Goal: Task Accomplishment & Management: Manage account settings

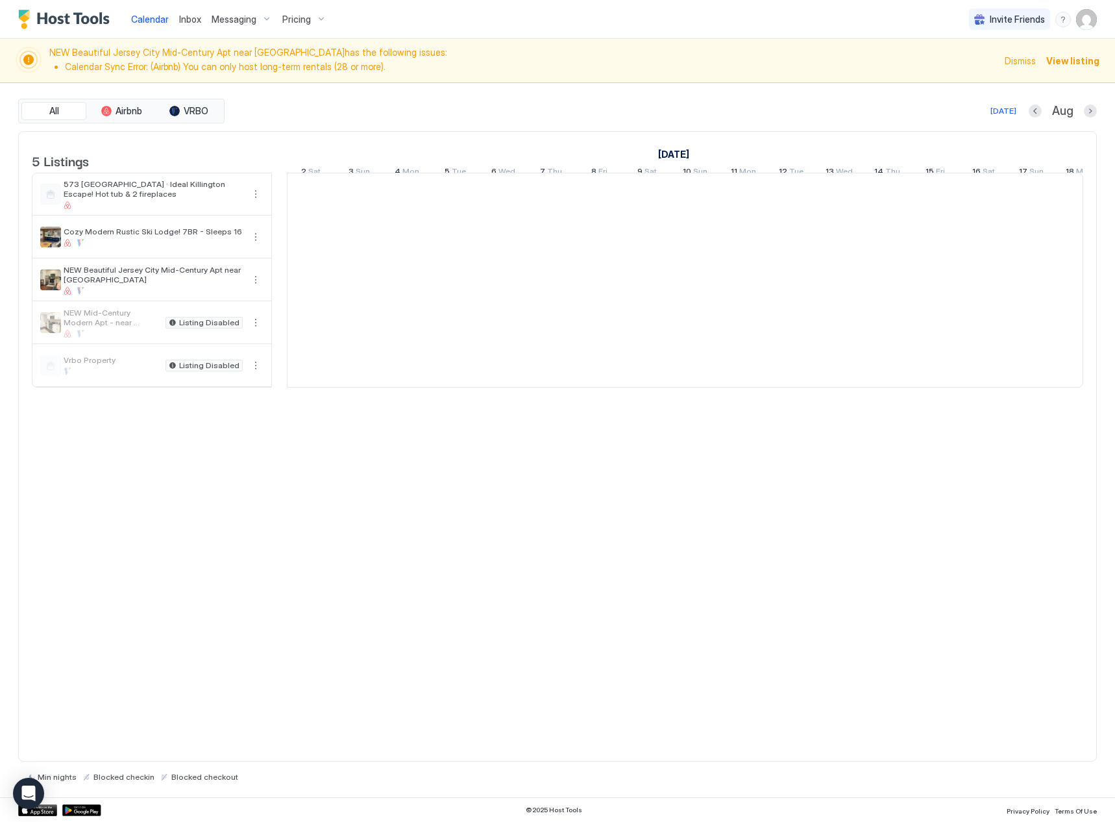
scroll to position [0, 721]
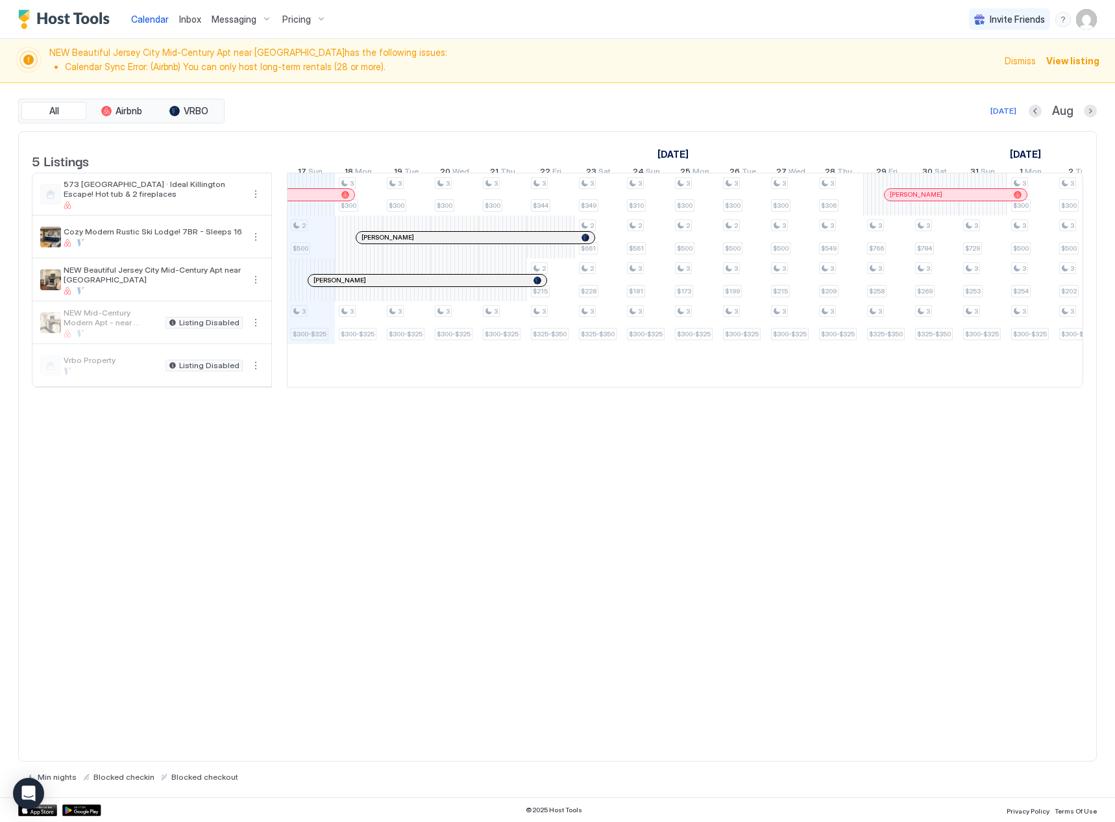
click at [1027, 60] on span "Dismiss" at bounding box center [1020, 61] width 31 height 14
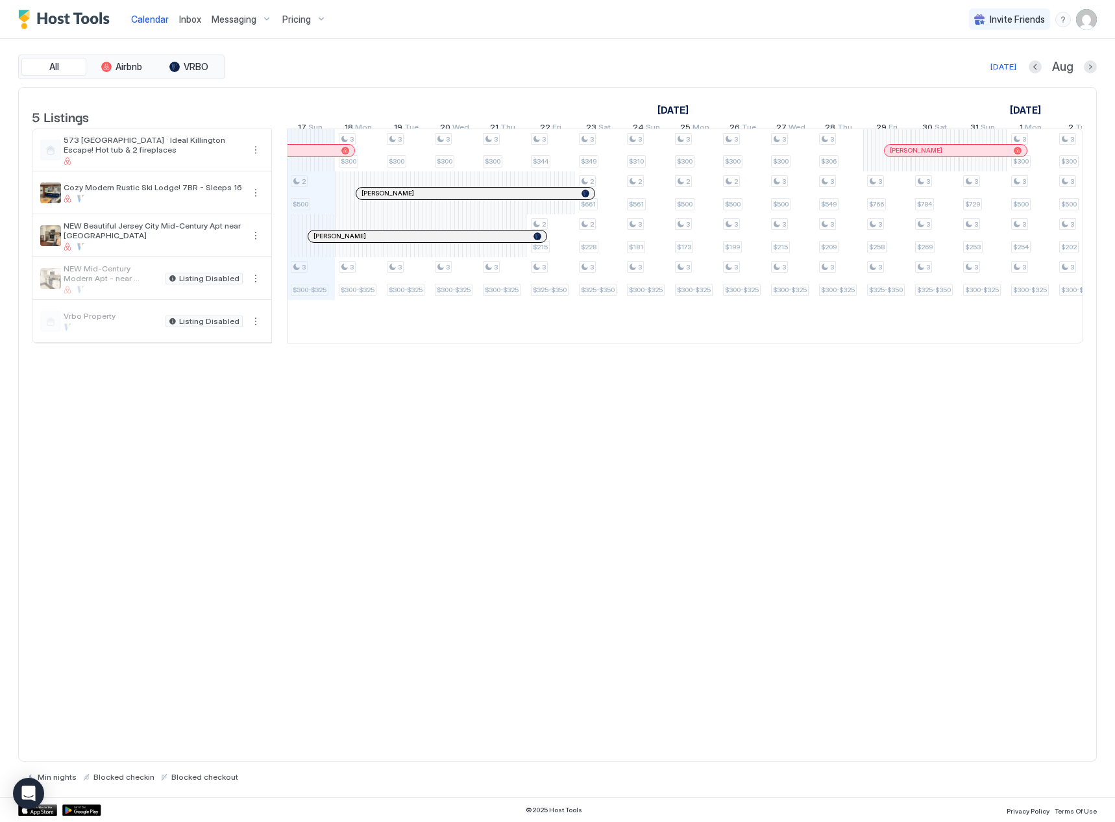
click at [157, 22] on span "Calendar" at bounding box center [150, 19] width 38 height 11
click at [1101, 22] on div "Calendar Inbox Messaging Pricing Invite Friends MC" at bounding box center [557, 19] width 1115 height 39
click at [1086, 22] on img "User profile" at bounding box center [1086, 19] width 21 height 21
click at [1003, 76] on div "Settings" at bounding box center [1013, 73] width 165 height 23
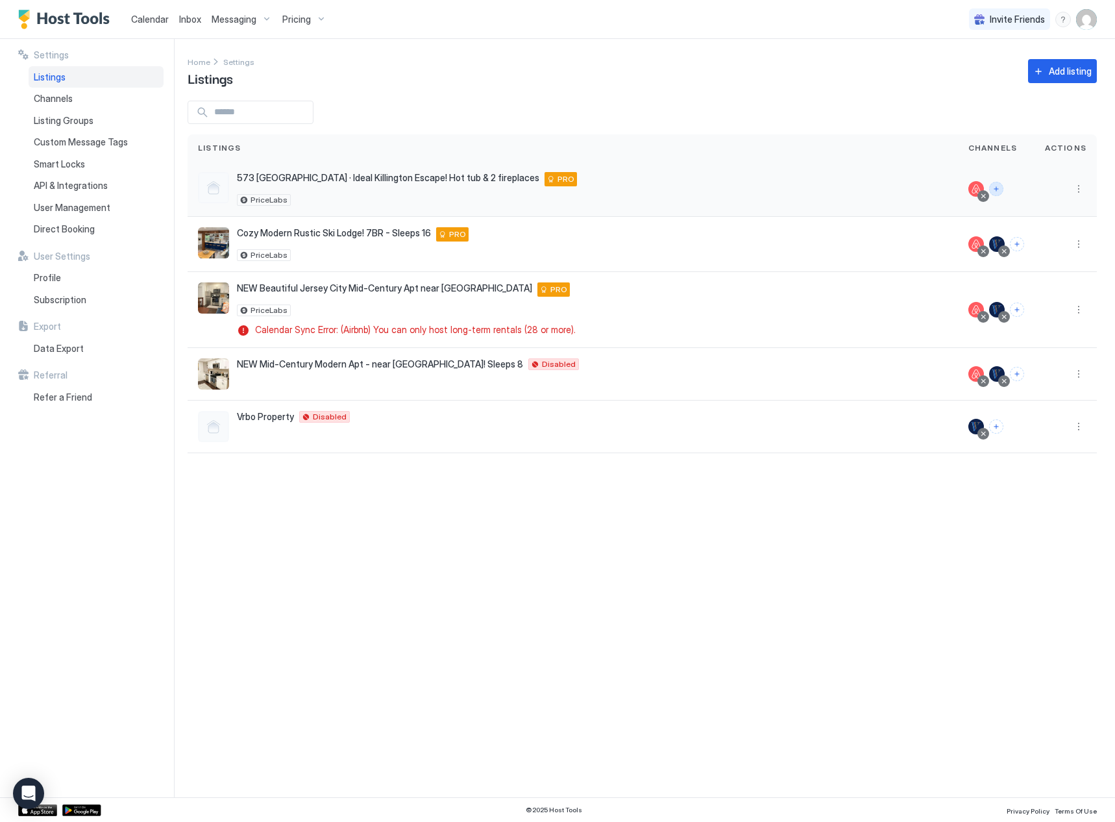
click at [998, 191] on button "Connect channels" at bounding box center [996, 189] width 14 height 14
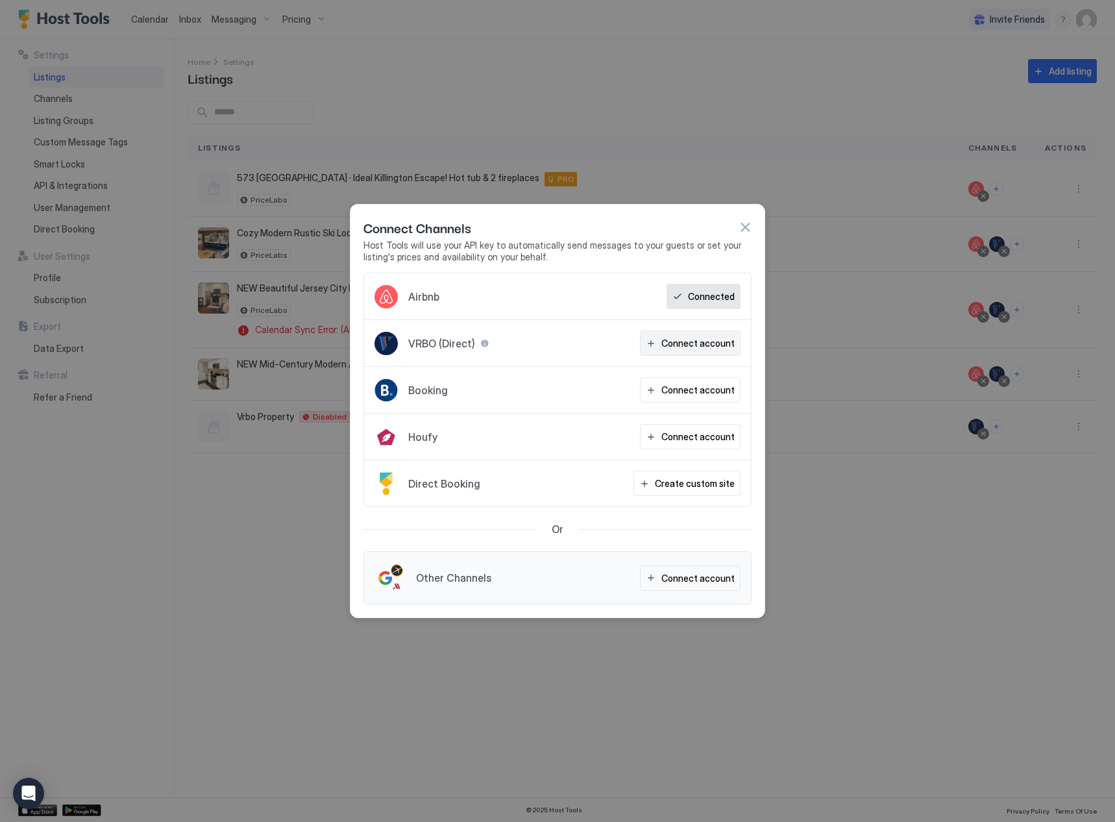
click at [677, 345] on div "Connect account" at bounding box center [697, 343] width 73 height 14
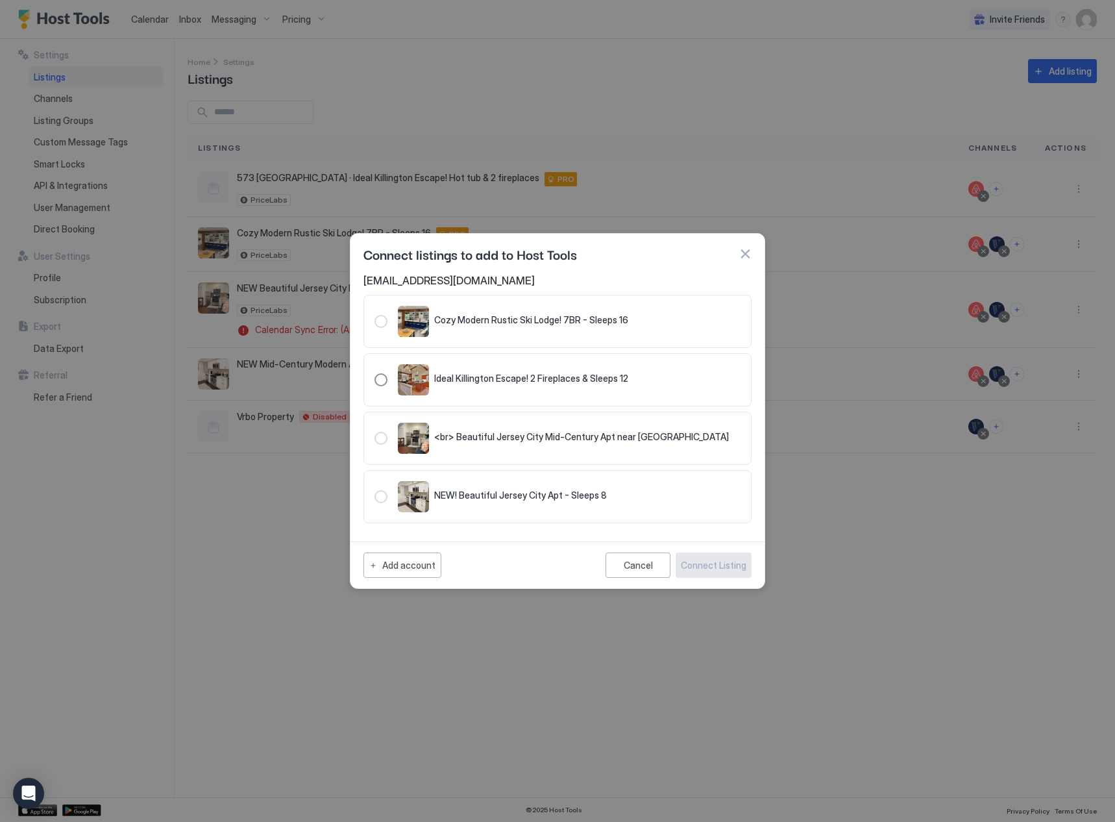
click at [376, 379] on div "321.4761013.5335180" at bounding box center [381, 379] width 13 height 13
click at [707, 568] on div "Connect Listing" at bounding box center [714, 565] width 66 height 14
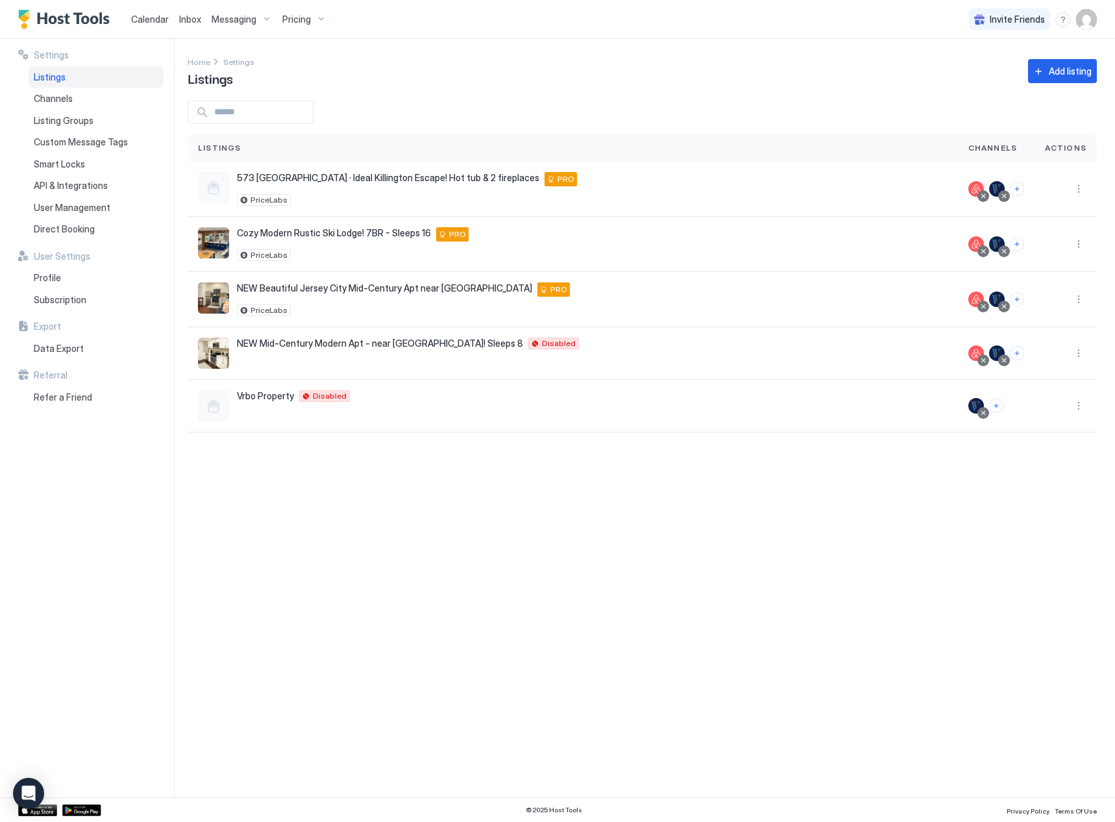
drag, startPoint x: 145, startPoint y: 19, endPoint x: 151, endPoint y: 27, distance: 9.7
click at [145, 19] on span "Calendar" at bounding box center [150, 19] width 38 height 11
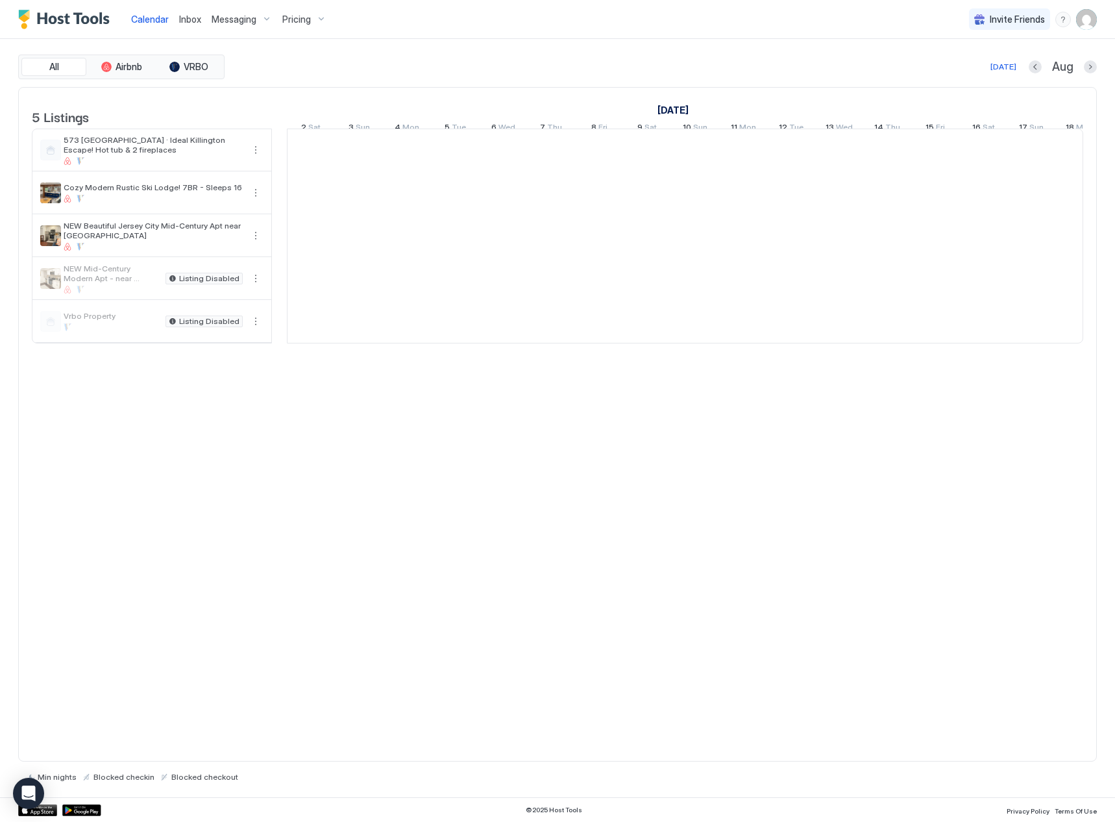
scroll to position [0, 721]
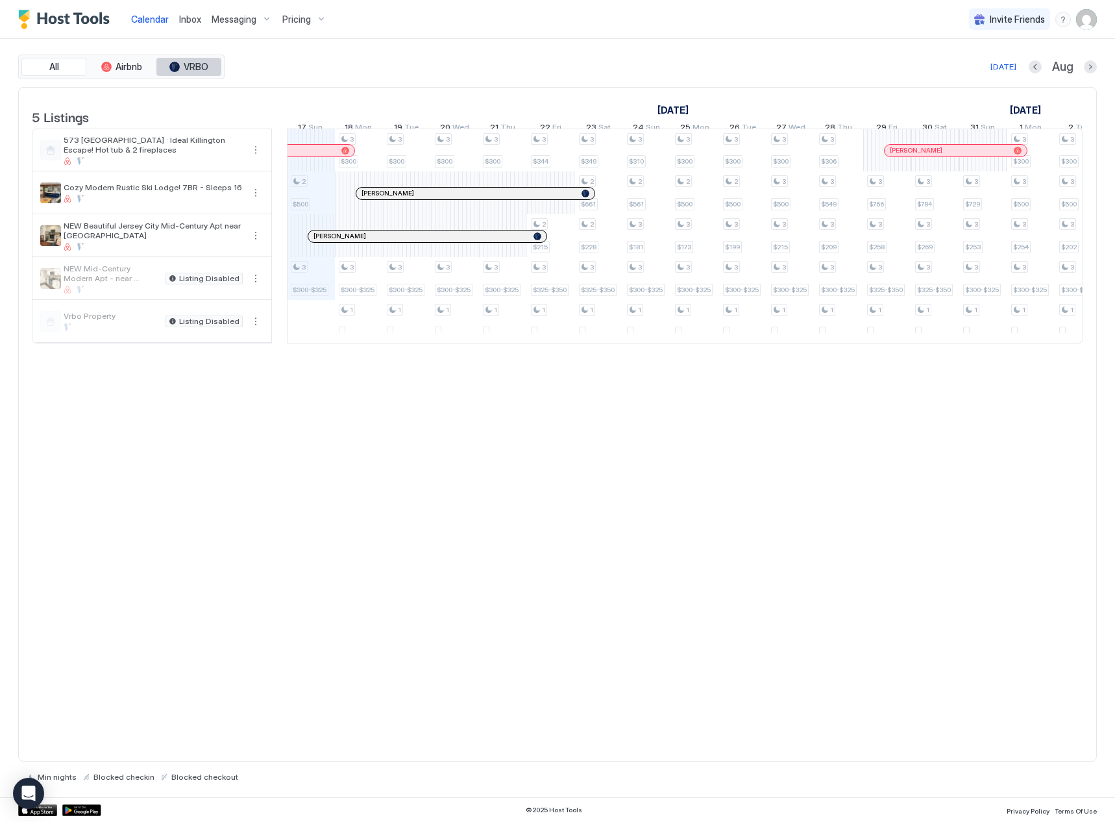
click at [197, 70] on span "VRBO" at bounding box center [196, 67] width 25 height 12
click at [135, 68] on span "Airbnb" at bounding box center [129, 67] width 27 height 12
click at [57, 71] on span "All" at bounding box center [54, 67] width 10 height 12
click at [219, 22] on span "Messaging" at bounding box center [234, 20] width 45 height 12
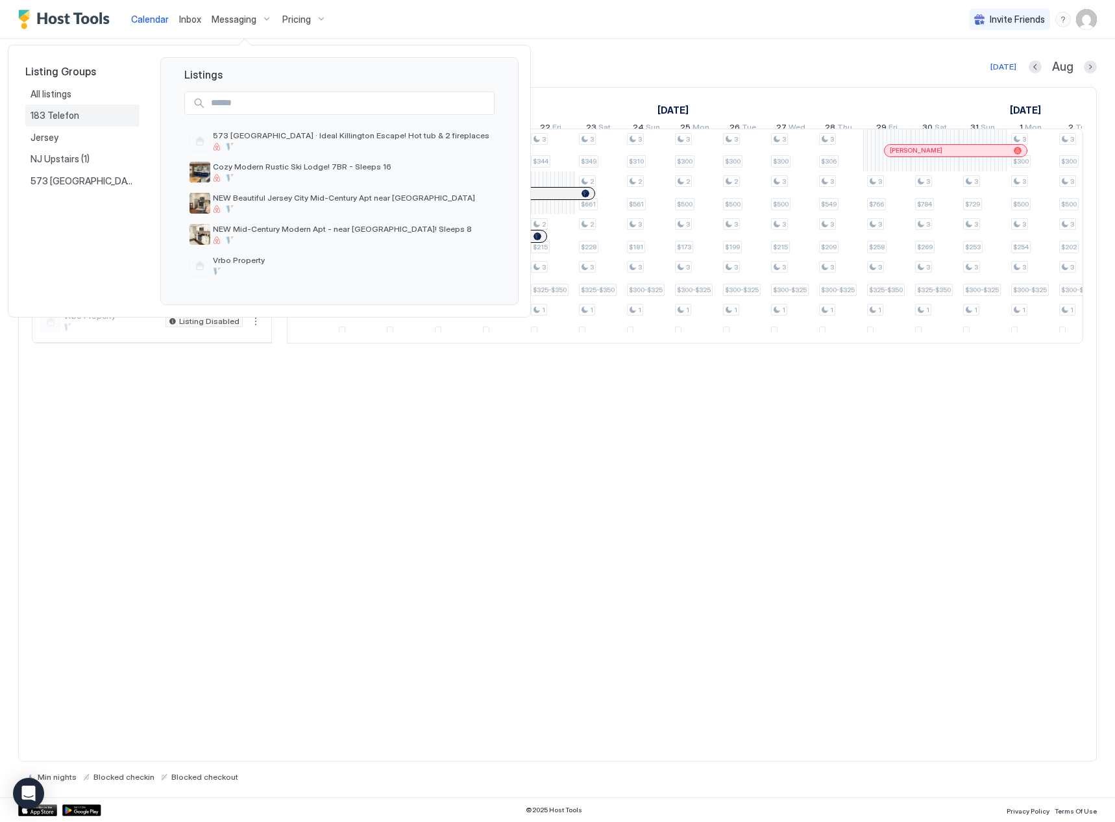
click at [101, 121] on div "183 Telefon" at bounding box center [83, 116] width 104 height 12
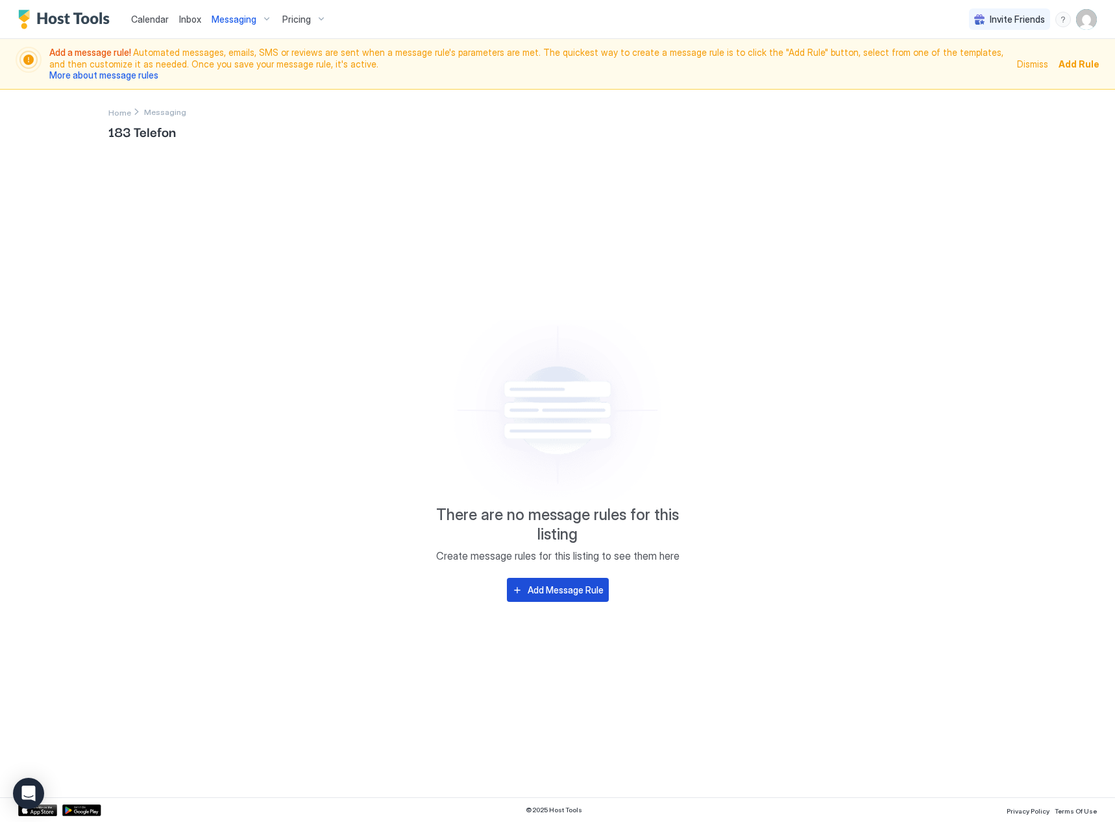
click at [576, 584] on div "Add Message Rule" at bounding box center [566, 590] width 76 height 14
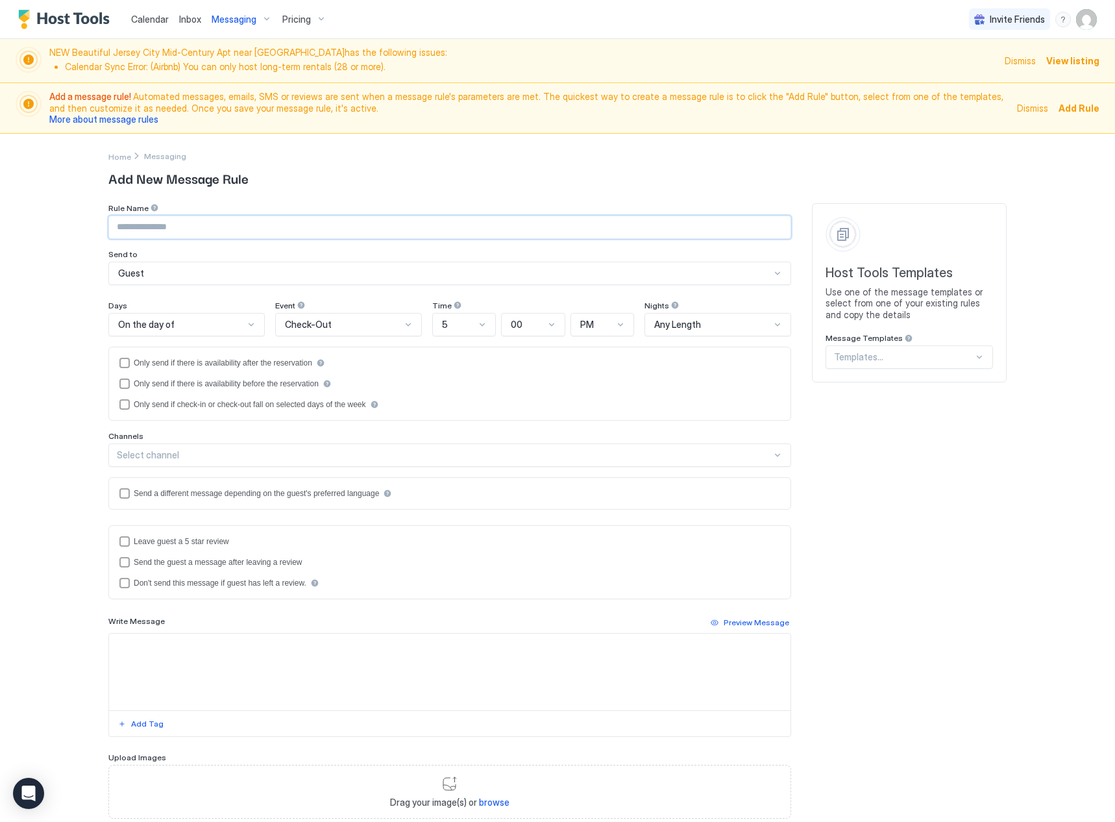
drag, startPoint x: 274, startPoint y: 232, endPoint x: 267, endPoint y: 228, distance: 7.9
click at [273, 232] on input "Input Field" at bounding box center [450, 227] width 682 height 22
type input "**********"
drag, startPoint x: 239, startPoint y: 223, endPoint x: -121, endPoint y: 223, distance: 360.2
click at [0, 223] on html "**********" at bounding box center [557, 411] width 1115 height 822
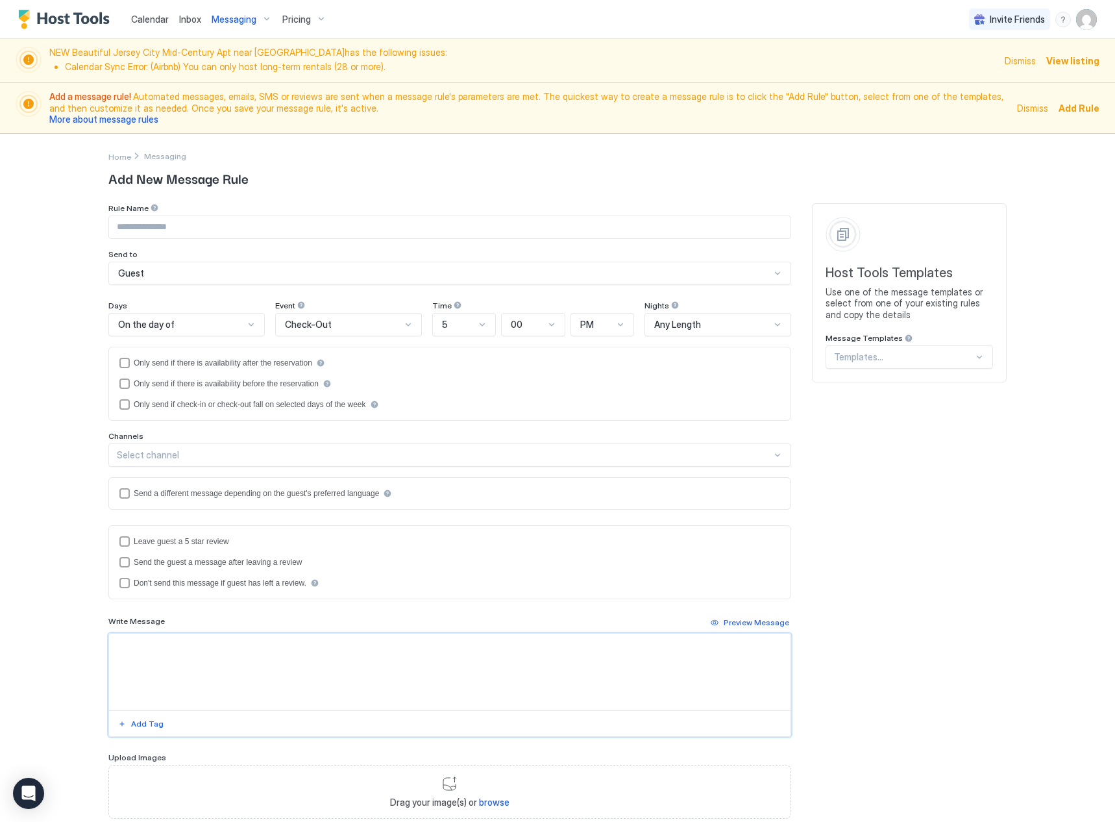
click at [230, 637] on textarea "Input Field" at bounding box center [450, 671] width 682 height 77
paste textarea "**********"
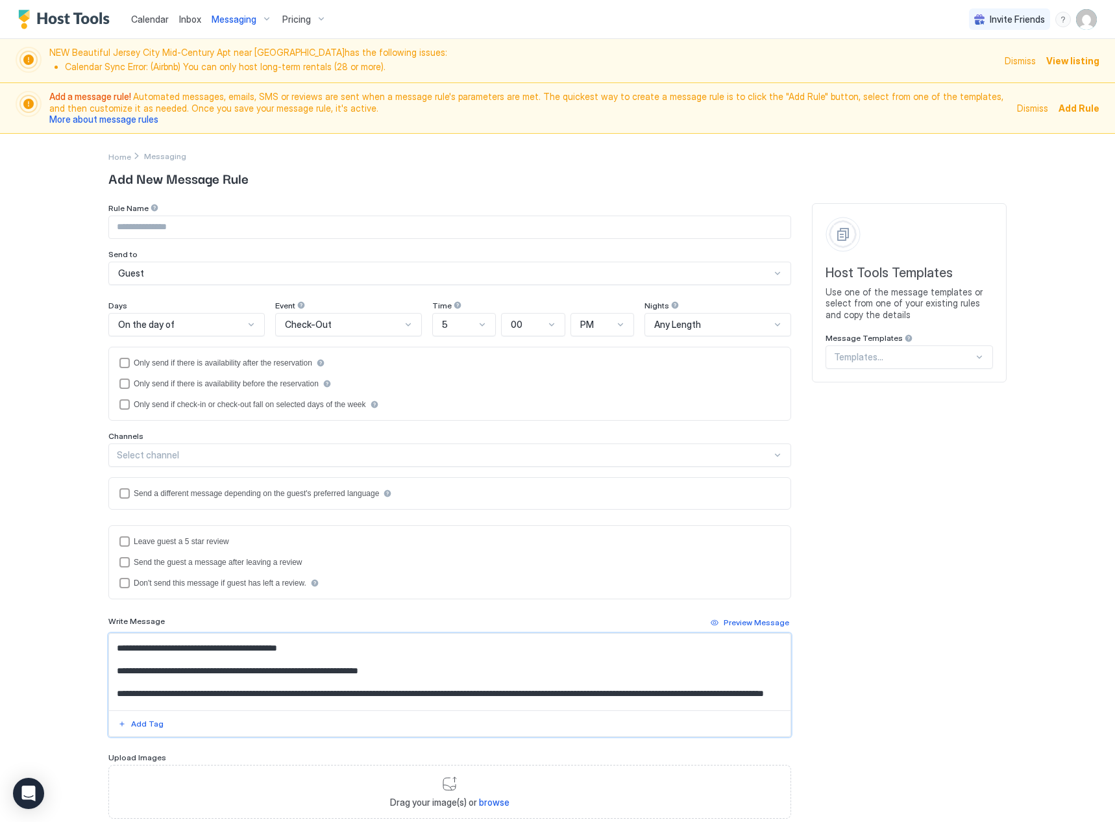
scroll to position [65, 0]
type textarea "**********"
click at [734, 622] on div "Preview Message" at bounding box center [757, 623] width 66 height 12
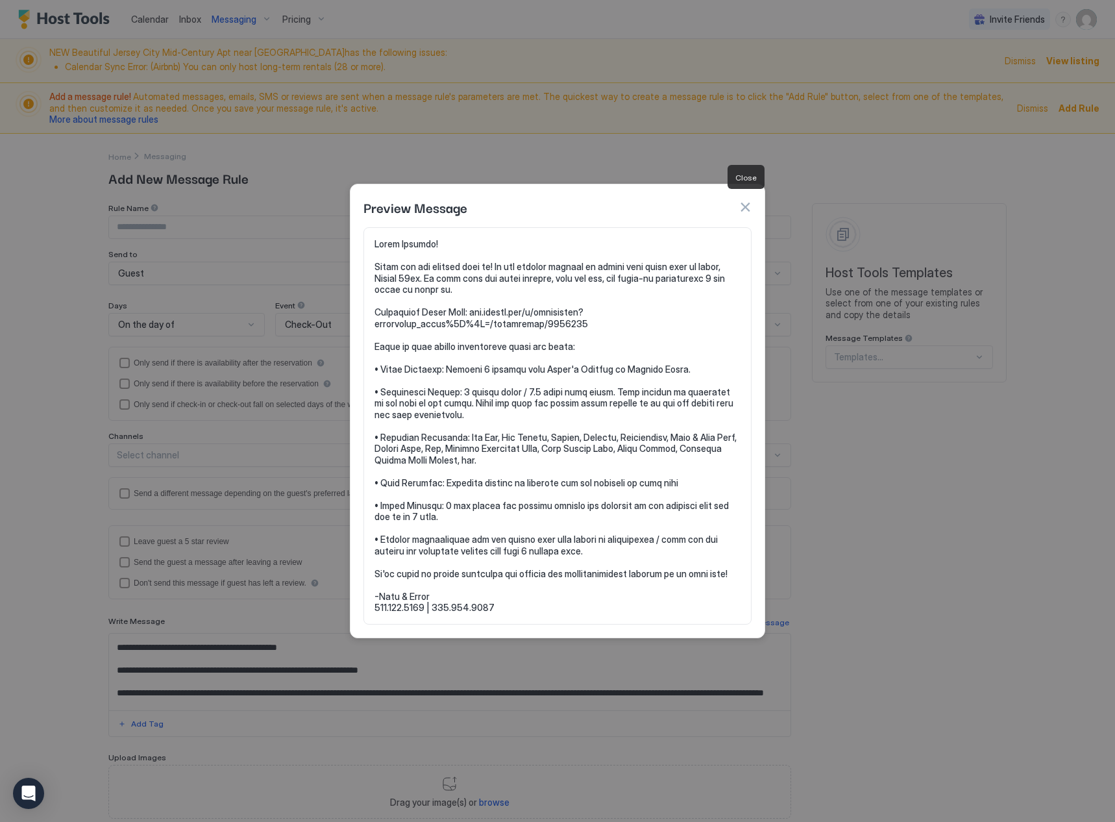
click at [750, 204] on button "button" at bounding box center [745, 207] width 13 height 13
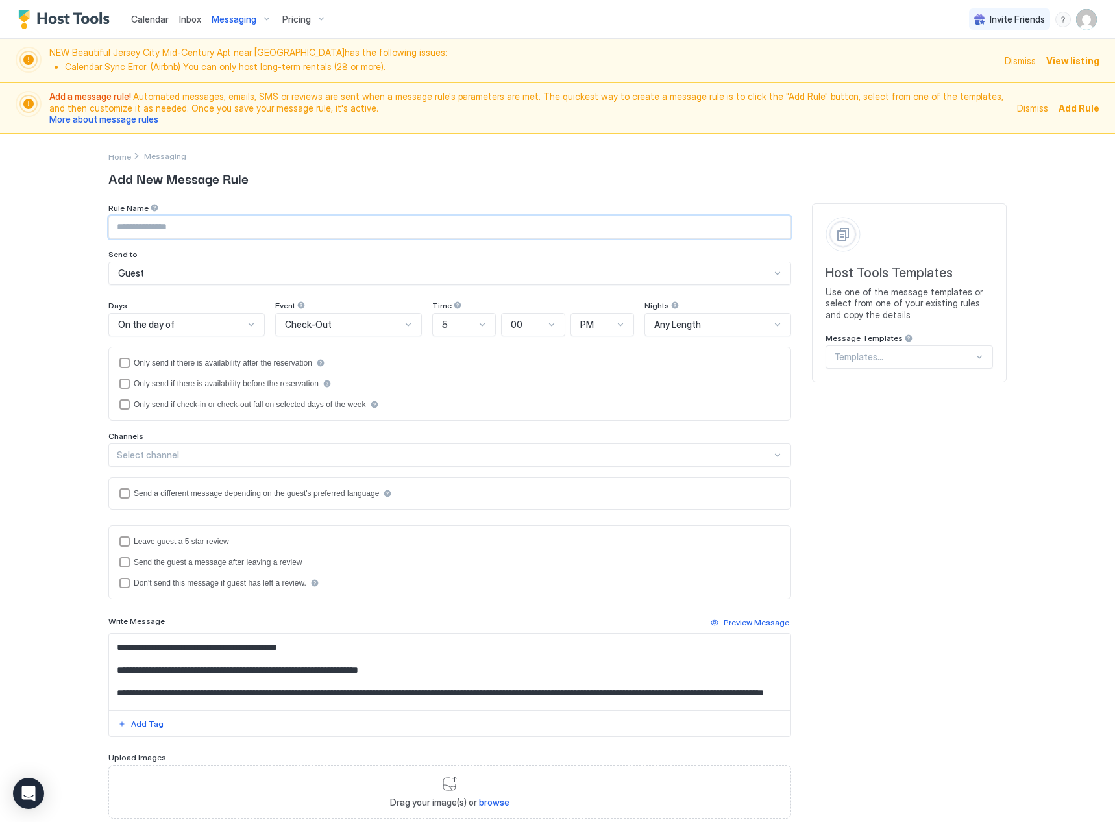
click at [173, 227] on input "Input Field" at bounding box center [450, 227] width 682 height 22
type input "*"
type input "**********"
click at [201, 321] on div "On the day of" at bounding box center [181, 325] width 126 height 12
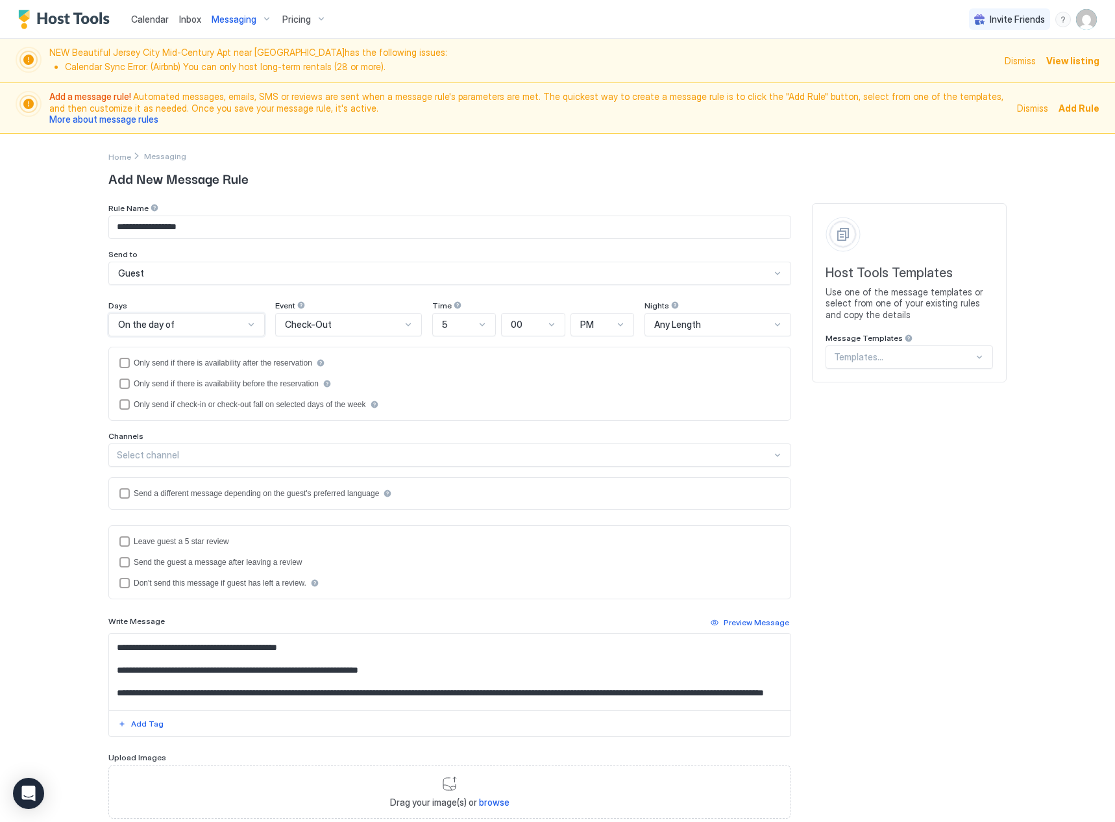
click at [201, 321] on div "On the day of" at bounding box center [181, 325] width 126 height 12
click at [323, 321] on span "Check-Out" at bounding box center [308, 325] width 47 height 12
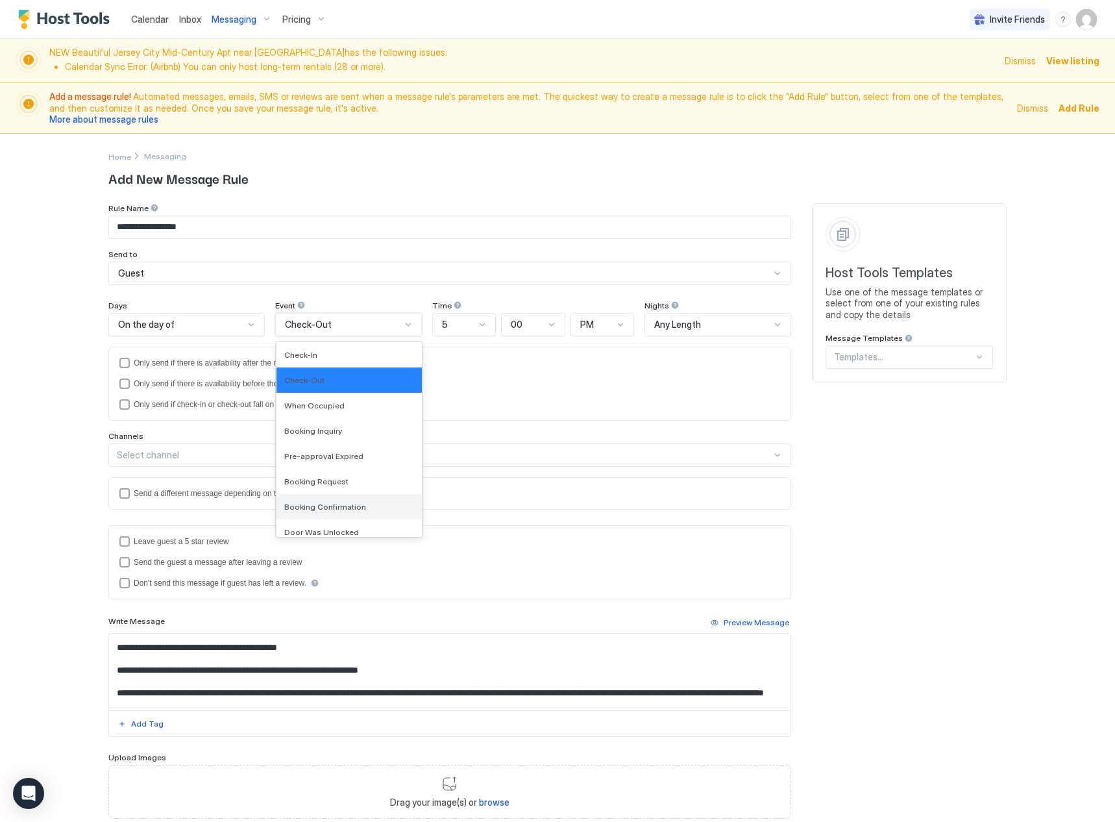
click at [365, 508] on div "Booking Confirmation" at bounding box center [349, 507] width 130 height 10
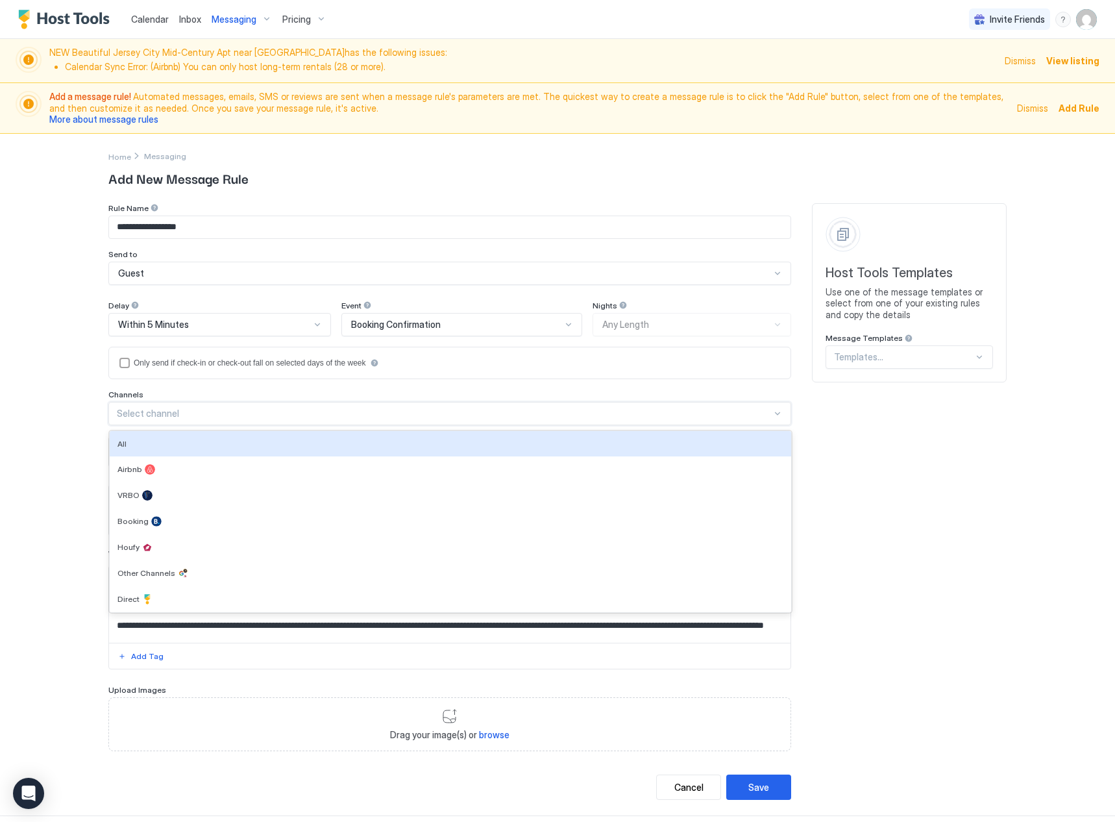
click at [203, 408] on div "Select channel" at bounding box center [444, 414] width 655 height 12
click at [177, 440] on div "All" at bounding box center [450, 444] width 666 height 10
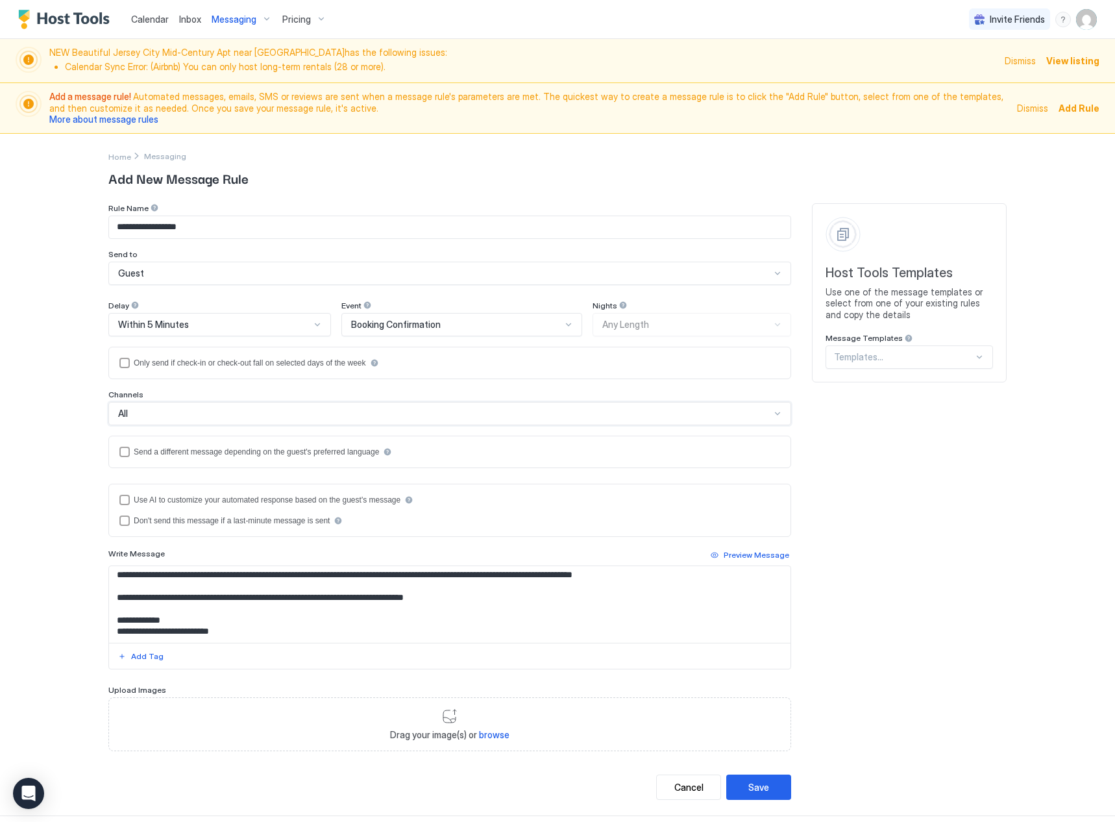
scroll to position [252, 0]
drag, startPoint x: 774, startPoint y: 786, endPoint x: 424, endPoint y: 587, distance: 401.7
click at [424, 587] on div "**********" at bounding box center [449, 501] width 683 height 597
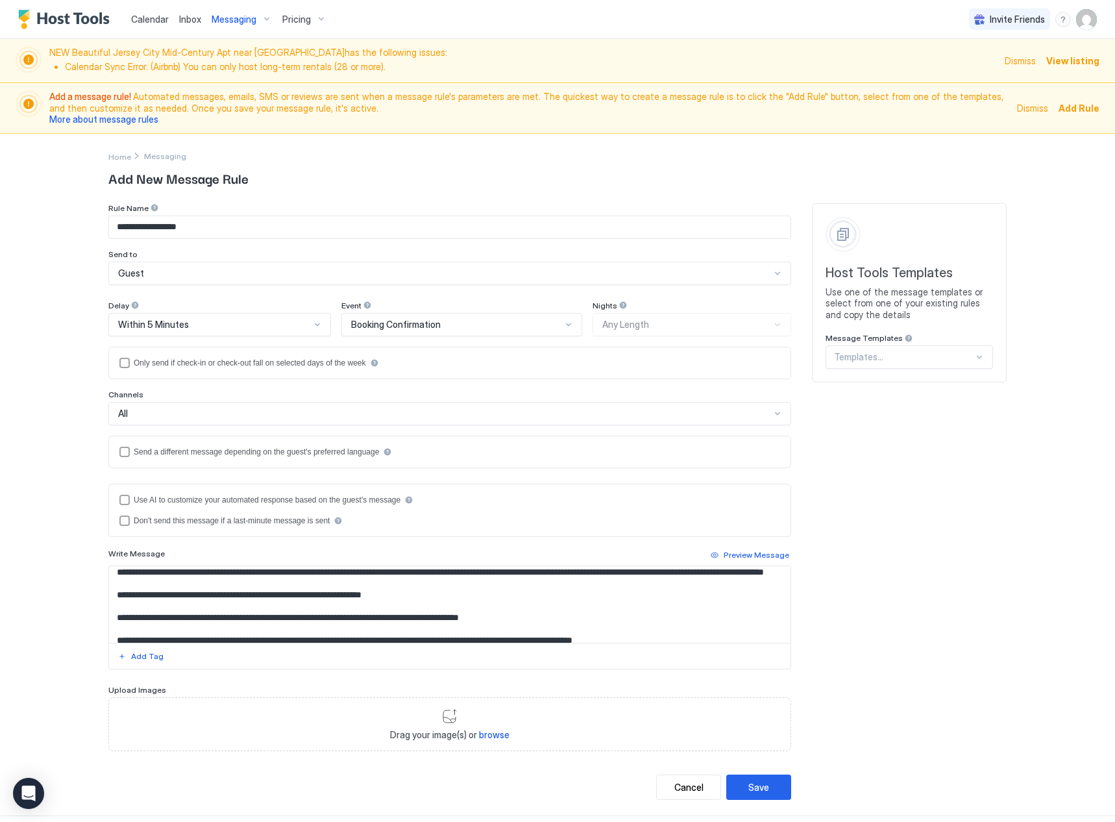
scroll to position [0, 0]
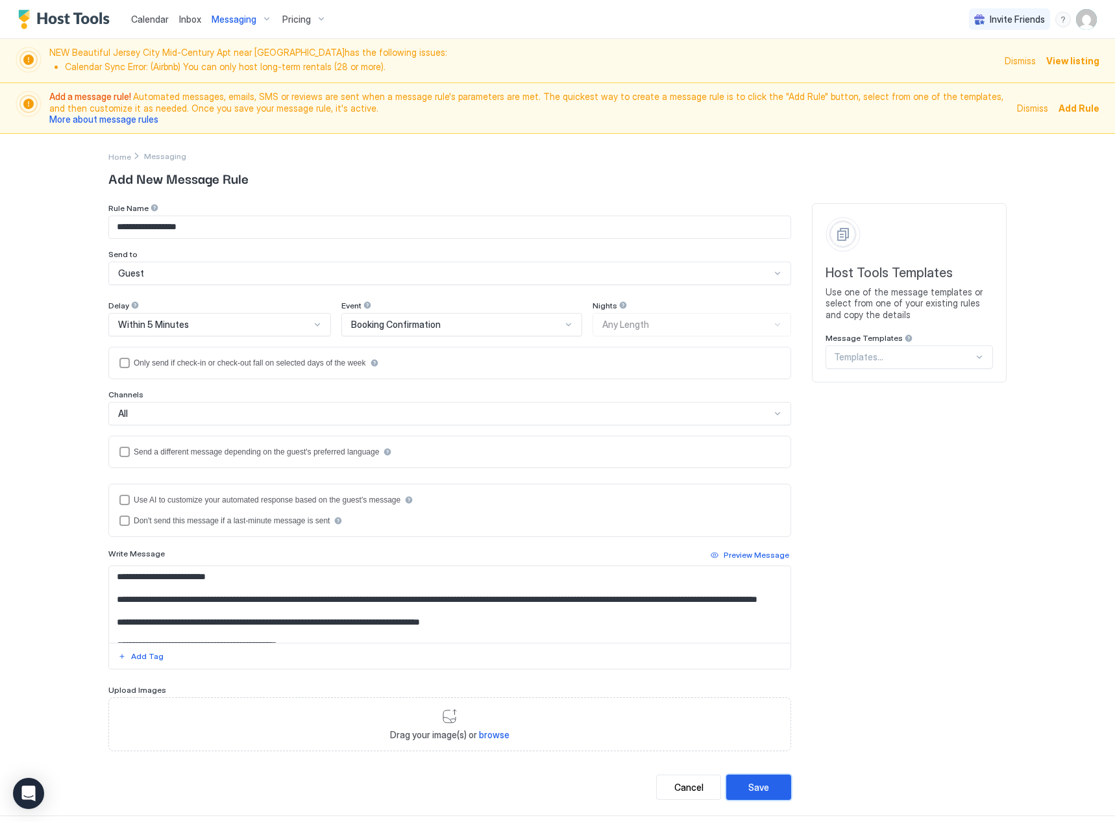
click at [757, 781] on div "Save" at bounding box center [758, 787] width 21 height 14
type textarea "**********"
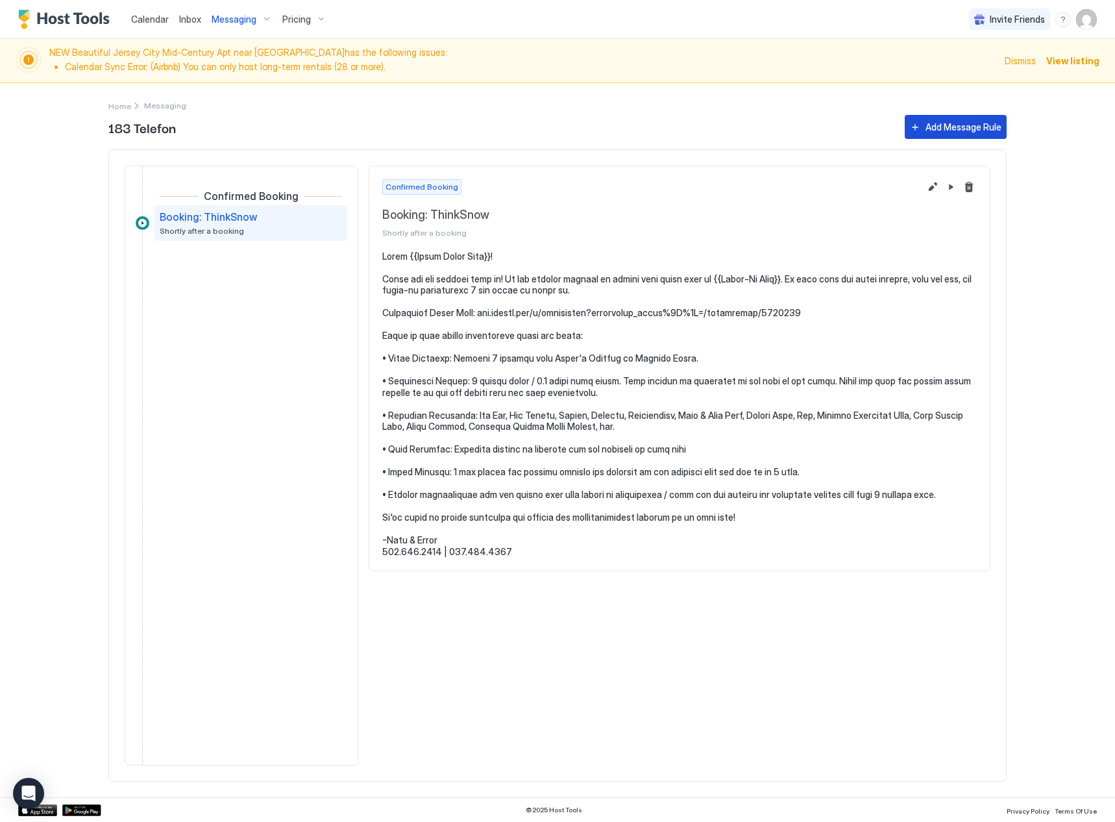
click at [957, 125] on div "Add Message Rule" at bounding box center [964, 127] width 76 height 14
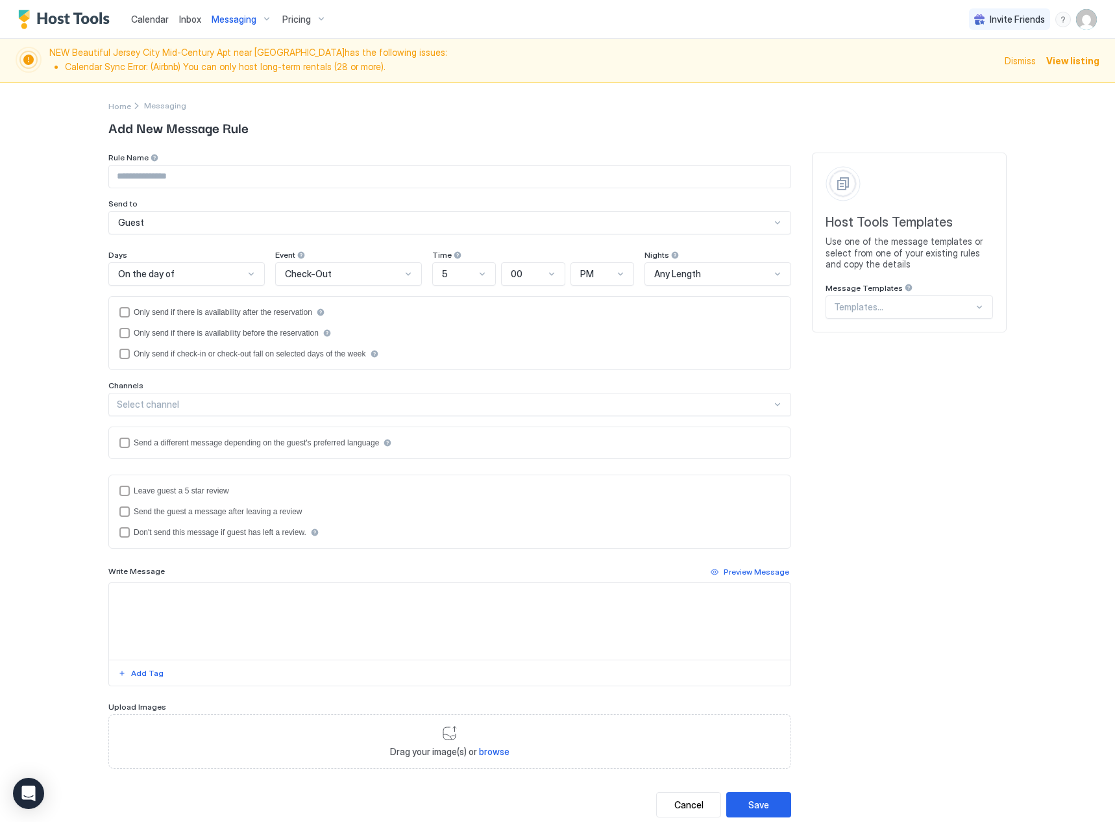
click at [208, 180] on input "Input Field" at bounding box center [450, 177] width 682 height 22
type input "********"
click at [211, 275] on div "On the day of" at bounding box center [181, 274] width 126 height 12
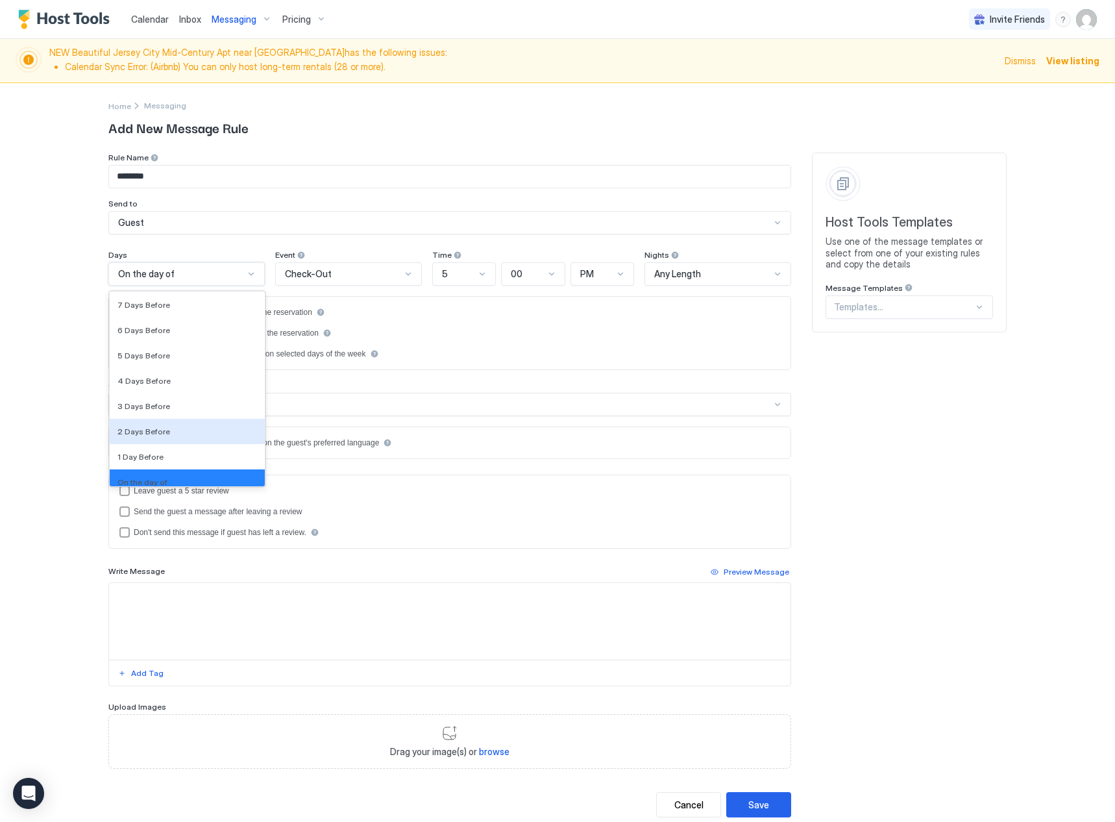
scroll to position [1933, 0]
click at [164, 434] on div "1 Day Before" at bounding box center [187, 426] width 155 height 25
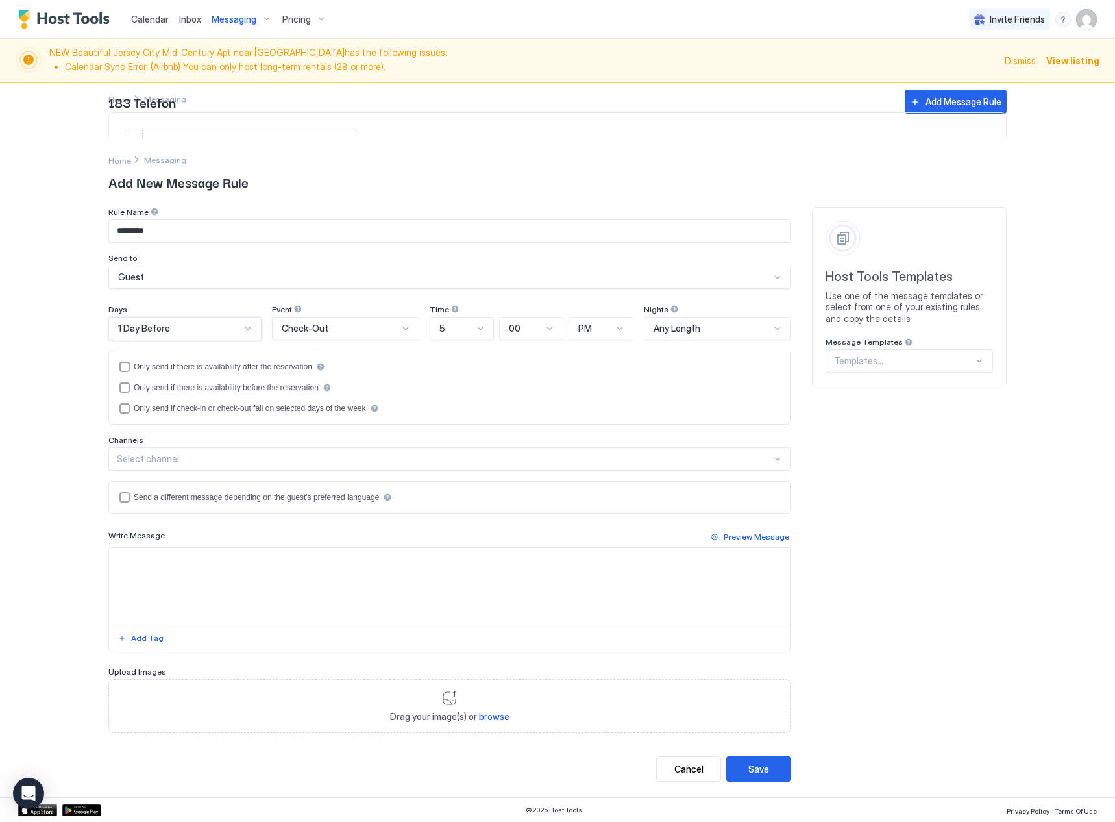
click at [349, 332] on div "Check-Out" at bounding box center [340, 329] width 117 height 12
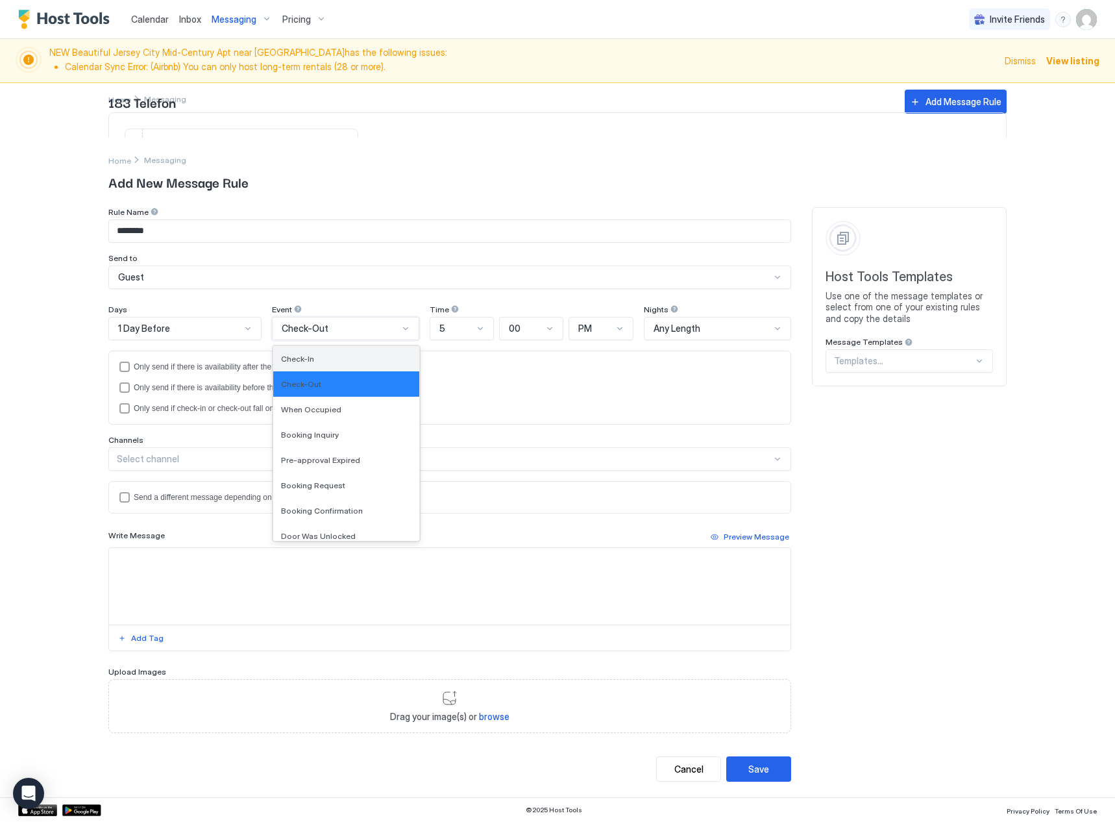
click at [350, 361] on div "Check-In" at bounding box center [346, 359] width 131 height 10
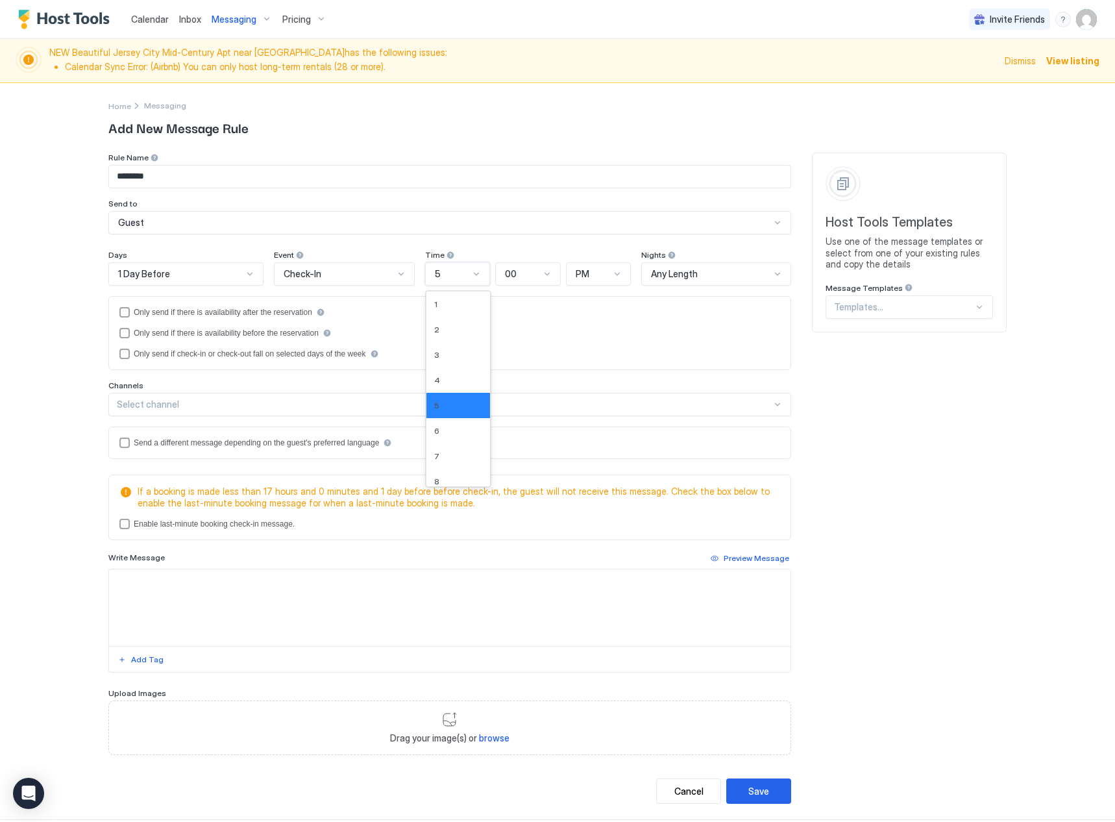
click at [471, 273] on div at bounding box center [476, 274] width 10 height 10
click at [457, 456] on div "10" at bounding box center [458, 466] width 64 height 25
click at [608, 265] on div "PM" at bounding box center [599, 273] width 66 height 23
click at [608, 302] on div "AM" at bounding box center [599, 304] width 49 height 10
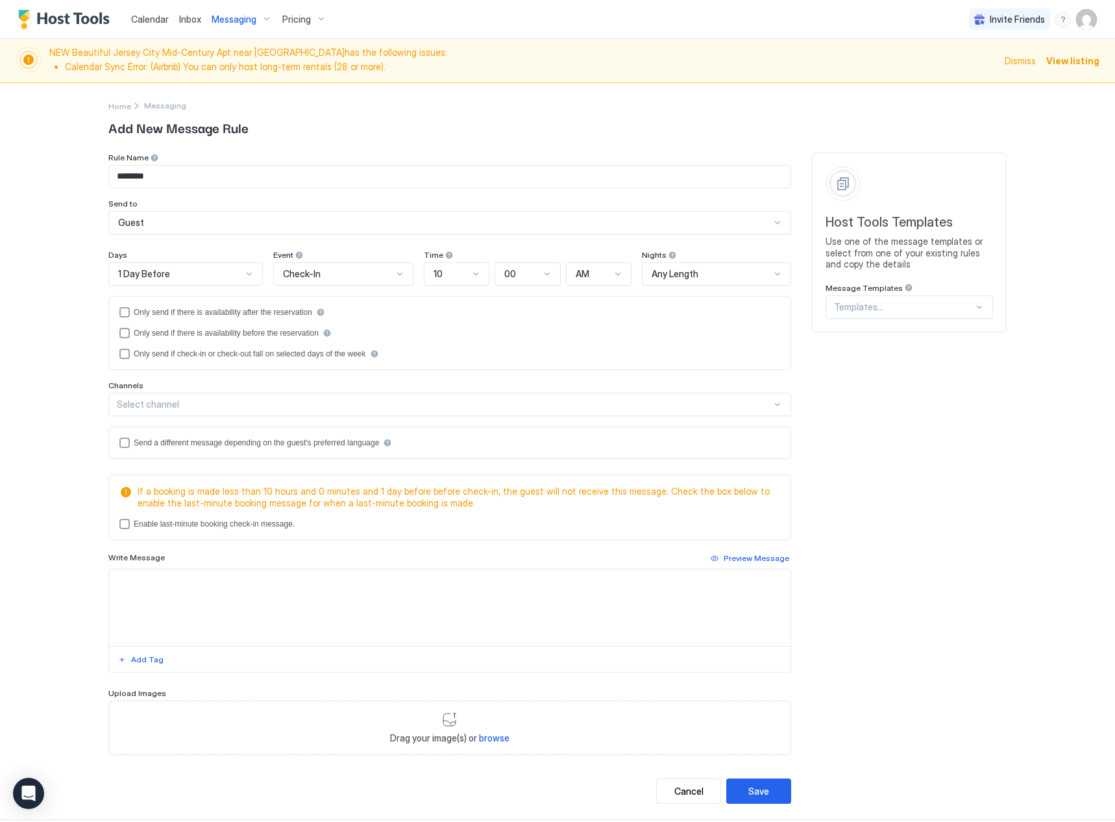
click at [123, 587] on textarea "Input Field" at bounding box center [450, 607] width 682 height 77
paste textarea "**********"
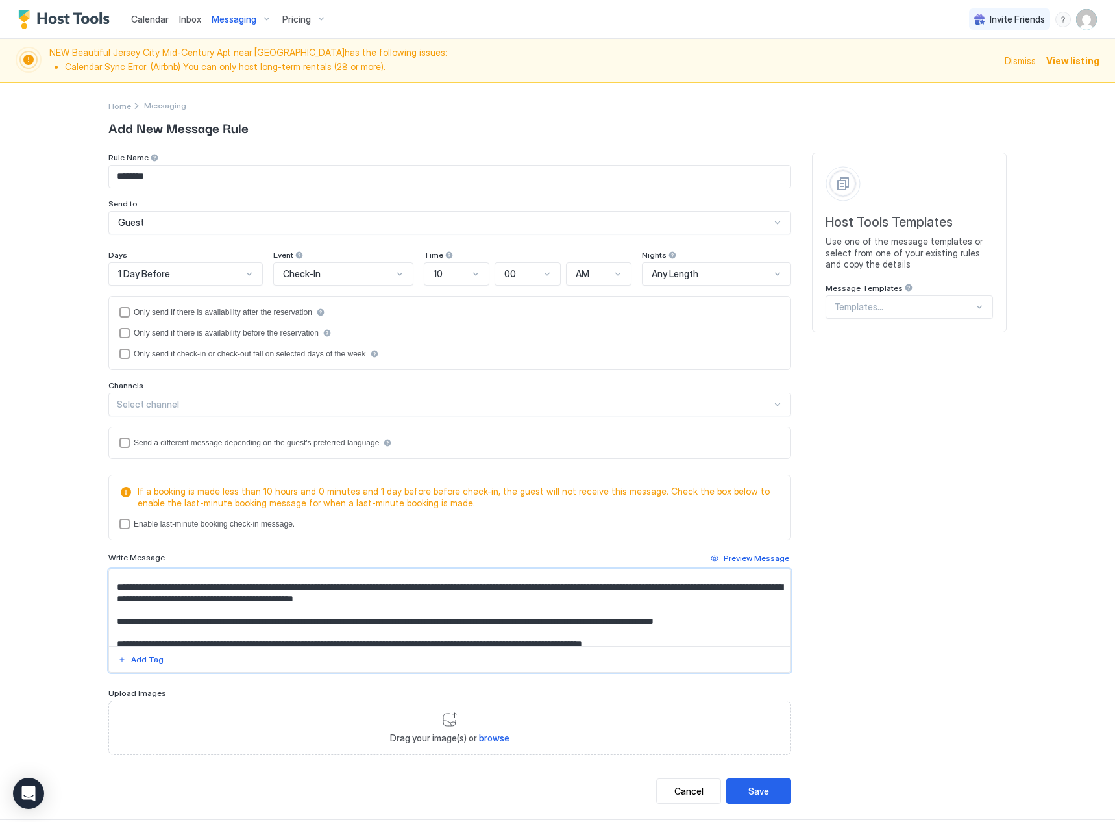
scroll to position [0, 0]
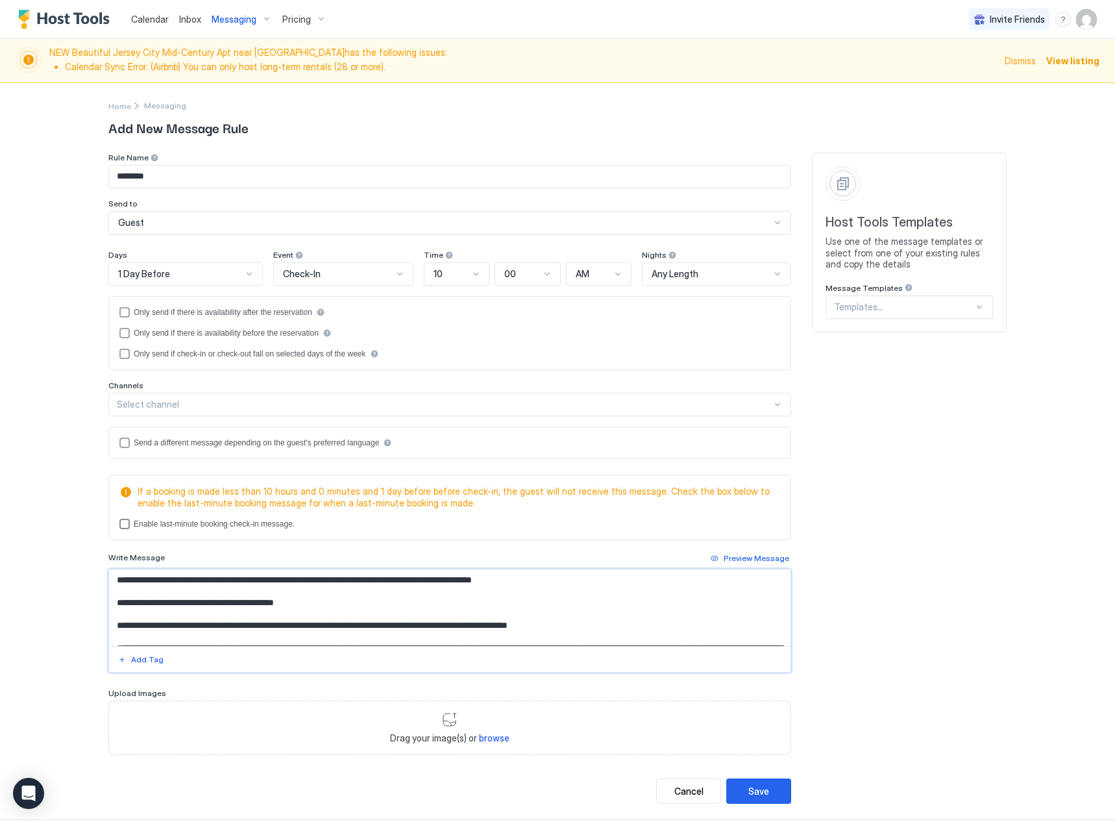
type textarea "**********"
click at [119, 527] on div "lastMinuteMessageEnabled" at bounding box center [124, 524] width 10 height 10
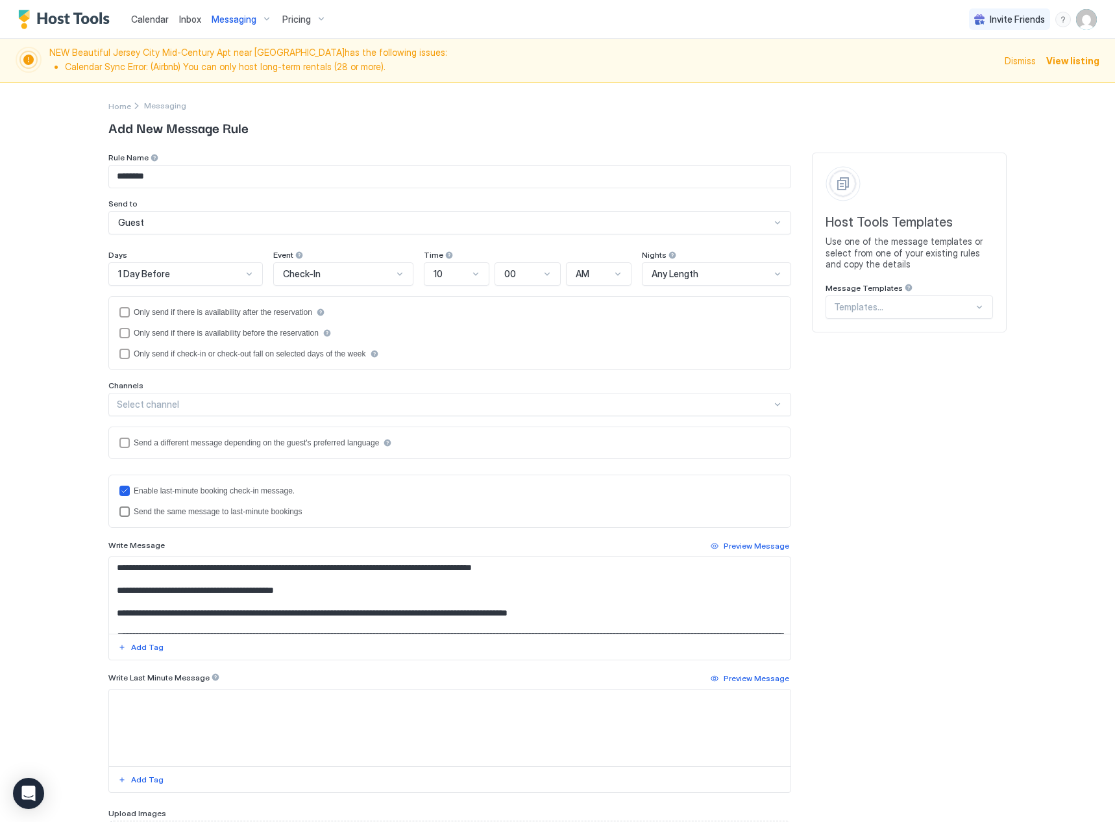
click at [121, 512] on div "lastMinuteMessageIsTheSame" at bounding box center [124, 511] width 10 height 10
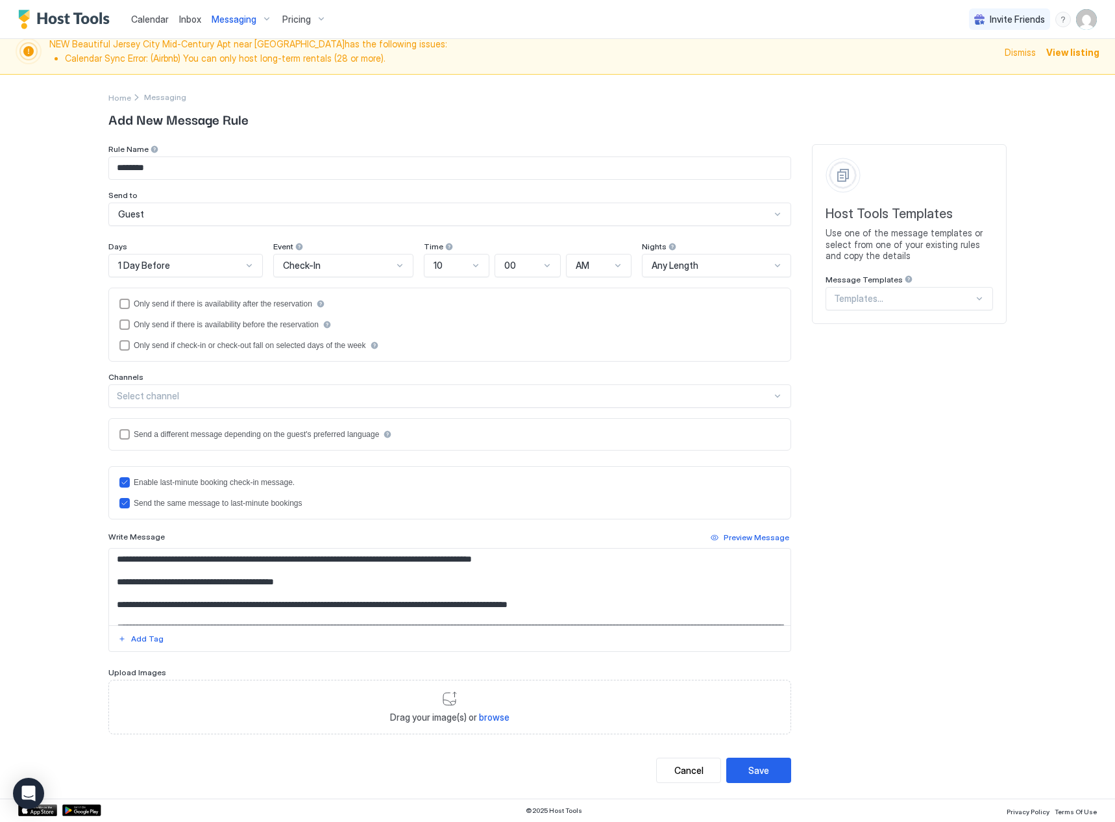
click at [138, 569] on textarea "**********" at bounding box center [450, 586] width 682 height 77
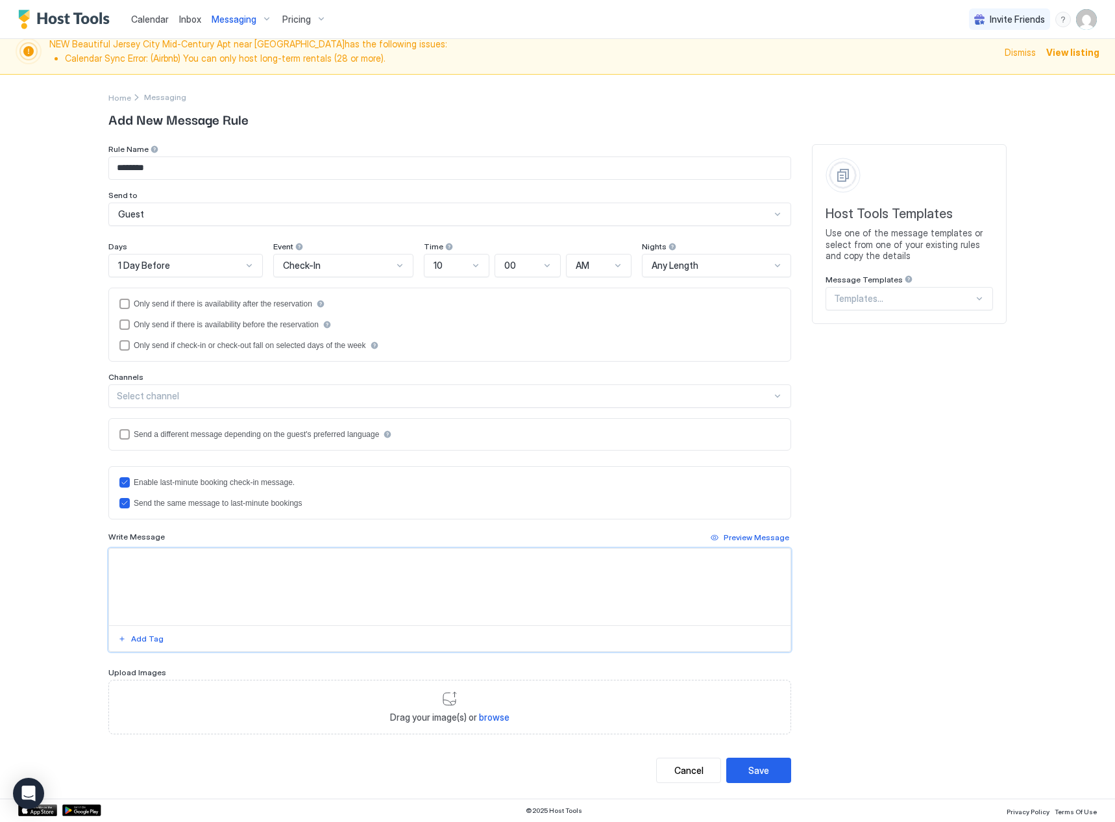
paste textarea "**********"
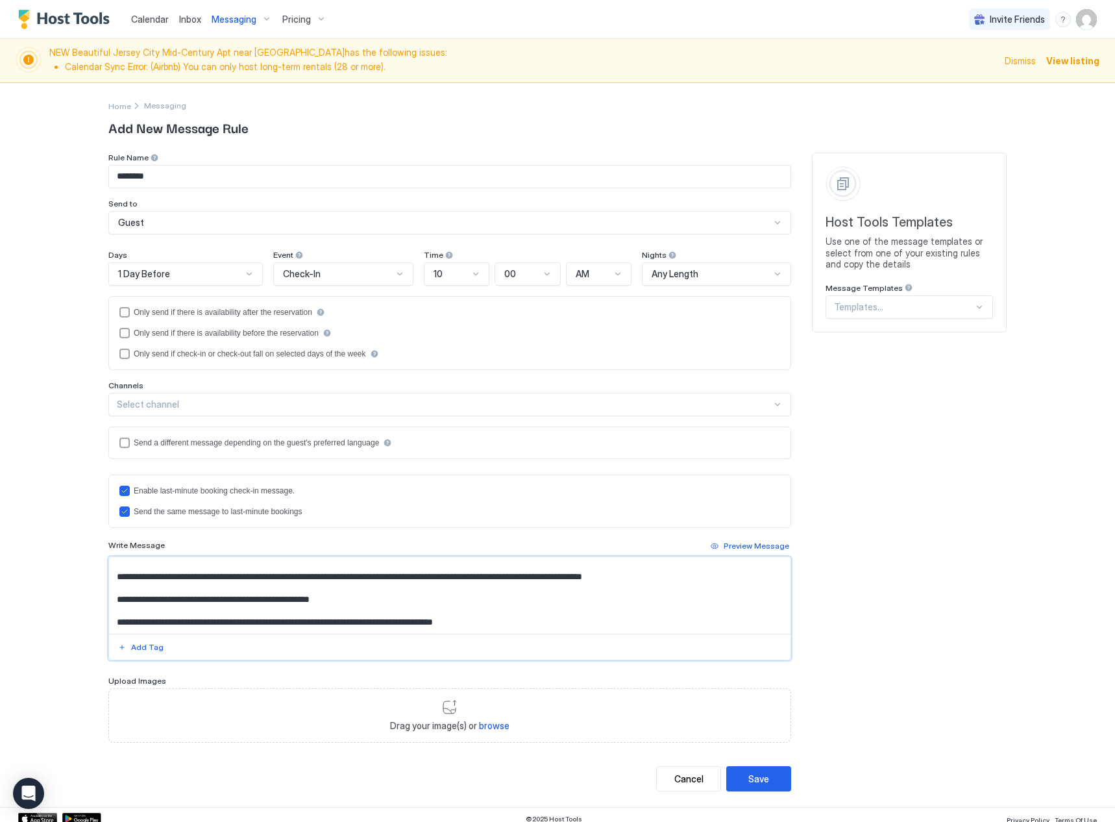
scroll to position [8, 0]
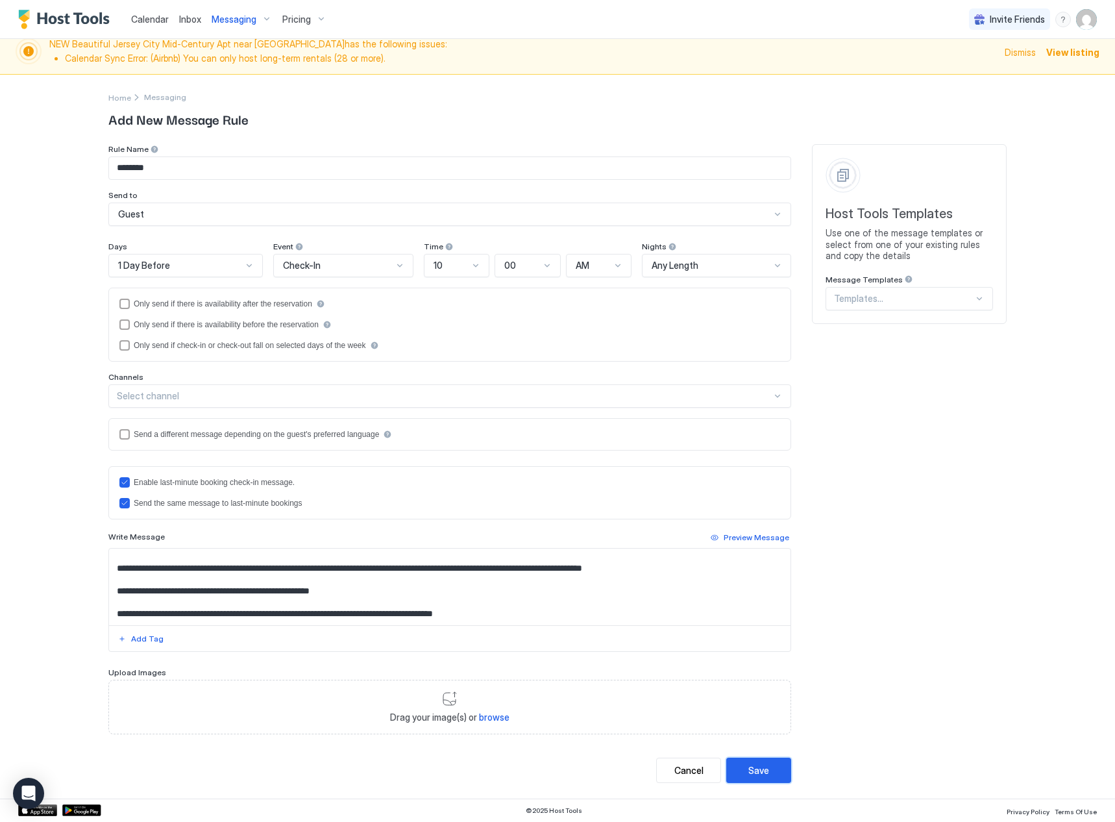
drag, startPoint x: 765, startPoint y: 765, endPoint x: 626, endPoint y: 612, distance: 206.3
click at [626, 611] on div "Rule Name ******** Send to Guest Days 1 Day Before Event Check-In Time 10 00 AM…" at bounding box center [449, 463] width 683 height 639
click at [626, 612] on textarea "Input Field" at bounding box center [450, 586] width 682 height 77
type textarea "**********"
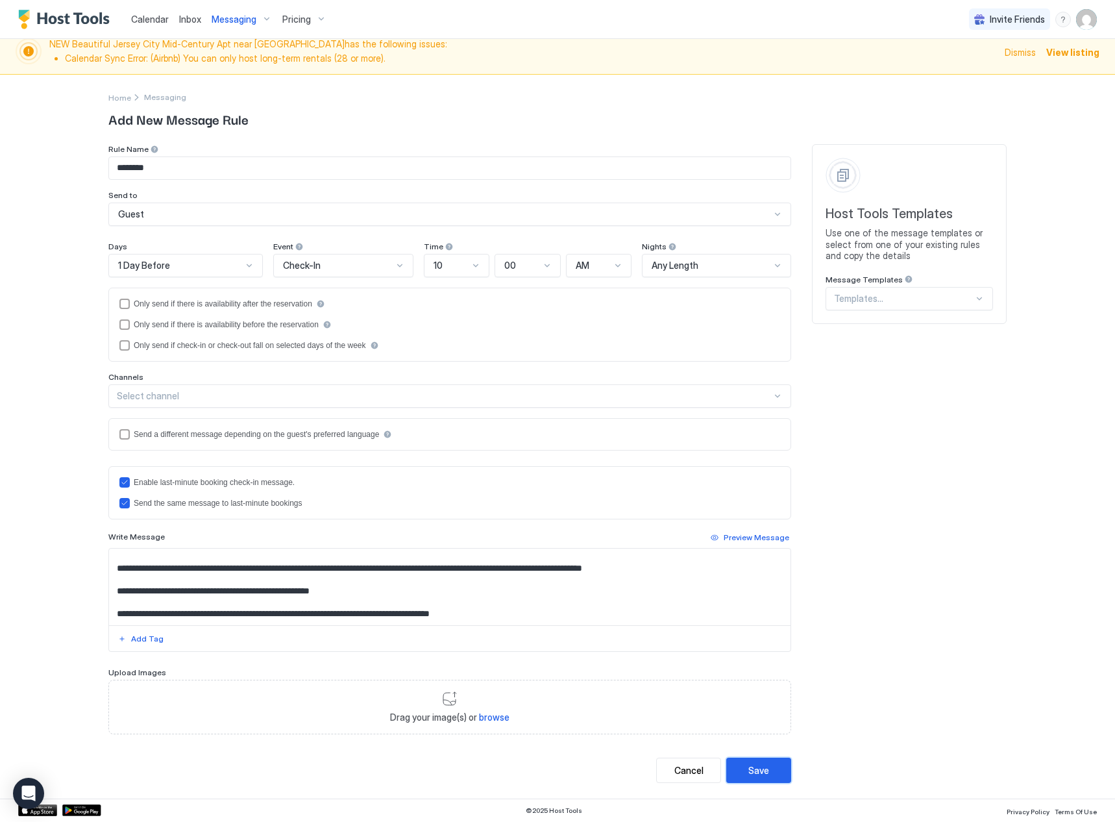
click at [752, 769] on div "Save" at bounding box center [758, 770] width 21 height 14
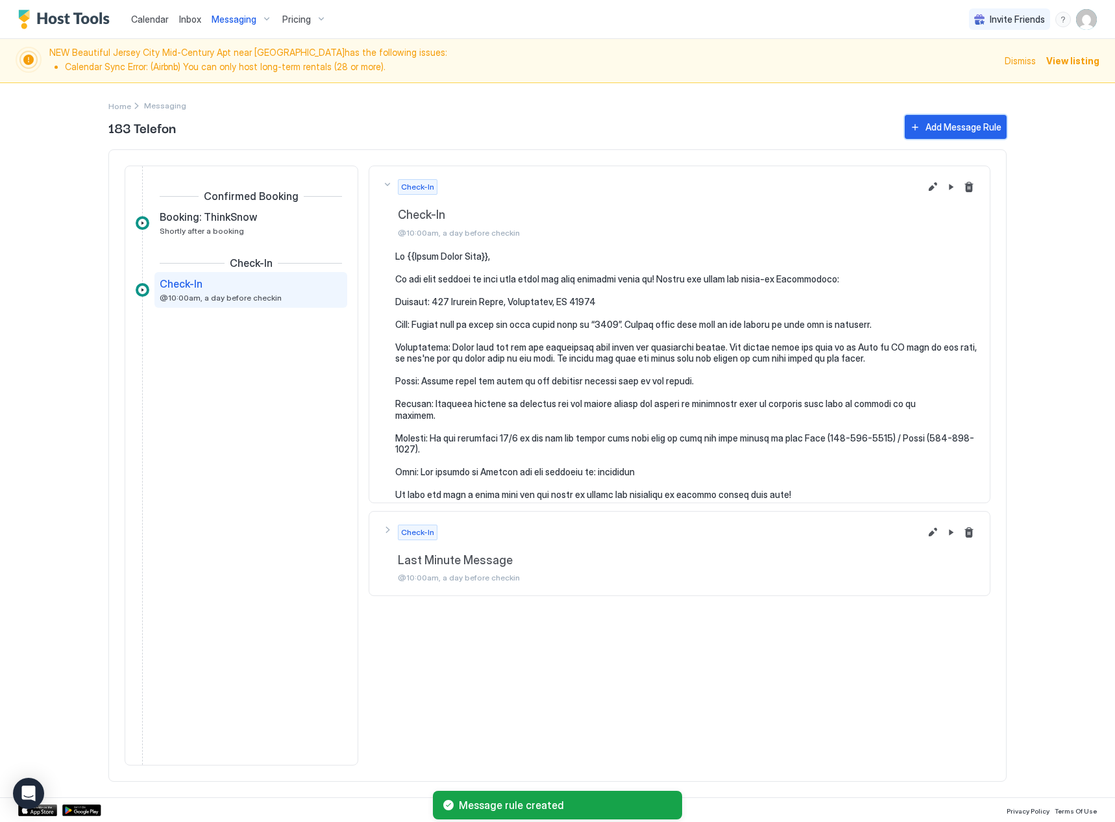
click at [949, 136] on button "Add Message Rule" at bounding box center [956, 127] width 102 height 24
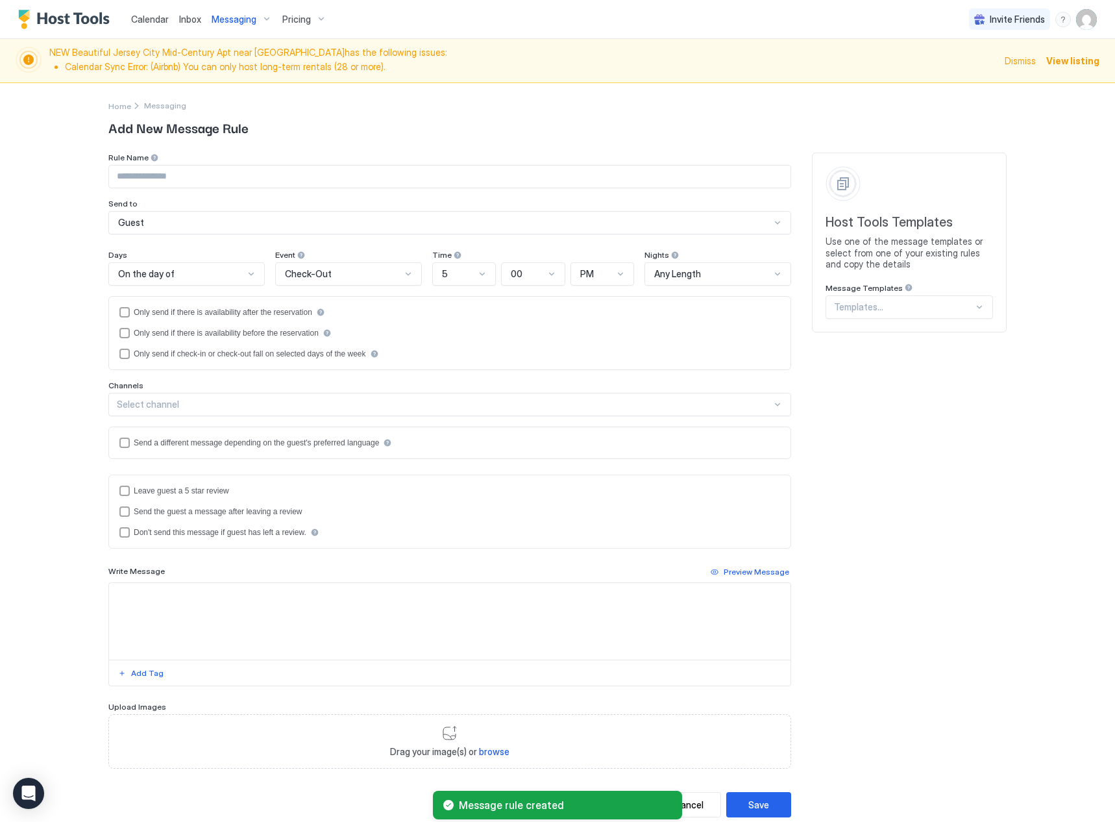
click at [211, 176] on input "Input Field" at bounding box center [450, 177] width 682 height 22
type input "**********"
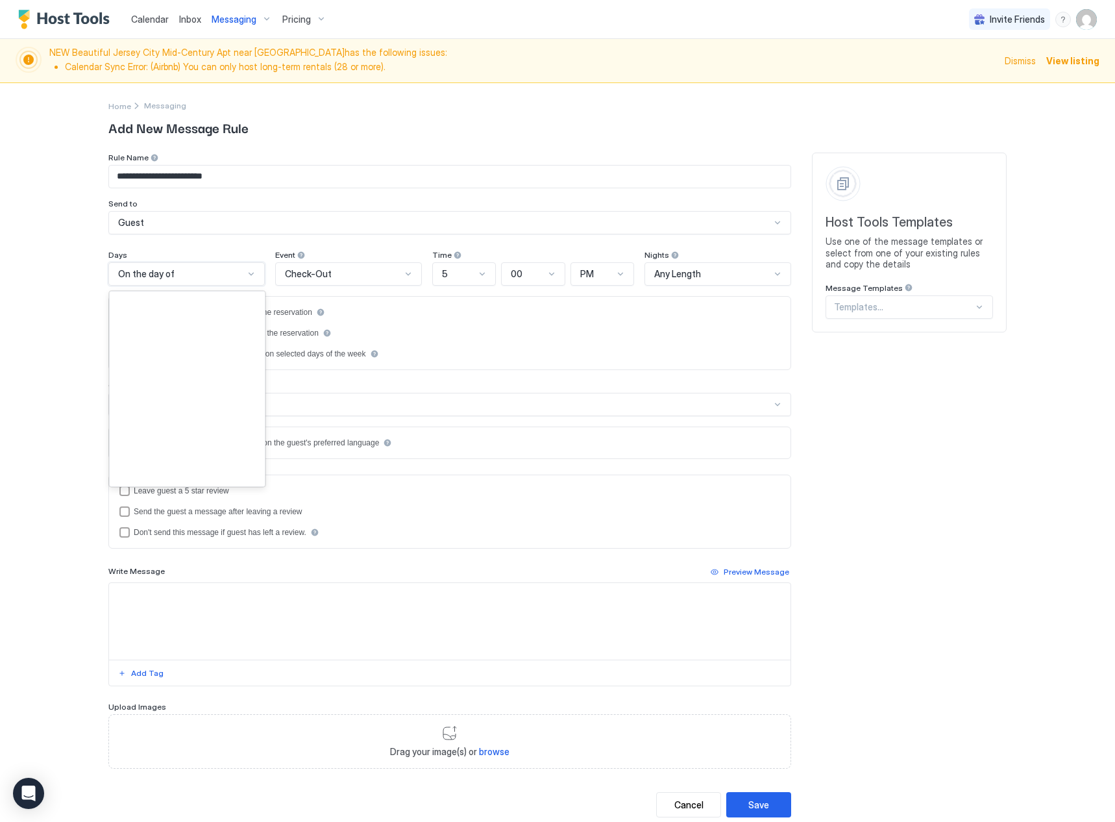
click at [230, 274] on div "On the day of" at bounding box center [181, 274] width 126 height 12
click at [208, 332] on div "7 Days Before" at bounding box center [187, 332] width 140 height 10
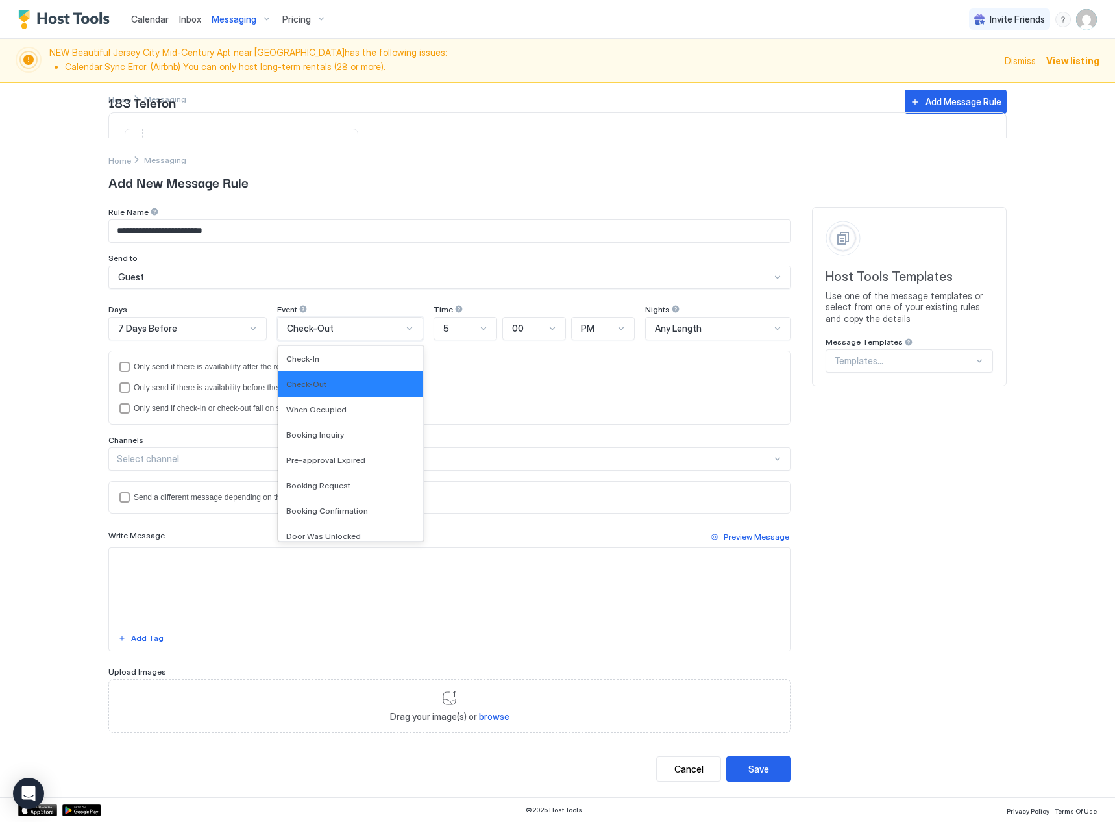
click at [388, 324] on div "Check-Out" at bounding box center [345, 329] width 116 height 12
click at [373, 361] on div "Check-In" at bounding box center [350, 359] width 129 height 10
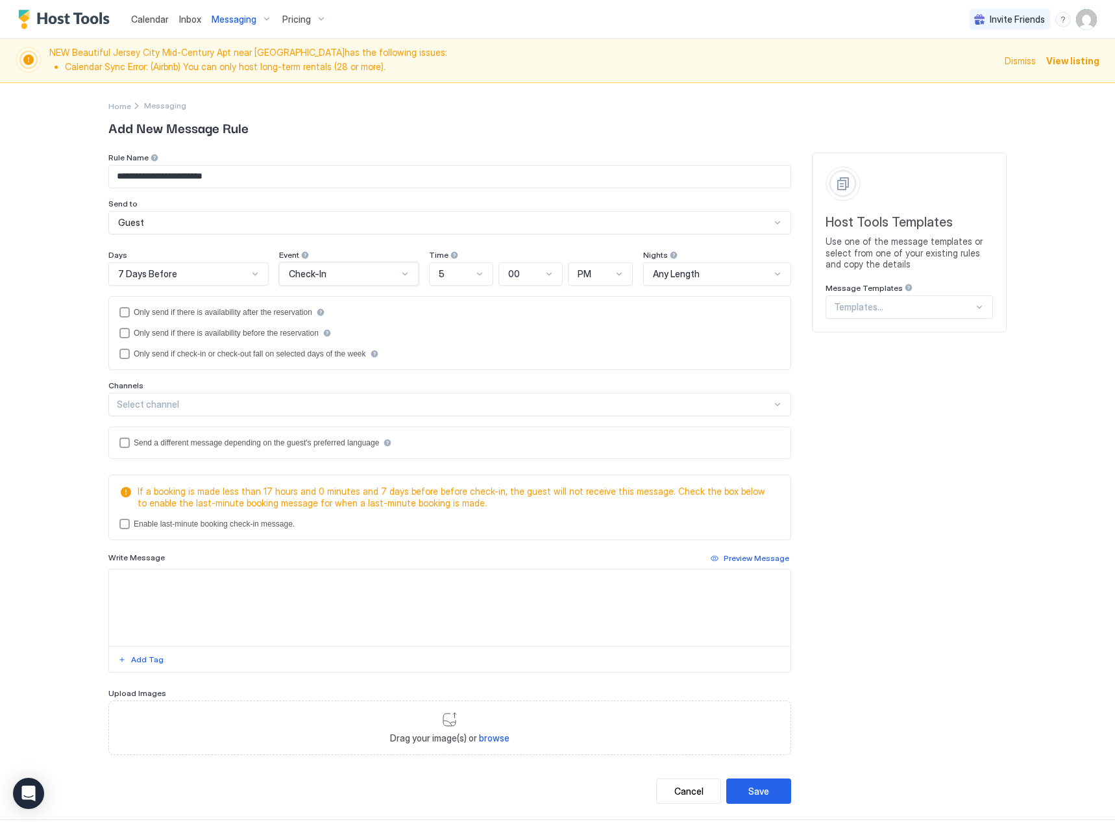
click at [474, 277] on div at bounding box center [479, 274] width 10 height 10
click at [450, 468] on div "10" at bounding box center [461, 467] width 47 height 10
click at [594, 267] on div "PM" at bounding box center [601, 273] width 66 height 23
click at [591, 301] on div "AM" at bounding box center [601, 304] width 49 height 10
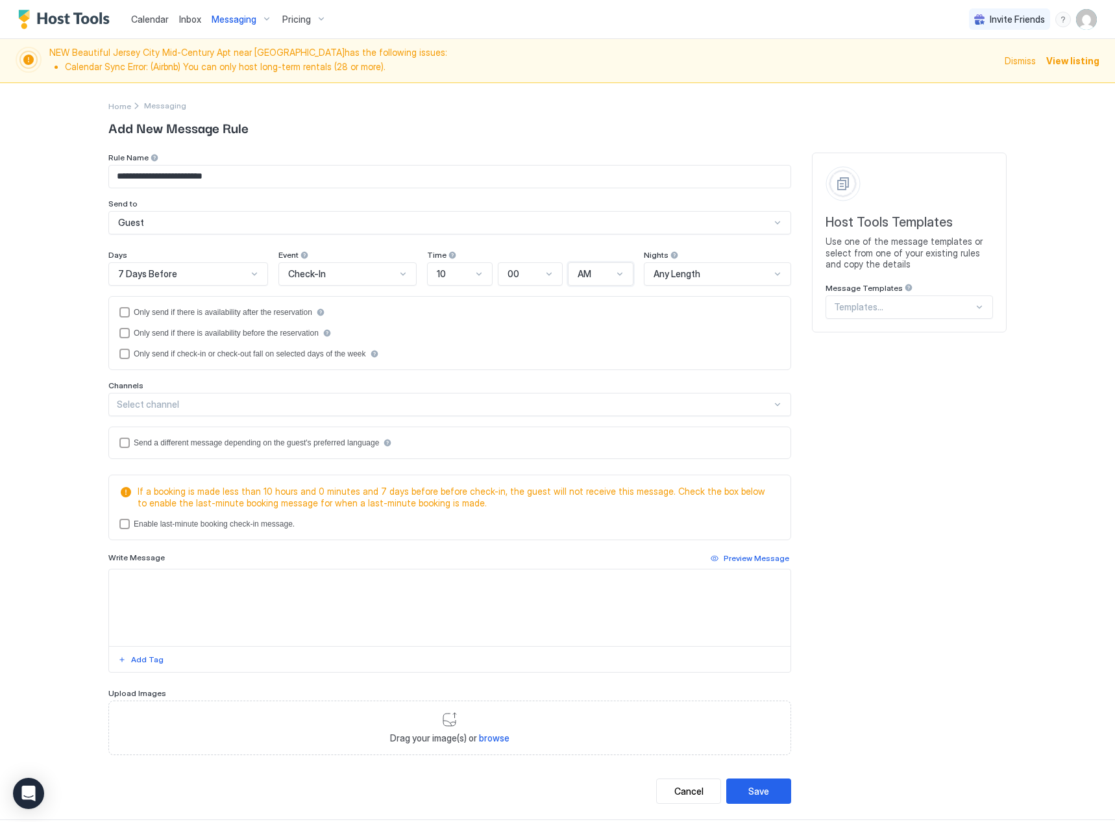
click at [332, 599] on textarea "Input Field" at bounding box center [450, 607] width 682 height 77
type textarea "*"
click at [763, 793] on div "Save" at bounding box center [758, 791] width 21 height 14
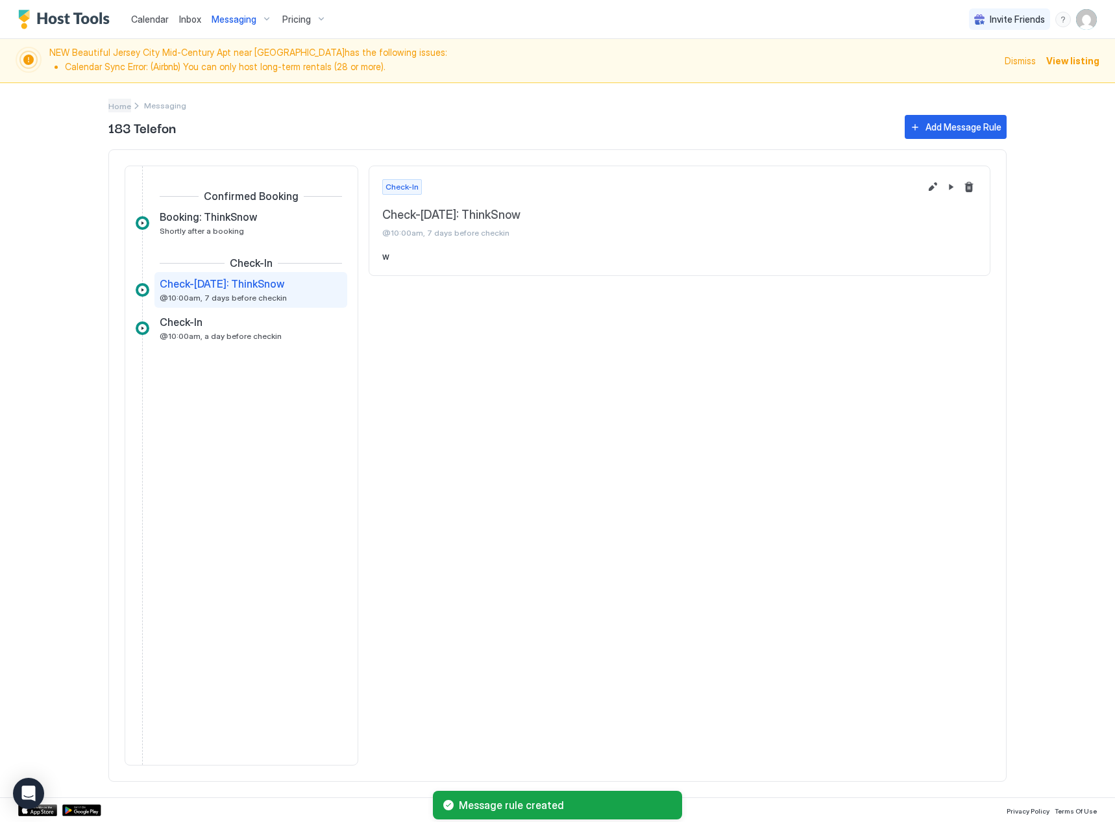
click at [124, 106] on span "Home" at bounding box center [119, 106] width 23 height 10
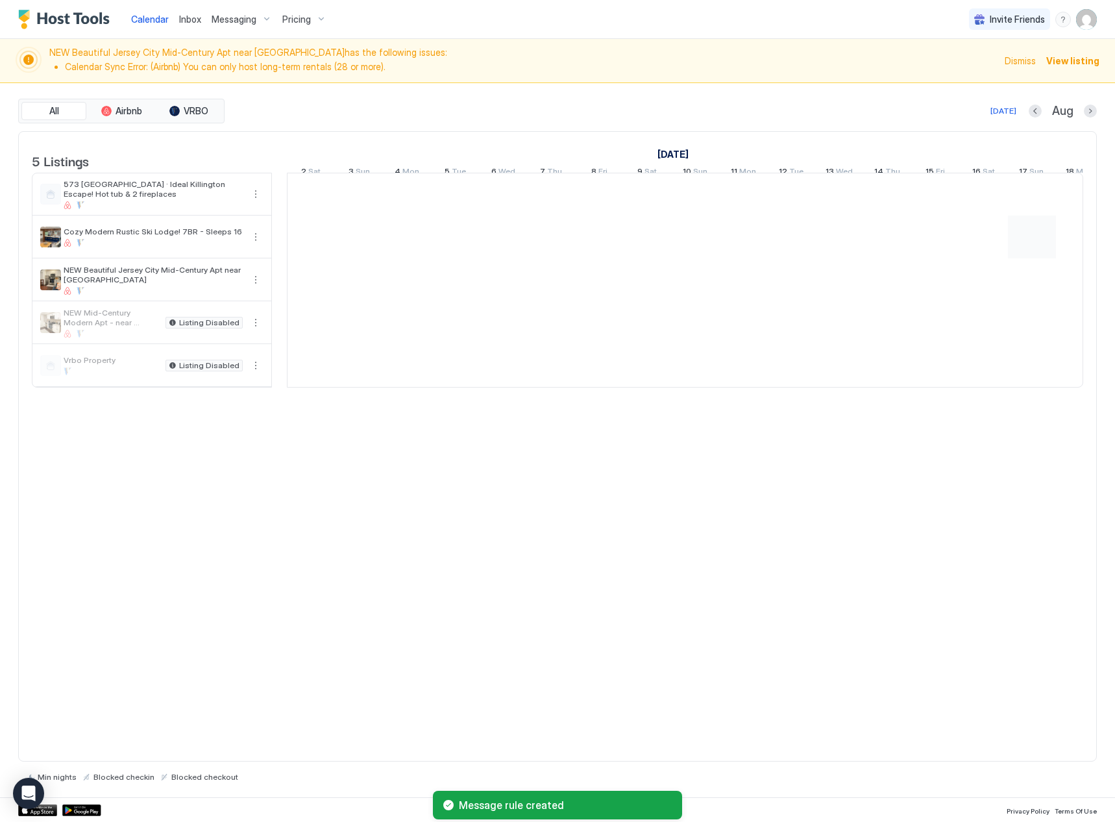
scroll to position [0, 721]
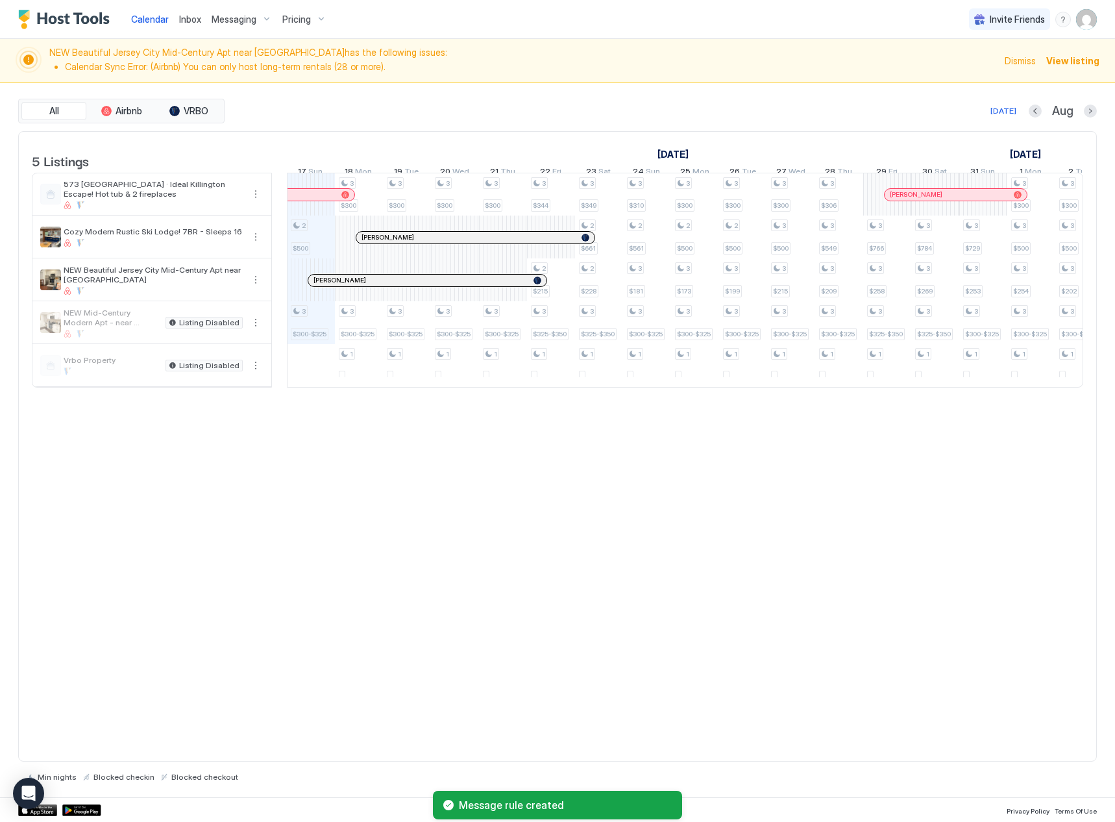
click at [231, 23] on span "Messaging" at bounding box center [234, 20] width 45 height 12
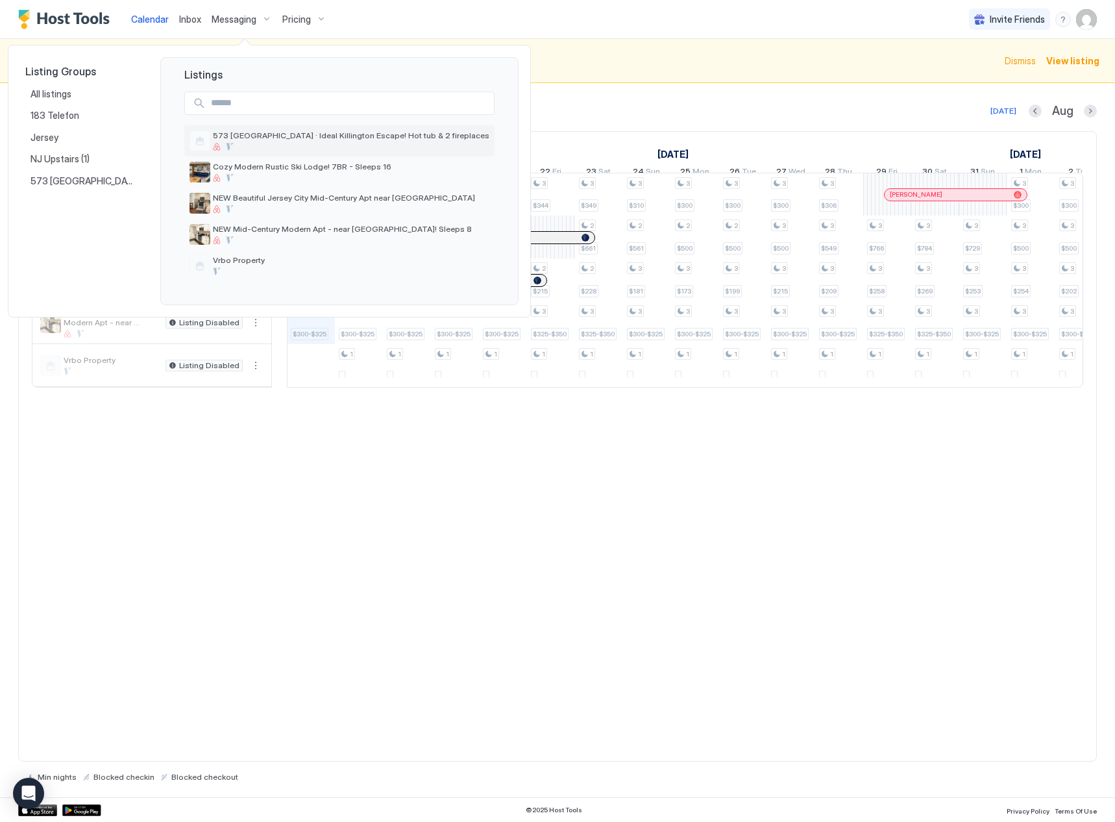
click at [341, 140] on span "573 [GEOGRAPHIC_DATA] · Ideal Killington Escape! Hot tub & 2 fireplaces" at bounding box center [351, 135] width 277 height 10
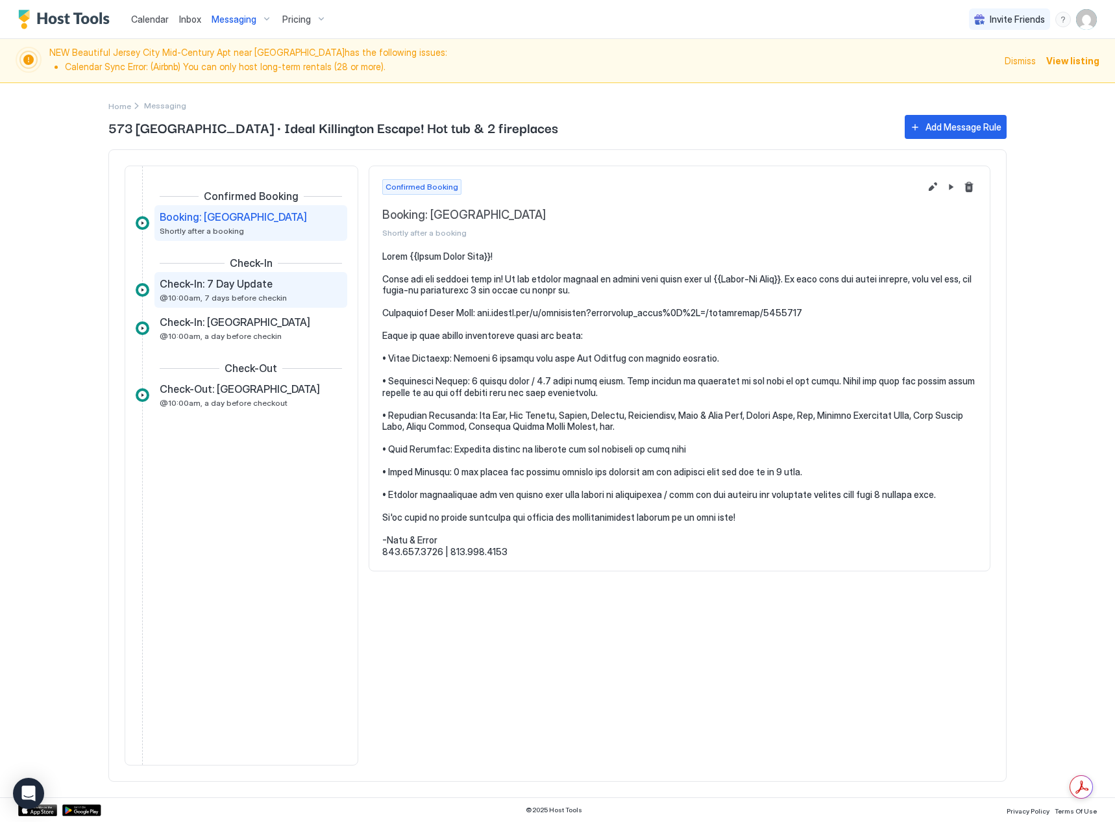
click at [247, 287] on span "Check-In: 7 Day Update" at bounding box center [216, 283] width 113 height 13
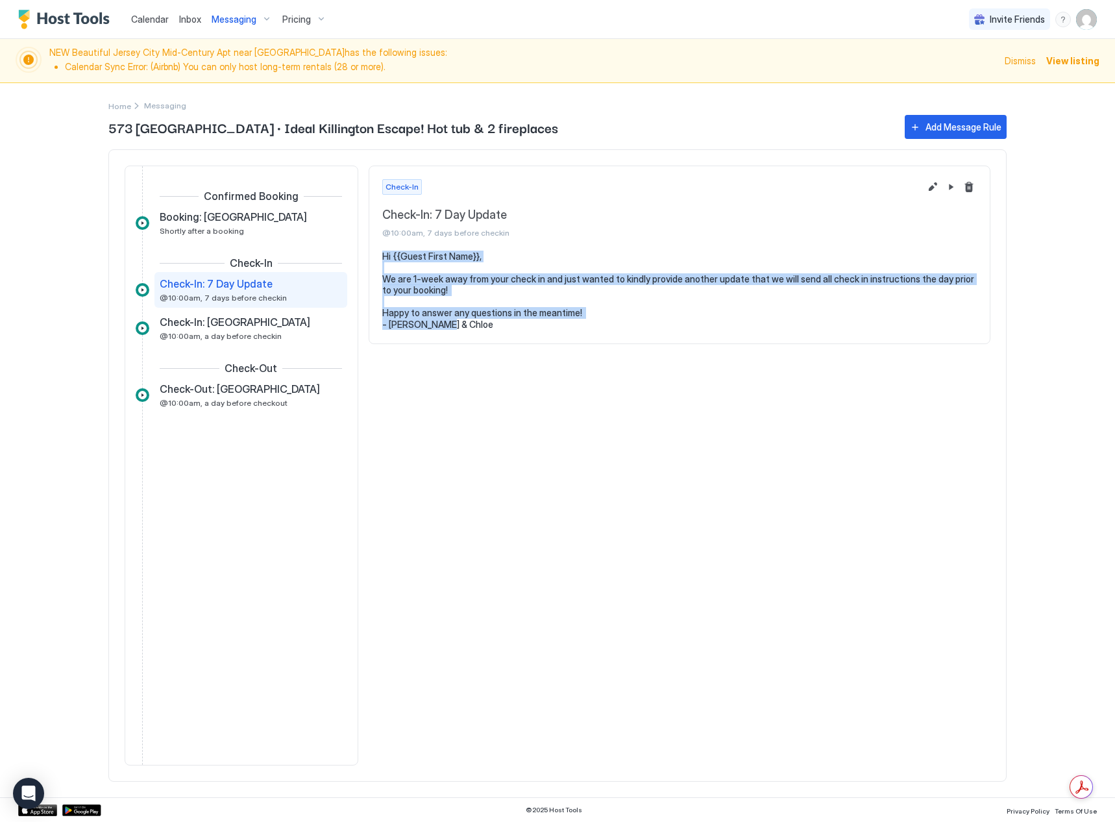
drag, startPoint x: 541, startPoint y: 330, endPoint x: 379, endPoint y: 256, distance: 177.7
click at [379, 256] on section "Hi {{Guest First Name}}, We are 1-week away from your check in and just wanted …" at bounding box center [679, 297] width 621 height 93
copy pre "Hi {{Guest First Name}}, We are 1-week away from your check in and just wanted …"
click at [127, 110] on span "Home" at bounding box center [119, 106] width 23 height 10
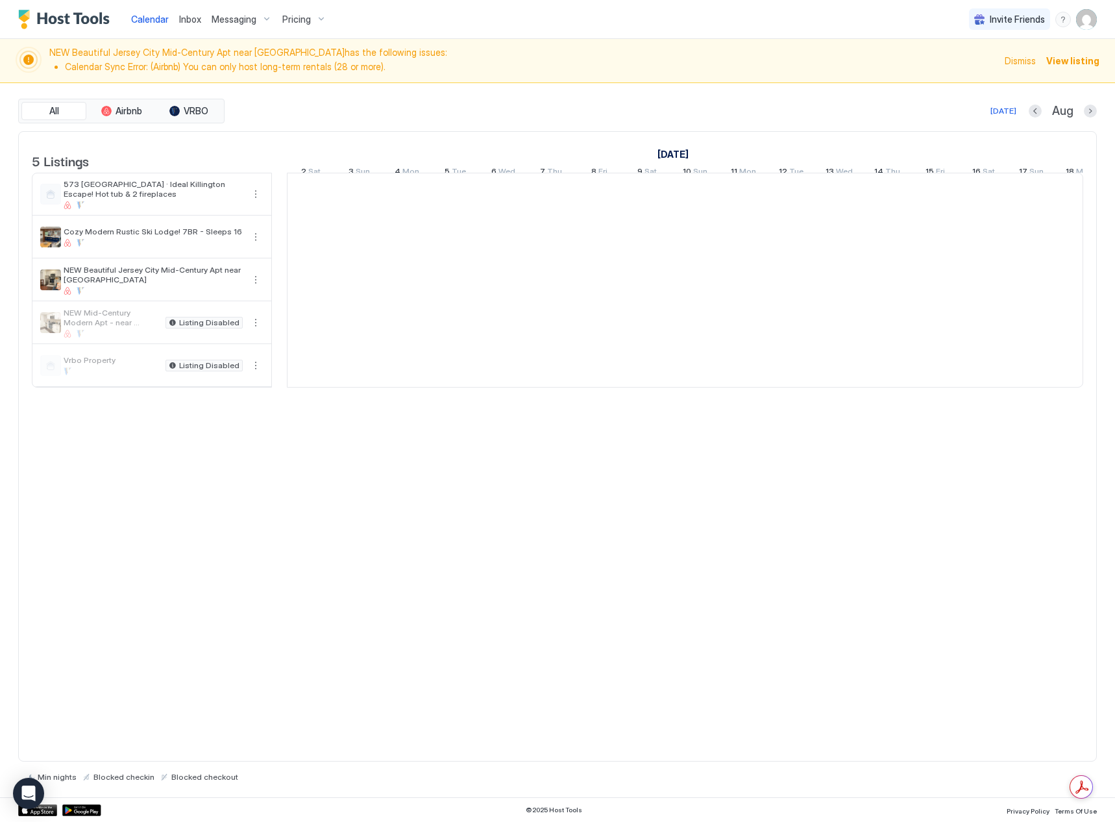
scroll to position [0, 721]
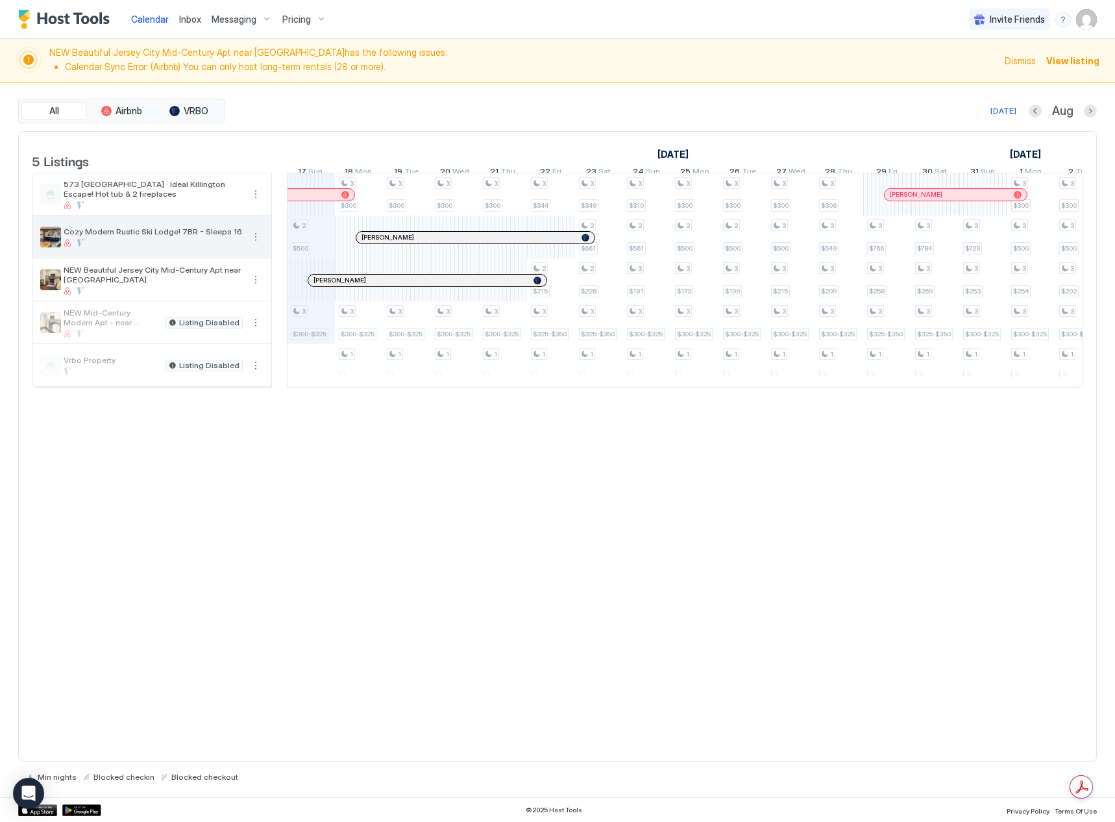
click at [86, 247] on div at bounding box center [153, 243] width 179 height 8
click at [182, 234] on div "Cozy Modern Rustic Ski Lodge! 7BR - Sleeps 16" at bounding box center [151, 237] width 239 height 42
click at [232, 25] on div "Messaging" at bounding box center [241, 19] width 71 height 22
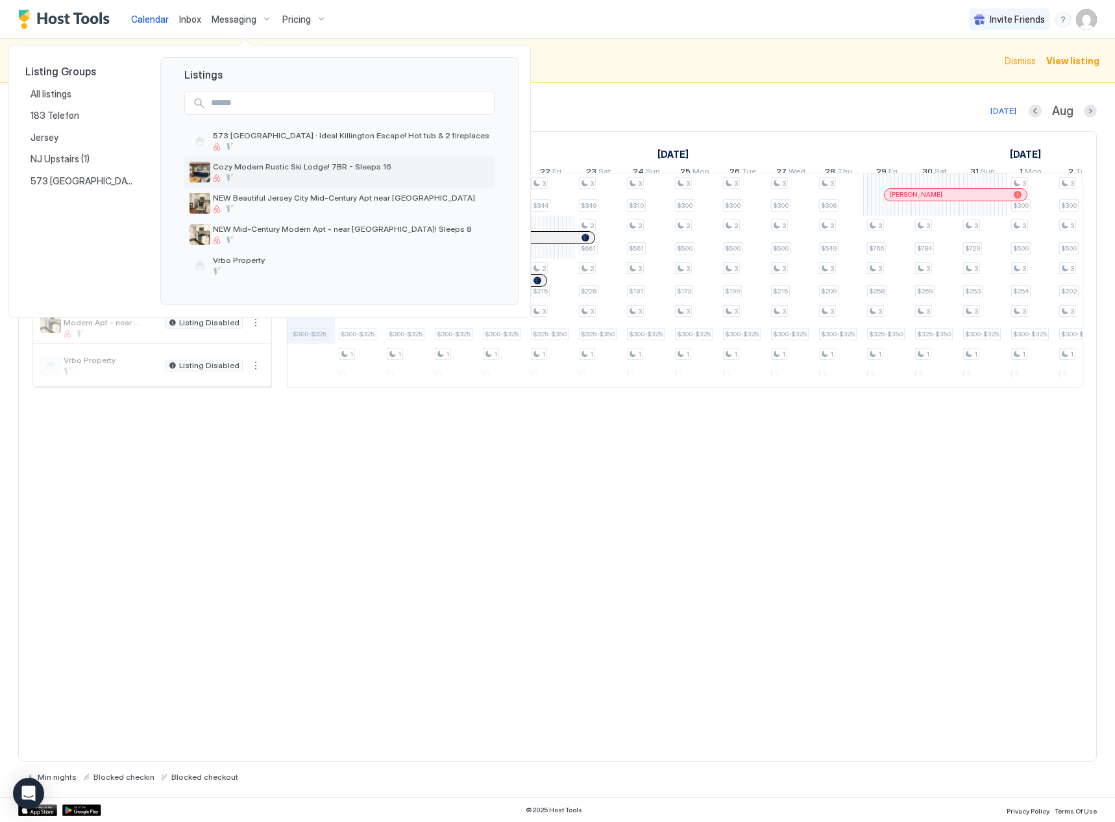
click at [270, 166] on span "Cozy Modern Rustic Ski Lodge! 7BR - Sleeps 16" at bounding box center [351, 167] width 277 height 10
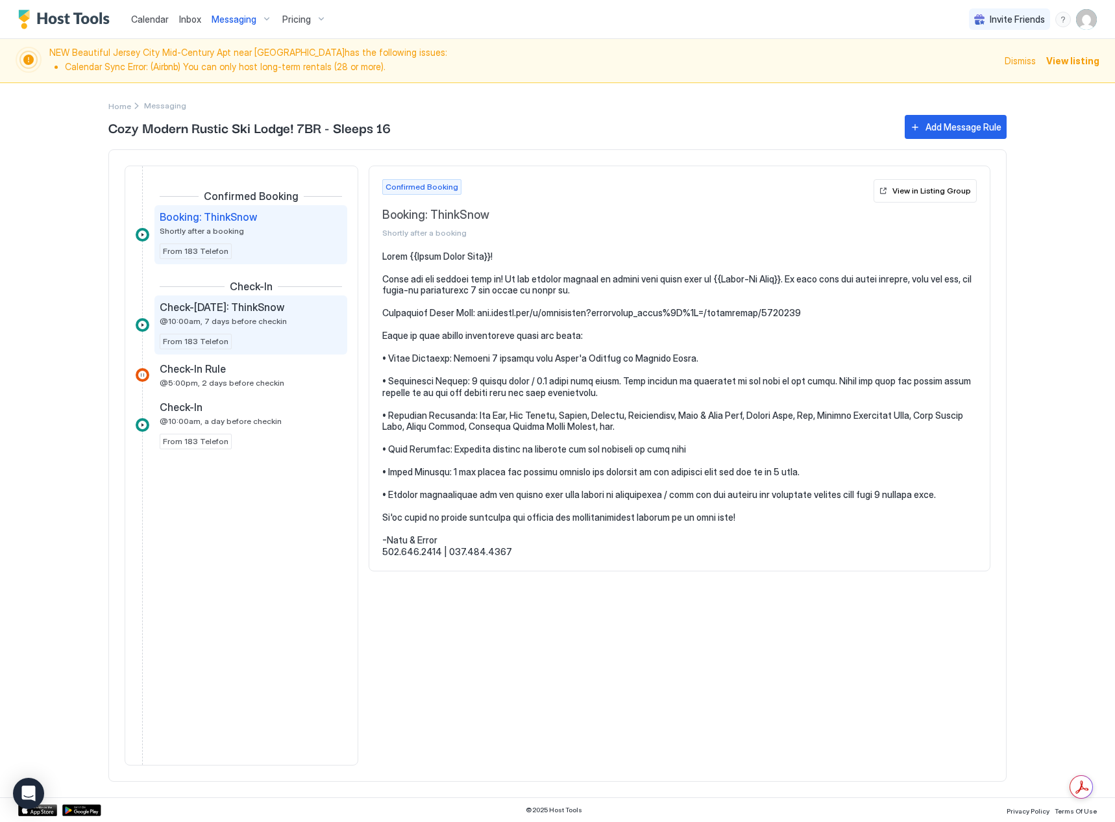
click at [282, 338] on div "Check-[DATE]: ThinkSnow @10:00am, 7 days before checkin From 183 Telefon" at bounding box center [251, 325] width 182 height 49
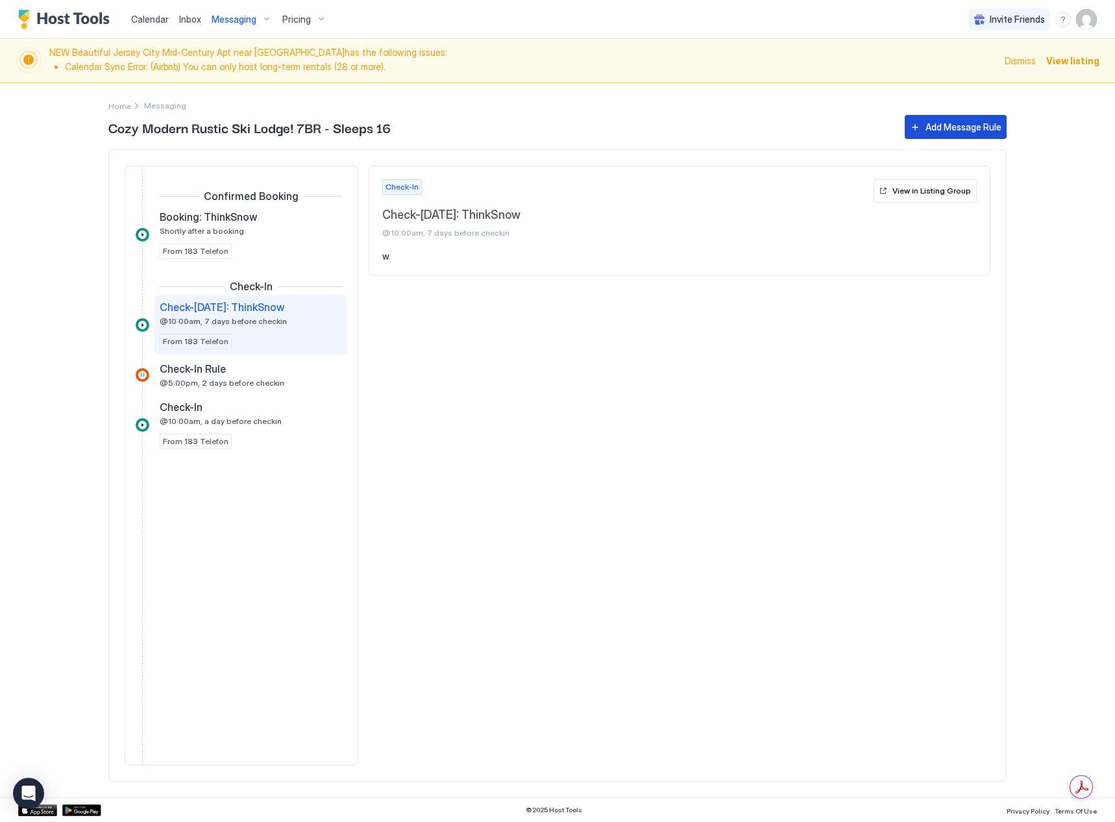
click at [941, 130] on div "Add Message Rule" at bounding box center [964, 127] width 76 height 14
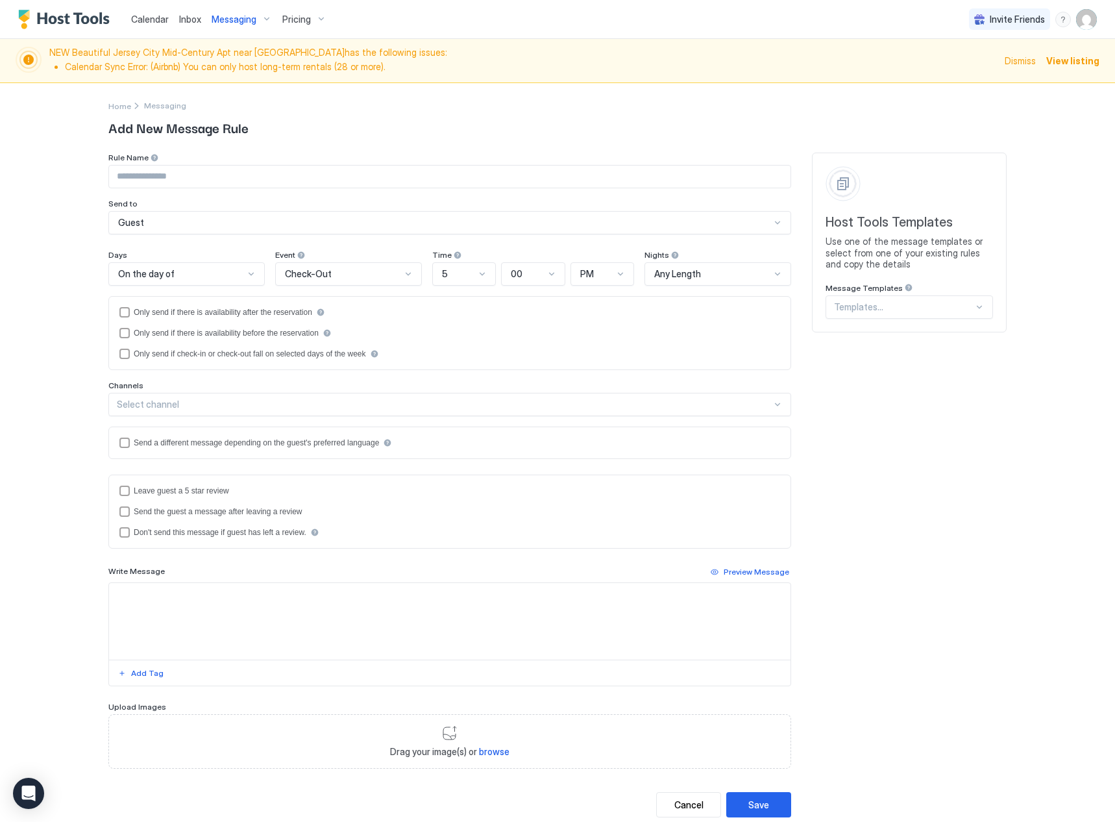
click at [685, 806] on div "Cancel" at bounding box center [688, 805] width 29 height 14
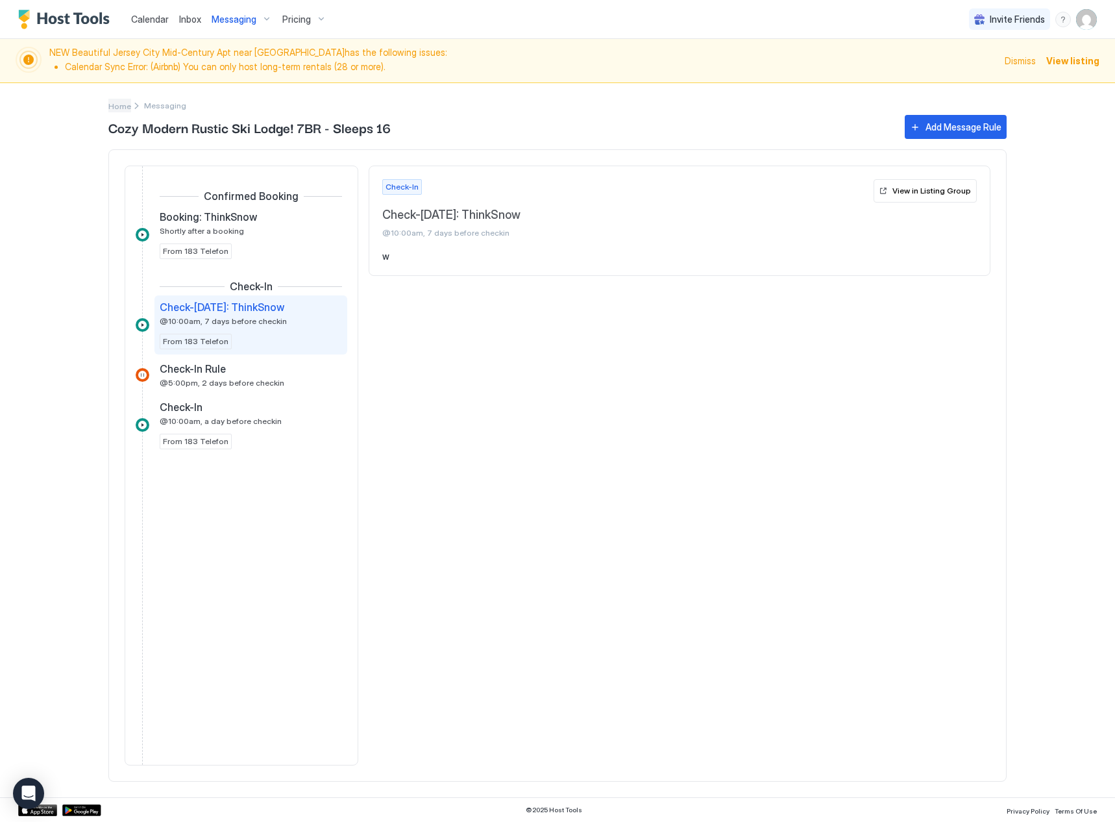
click at [123, 106] on span "Home" at bounding box center [119, 106] width 23 height 10
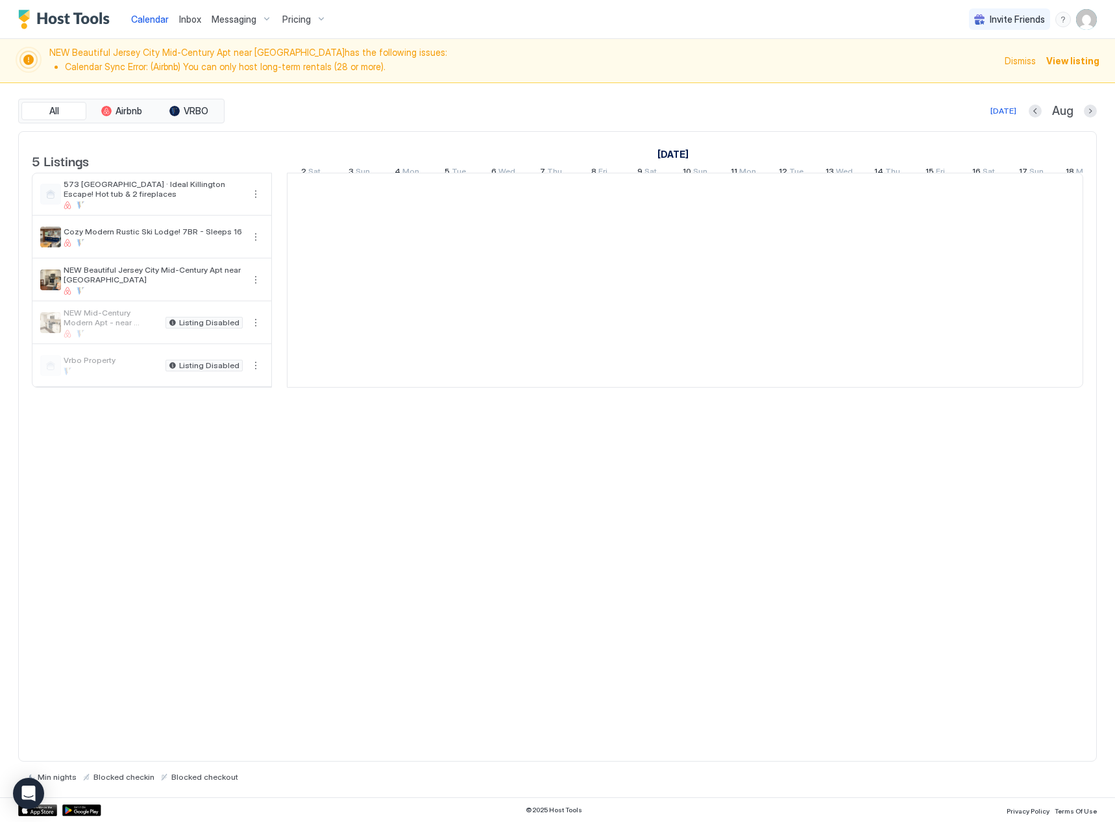
scroll to position [0, 721]
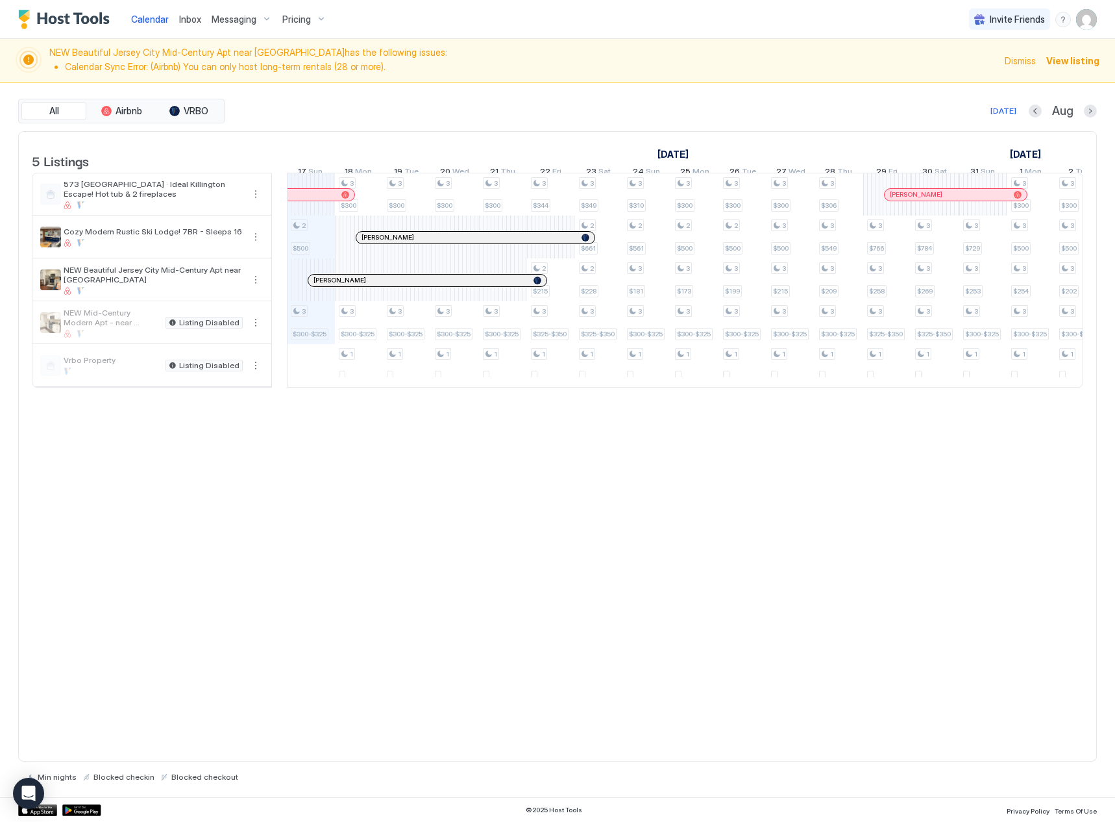
click at [221, 21] on span "Messaging" at bounding box center [234, 20] width 45 height 12
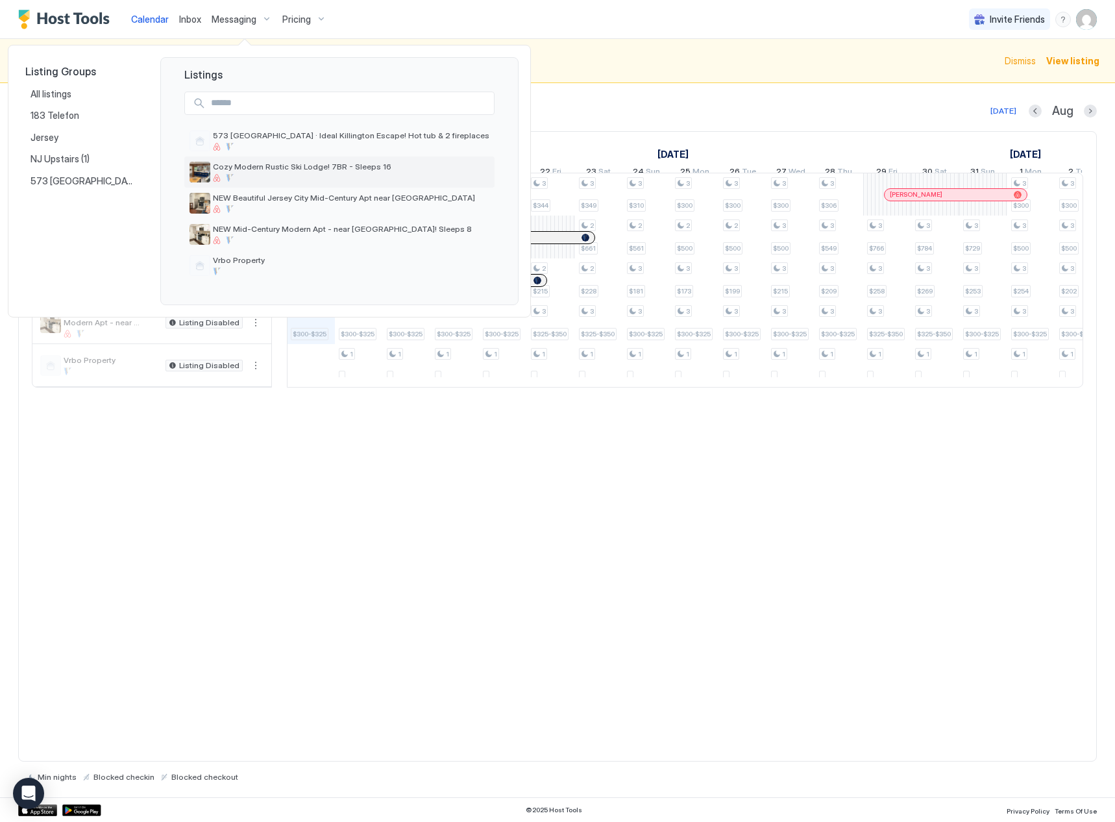
click at [253, 175] on div at bounding box center [351, 178] width 277 height 8
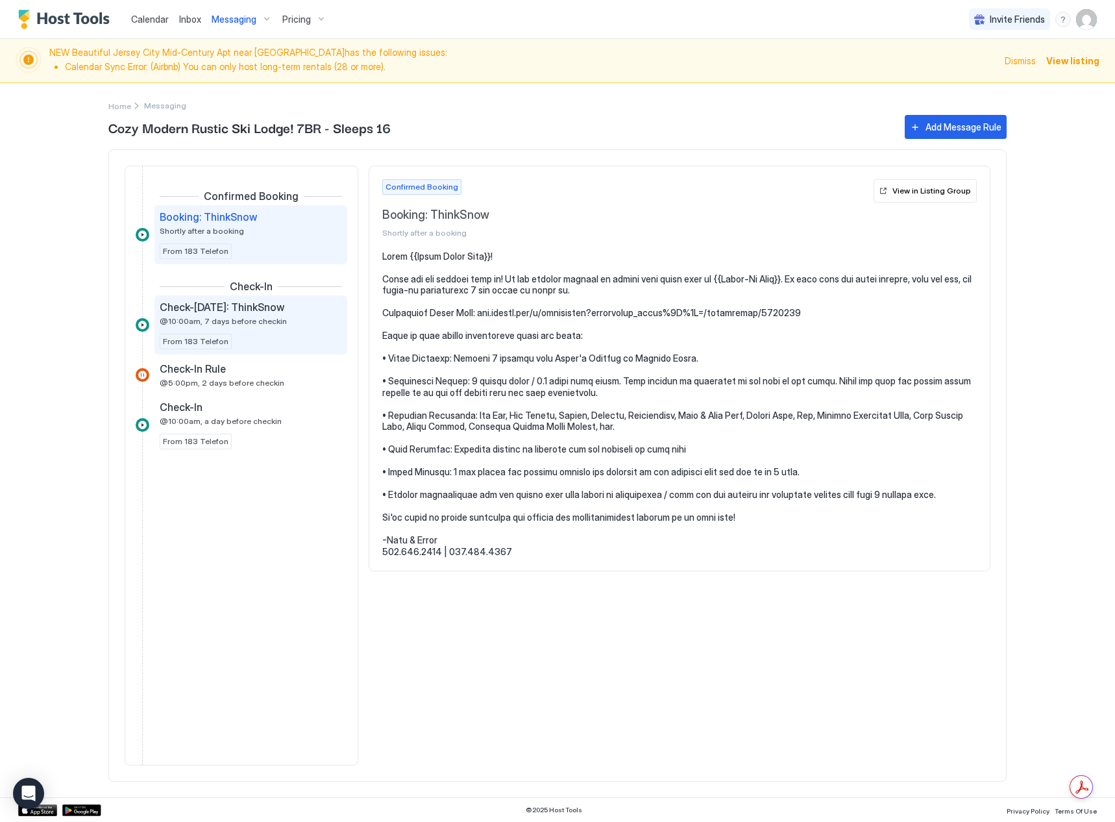
click at [176, 344] on span "From 183 Telefon" at bounding box center [196, 342] width 66 height 12
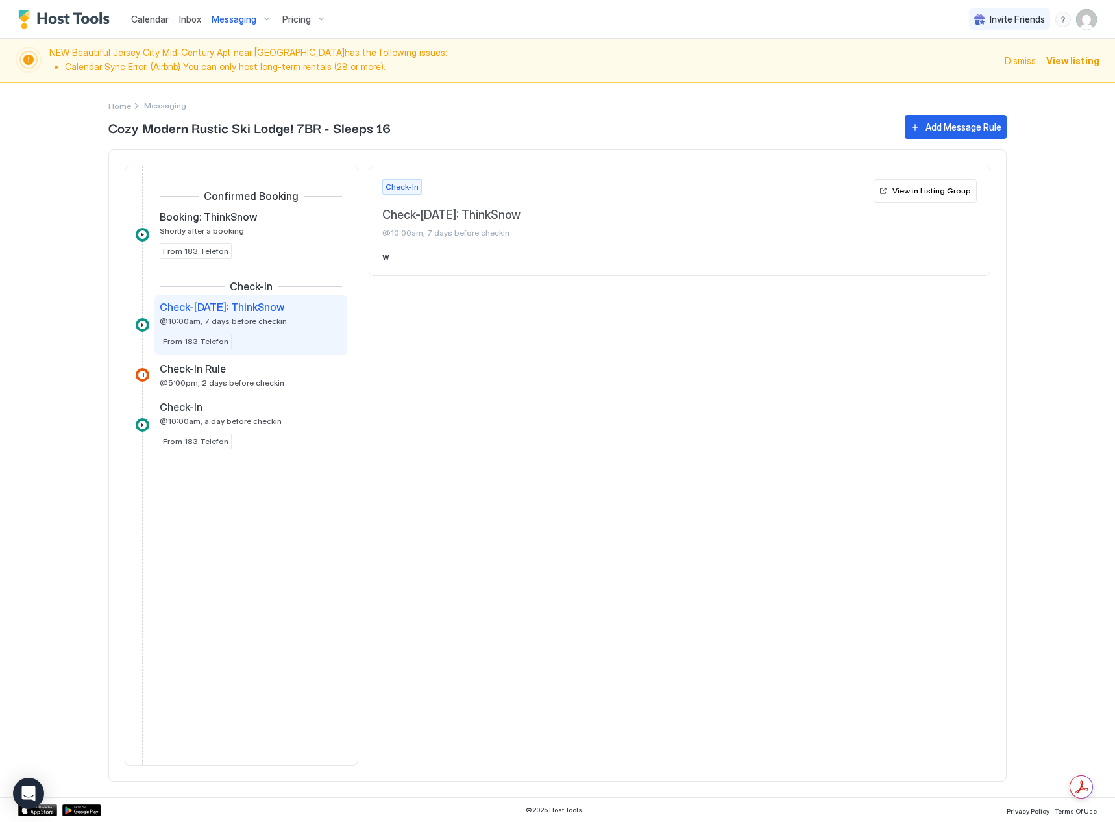
click at [176, 344] on span "From 183 Telefon" at bounding box center [196, 342] width 66 height 12
click at [139, 326] on div at bounding box center [143, 325] width 14 height 14
click at [122, 108] on span "Home" at bounding box center [119, 106] width 23 height 10
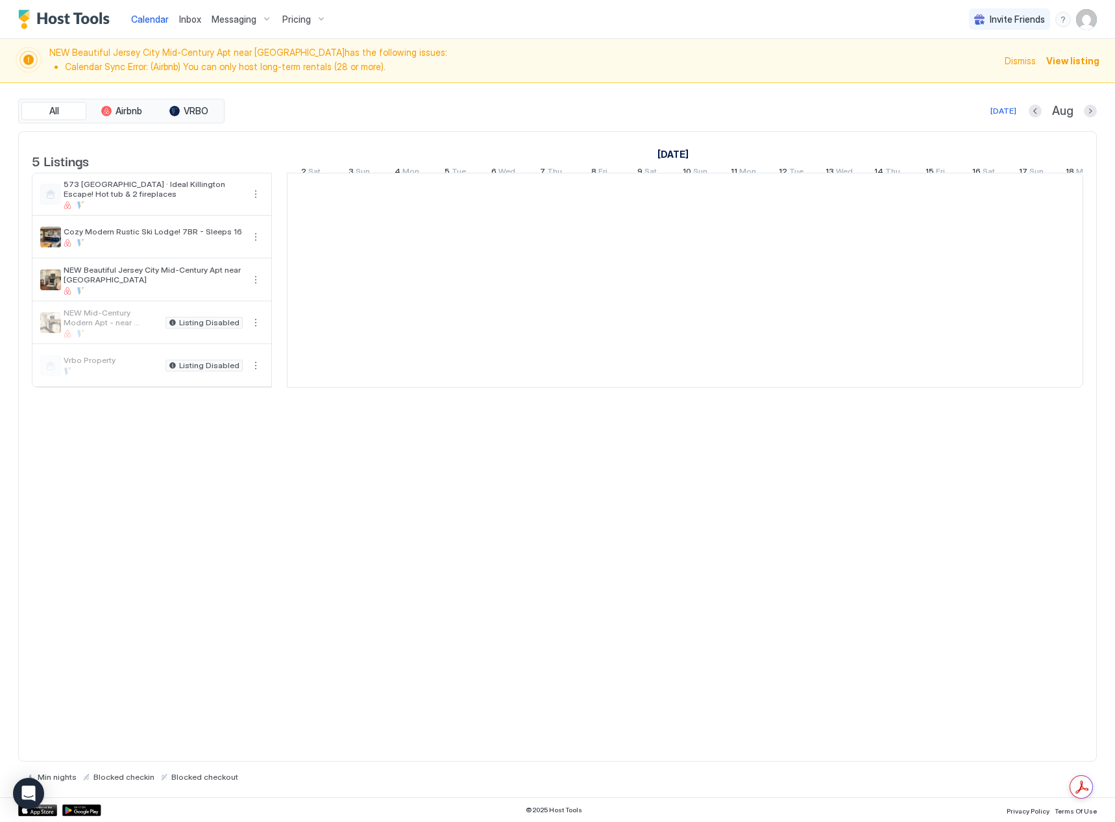
scroll to position [0, 721]
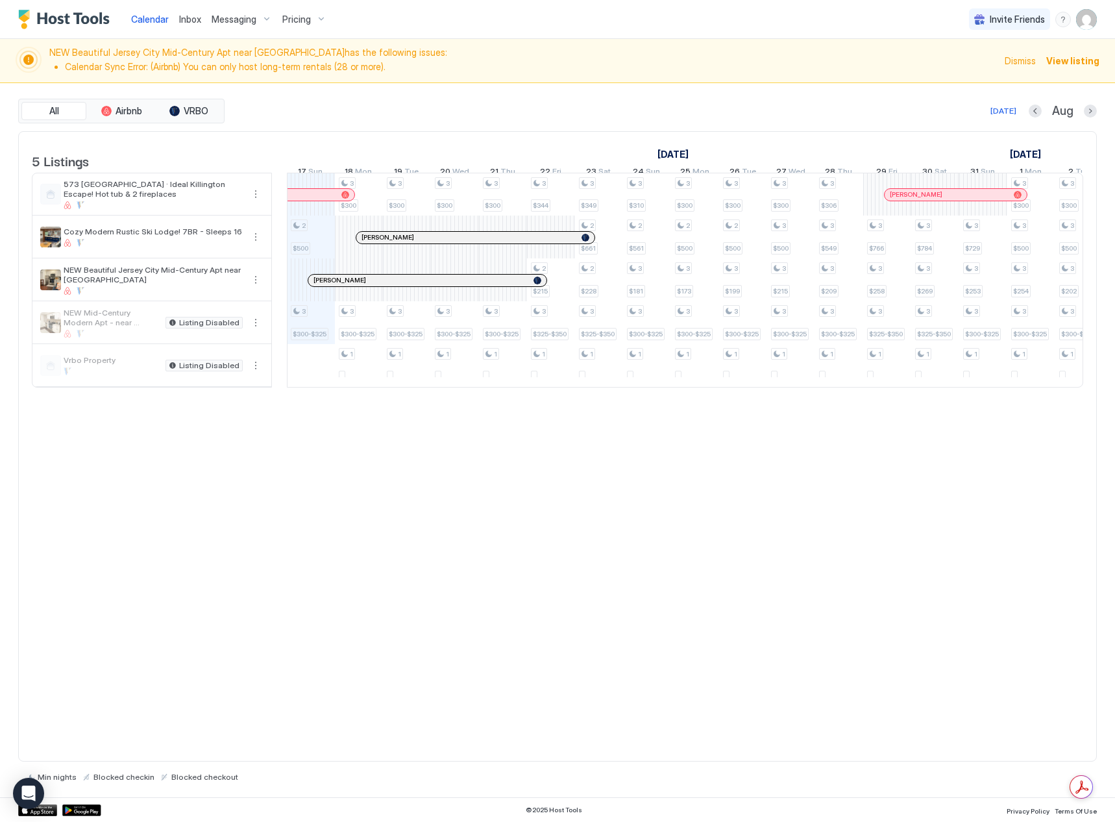
click at [236, 27] on div "Messaging" at bounding box center [241, 19] width 71 height 22
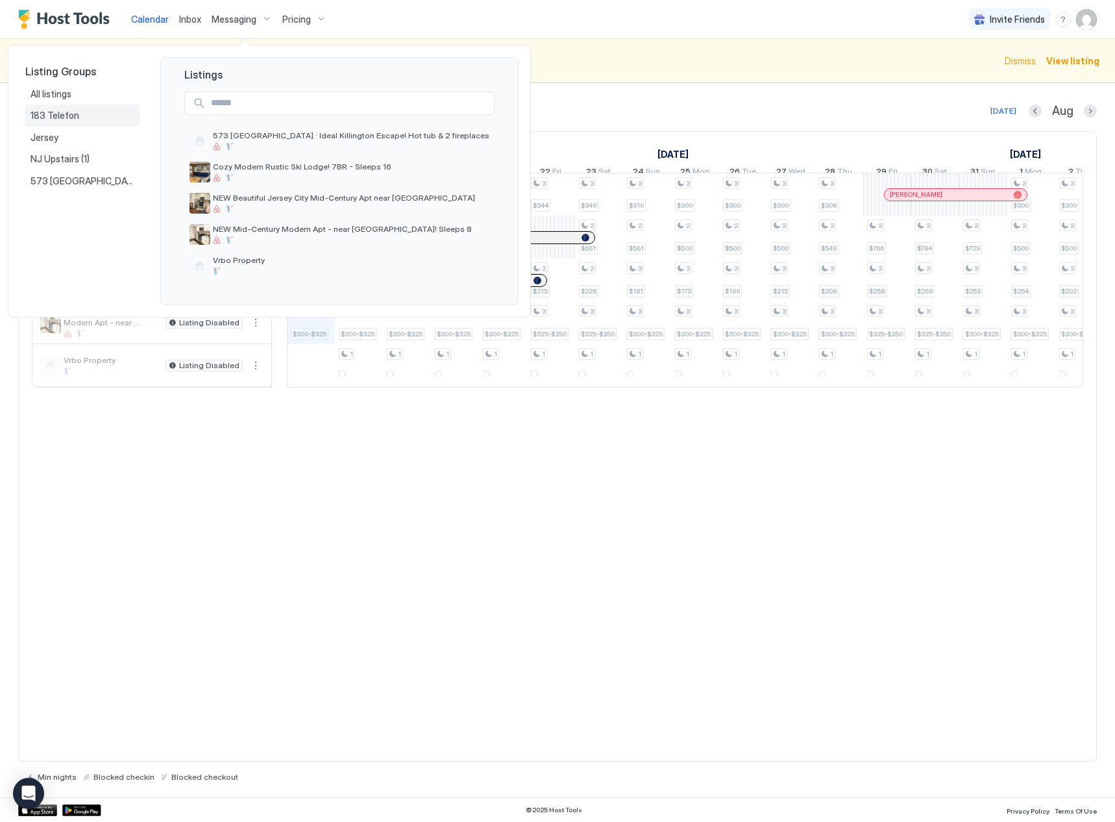
click at [71, 114] on span "183 Telefon" at bounding box center [56, 116] width 51 height 12
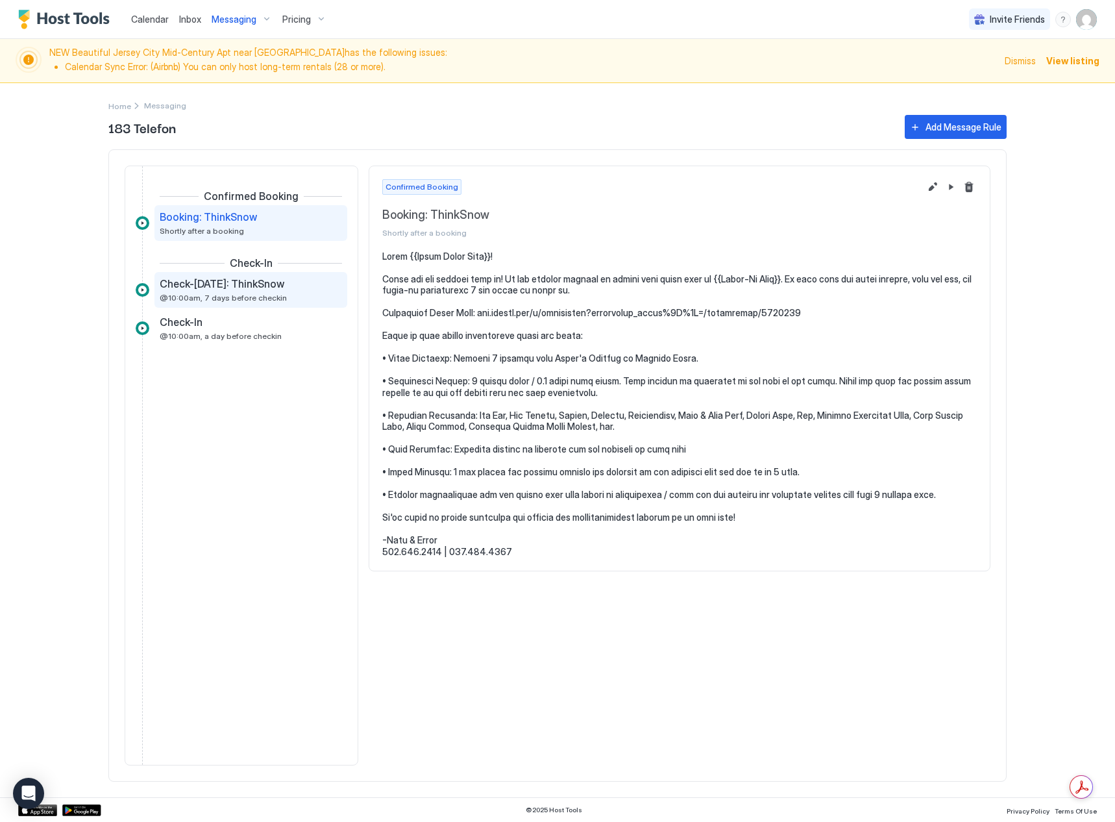
click at [222, 284] on span "Check-[DATE]: ThinkSnow" at bounding box center [222, 283] width 125 height 13
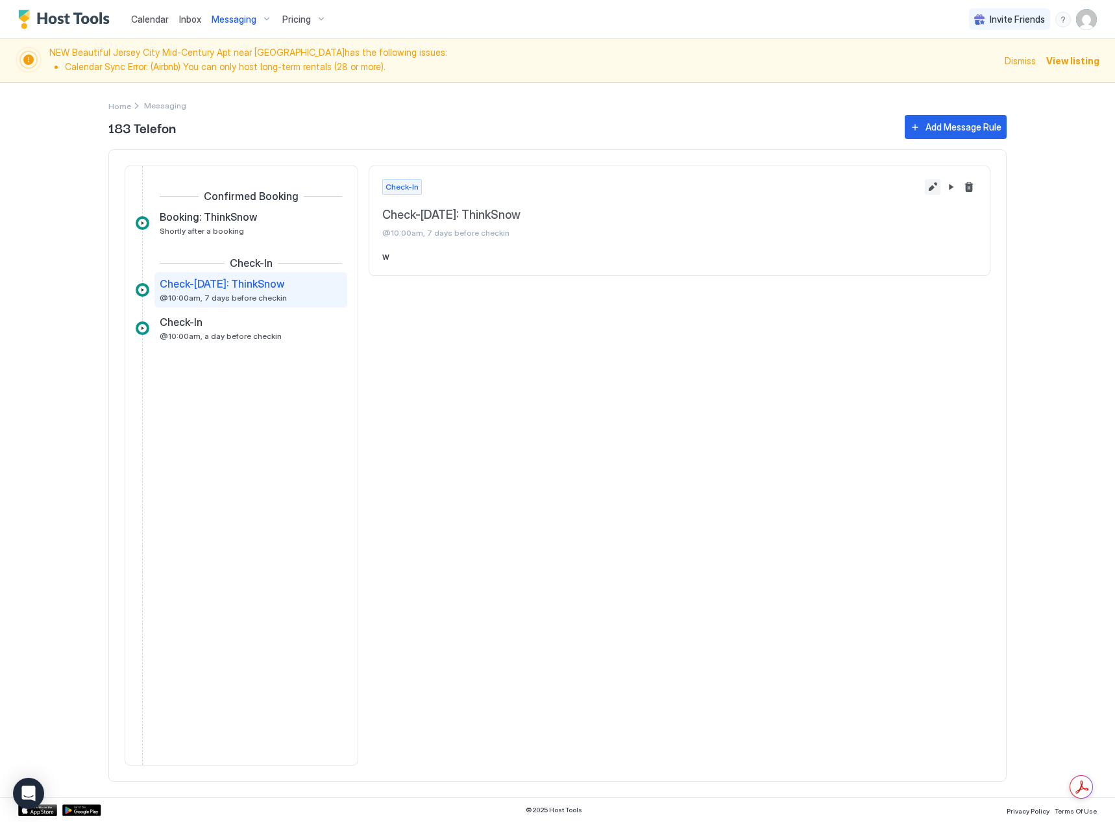
click at [931, 186] on button "Edit message rule" at bounding box center [933, 187] width 16 height 16
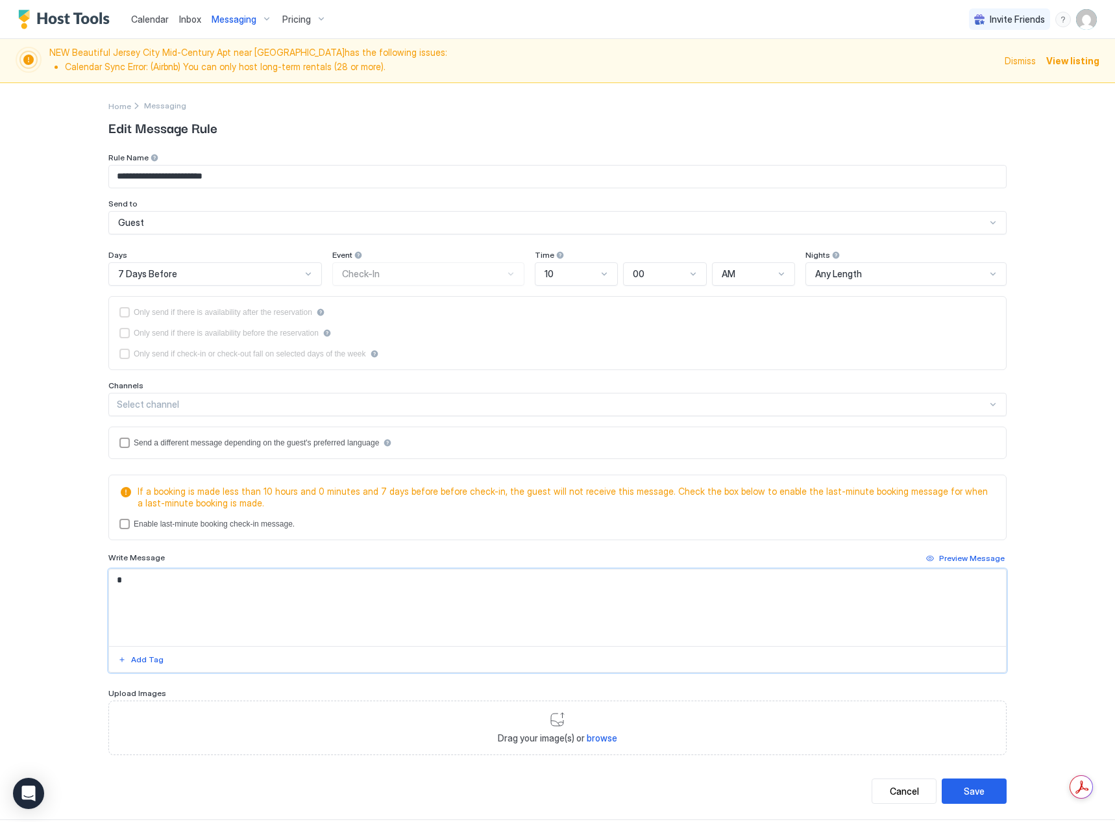
drag, startPoint x: 194, startPoint y: 587, endPoint x: -76, endPoint y: 572, distance: 270.4
click at [0, 572] on html "**********" at bounding box center [557, 411] width 1115 height 822
paste textarea "**********"
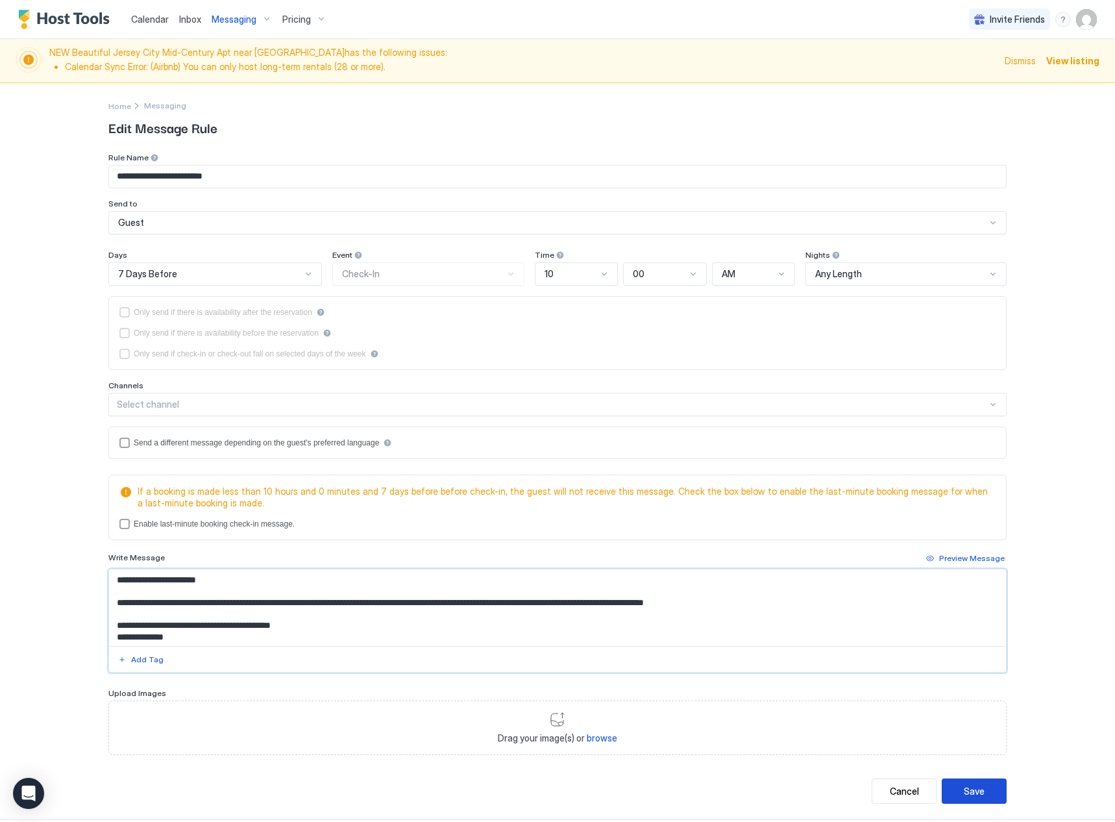
type textarea "**********"
click at [971, 781] on button "Save" at bounding box center [974, 790] width 65 height 25
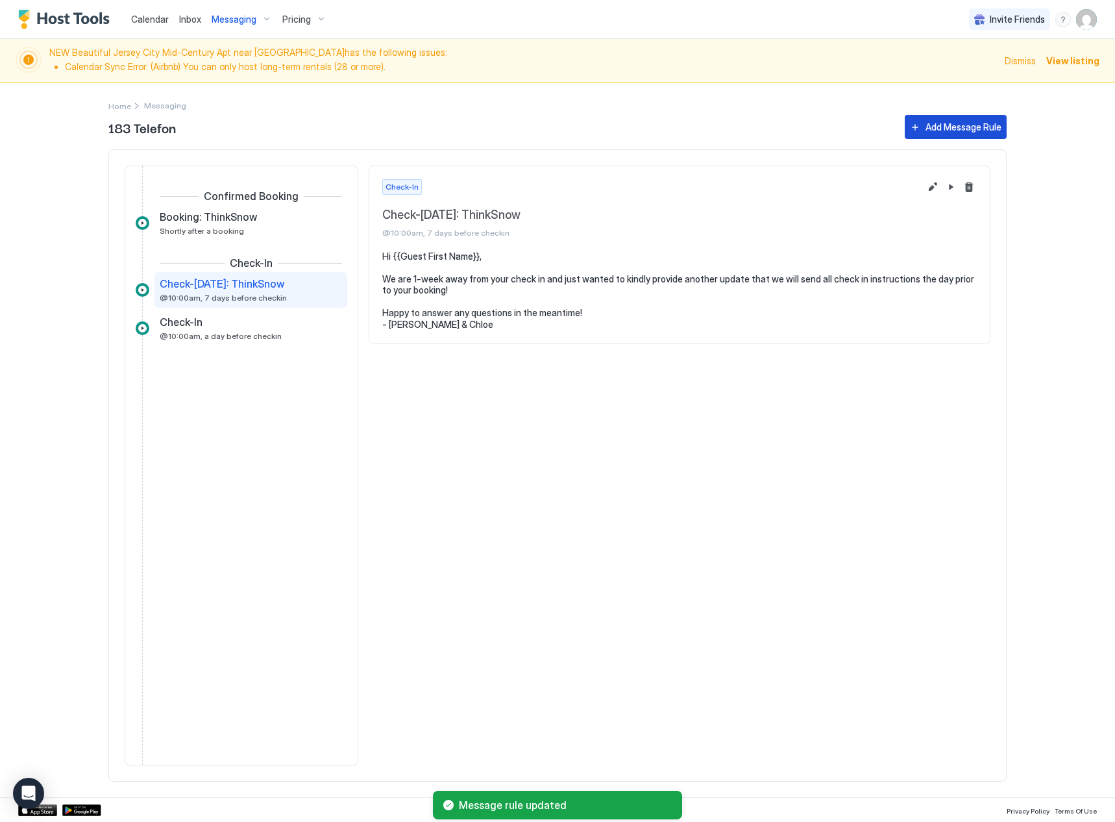
click at [961, 131] on div "Add Message Rule" at bounding box center [964, 127] width 76 height 14
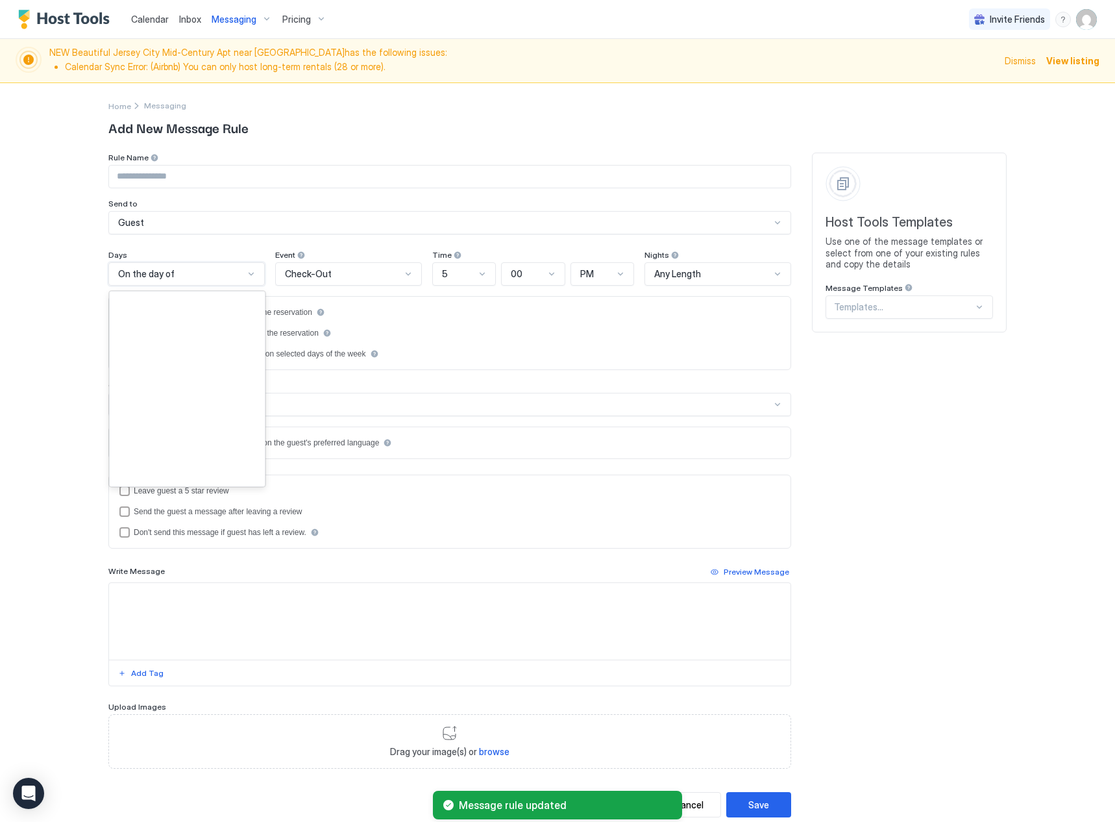
click at [203, 269] on div "On the day of" at bounding box center [181, 274] width 126 height 12
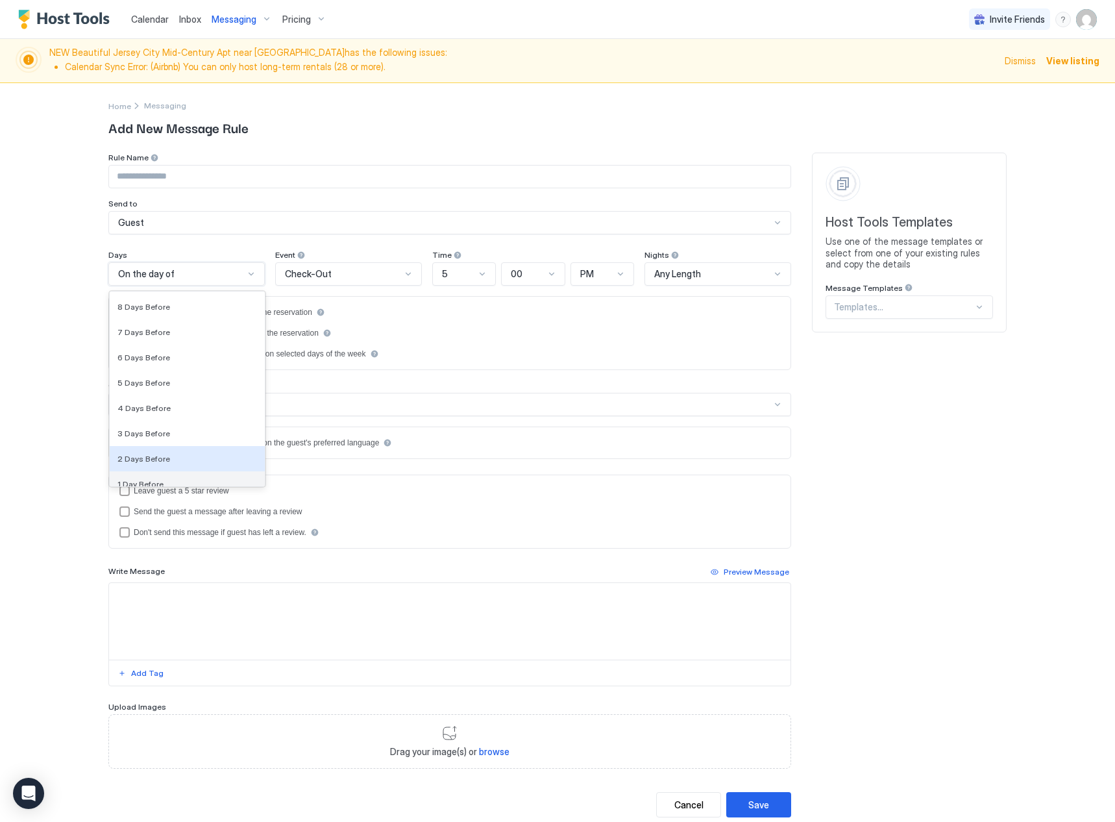
scroll to position [1876, 0]
click at [188, 474] on div "1 Day Before" at bounding box center [187, 476] width 140 height 10
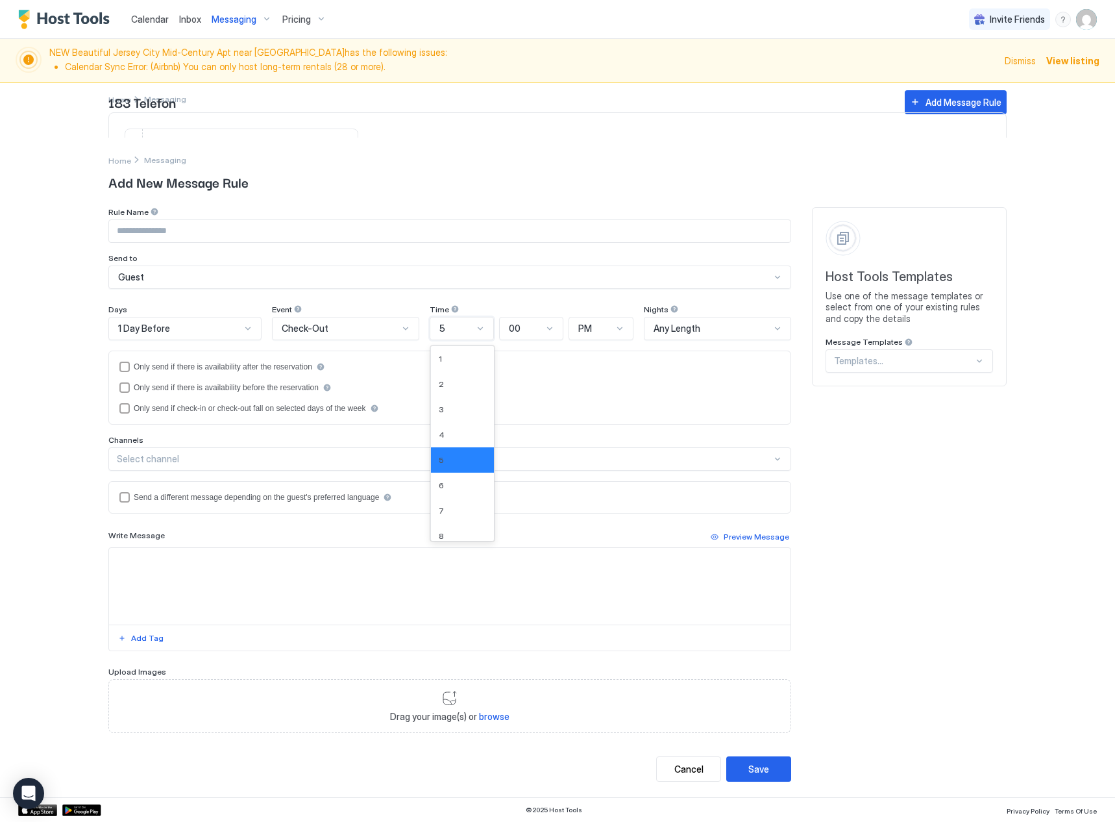
click at [472, 326] on div "5" at bounding box center [456, 329] width 34 height 12
click at [463, 523] on div "10" at bounding box center [462, 522] width 47 height 10
click at [598, 334] on div "PM" at bounding box center [601, 328] width 65 height 23
click at [608, 355] on div "AM" at bounding box center [602, 359] width 48 height 10
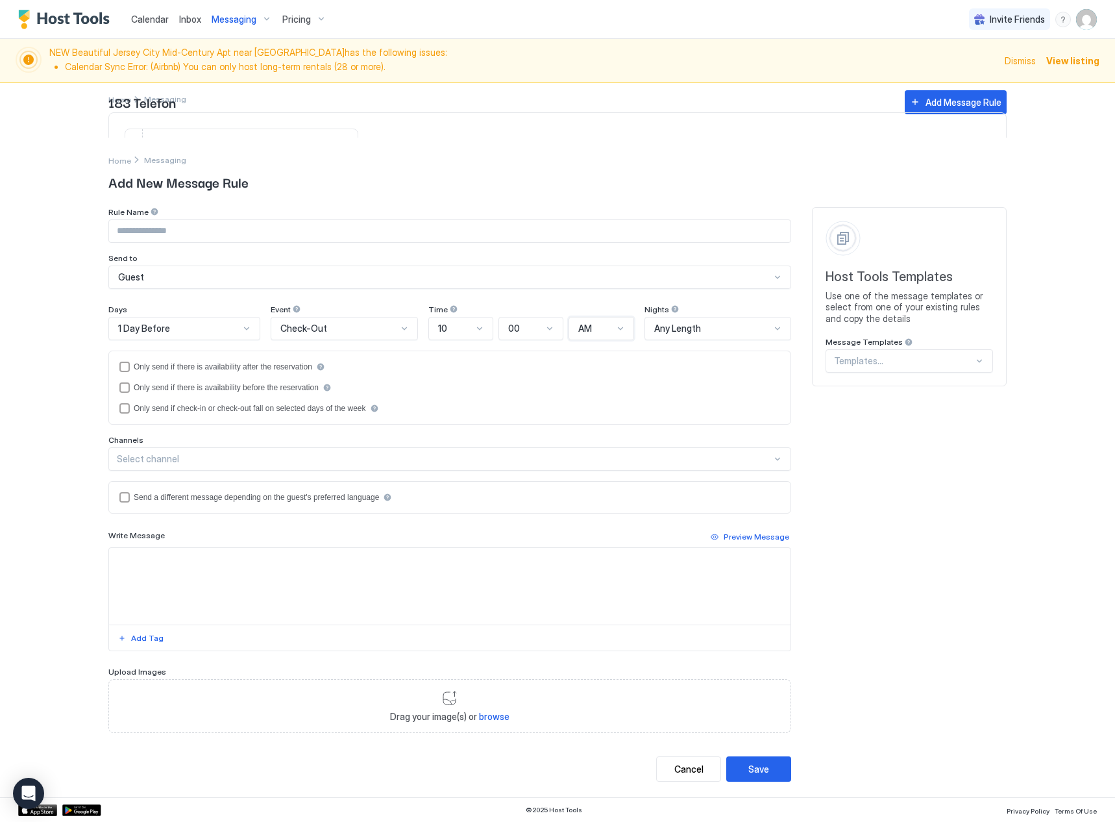
drag, startPoint x: 196, startPoint y: 233, endPoint x: 204, endPoint y: 227, distance: 10.3
click at [196, 232] on input "Input Field" at bounding box center [450, 231] width 682 height 22
type input "**********"
click at [162, 556] on textarea "Input Field" at bounding box center [450, 586] width 682 height 77
paste textarea "**********"
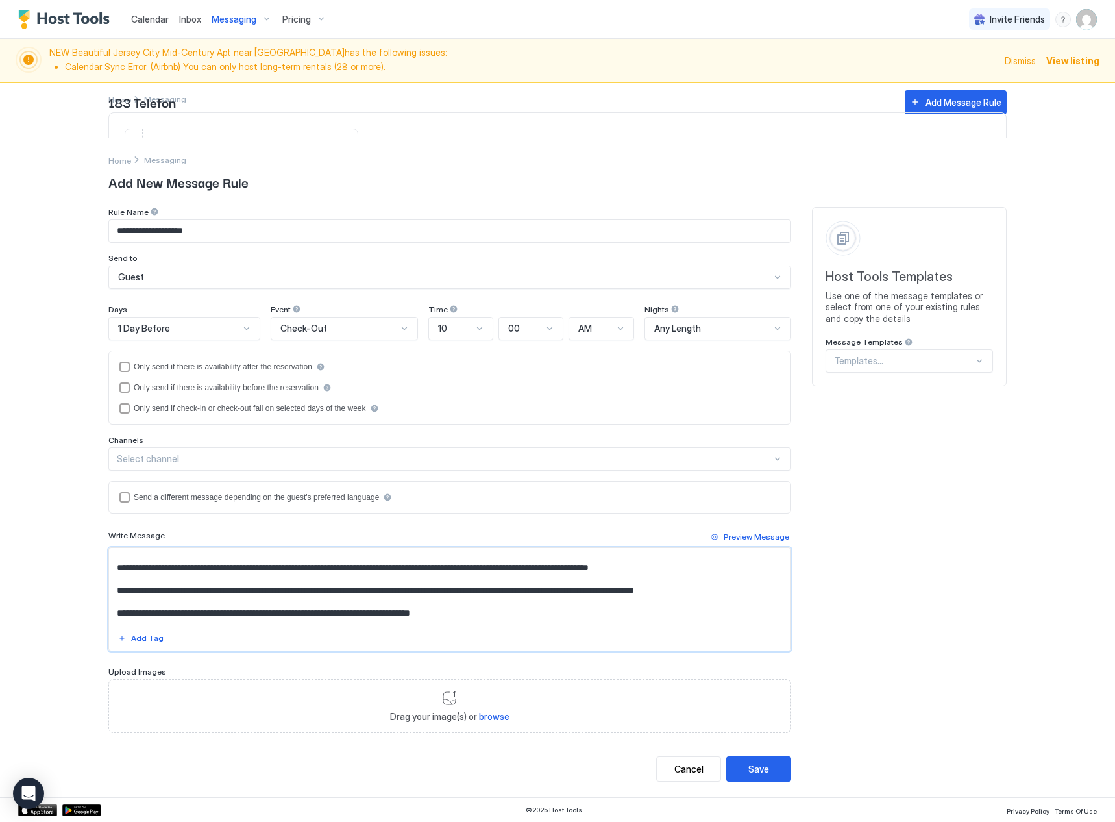
scroll to position [13, 0]
type textarea "**********"
click at [766, 770] on div "Save" at bounding box center [758, 769] width 21 height 14
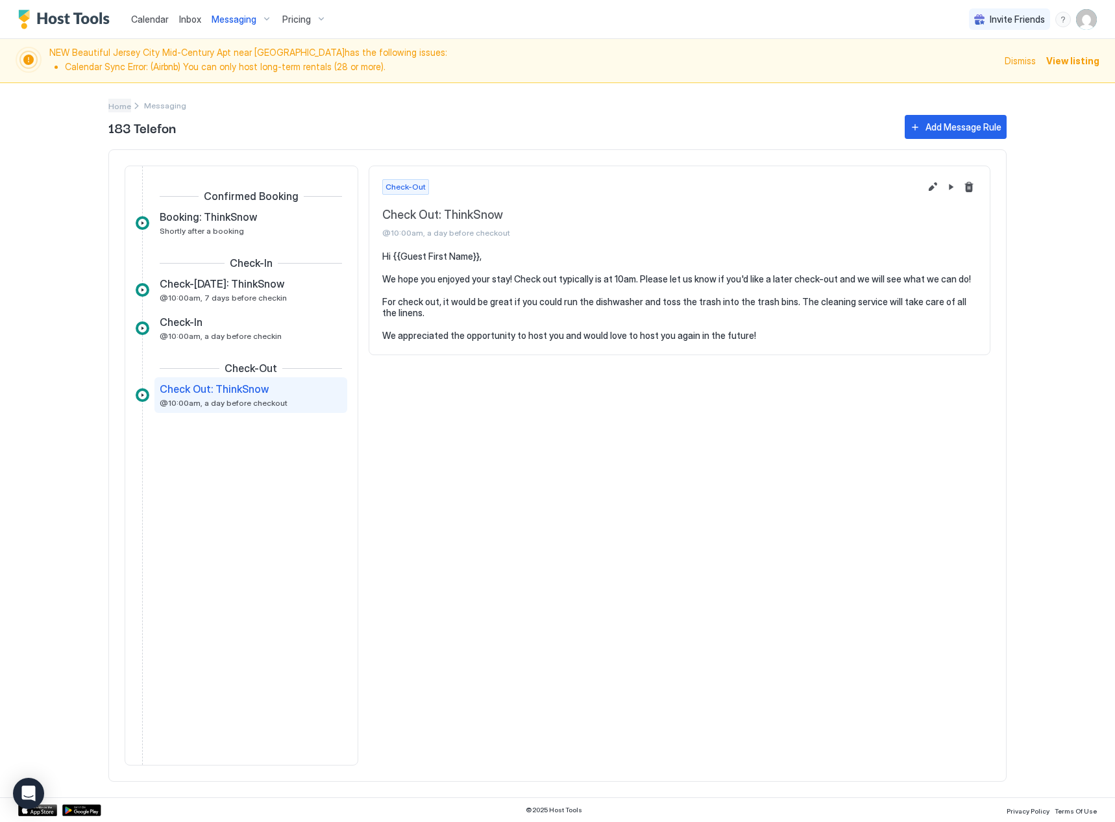
click at [112, 106] on span "Home" at bounding box center [119, 106] width 23 height 10
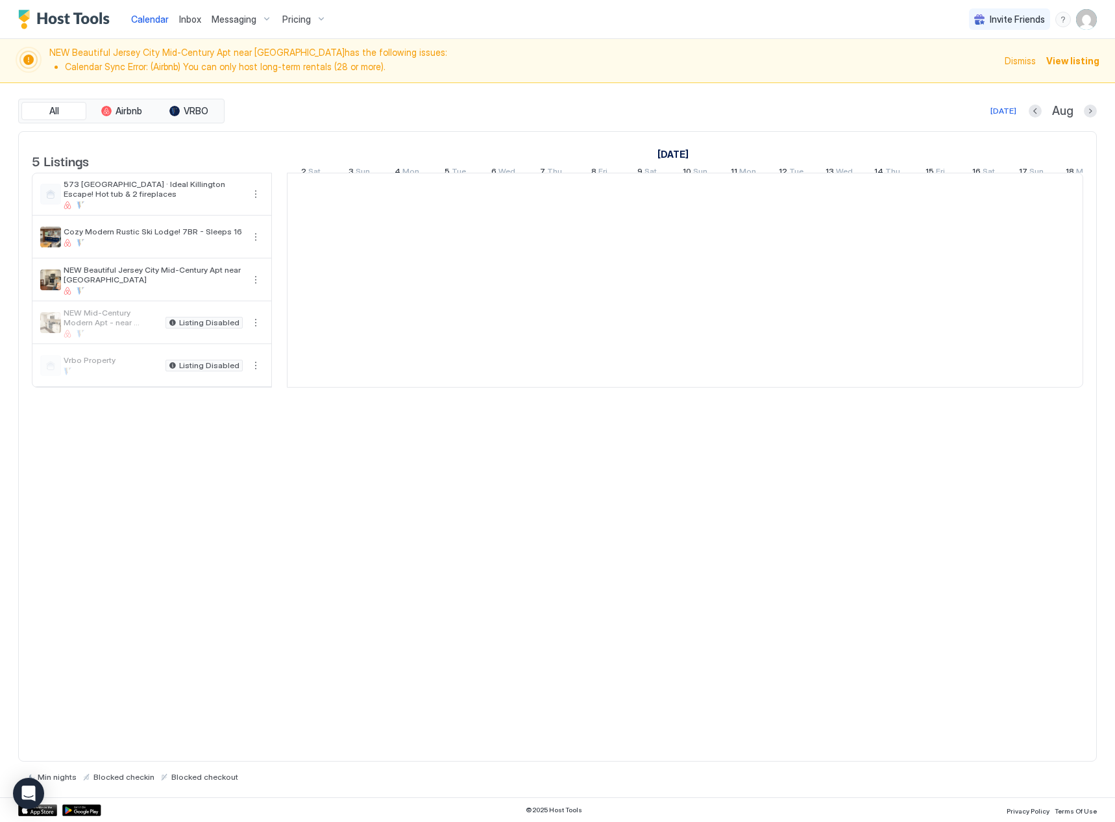
scroll to position [0, 721]
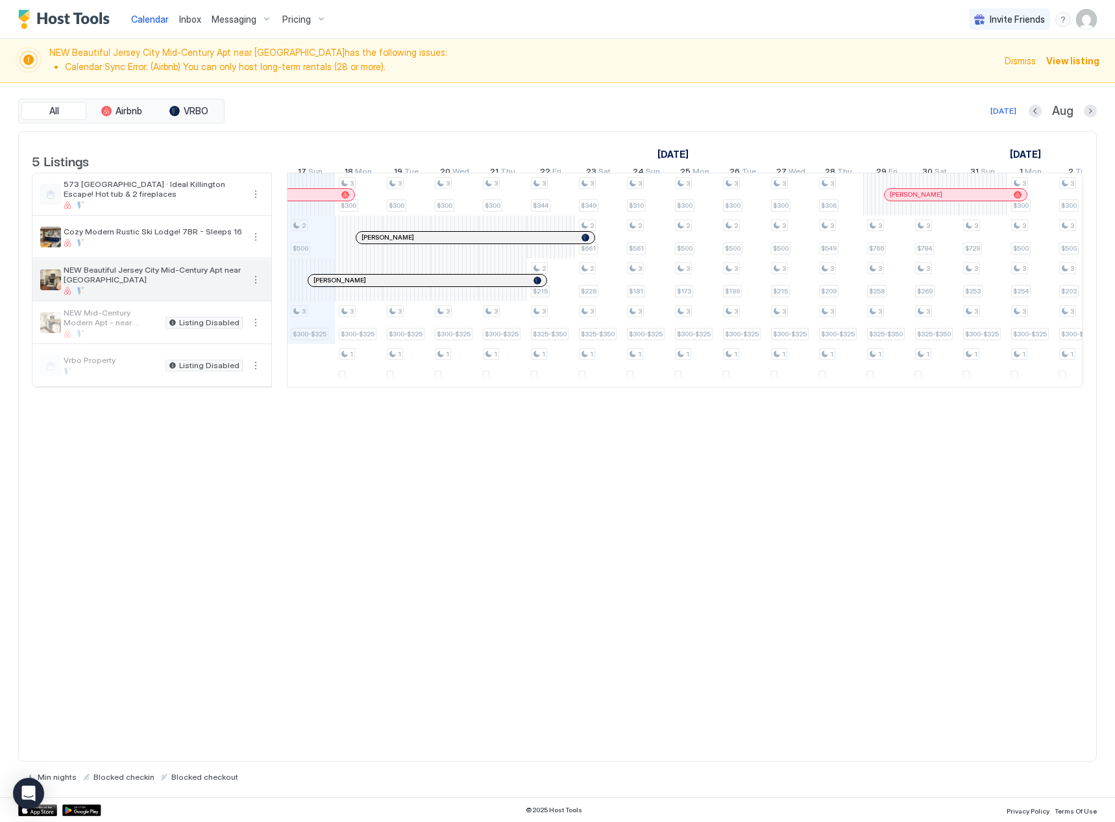
click at [164, 284] on span "NEW Beautiful Jersey City Mid-Century Apt near [GEOGRAPHIC_DATA]" at bounding box center [153, 274] width 179 height 19
click at [184, 282] on span "NEW Beautiful Jersey City Mid-Century Apt near [GEOGRAPHIC_DATA]" at bounding box center [153, 274] width 179 height 19
click at [195, 284] on span "NEW Beautiful Jersey City Mid-Century Apt near [GEOGRAPHIC_DATA]" at bounding box center [153, 274] width 179 height 19
click at [238, 21] on span "Messaging" at bounding box center [234, 20] width 45 height 12
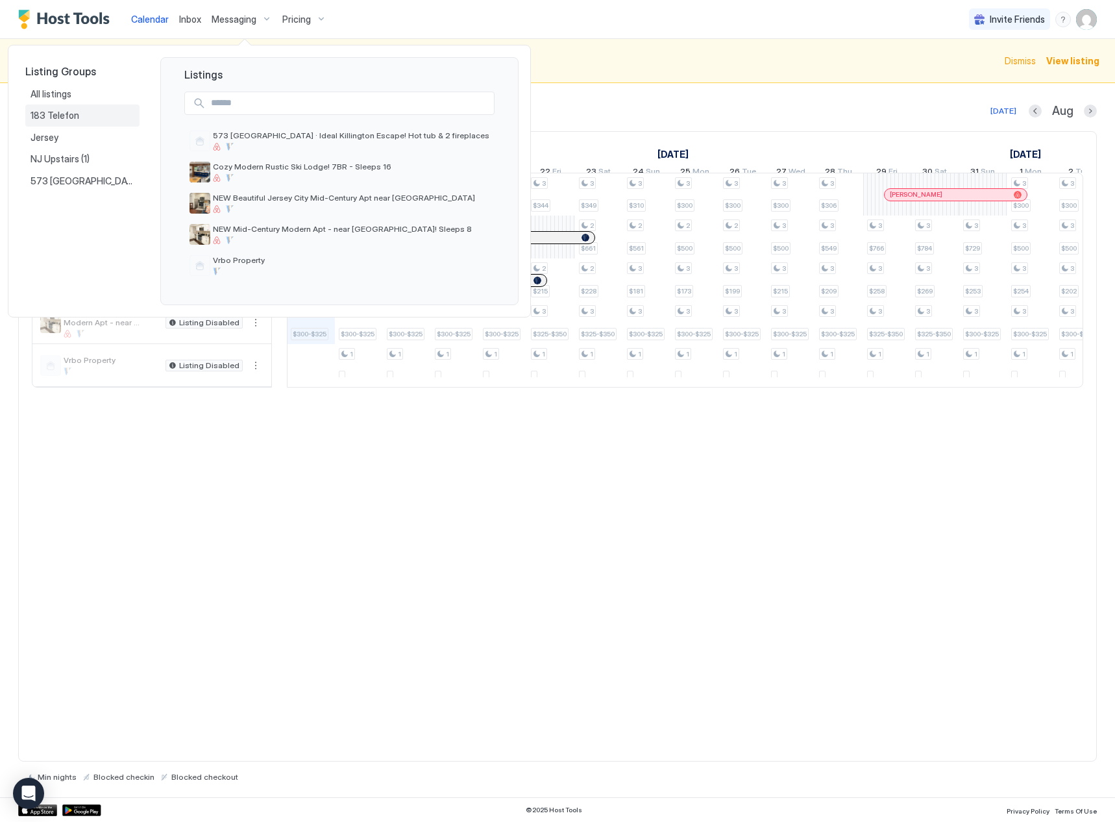
click at [56, 118] on span "183 Telefon" at bounding box center [56, 116] width 51 height 12
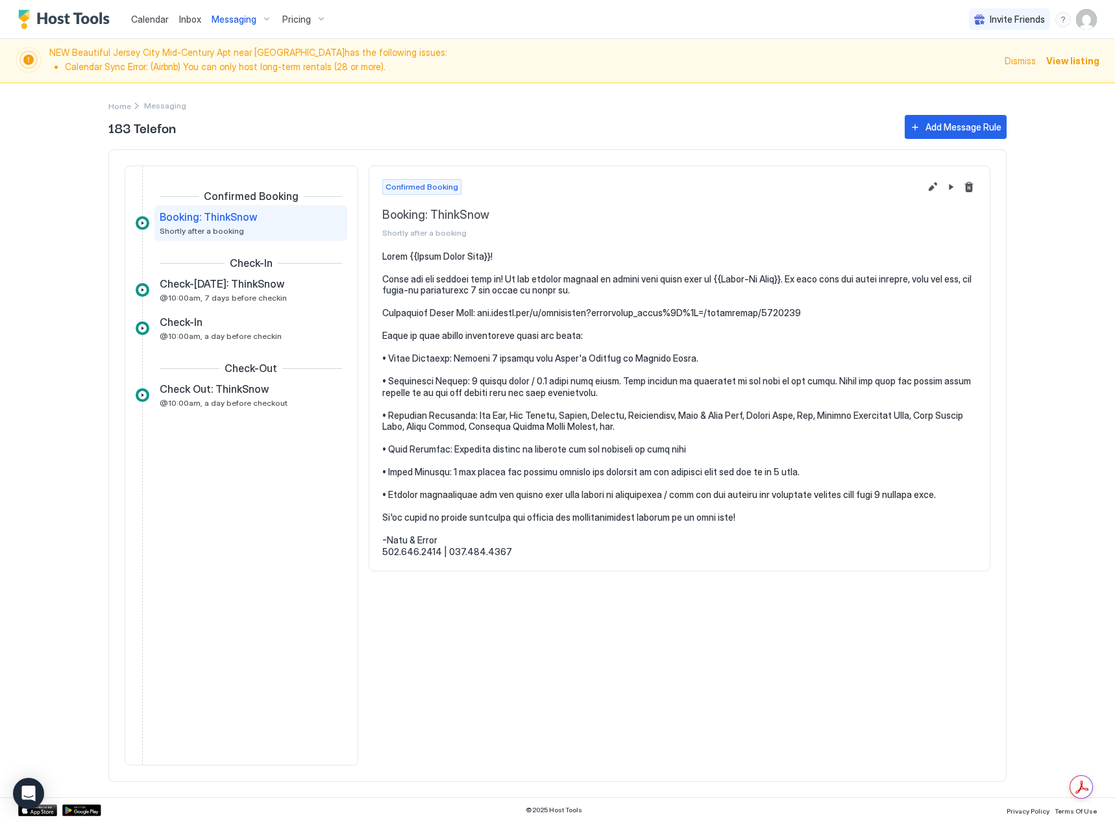
click at [239, 16] on span "Messaging" at bounding box center [234, 20] width 45 height 12
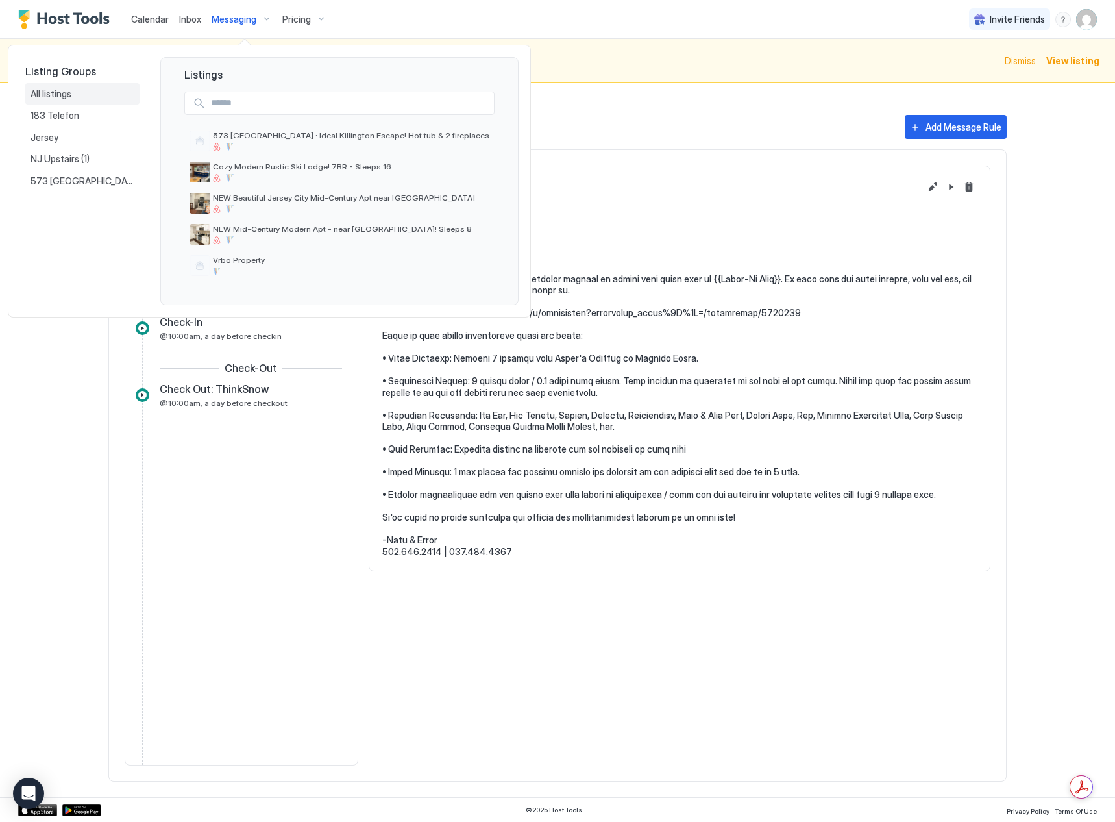
click at [73, 93] on span "All listings" at bounding box center [52, 94] width 43 height 12
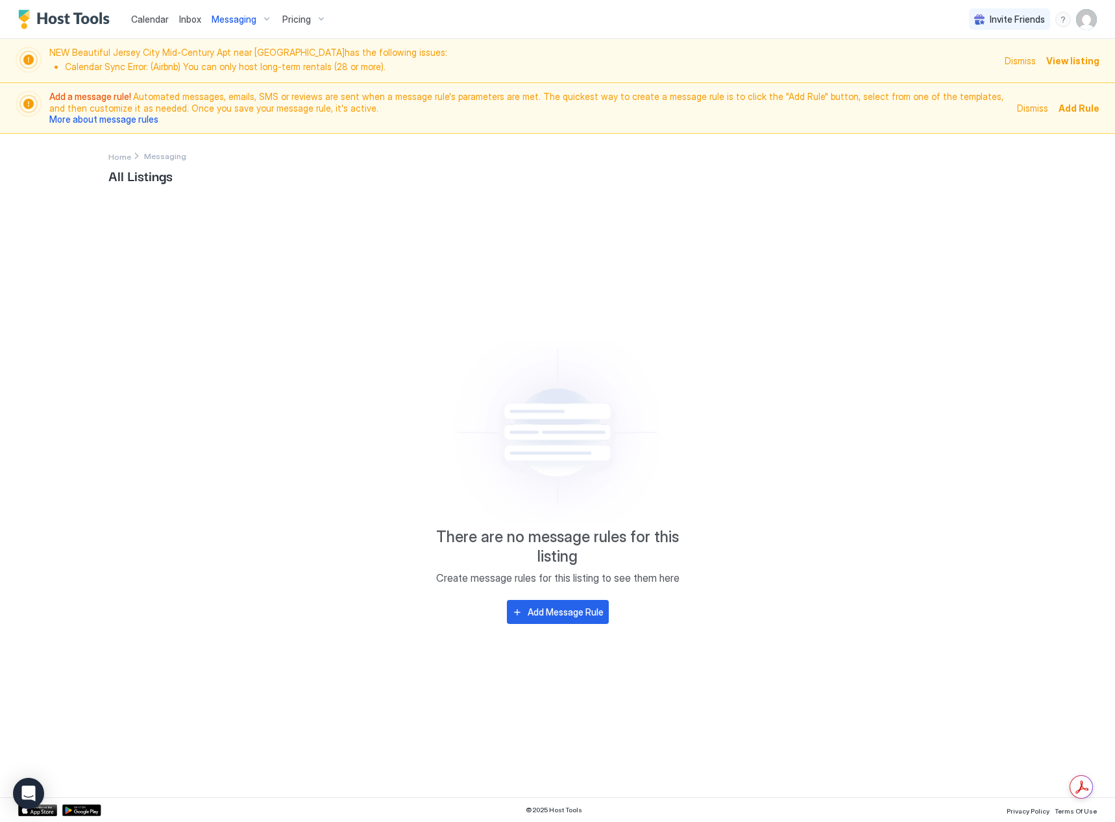
click at [256, 22] on div "Messaging" at bounding box center [241, 19] width 71 height 22
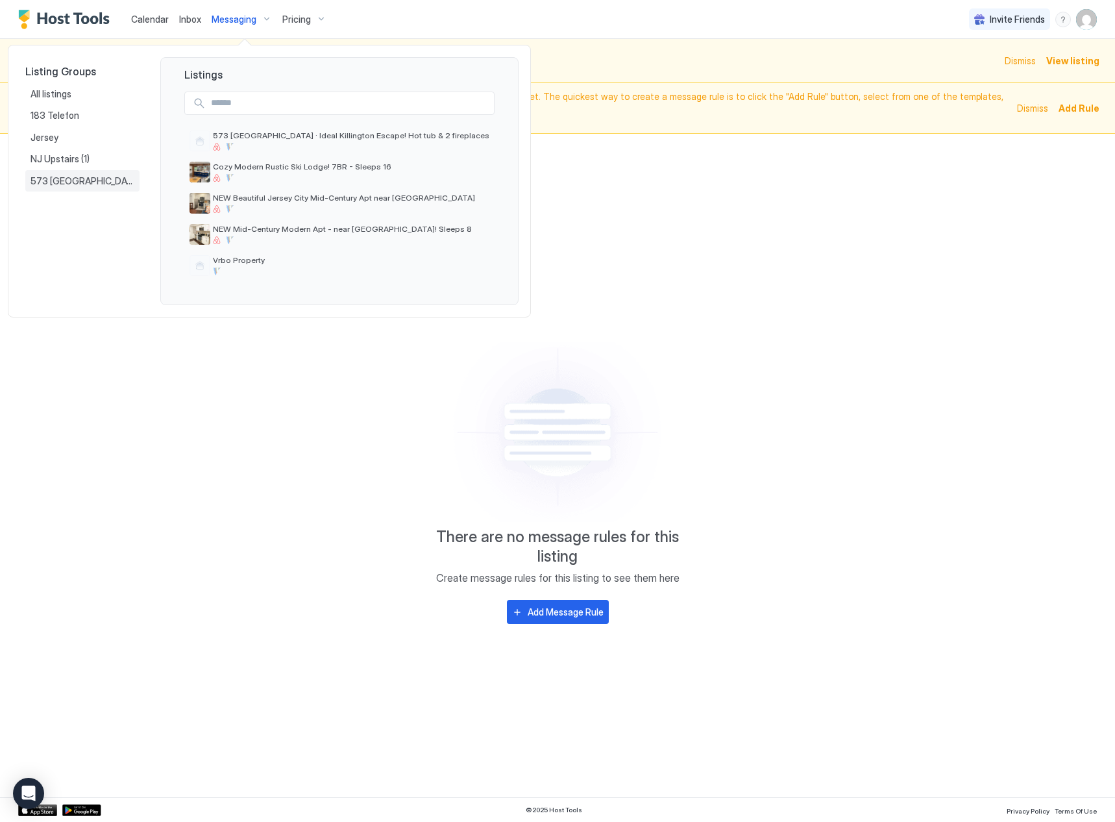
click at [86, 179] on span "573 [GEOGRAPHIC_DATA]" at bounding box center [83, 181] width 104 height 12
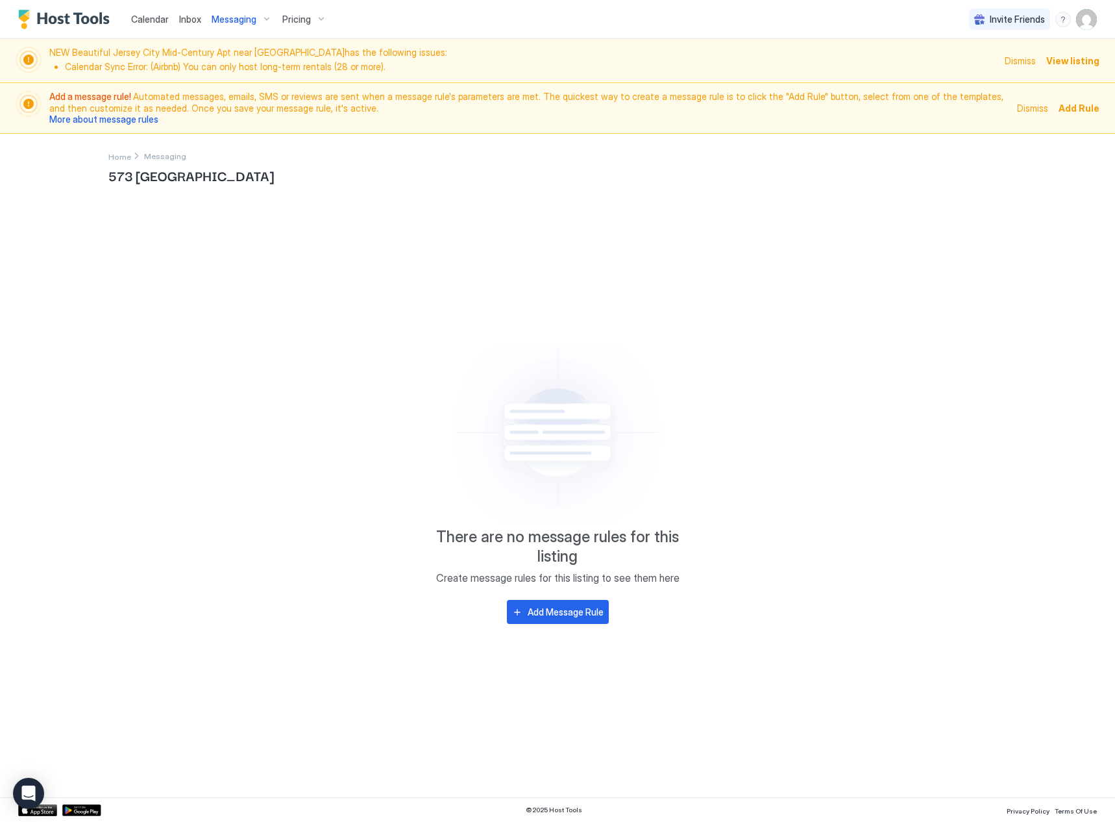
click at [228, 18] on span "Messaging" at bounding box center [234, 20] width 45 height 12
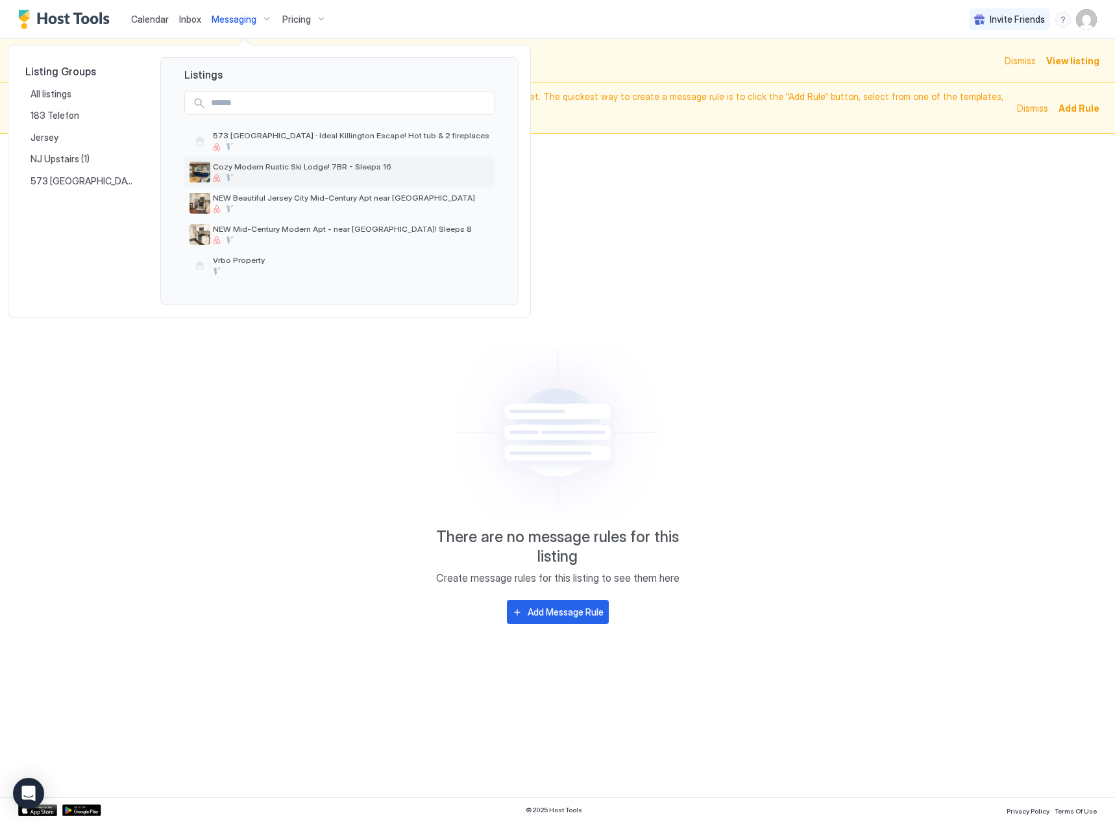
click at [283, 173] on div "Cozy Modern Rustic Ski Lodge! 7BR - Sleeps 16" at bounding box center [351, 172] width 277 height 20
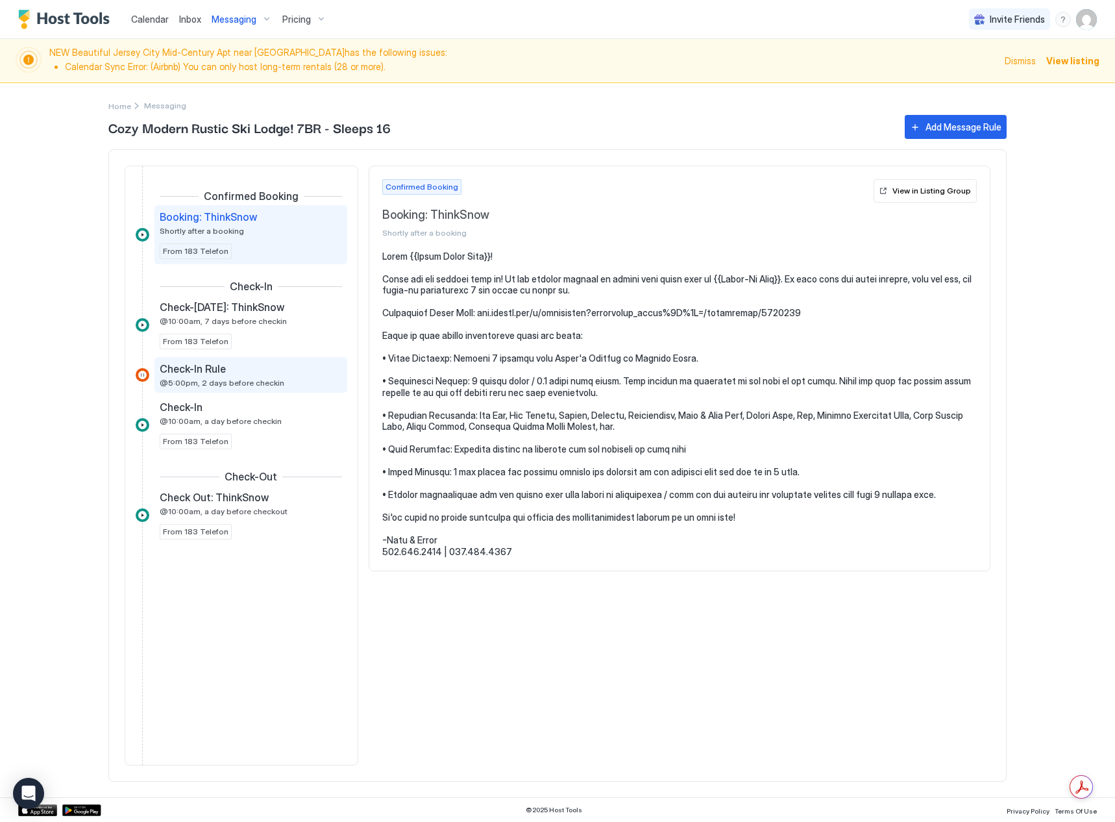
click at [266, 384] on span "@5:00pm, 2 days before checkin" at bounding box center [222, 383] width 125 height 10
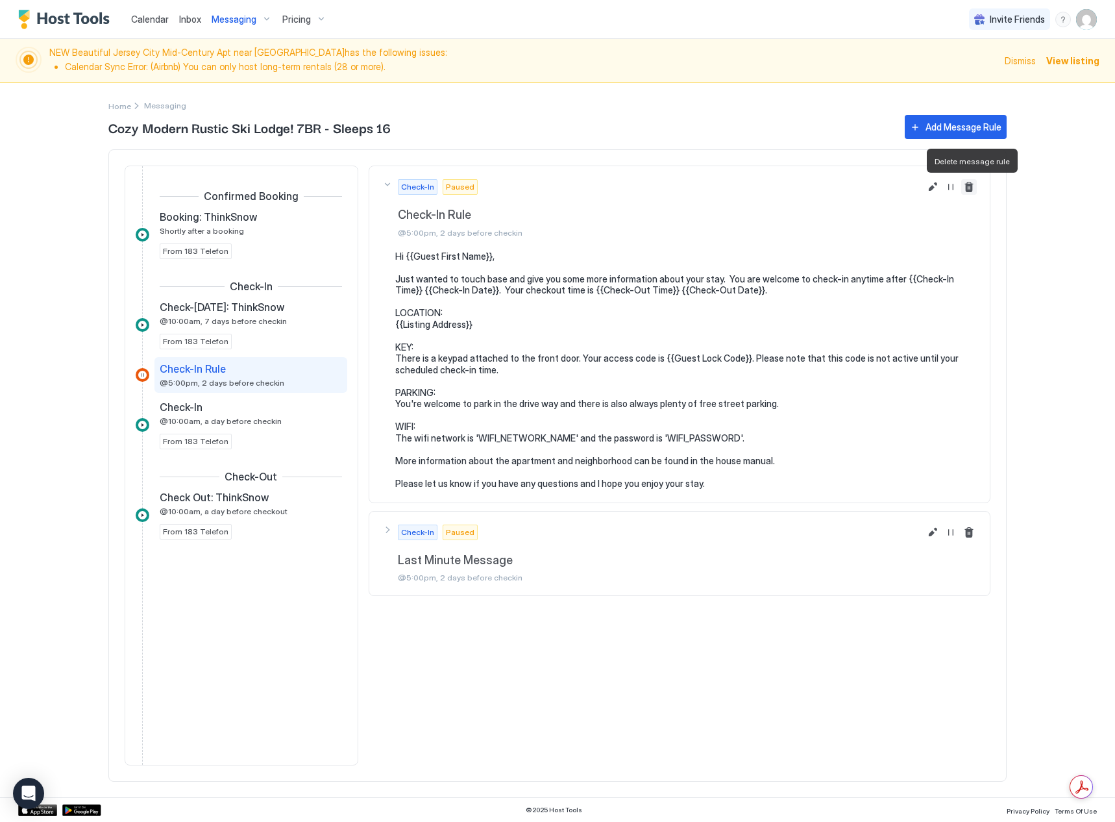
click at [971, 187] on button "Delete message rule" at bounding box center [969, 187] width 16 height 16
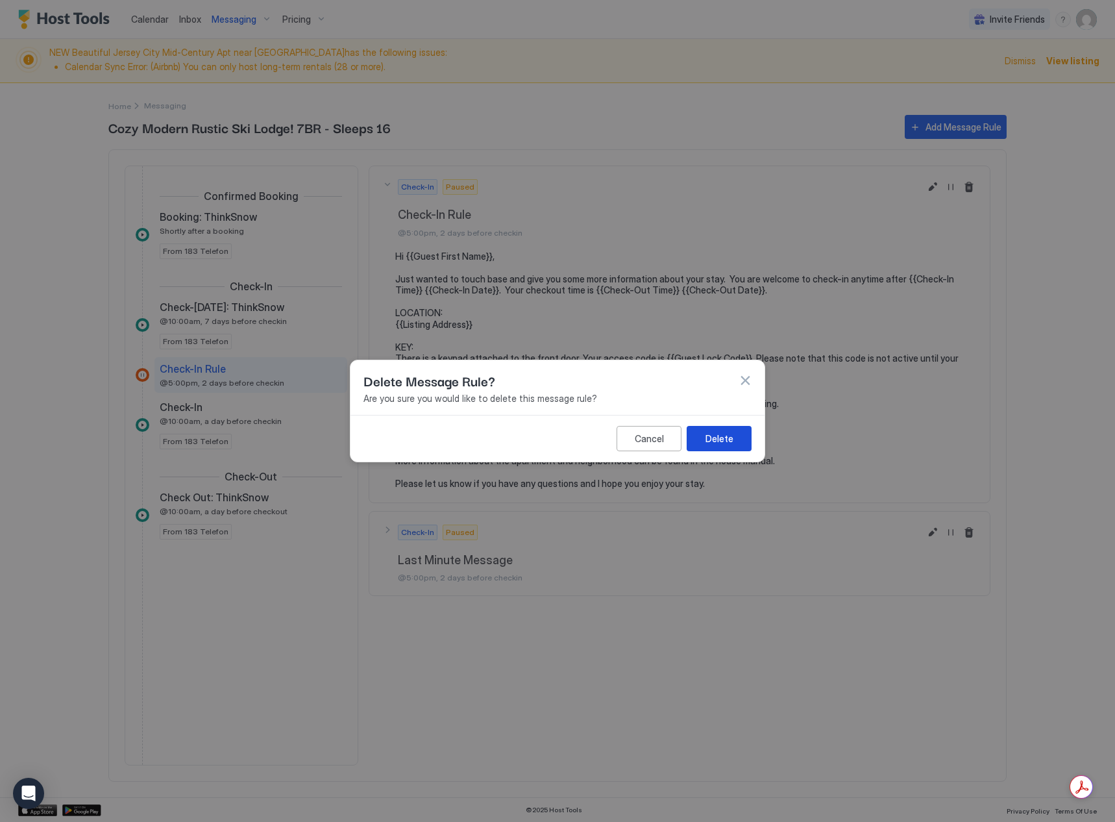
click at [735, 434] on button "Delete" at bounding box center [719, 438] width 65 height 25
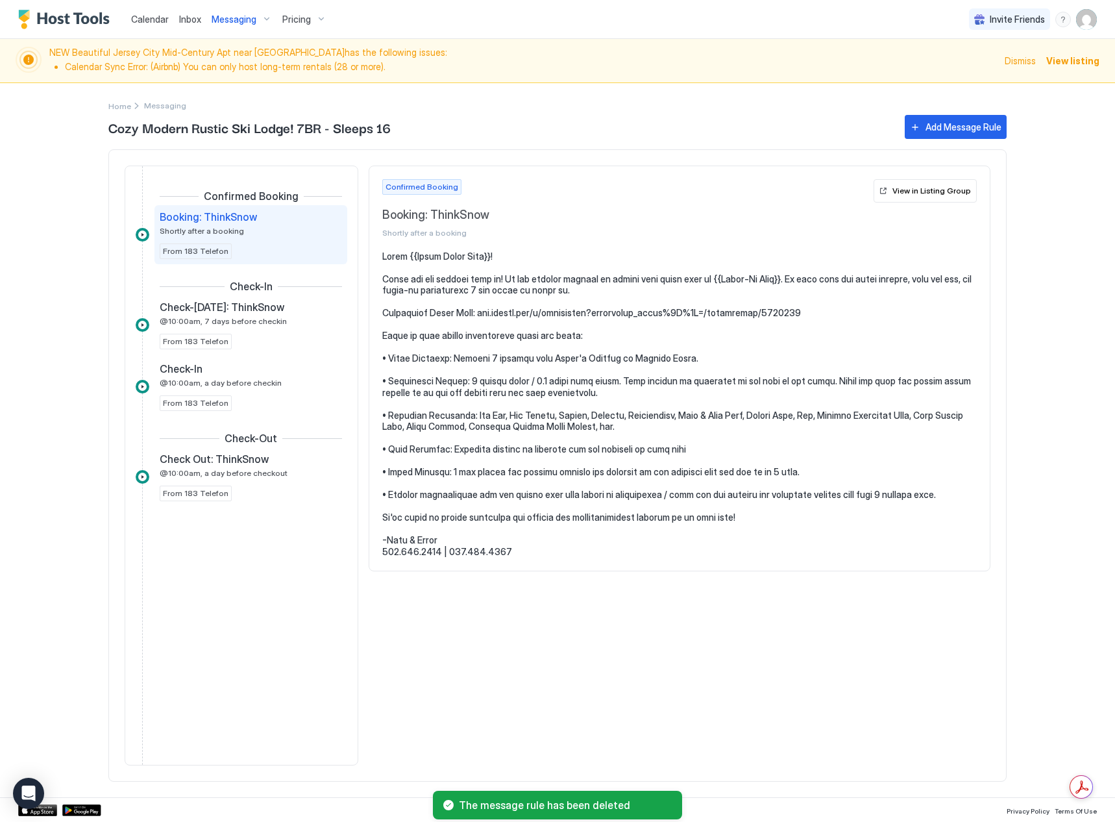
click at [247, 23] on span "Messaging" at bounding box center [234, 20] width 45 height 12
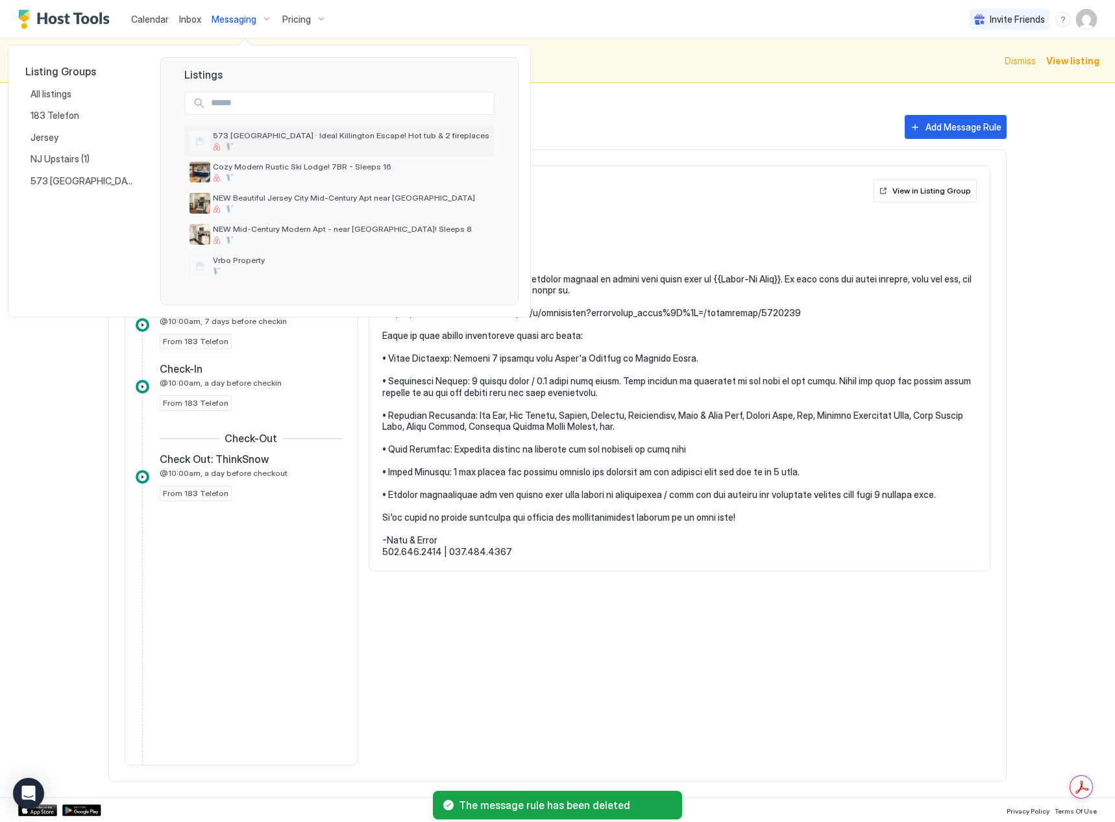
click at [287, 142] on div "573 [GEOGRAPHIC_DATA] · Ideal Killington Escape! Hot tub & 2 fireplaces" at bounding box center [351, 140] width 277 height 20
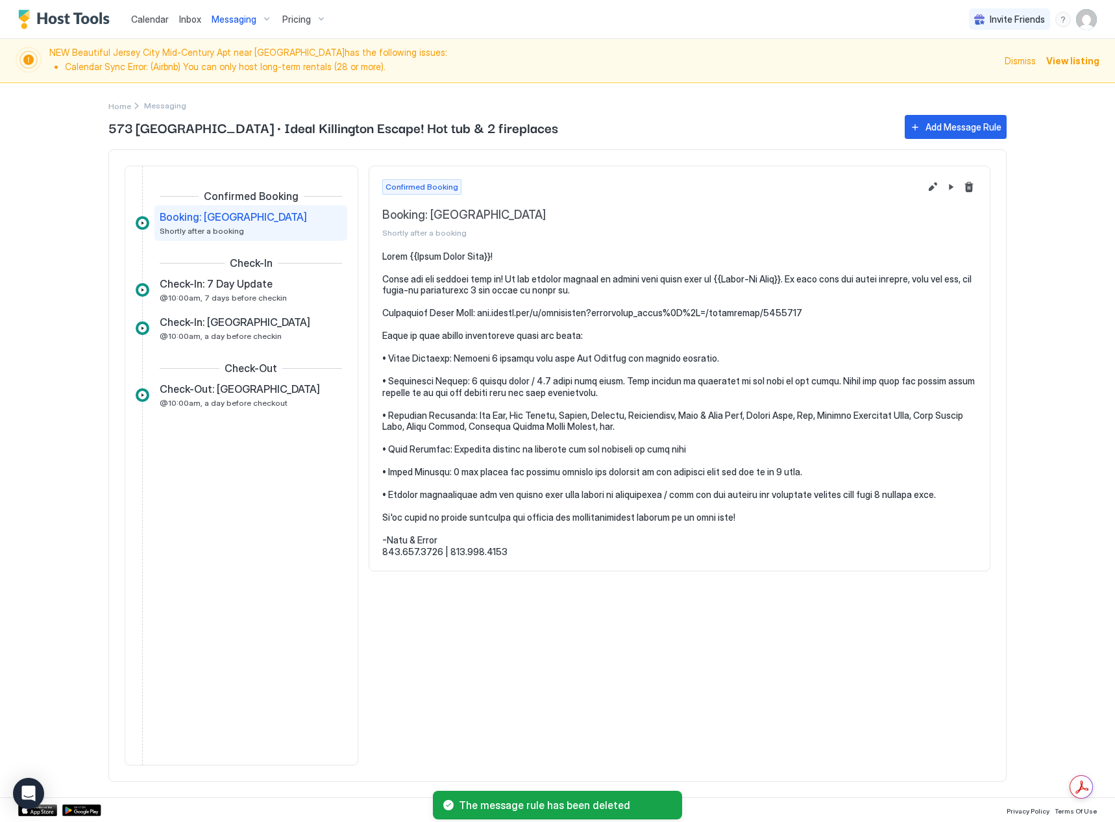
click at [258, 21] on div "Messaging" at bounding box center [241, 19] width 71 height 22
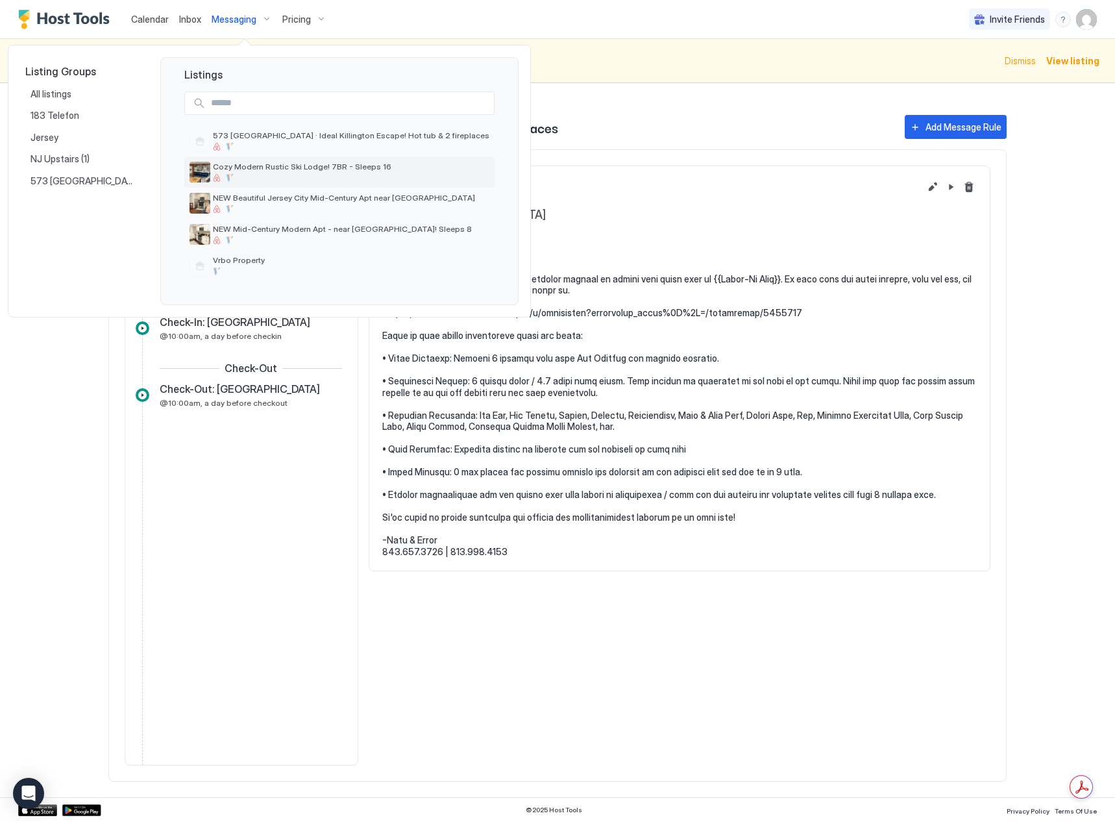
click at [289, 170] on span "Cozy Modern Rustic Ski Lodge! 7BR - Sleeps 16" at bounding box center [351, 167] width 277 height 10
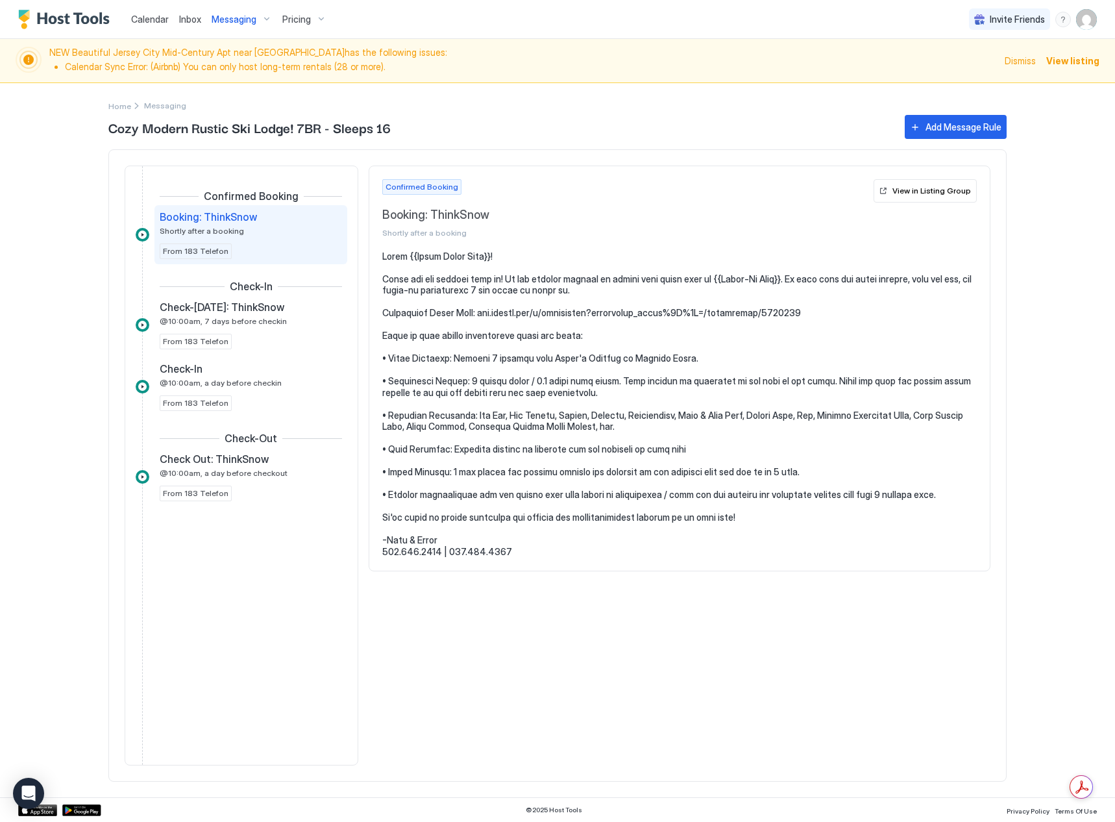
click at [256, 22] on div "Messaging" at bounding box center [241, 19] width 71 height 22
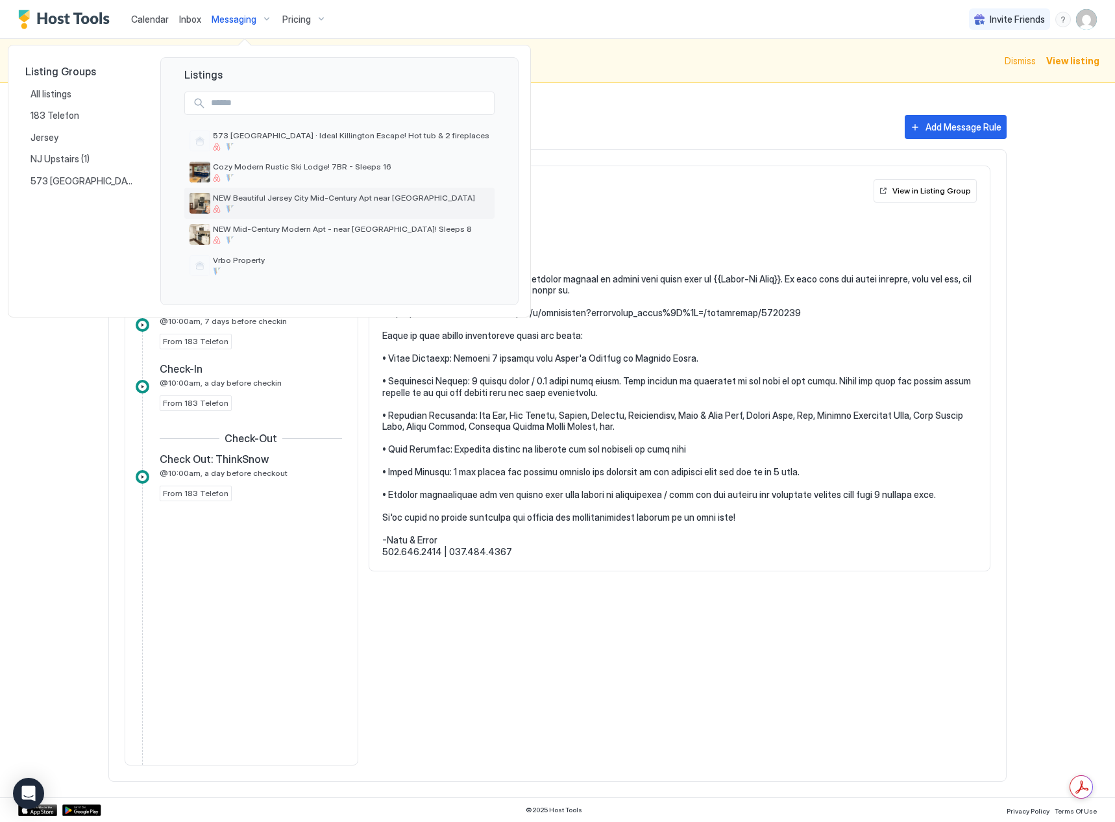
click at [255, 210] on div at bounding box center [351, 209] width 277 height 8
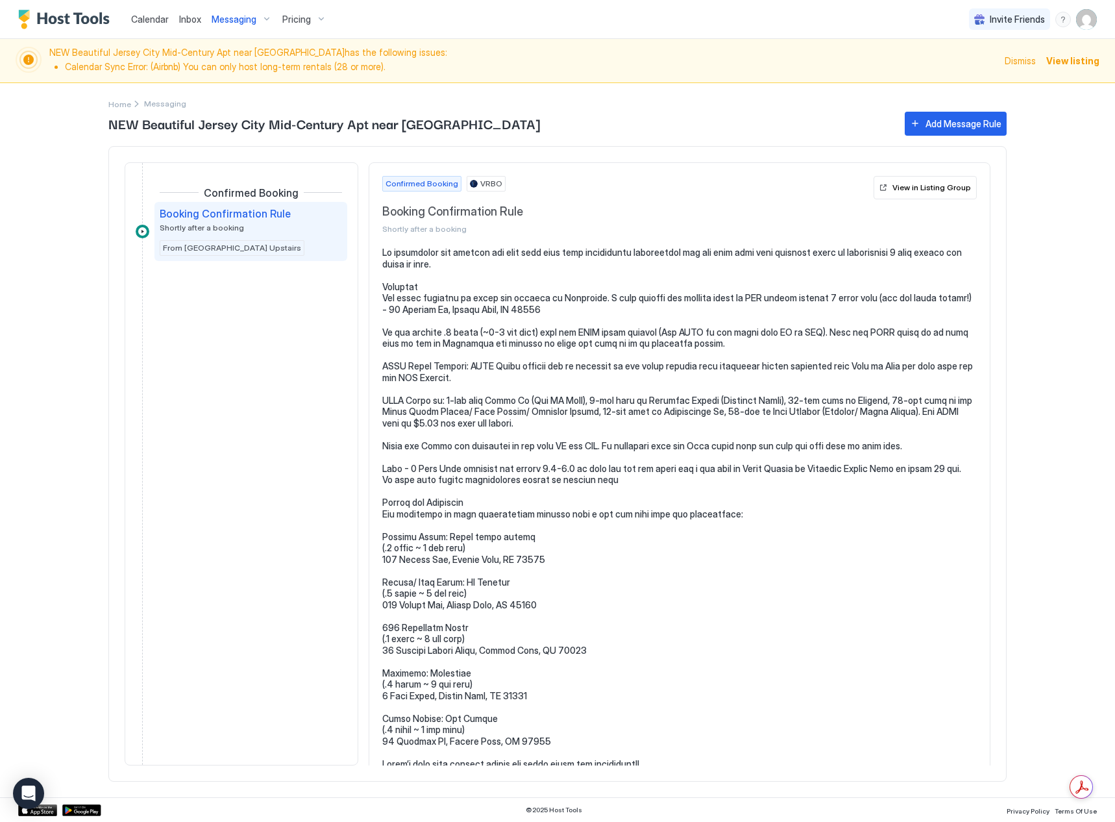
click at [256, 240] on div "Booking Confirmation Rule Shortly after a booking From [GEOGRAPHIC_DATA] Upstai…" at bounding box center [251, 231] width 182 height 49
click at [261, 221] on div "Booking Confirmation Rule Shortly after a booking" at bounding box center [242, 219] width 164 height 25
click at [267, 25] on div "Messaging" at bounding box center [241, 19] width 71 height 22
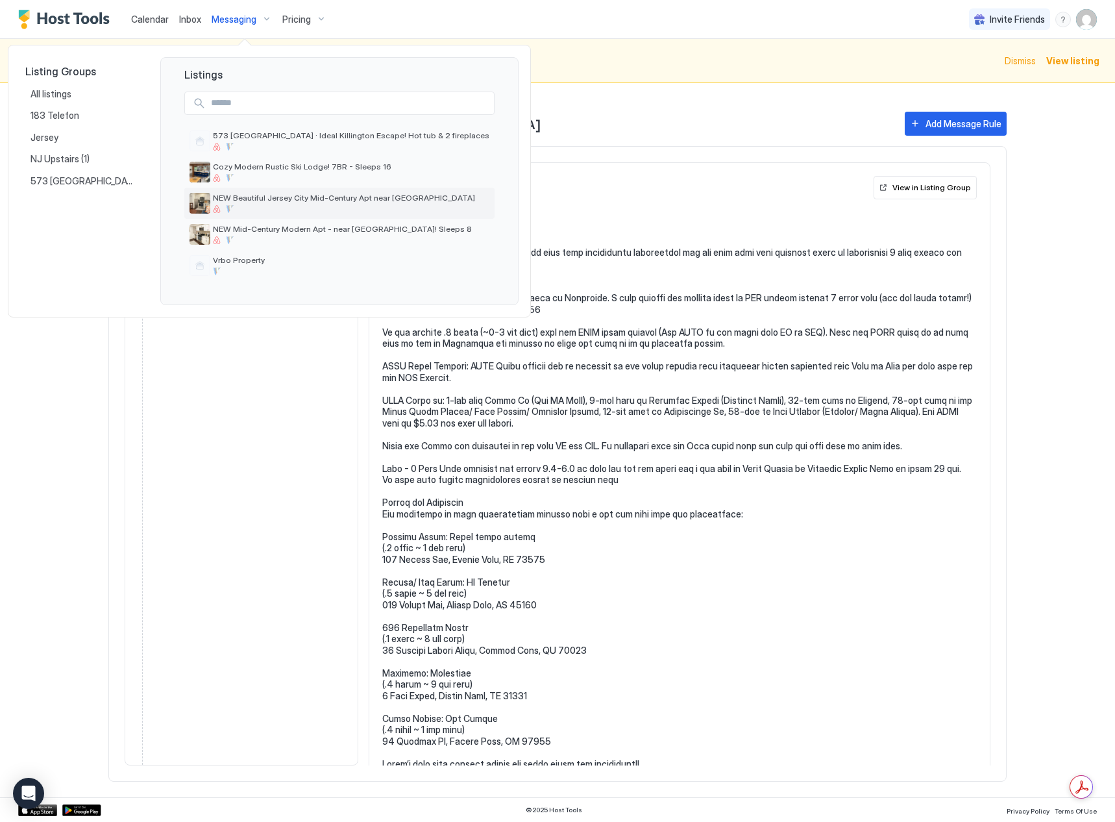
click at [208, 203] on img "listing image" at bounding box center [200, 203] width 21 height 21
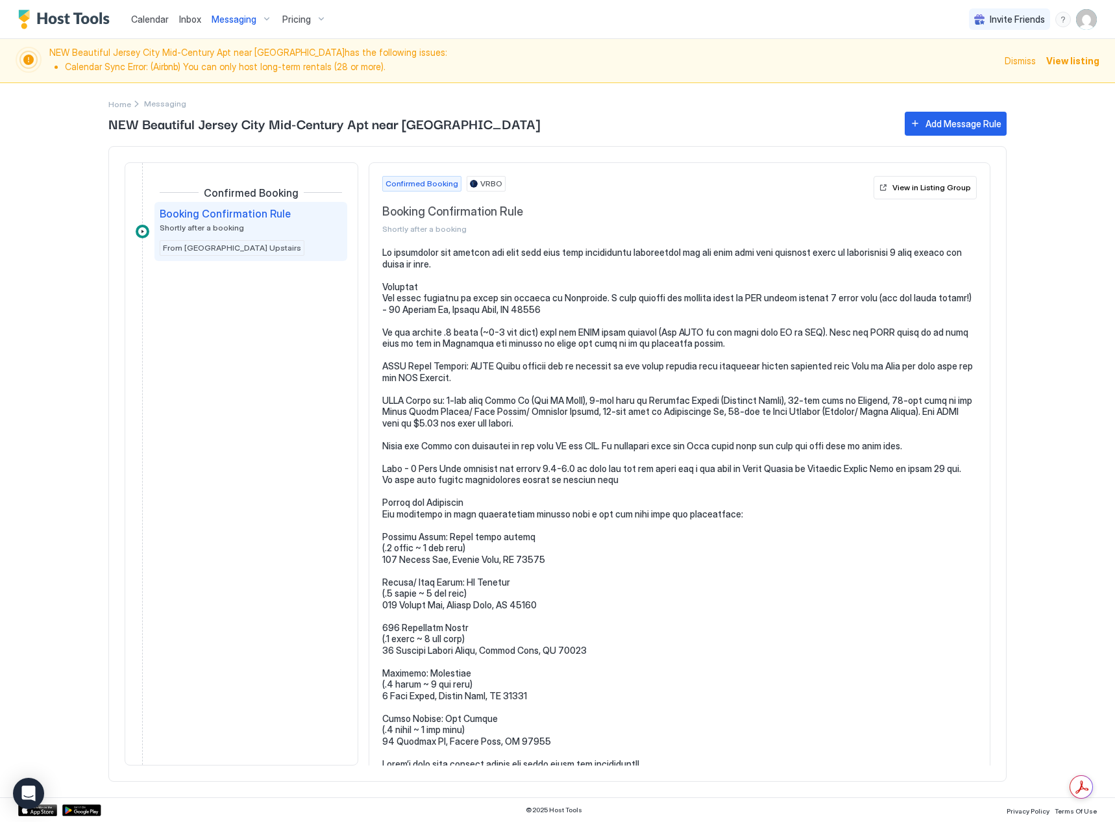
click at [175, 221] on div "Booking Confirmation Rule Shortly after a booking" at bounding box center [242, 219] width 164 height 25
click at [208, 221] on div "Booking Confirmation Rule Shortly after a booking" at bounding box center [242, 219] width 164 height 25
click at [140, 230] on div at bounding box center [143, 232] width 14 height 14
drag, startPoint x: 426, startPoint y: 185, endPoint x: 445, endPoint y: 182, distance: 19.1
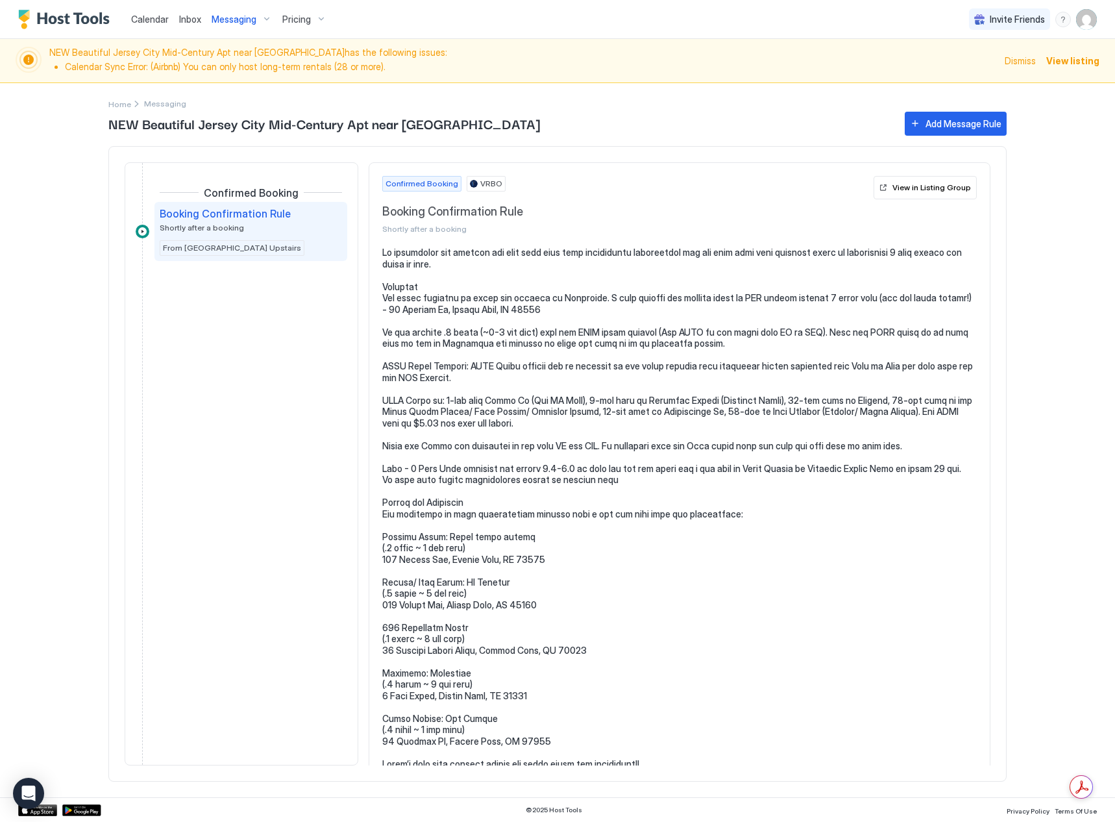
click at [426, 184] on span "Confirmed Booking" at bounding box center [422, 184] width 73 height 12
click at [920, 193] on button "View in Listing Group" at bounding box center [925, 187] width 103 height 23
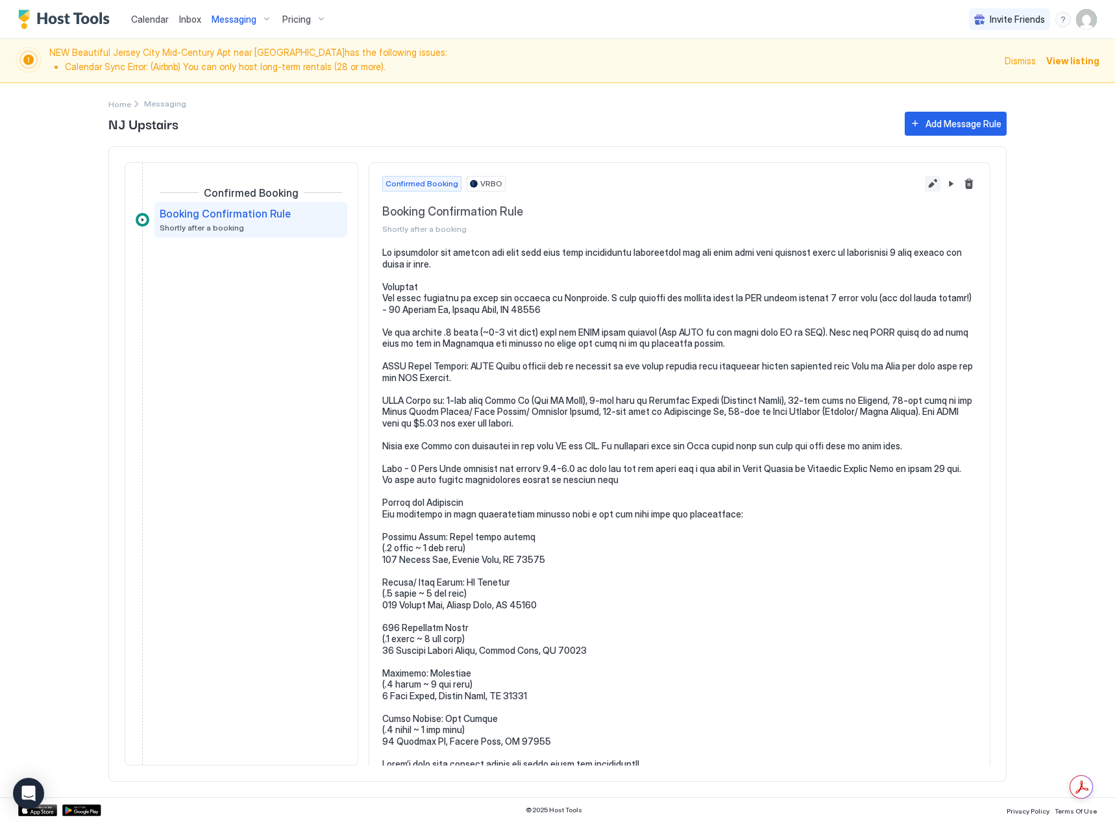
click at [925, 190] on button "Edit message rule" at bounding box center [933, 184] width 16 height 16
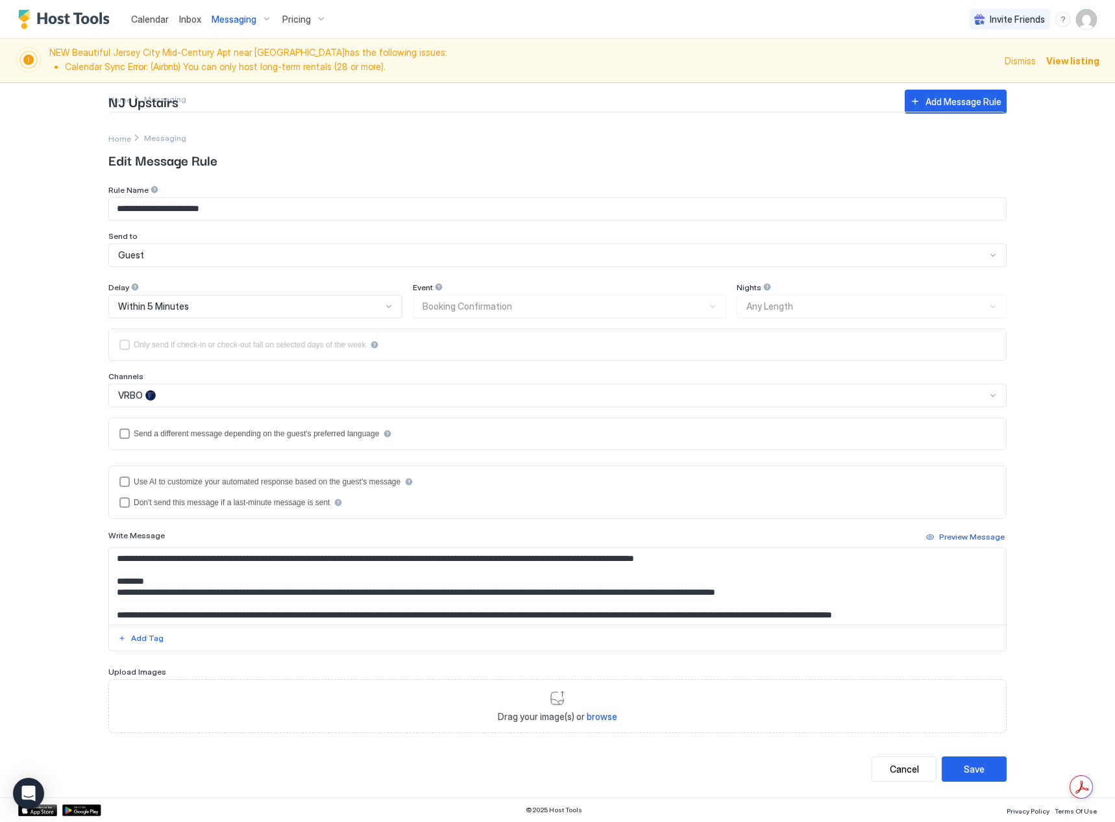
click at [204, 394] on div "VRBO" at bounding box center [552, 395] width 868 height 12
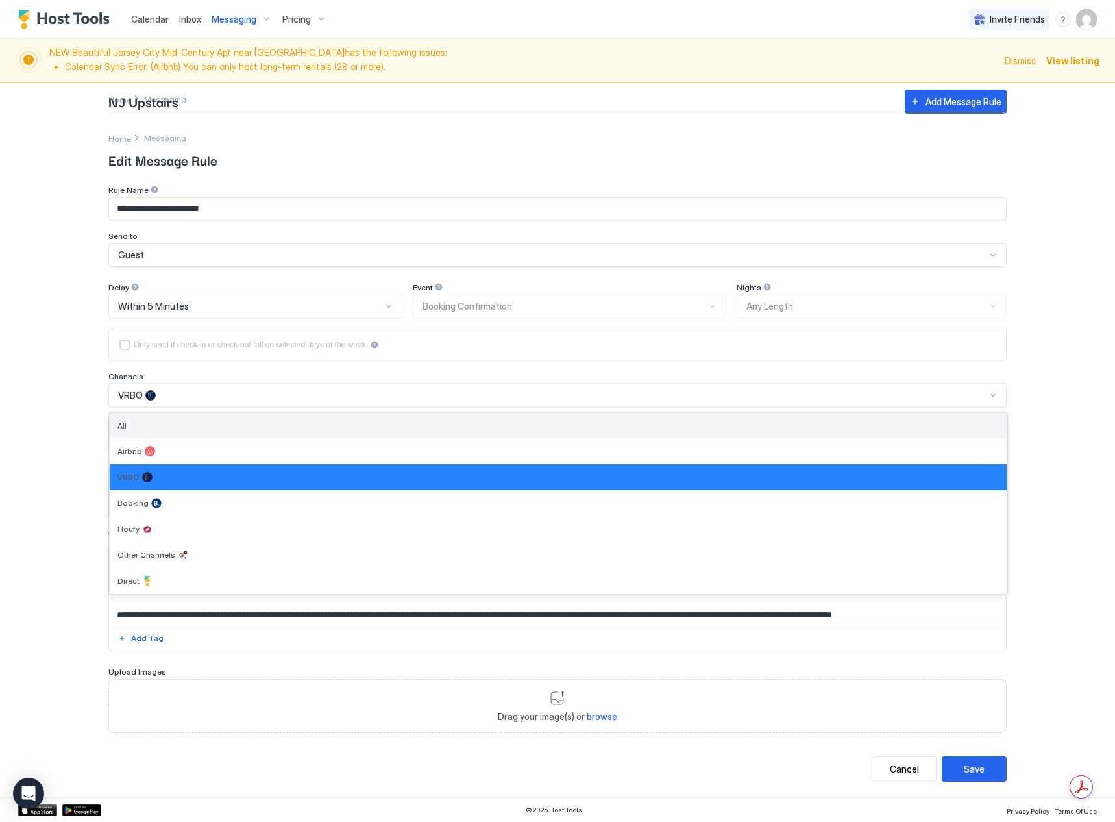
click at [184, 430] on div "All" at bounding box center [557, 426] width 881 height 10
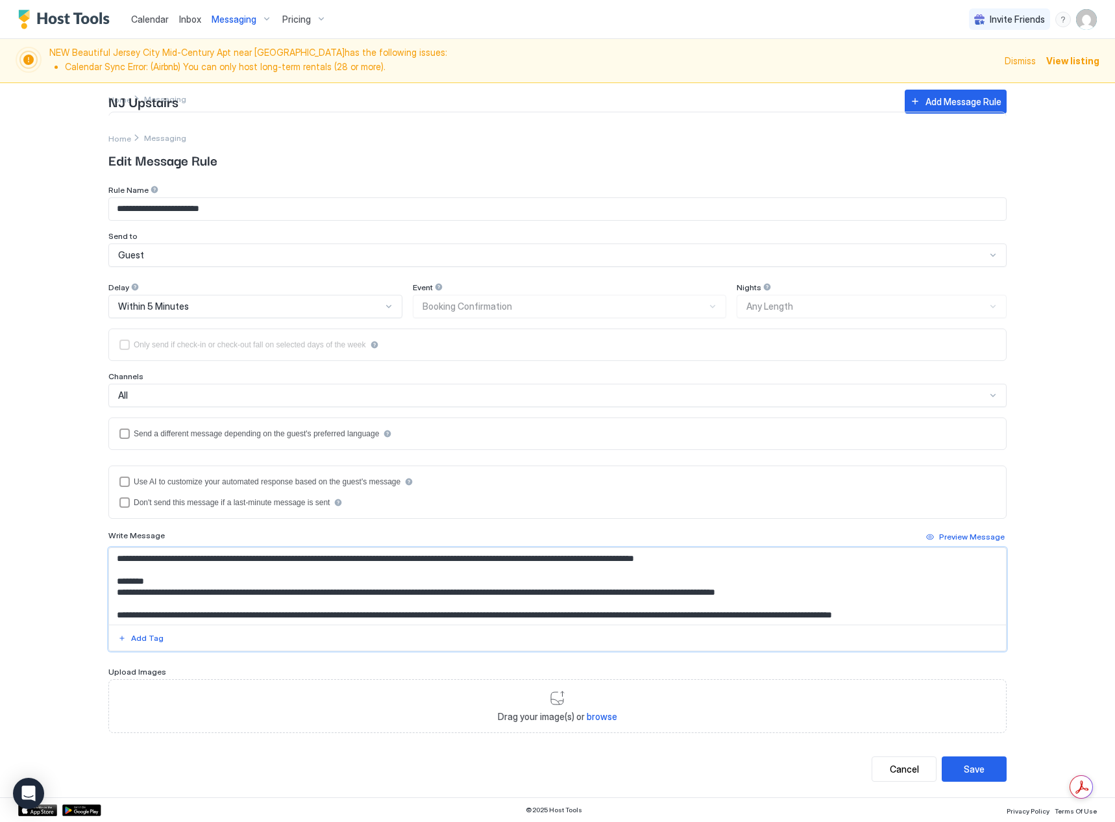
click at [625, 561] on textarea "Input Field" at bounding box center [557, 586] width 897 height 77
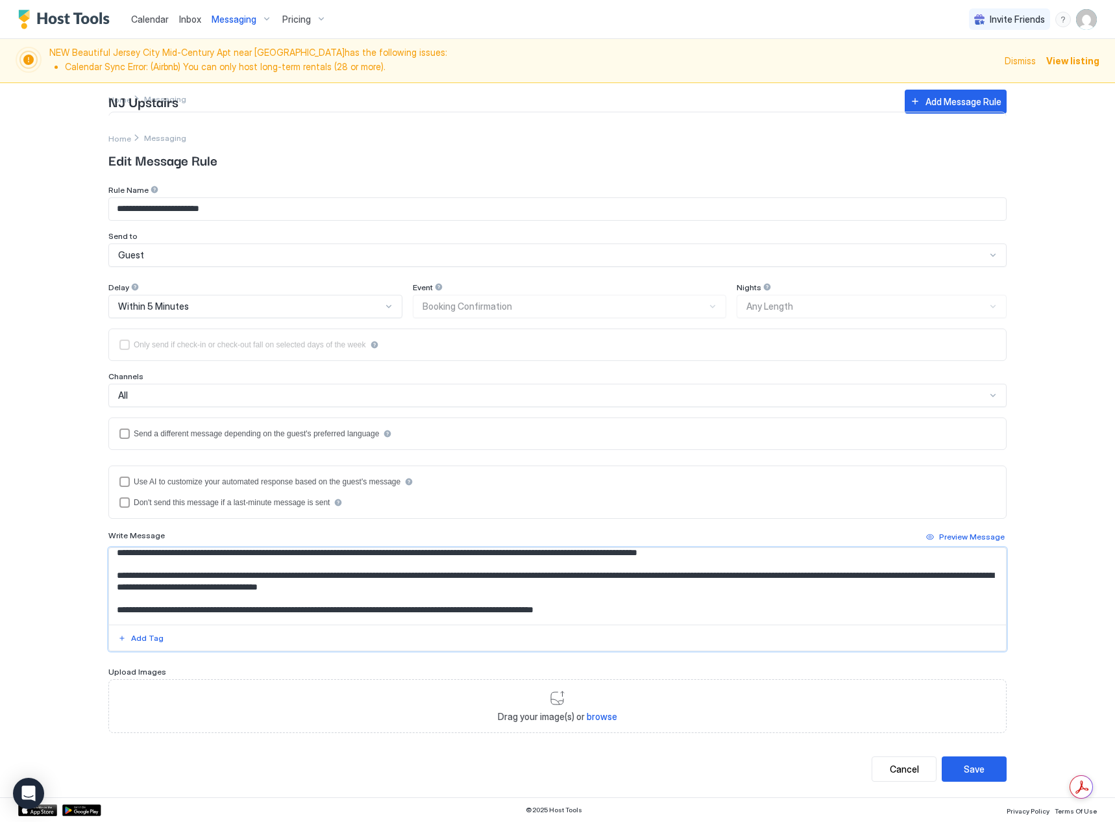
scroll to position [116, 0]
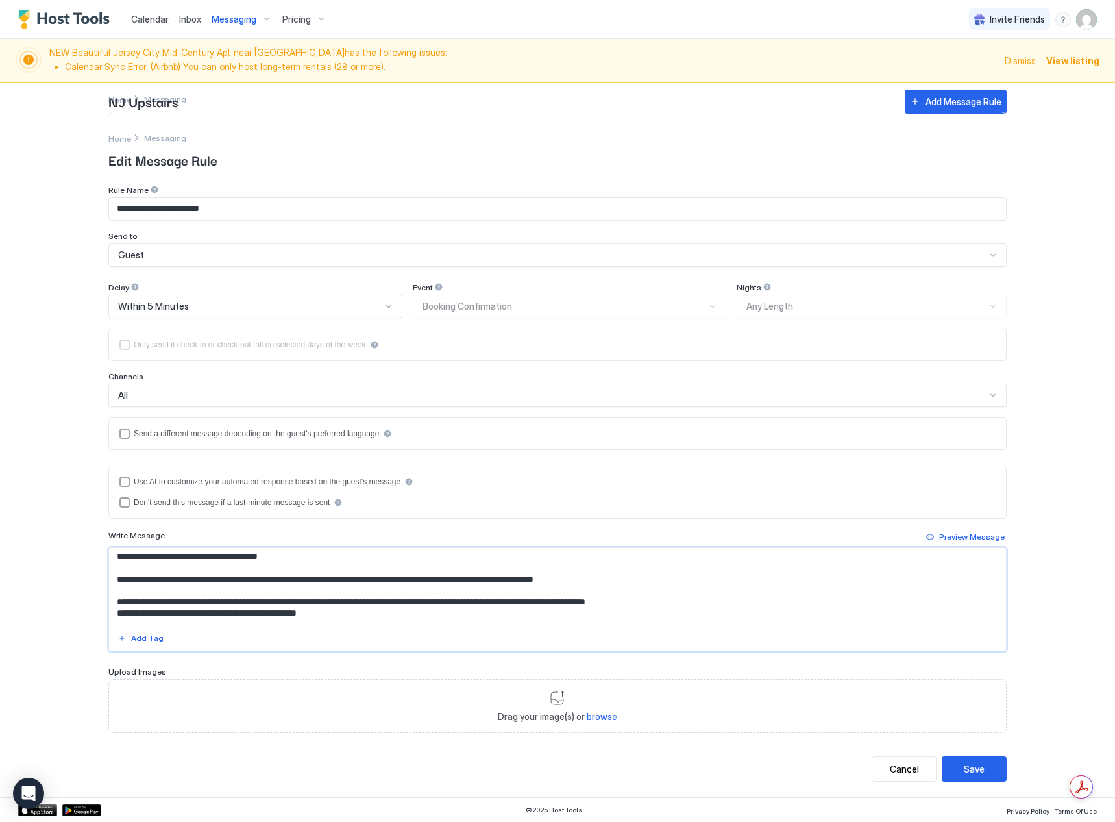
click at [641, 579] on textarea "Input Field" at bounding box center [557, 586] width 897 height 77
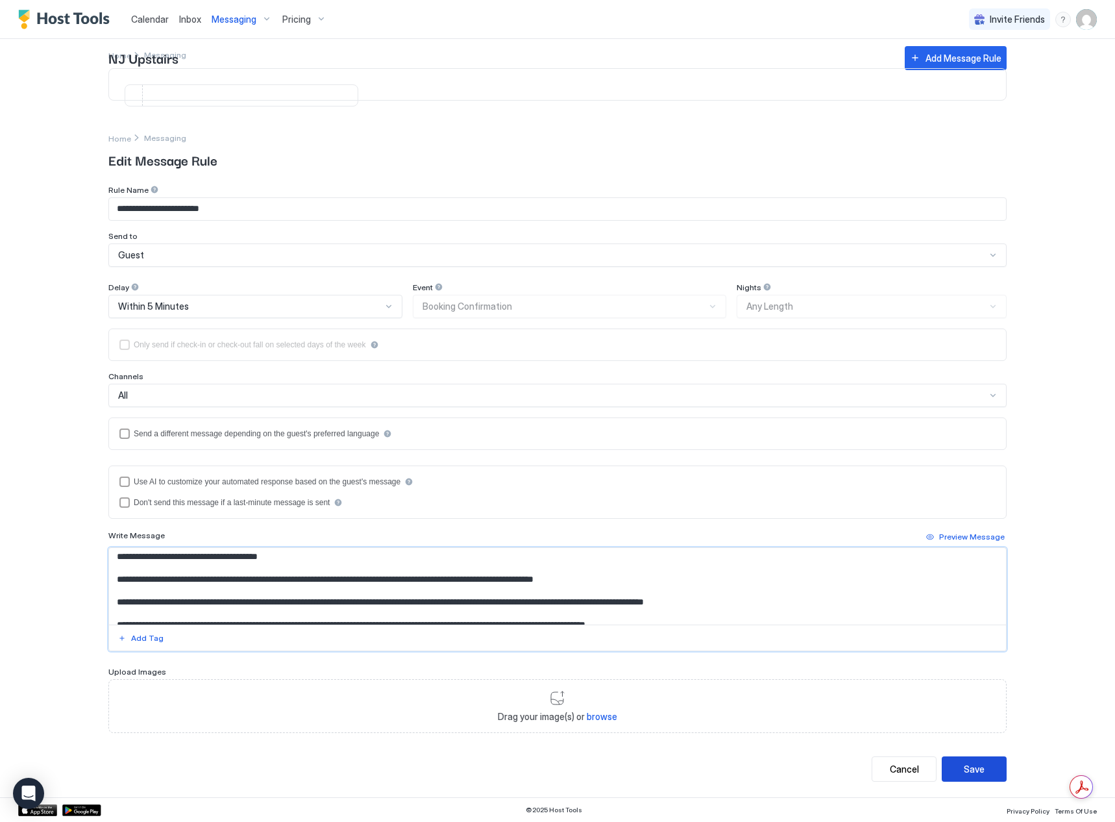
type textarea "**********"
click at [975, 774] on div "Save" at bounding box center [974, 769] width 21 height 14
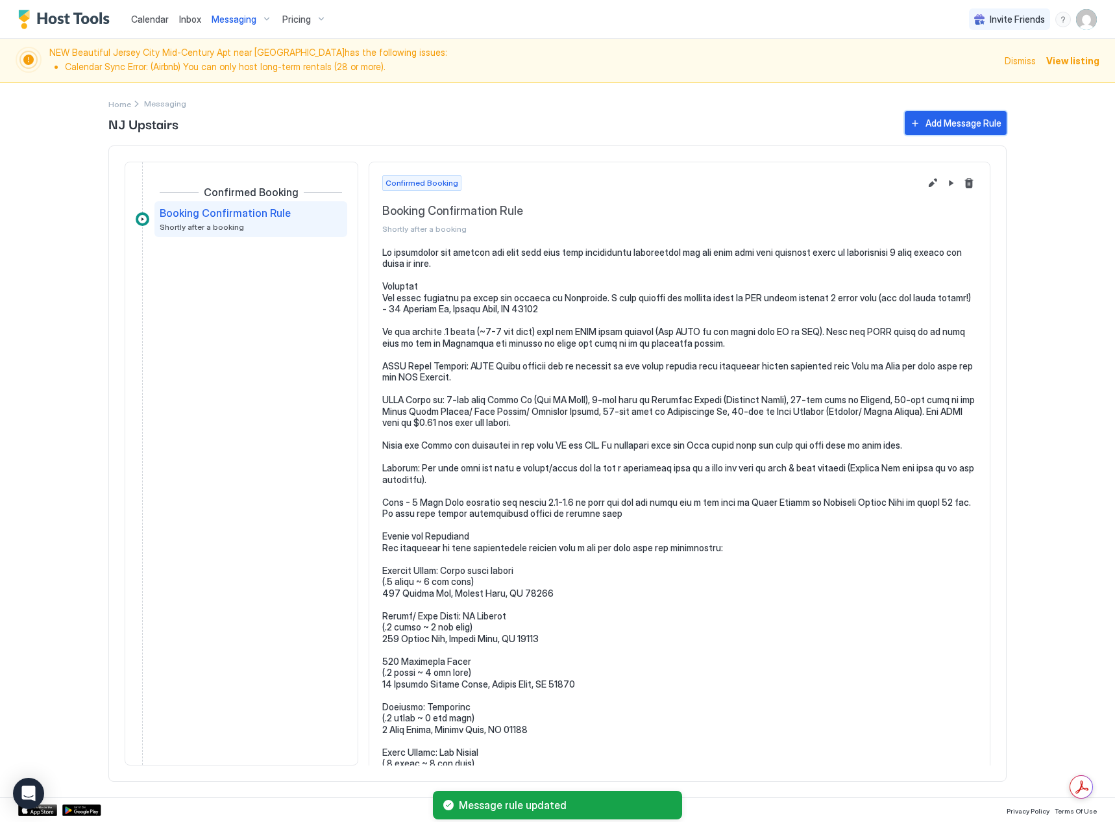
click at [957, 118] on div "Add Message Rule" at bounding box center [964, 123] width 76 height 14
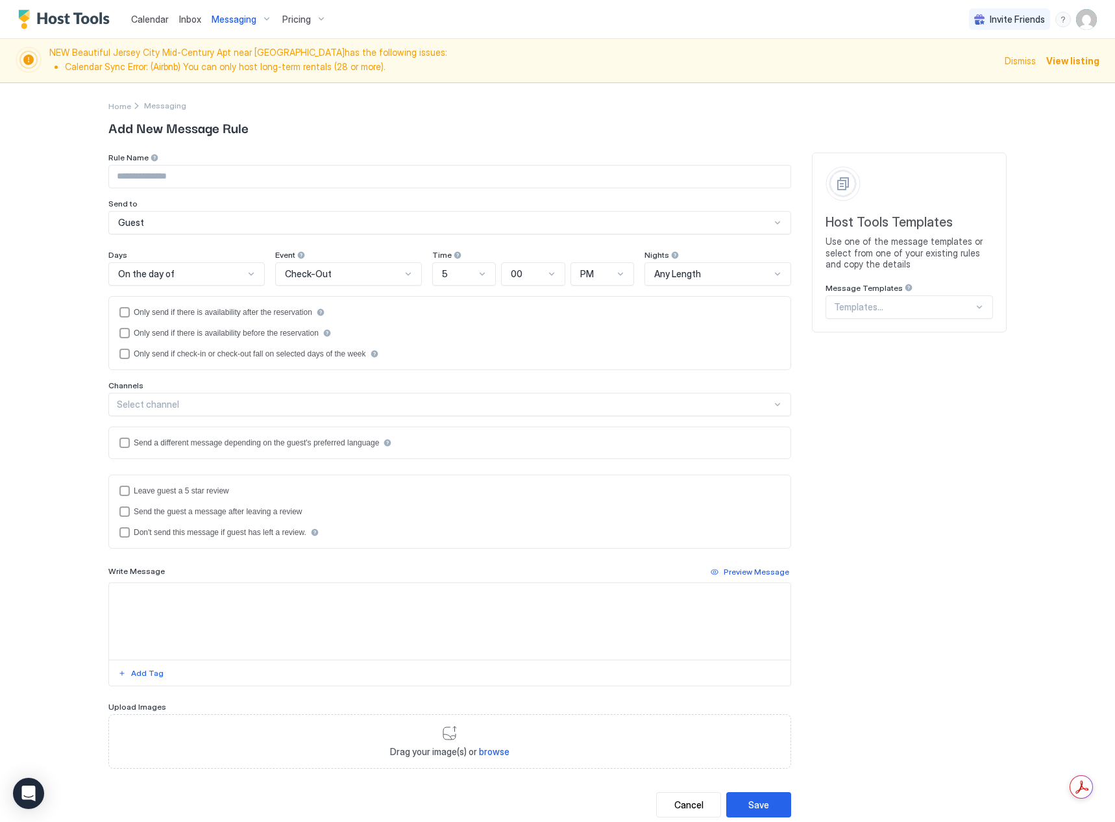
click at [231, 596] on textarea "Input Field" at bounding box center [450, 621] width 682 height 77
paste textarea "**********"
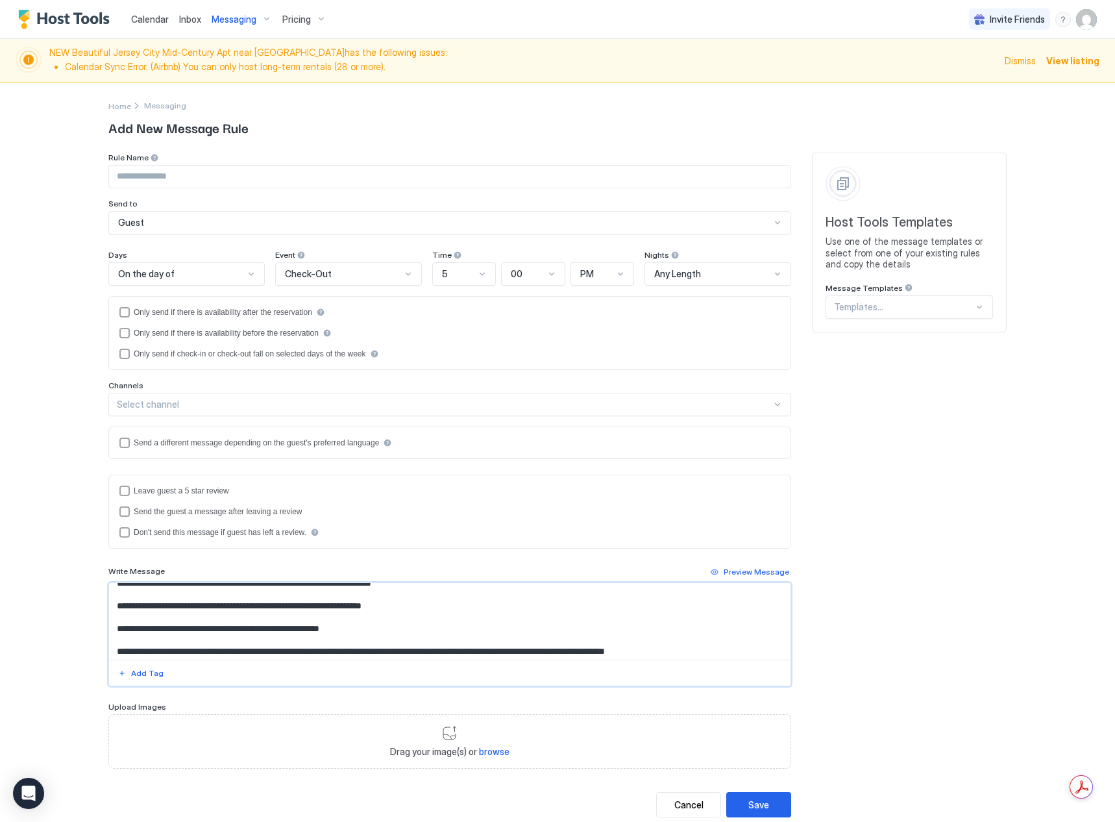
scroll to position [0, 0]
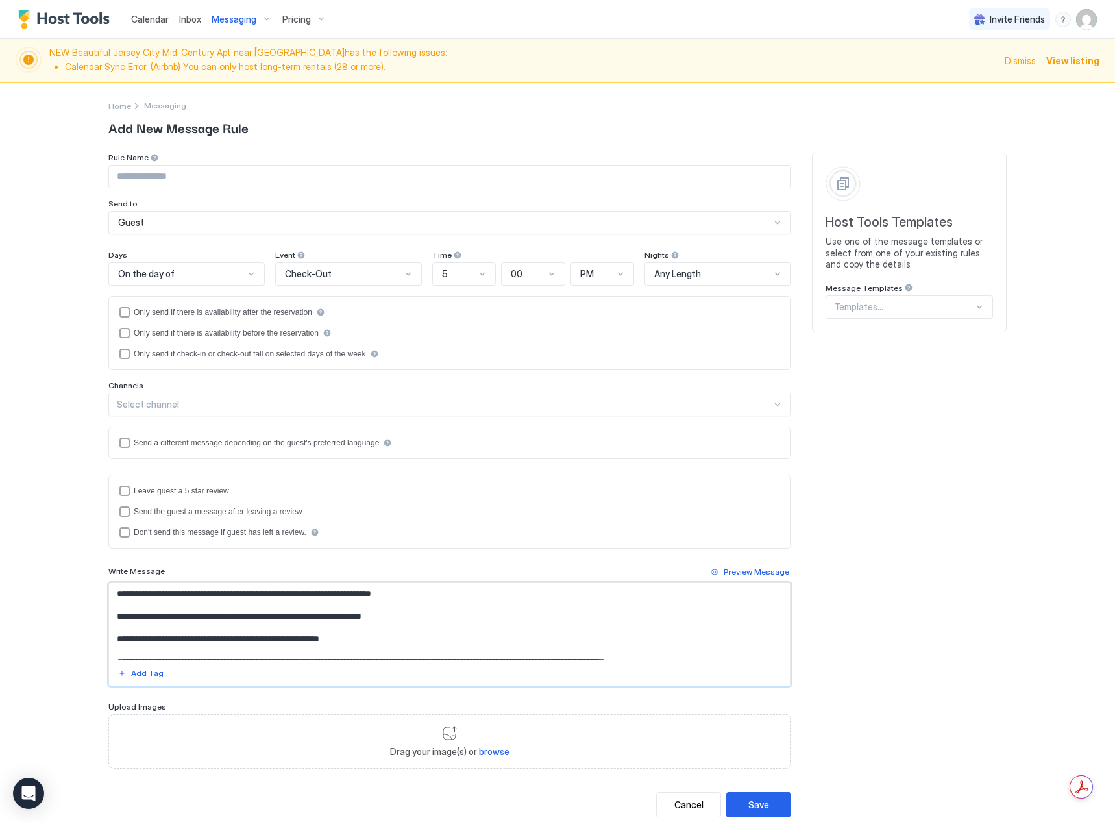
click at [434, 615] on textarea "**********" at bounding box center [450, 621] width 682 height 77
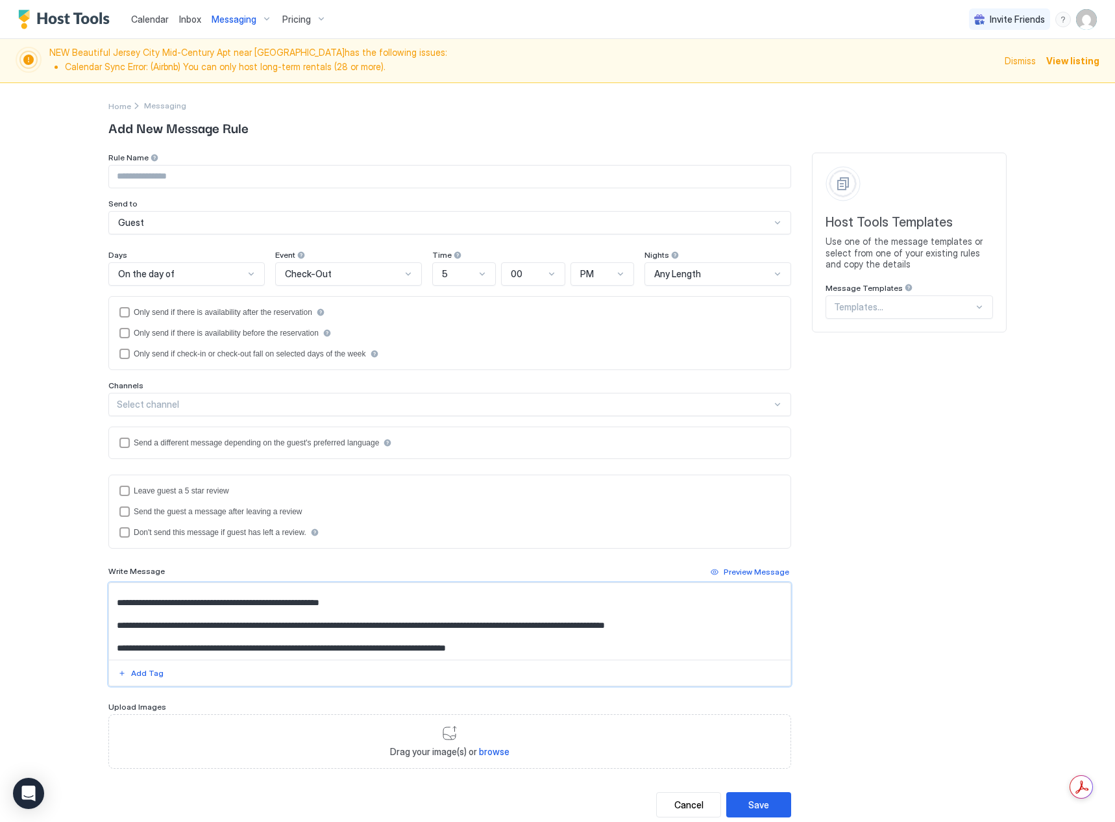
drag, startPoint x: 111, startPoint y: 626, endPoint x: 726, endPoint y: 625, distance: 615.3
click at [726, 625] on textarea "**********" at bounding box center [450, 621] width 682 height 77
paste textarea "**********"
click at [413, 602] on textarea "**********" at bounding box center [450, 621] width 682 height 77
click at [494, 604] on textarea "**********" at bounding box center [450, 621] width 682 height 77
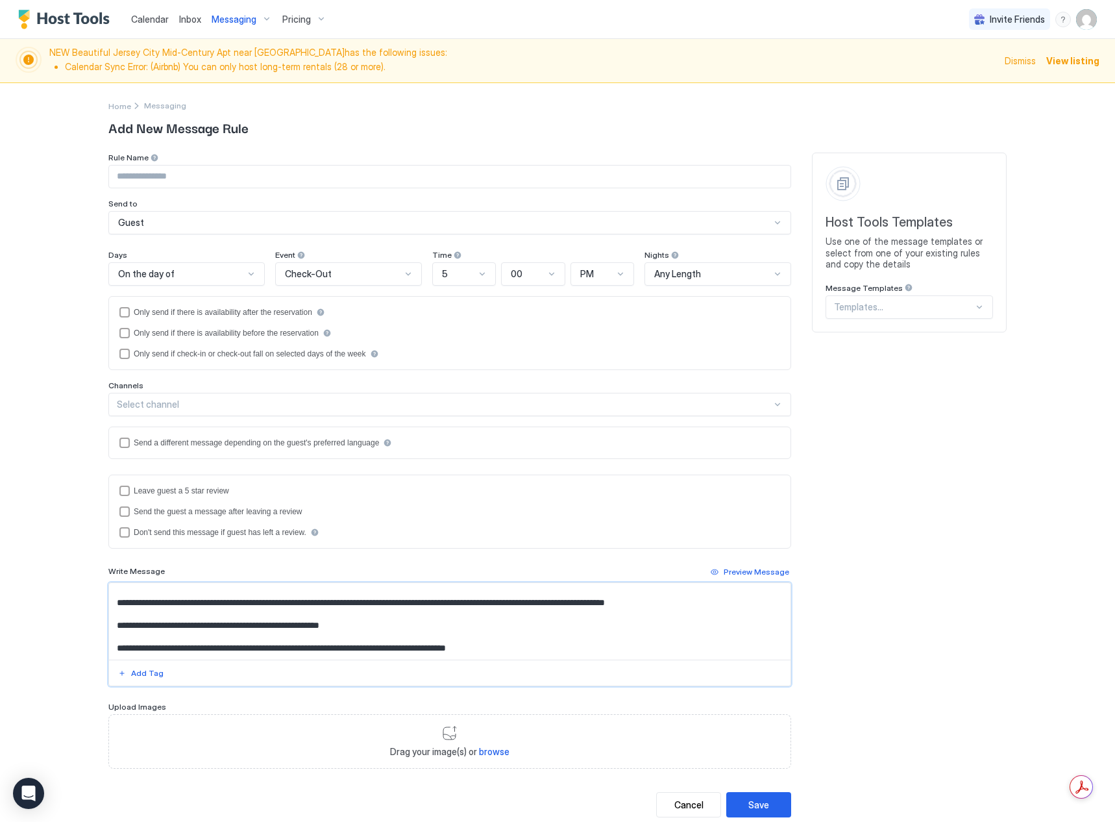
click at [571, 601] on textarea "**********" at bounding box center [450, 621] width 682 height 77
click at [611, 602] on textarea "**********" at bounding box center [450, 621] width 682 height 77
click at [735, 601] on textarea "**********" at bounding box center [450, 621] width 682 height 77
click at [413, 618] on textarea "**********" at bounding box center [450, 621] width 682 height 77
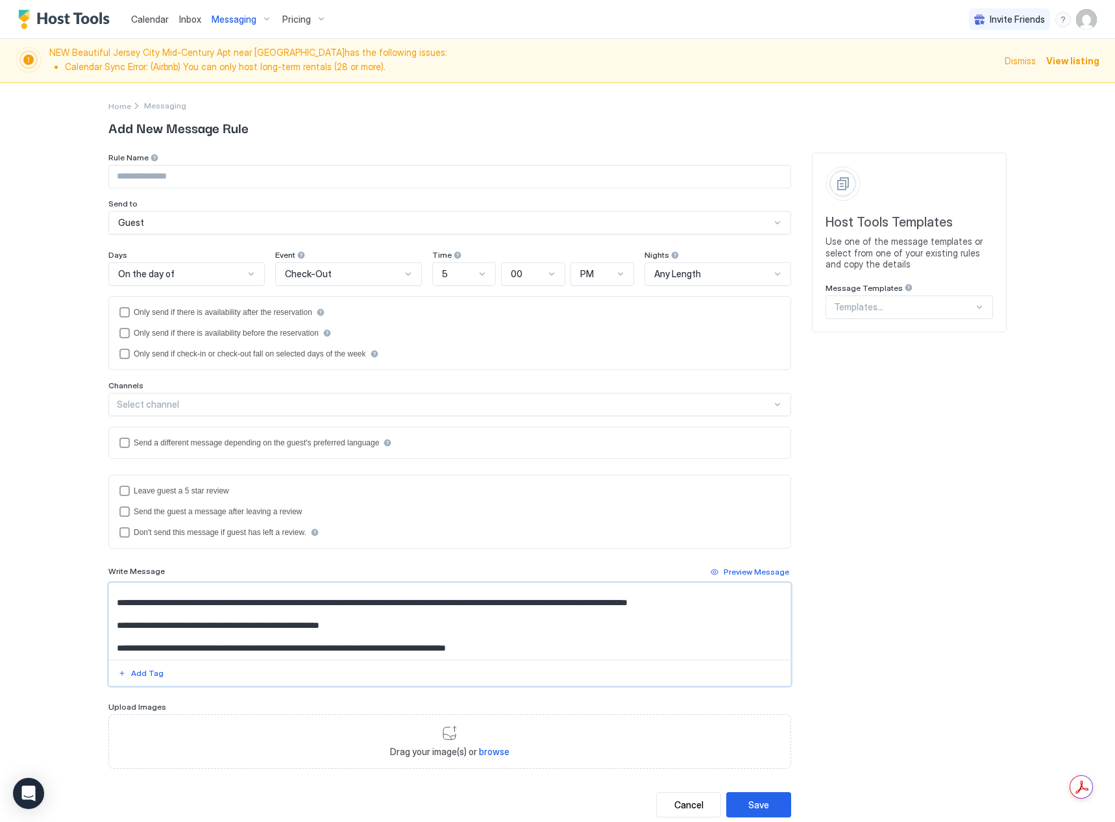
click at [404, 623] on textarea "**********" at bounding box center [450, 621] width 682 height 77
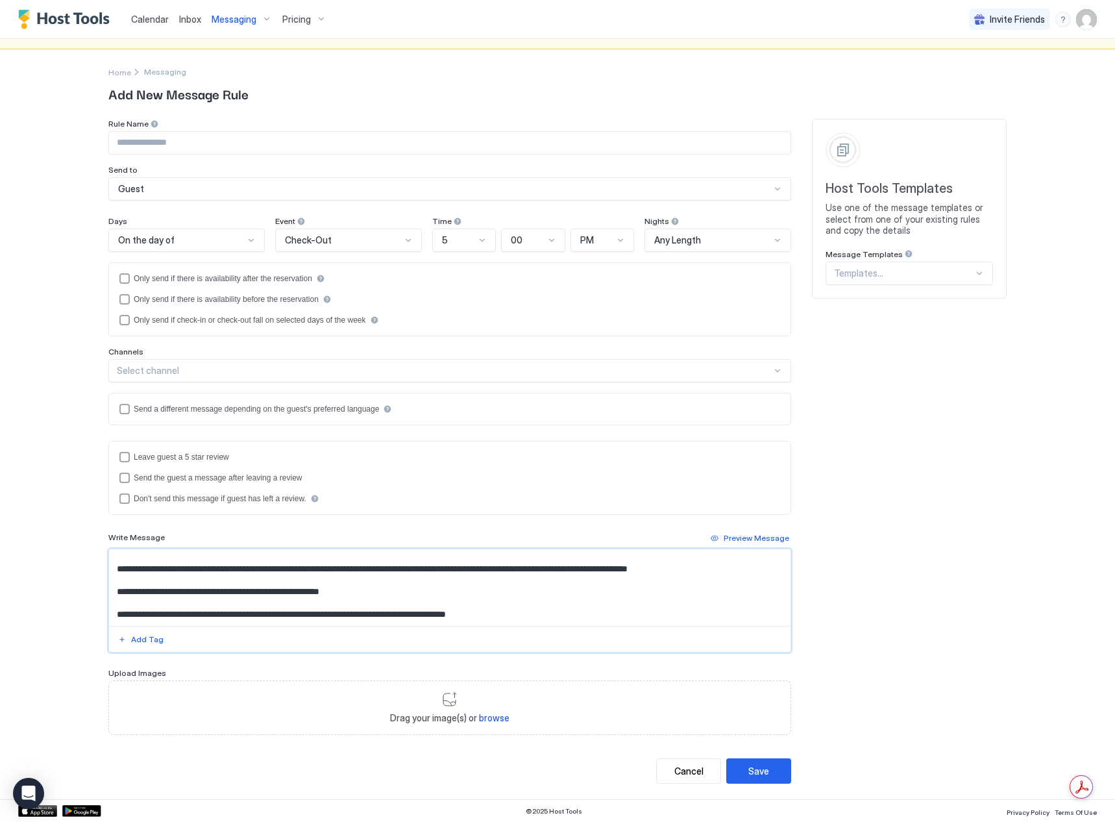
scroll to position [34, 0]
click at [586, 613] on textarea "**********" at bounding box center [450, 586] width 682 height 77
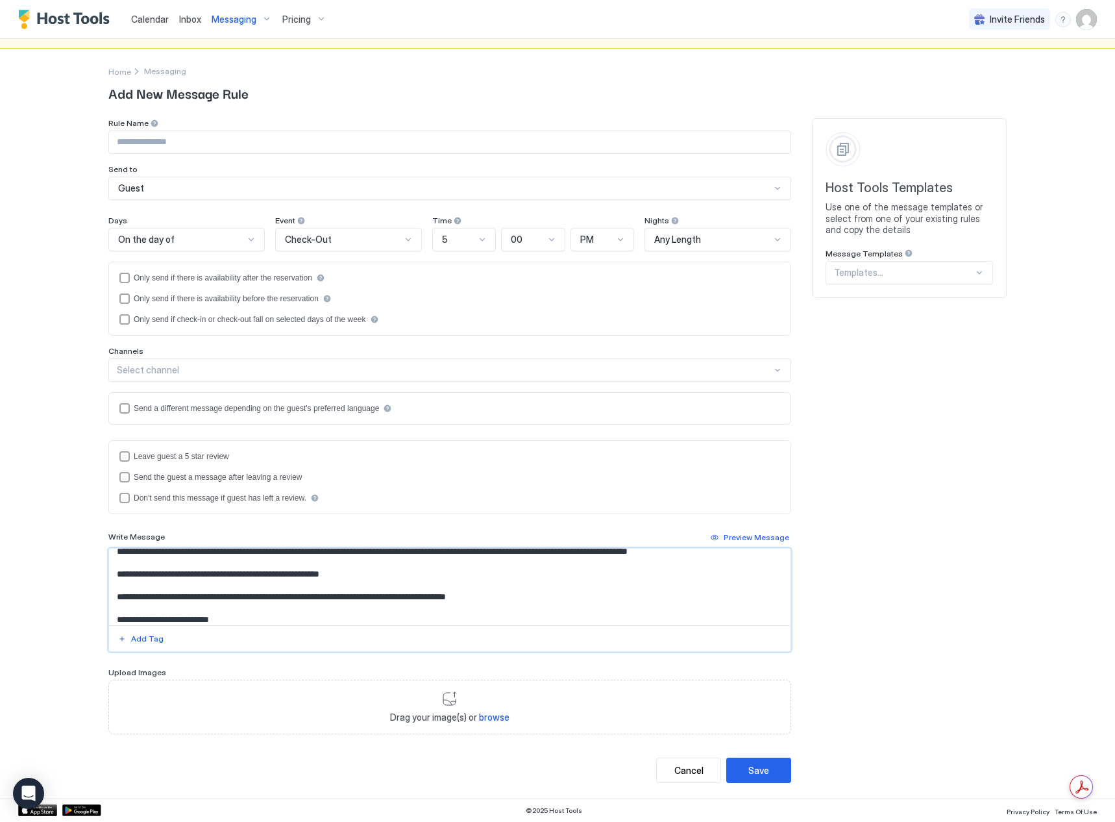
type textarea "**********"
click at [164, 238] on span "On the day of" at bounding box center [146, 240] width 56 height 12
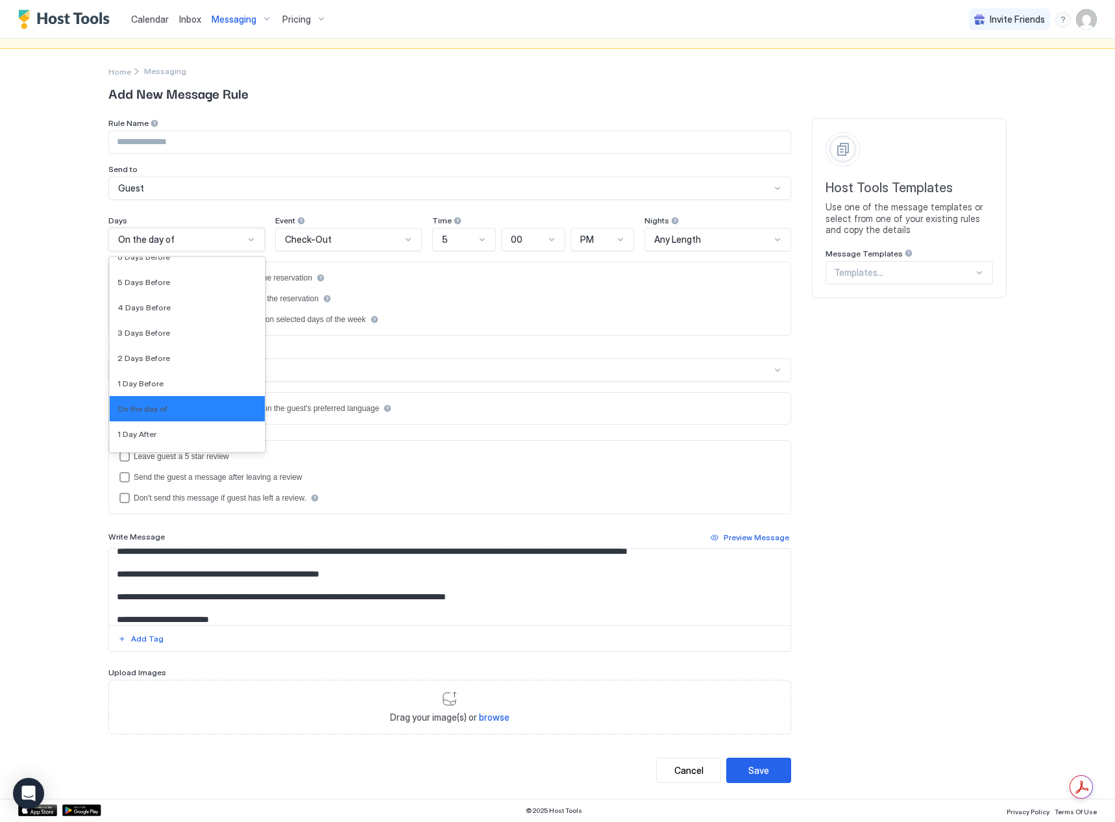
scroll to position [2006, 0]
click at [167, 381] on div "1 Day Before" at bounding box center [187, 380] width 140 height 10
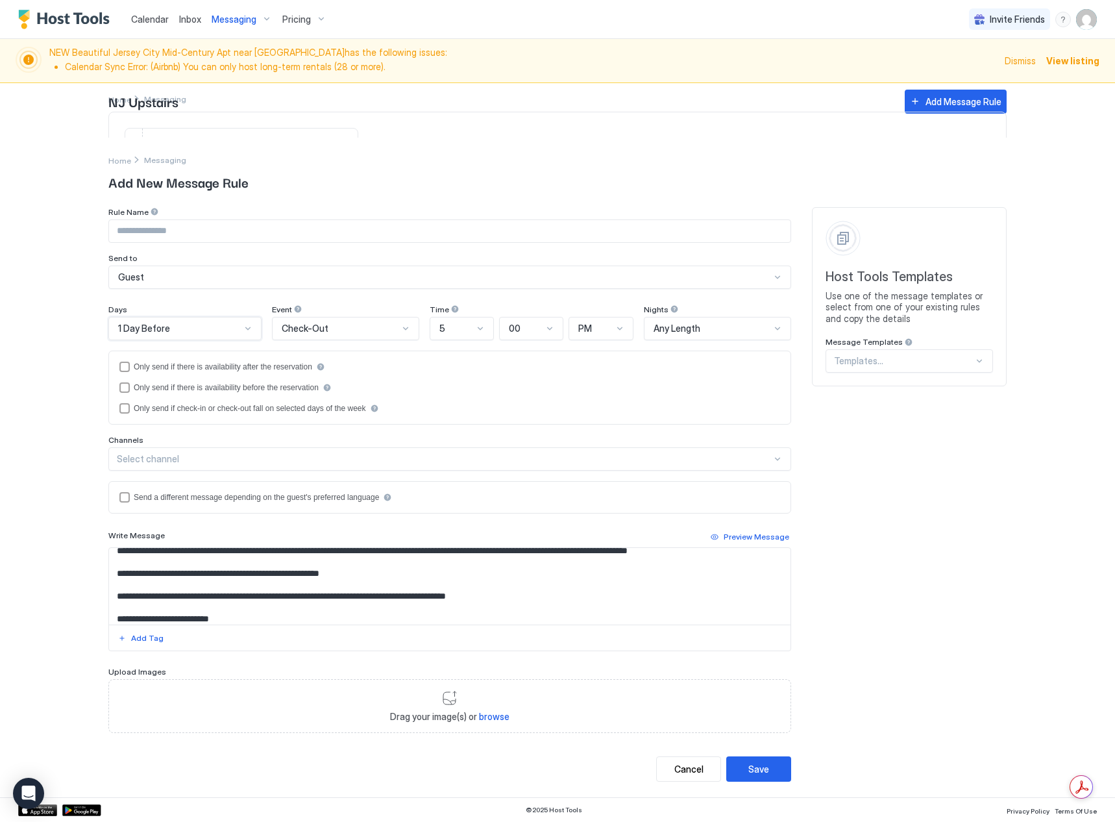
scroll to position [0, 0]
click at [361, 323] on div "Check-Out" at bounding box center [340, 329] width 117 height 12
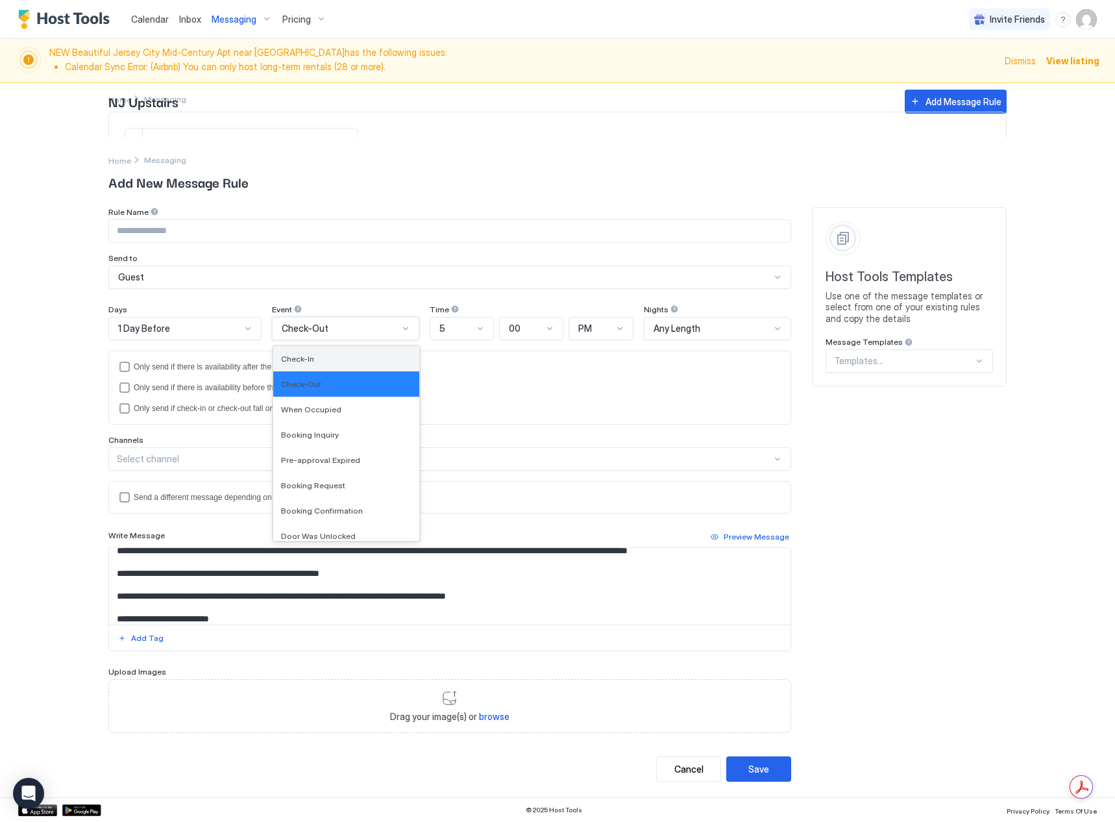
click at [357, 359] on div "Check-In" at bounding box center [346, 359] width 131 height 10
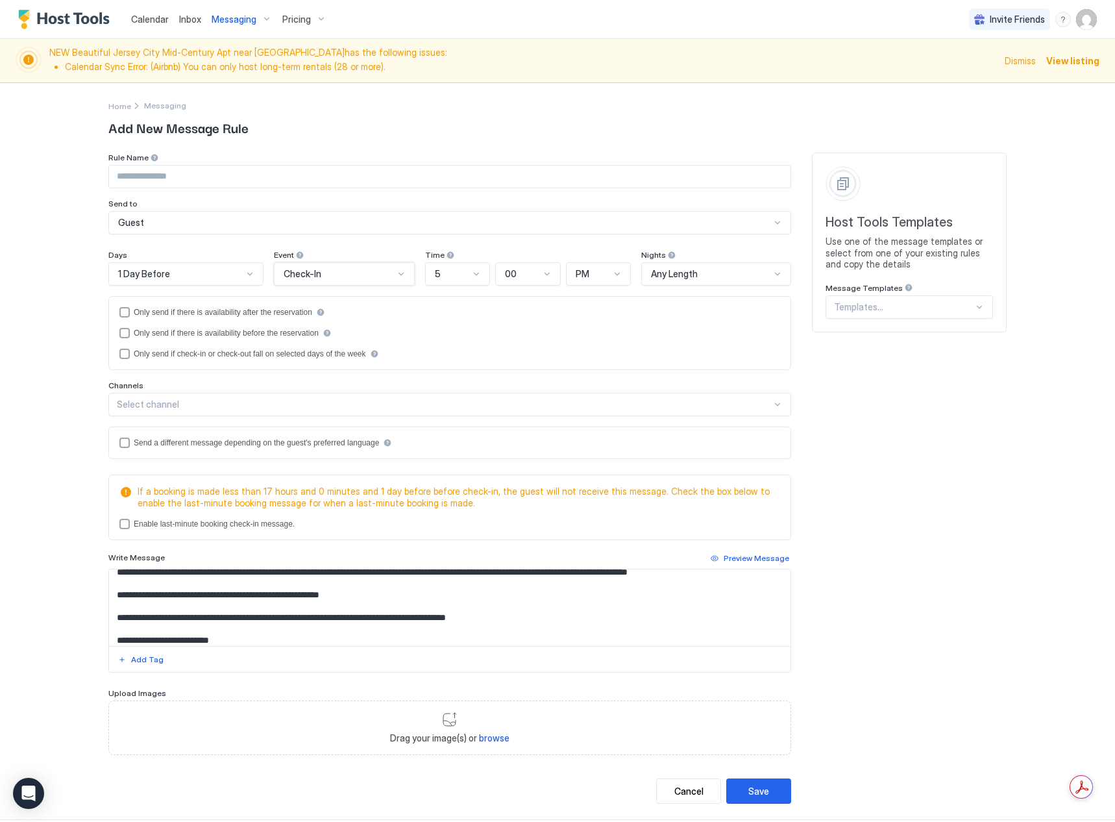
click at [464, 284] on div "5" at bounding box center [457, 273] width 65 height 23
click at [449, 415] on div "10" at bounding box center [458, 422] width 64 height 25
click at [599, 271] on div "PM" at bounding box center [594, 274] width 36 height 12
click at [600, 302] on div "AM" at bounding box center [599, 304] width 49 height 10
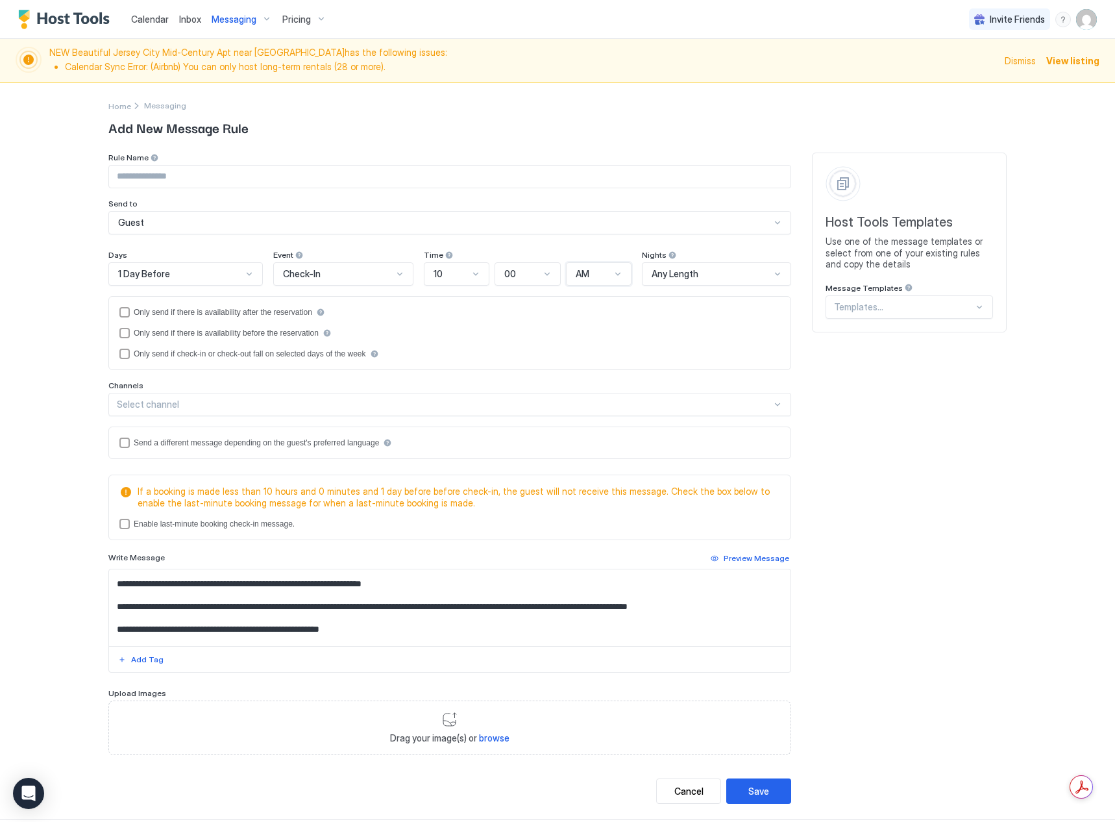
scroll to position [0, 0]
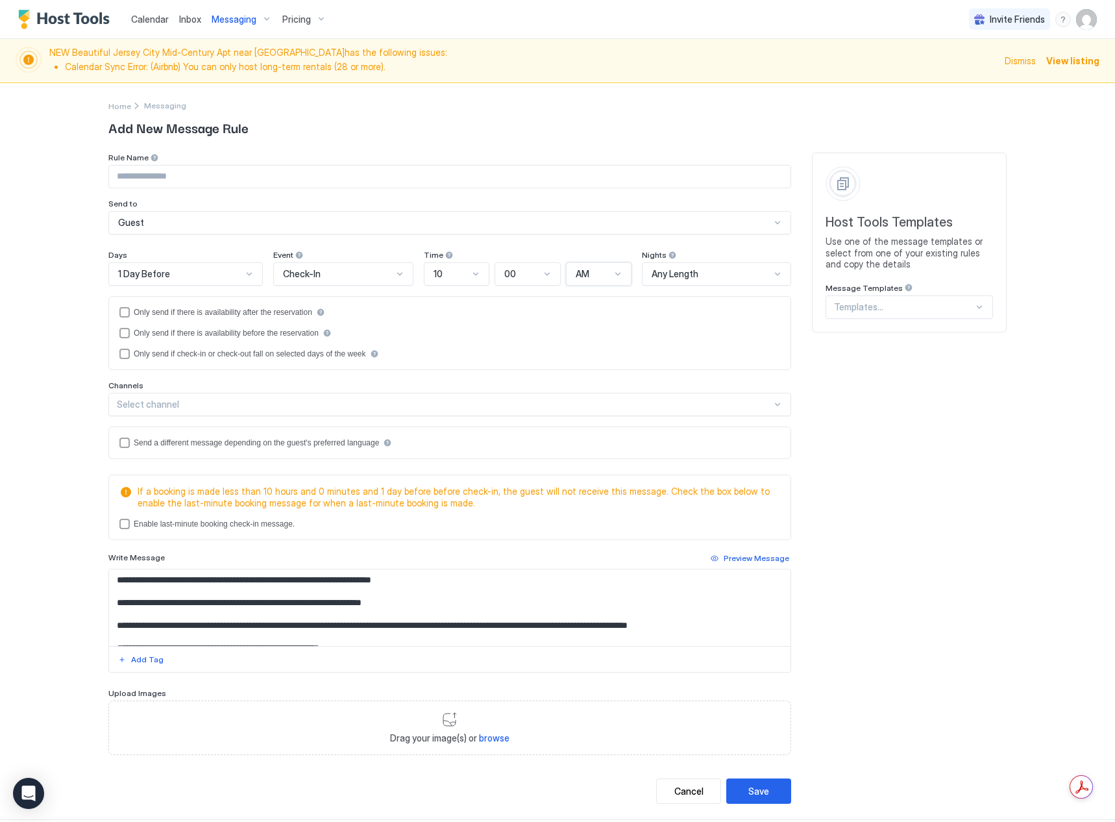
click at [233, 359] on div "If a booking is made less than 10 hours and 0 minutes and 1 day before before c…" at bounding box center [449, 333] width 661 height 52
click at [235, 524] on div "Enable last-minute booking check-in message." at bounding box center [214, 523] width 161 height 9
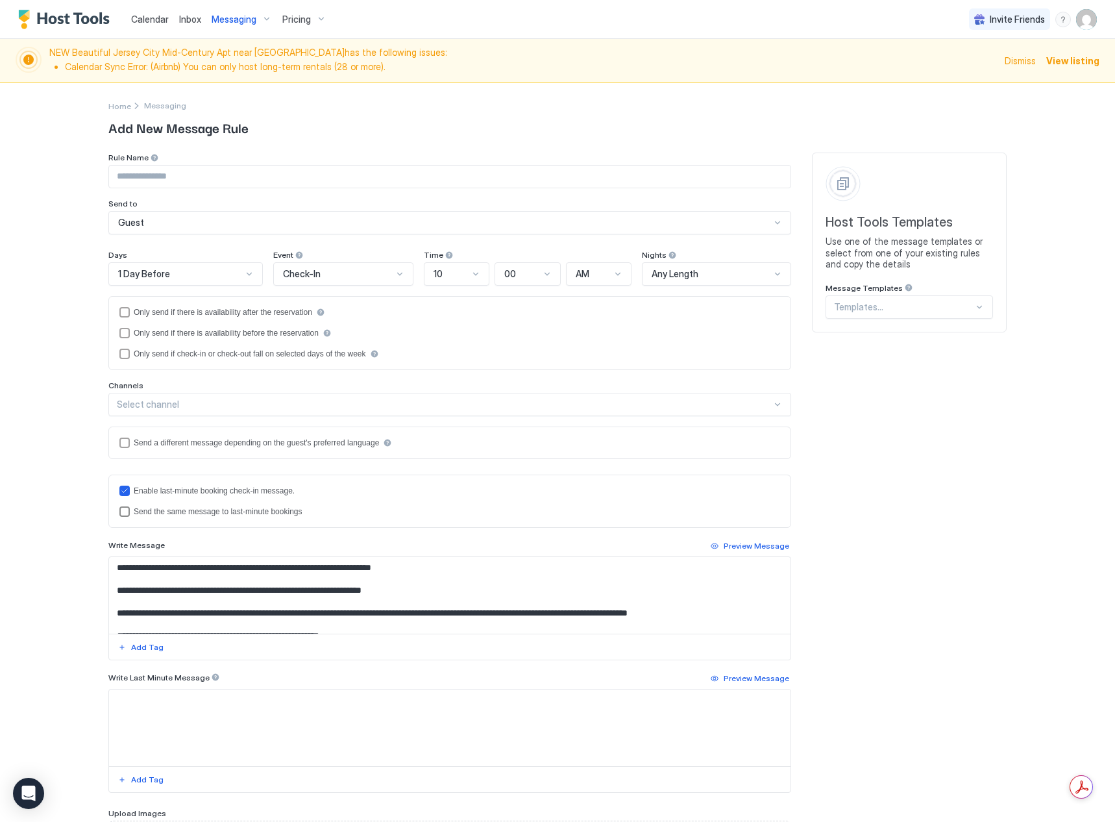
click at [180, 514] on div "Send the same message to last-minute bookings" at bounding box center [218, 511] width 168 height 9
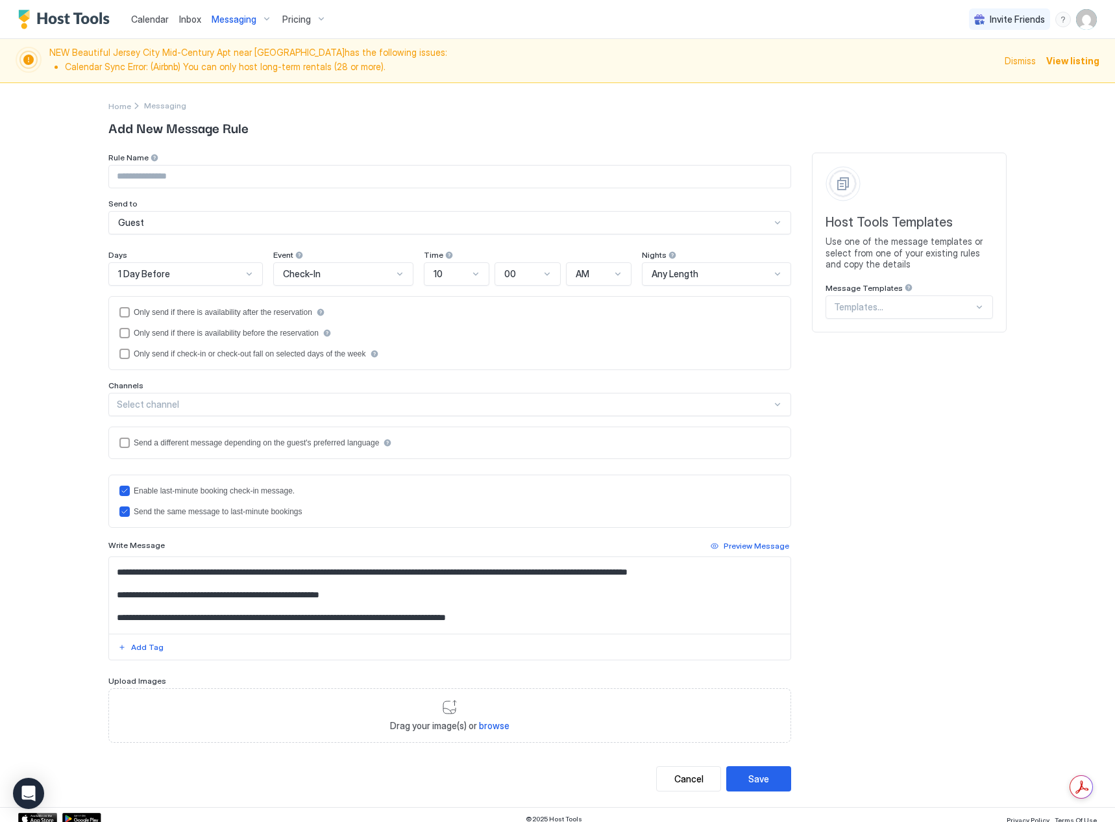
scroll to position [59, 0]
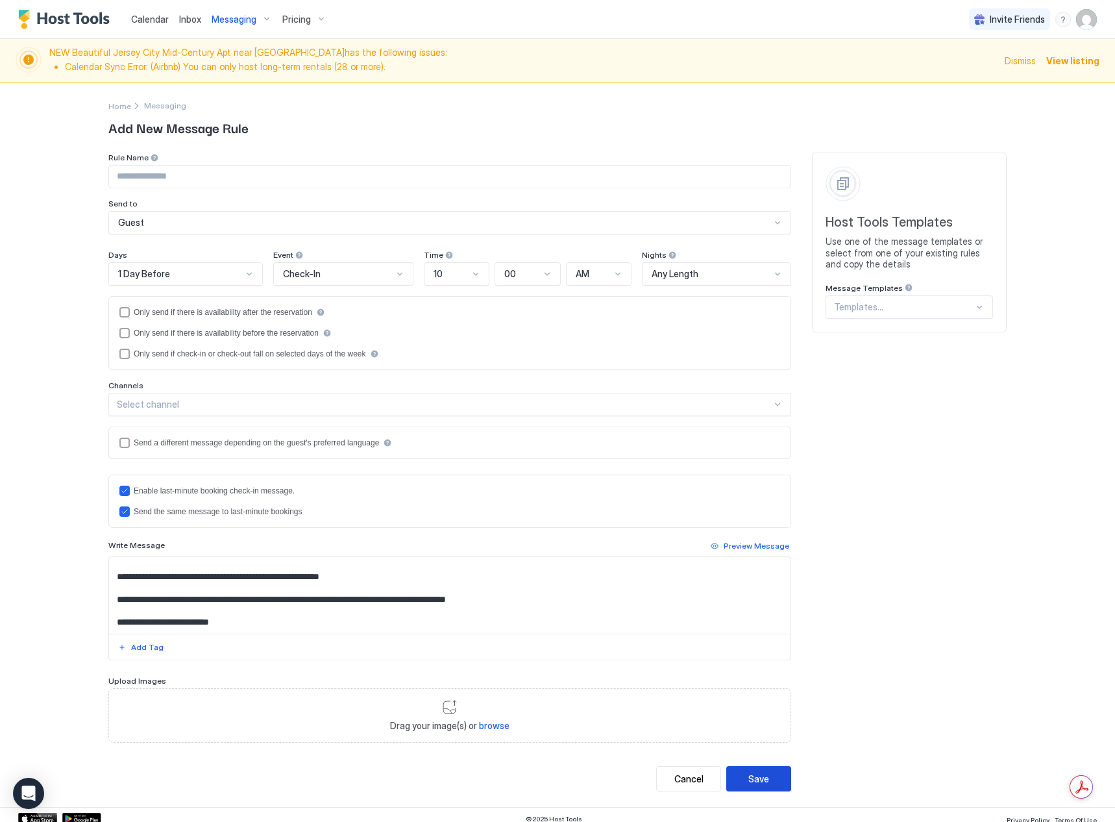
click at [756, 785] on div "Save" at bounding box center [758, 779] width 21 height 14
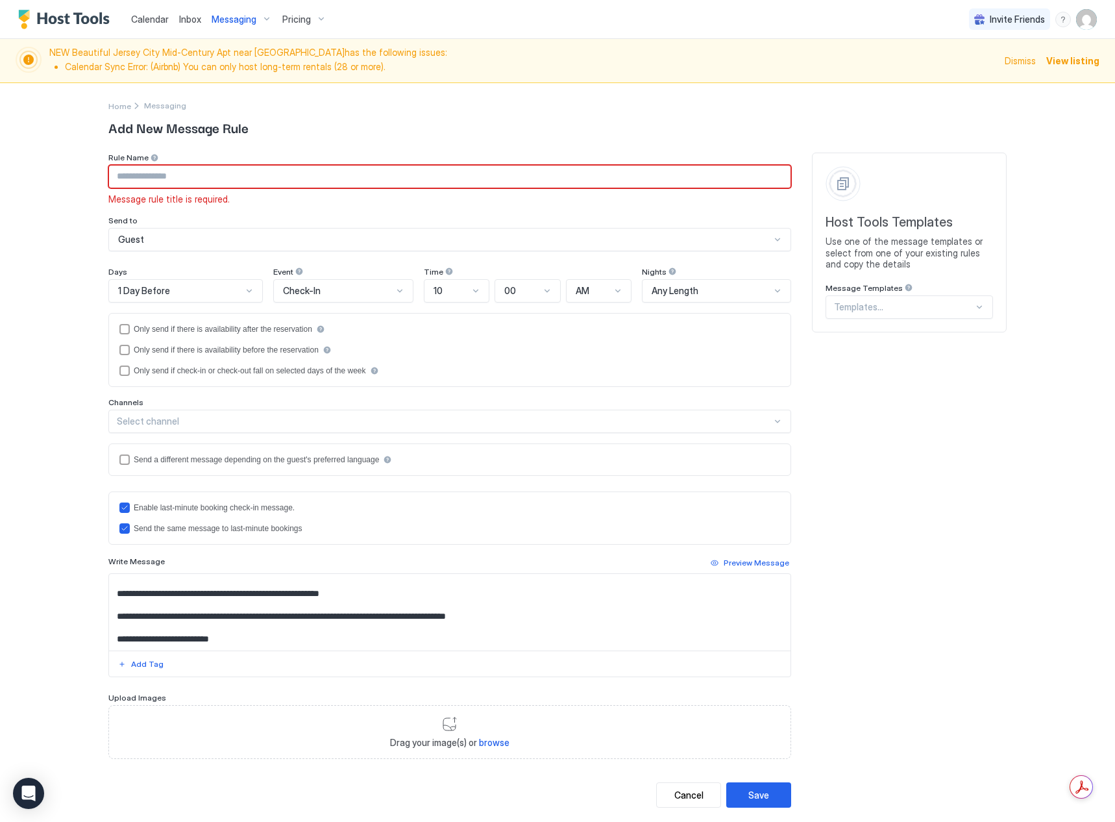
click at [169, 180] on input "Input Field" at bounding box center [450, 177] width 682 height 22
type input "**********"
click at [748, 793] on div "Save" at bounding box center [758, 795] width 21 height 14
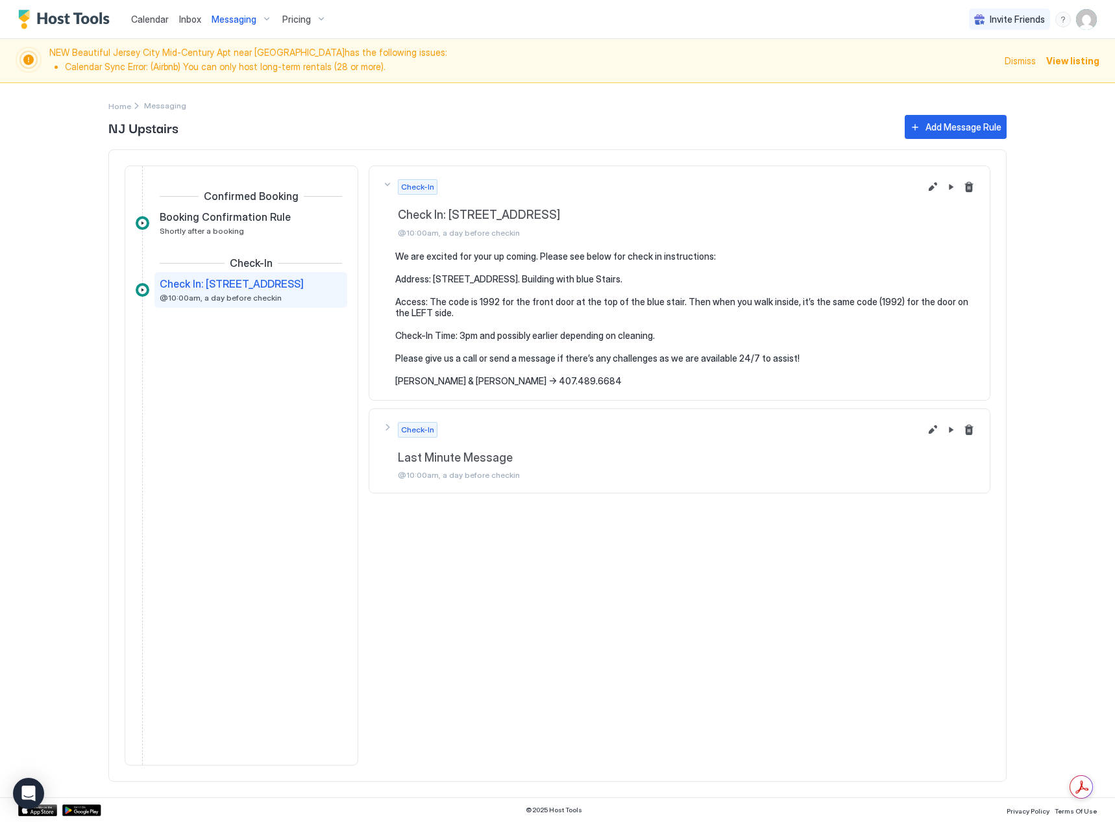
drag, startPoint x: 472, startPoint y: 437, endPoint x: 460, endPoint y: 458, distance: 24.4
click at [466, 238] on div "Check-In Last Minute Message @10:00am, a day before checkin" at bounding box center [659, 208] width 522 height 58
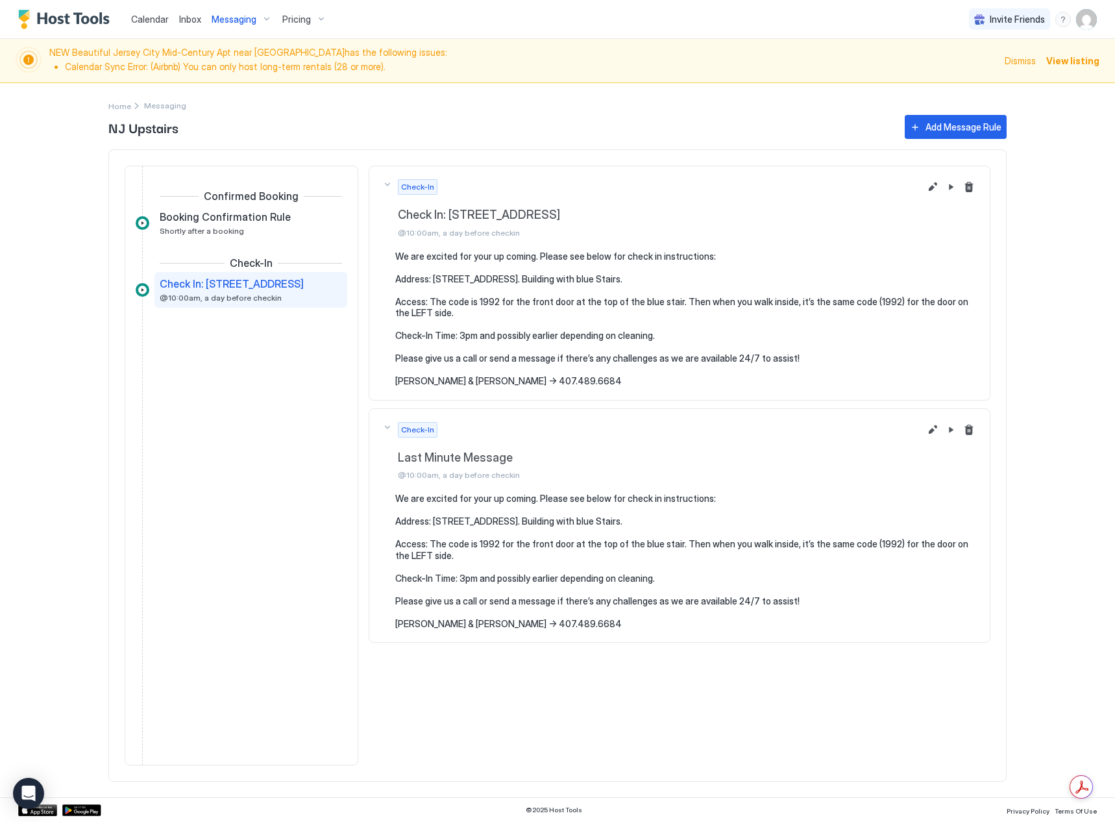
click at [471, 195] on div "Check-In" at bounding box center [659, 187] width 522 height 16
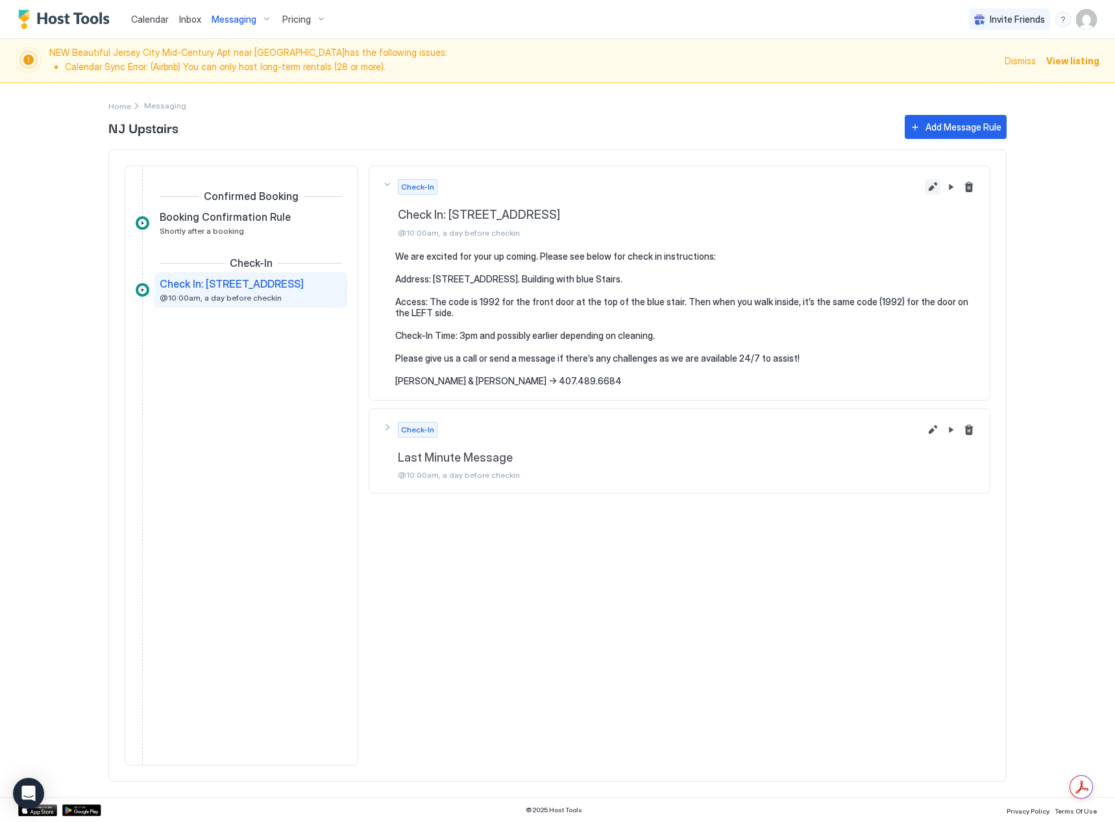
click at [928, 179] on button "Edit message rule" at bounding box center [933, 187] width 16 height 16
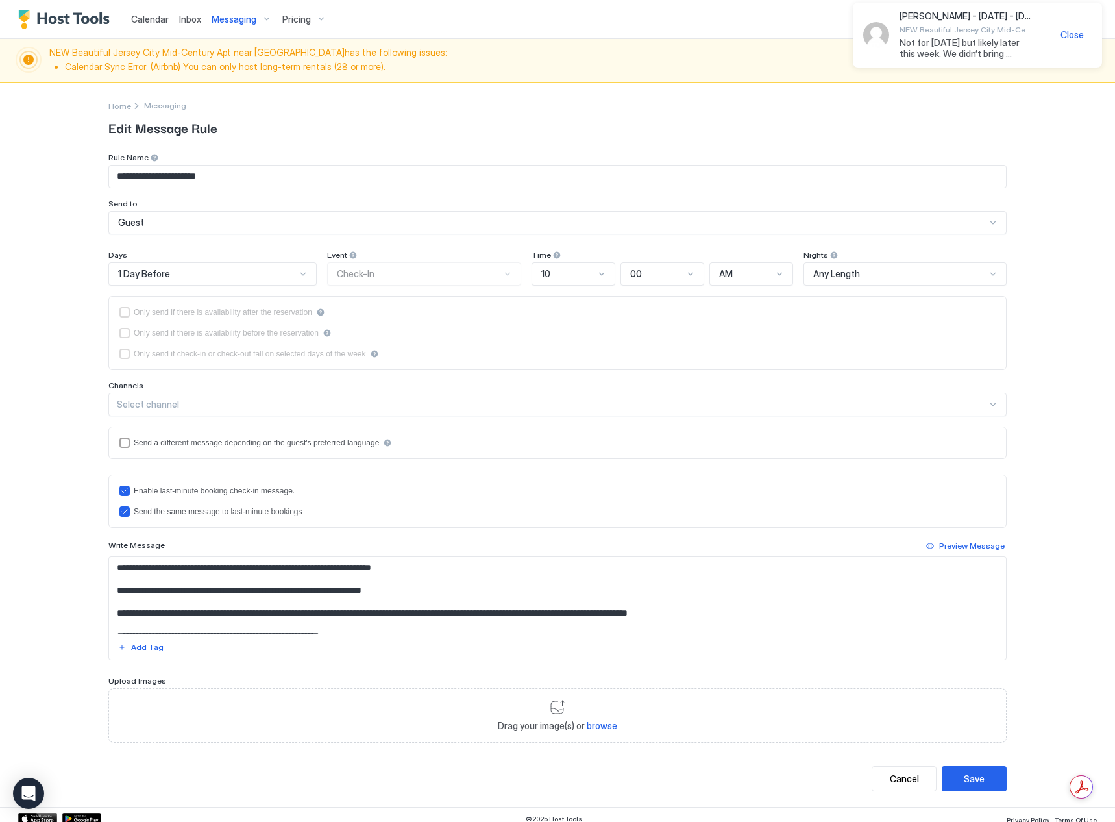
click at [210, 399] on div "Select channel" at bounding box center [552, 405] width 870 height 12
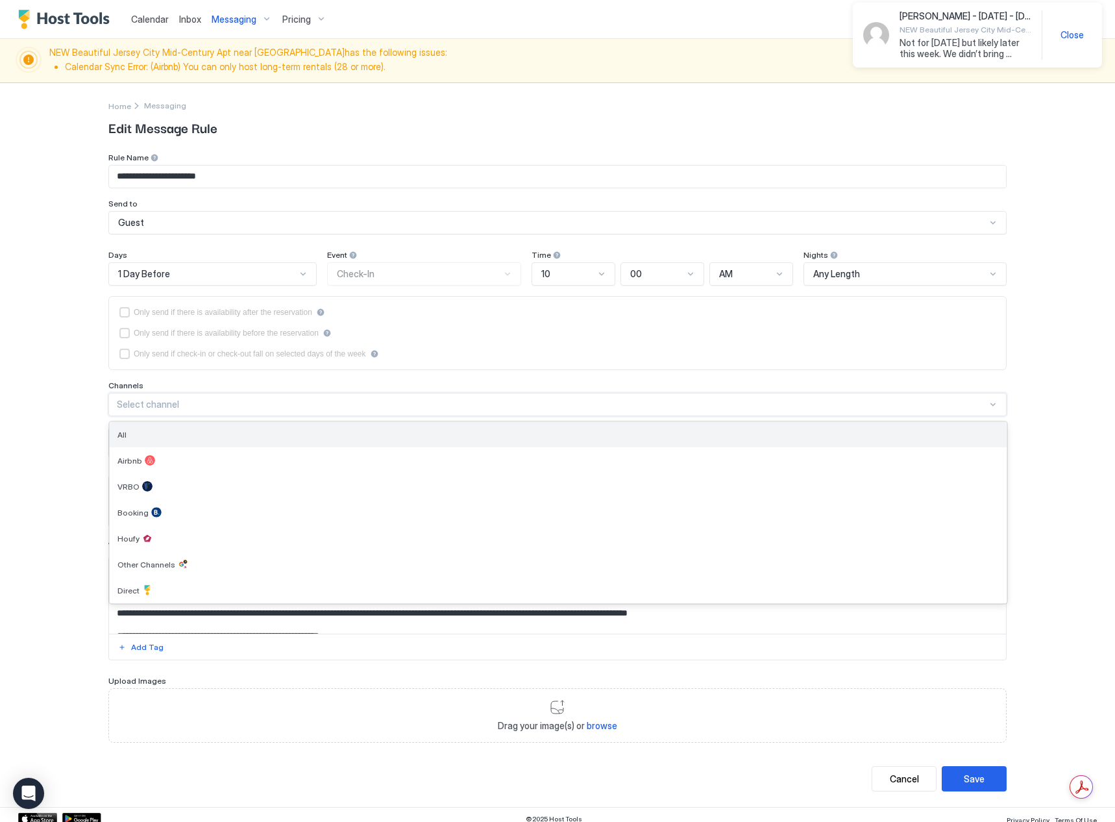
click at [198, 436] on div "All" at bounding box center [557, 435] width 881 height 10
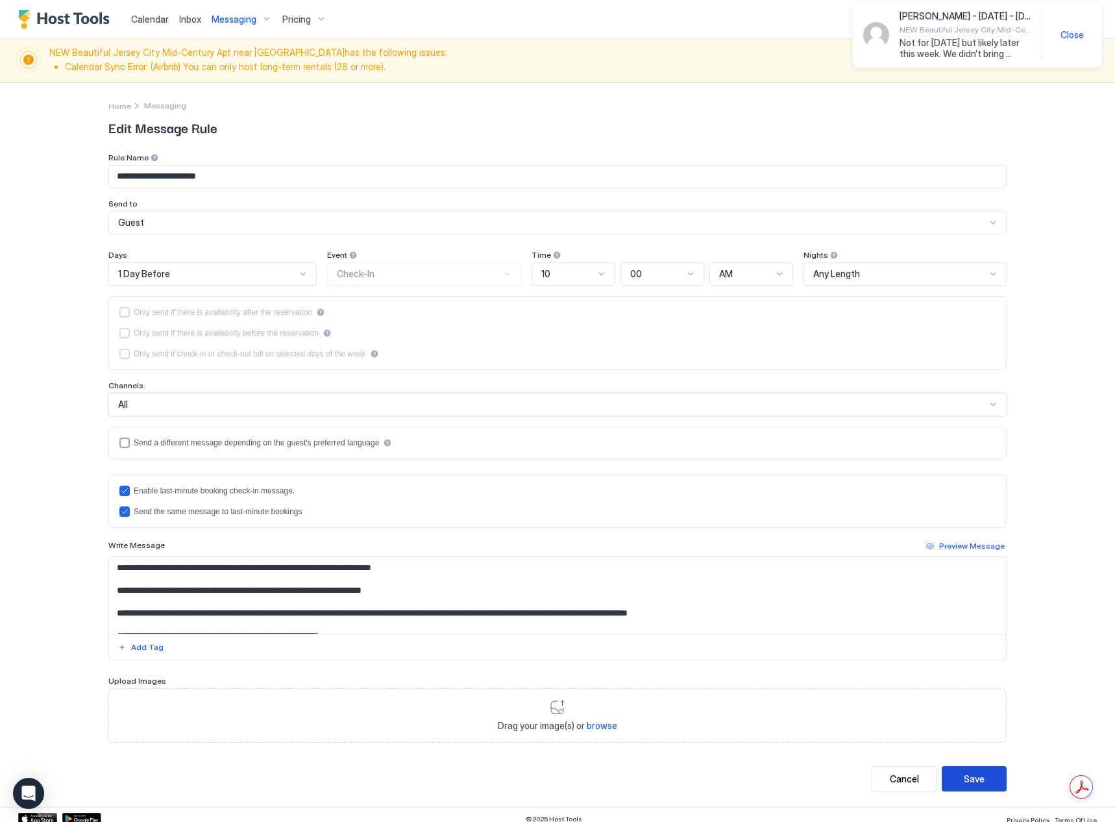
click at [985, 789] on button "Save" at bounding box center [974, 778] width 65 height 25
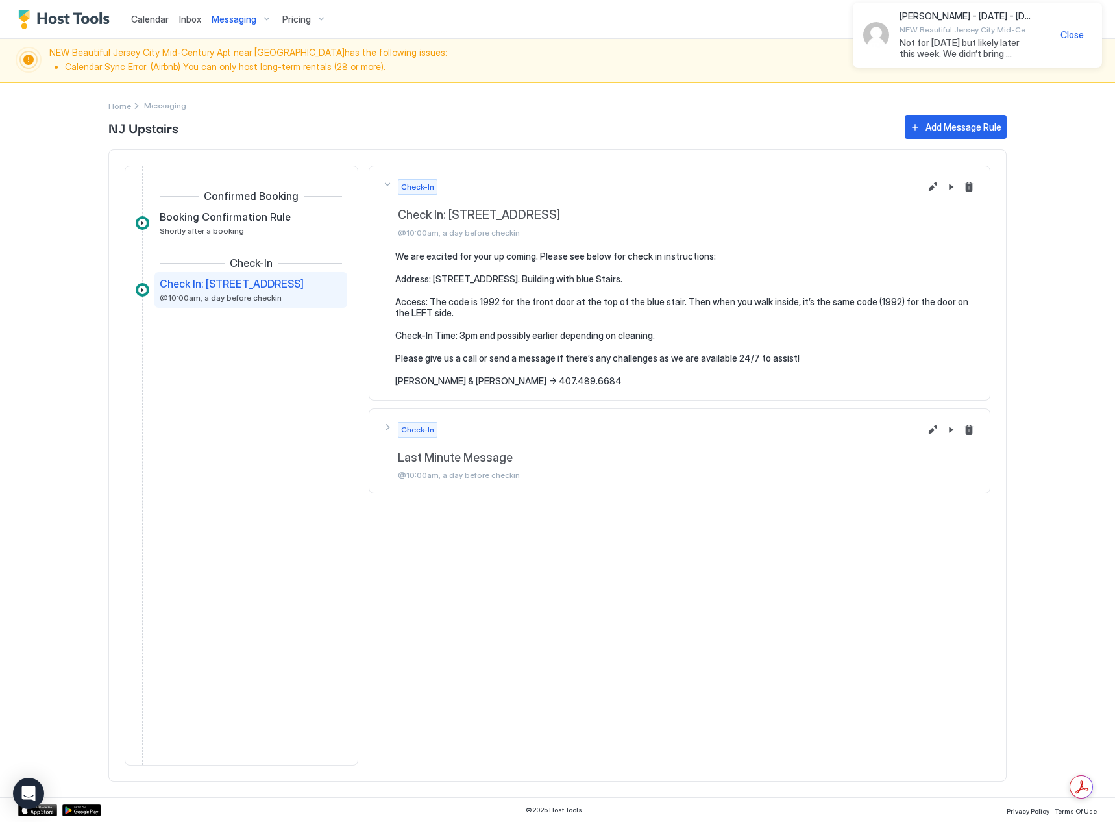
click at [982, 779] on div "Confirmed Booking Booking Confirmation Rule Shortly after a booking Check-In Ch…" at bounding box center [557, 465] width 898 height 632
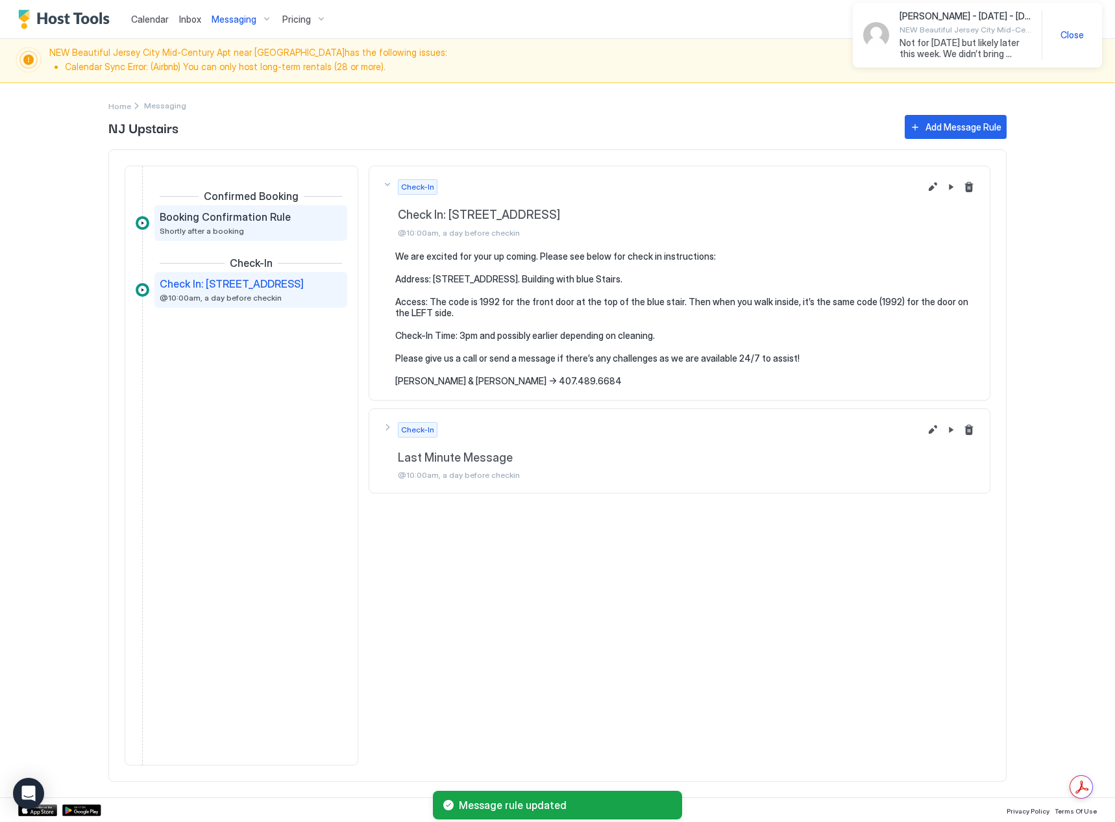
click at [210, 217] on span "Booking Confirmation Rule" at bounding box center [225, 216] width 131 height 13
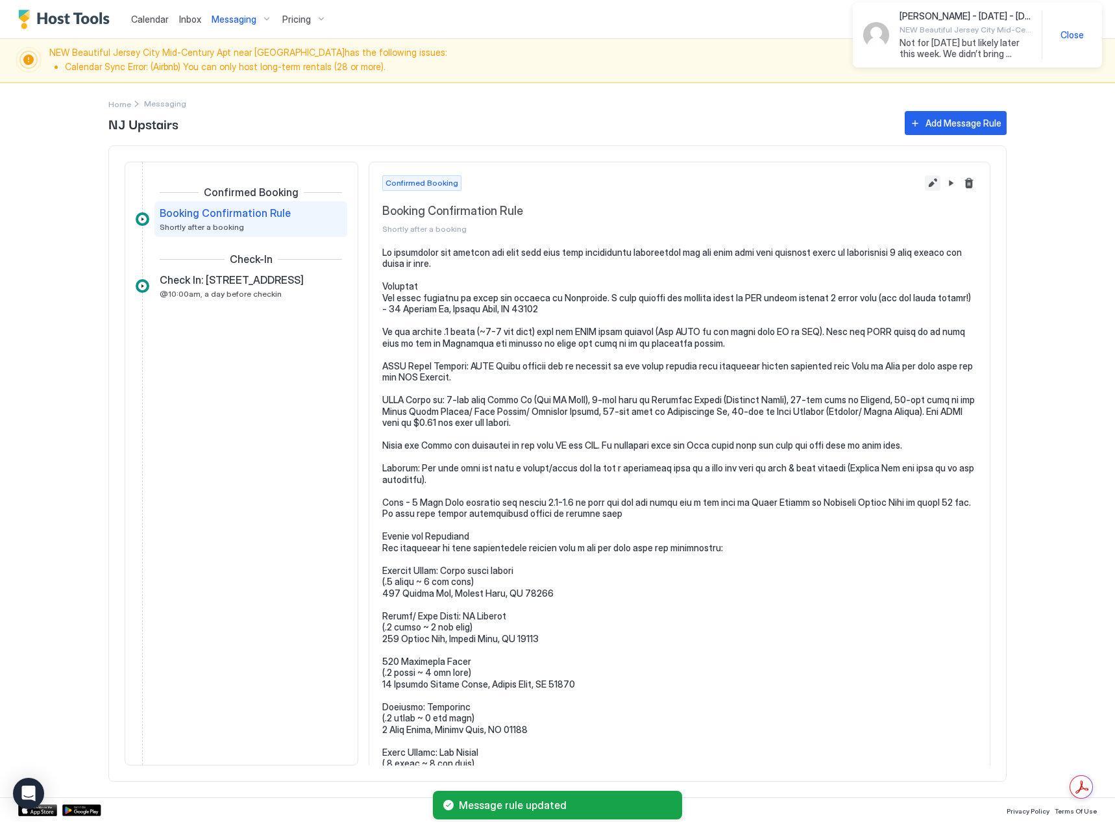
click at [925, 177] on button "Edit message rule" at bounding box center [933, 183] width 16 height 16
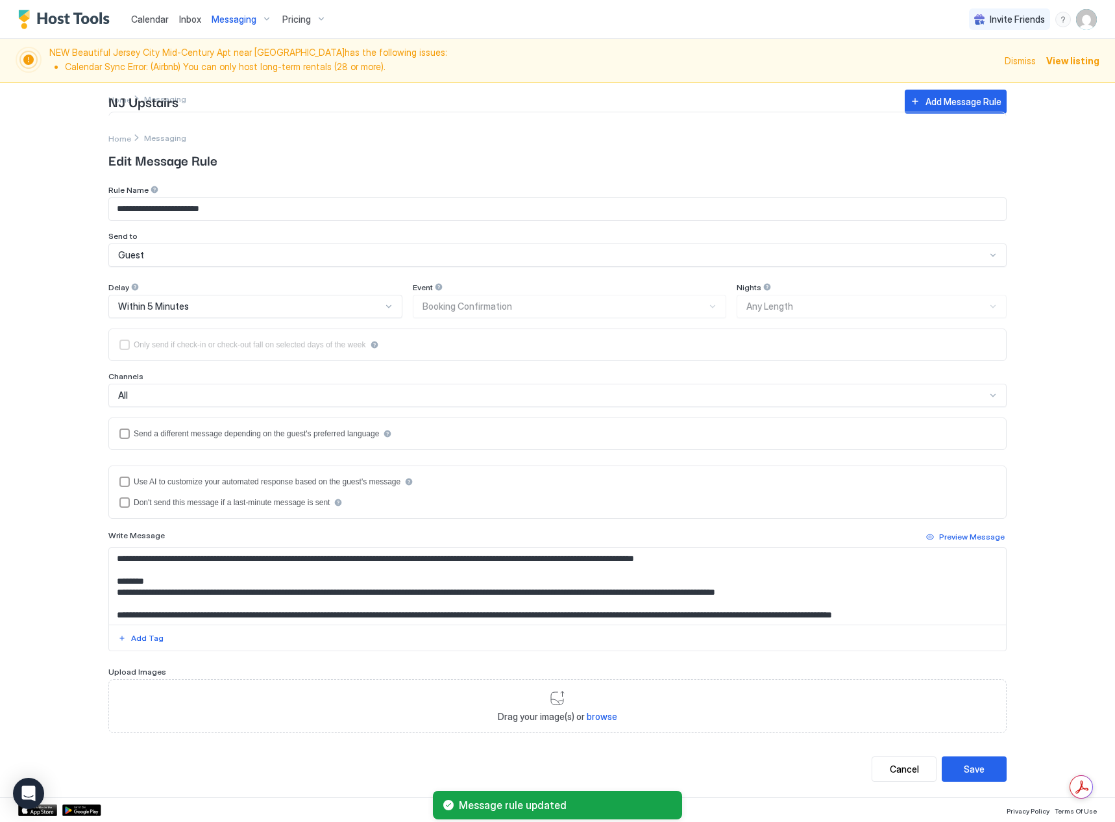
click at [985, 768] on button "Save" at bounding box center [974, 768] width 65 height 25
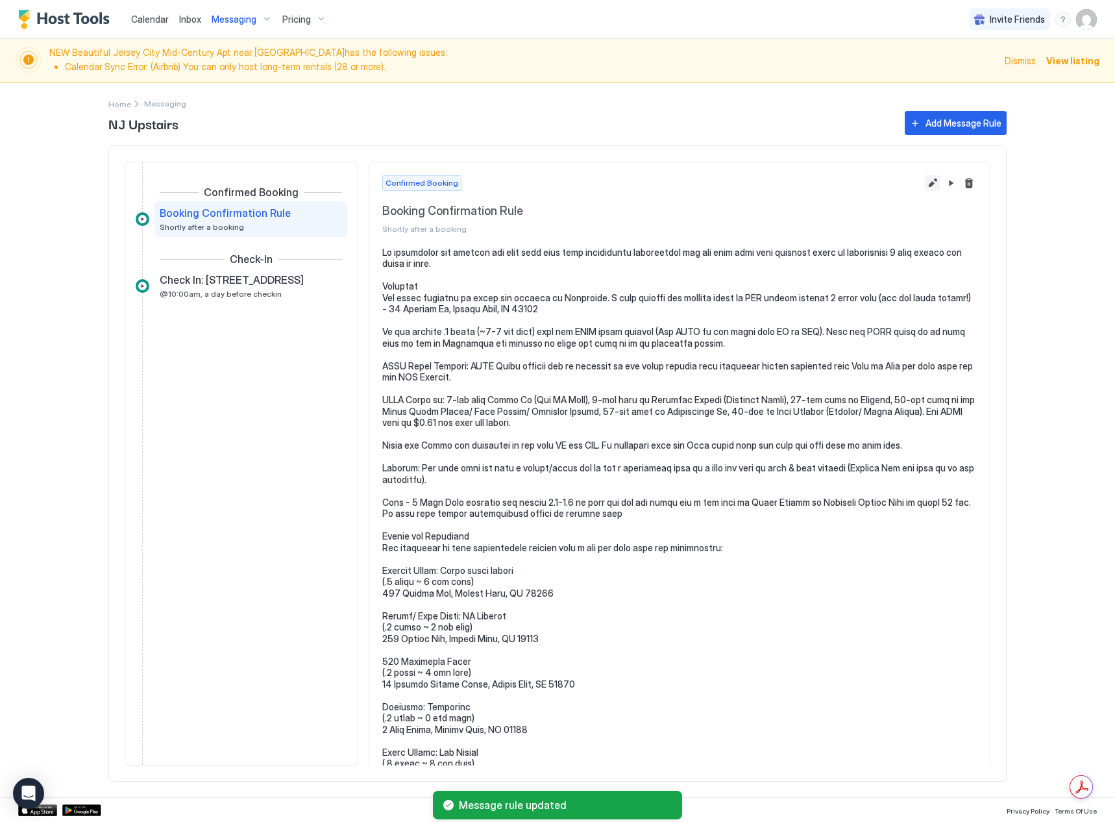
click at [929, 181] on button "Edit message rule" at bounding box center [933, 183] width 16 height 16
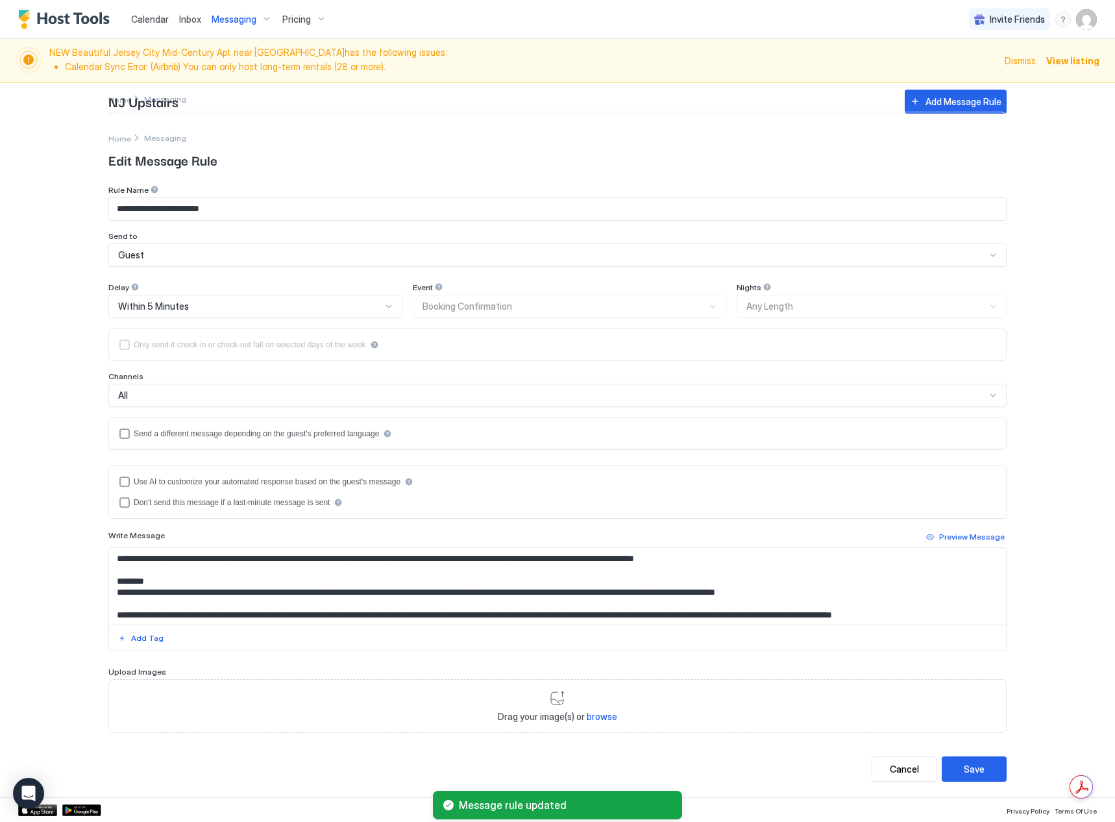
click at [183, 409] on div "Delay Within 5 Minutes Event Booking Confirmation Nights Any Length Only send i…" at bounding box center [557, 365] width 898 height 167
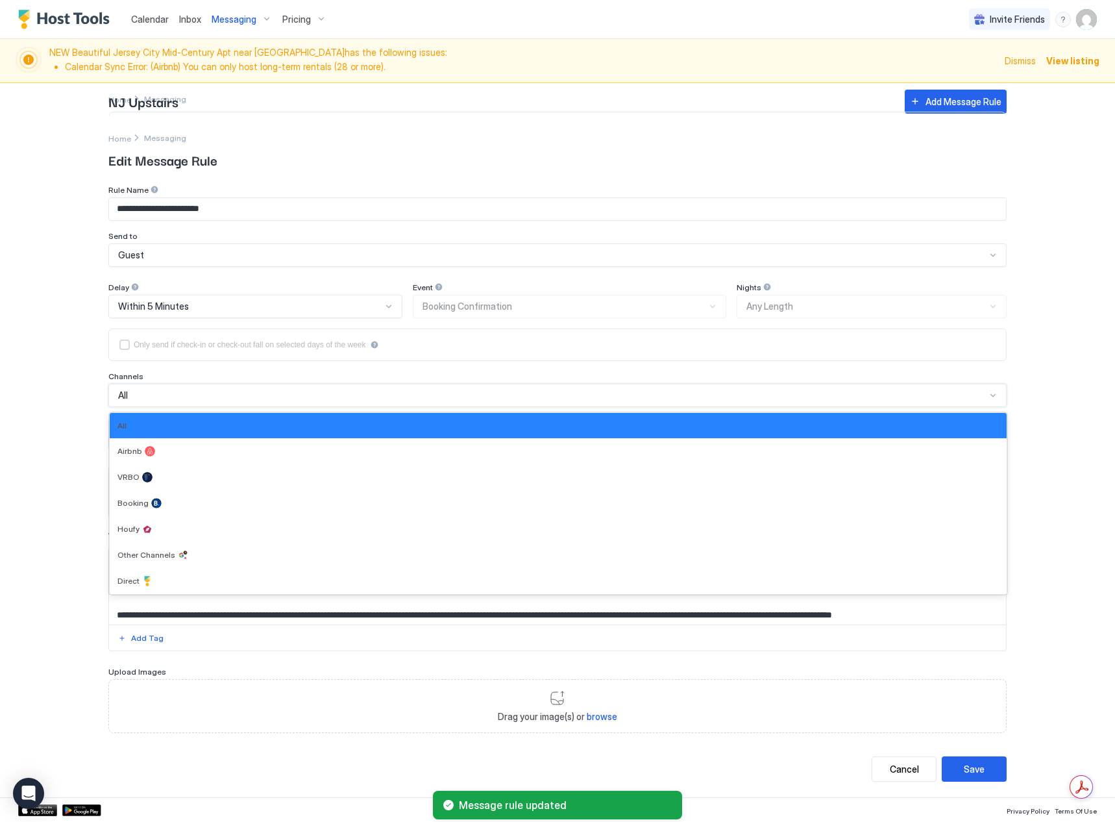
click at [179, 394] on div "All" at bounding box center [552, 395] width 868 height 12
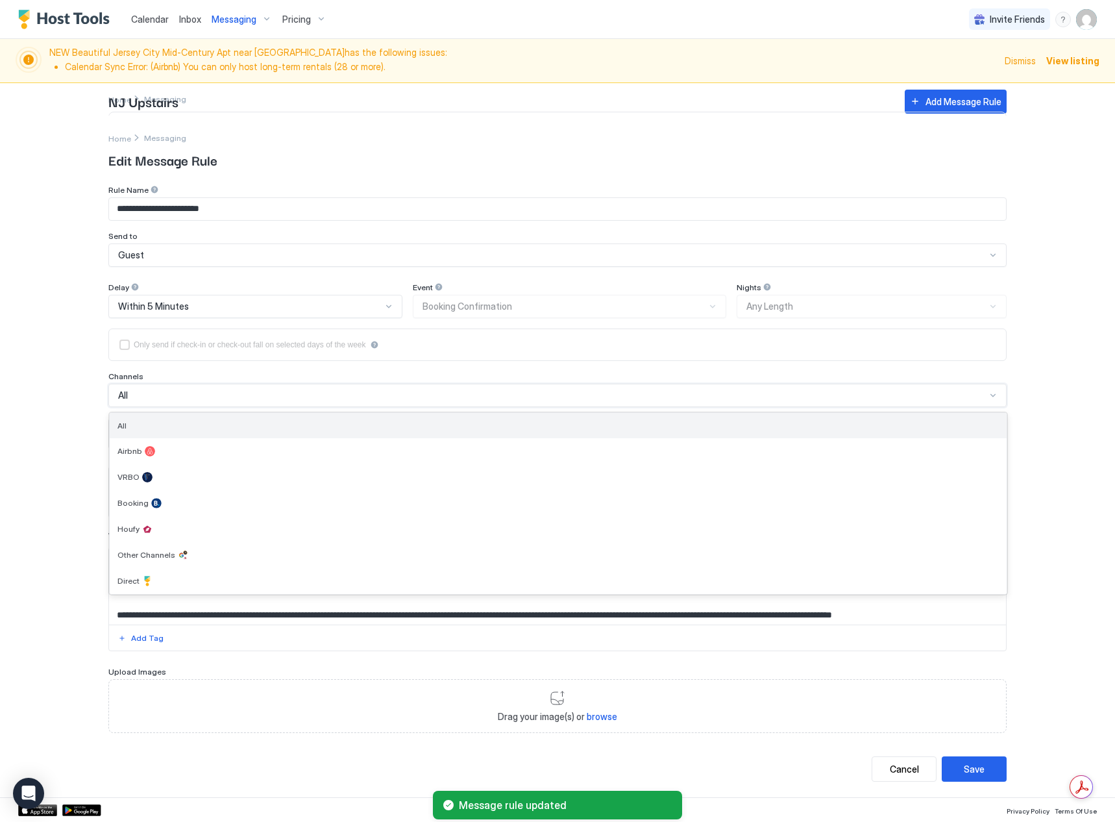
click at [175, 423] on div "All" at bounding box center [557, 426] width 881 height 10
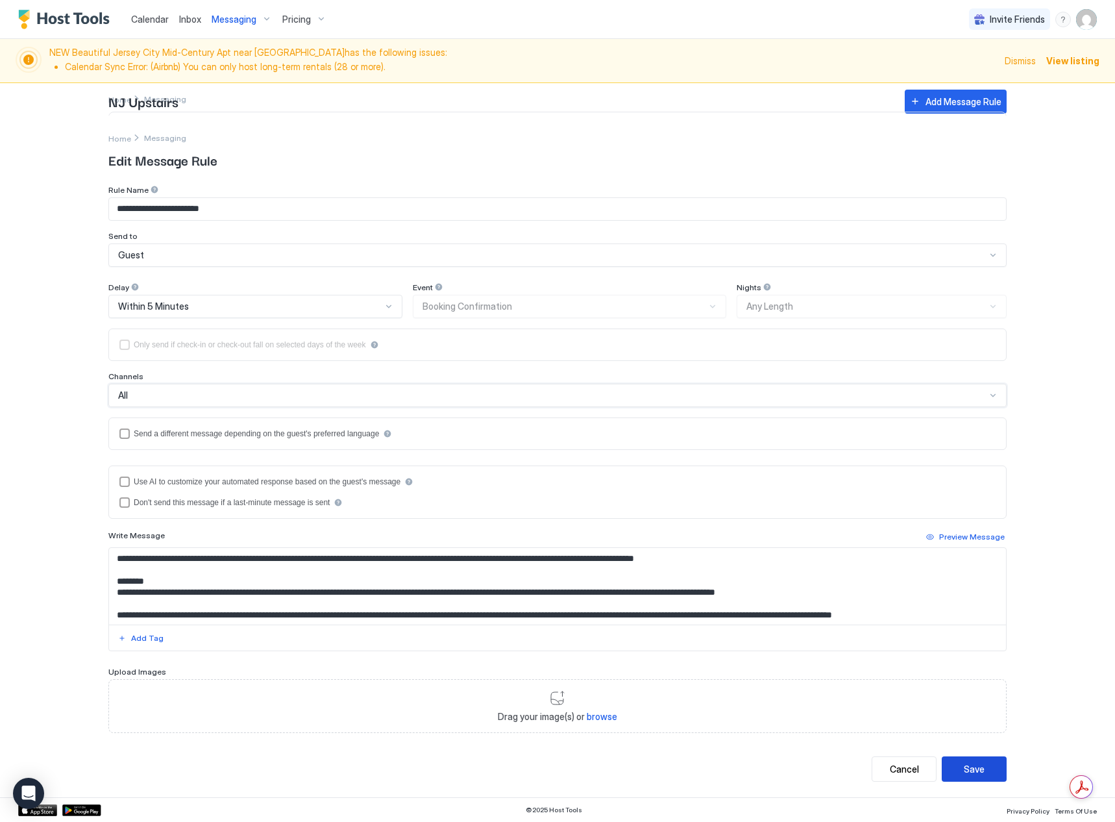
click at [968, 770] on div "Save" at bounding box center [974, 769] width 21 height 14
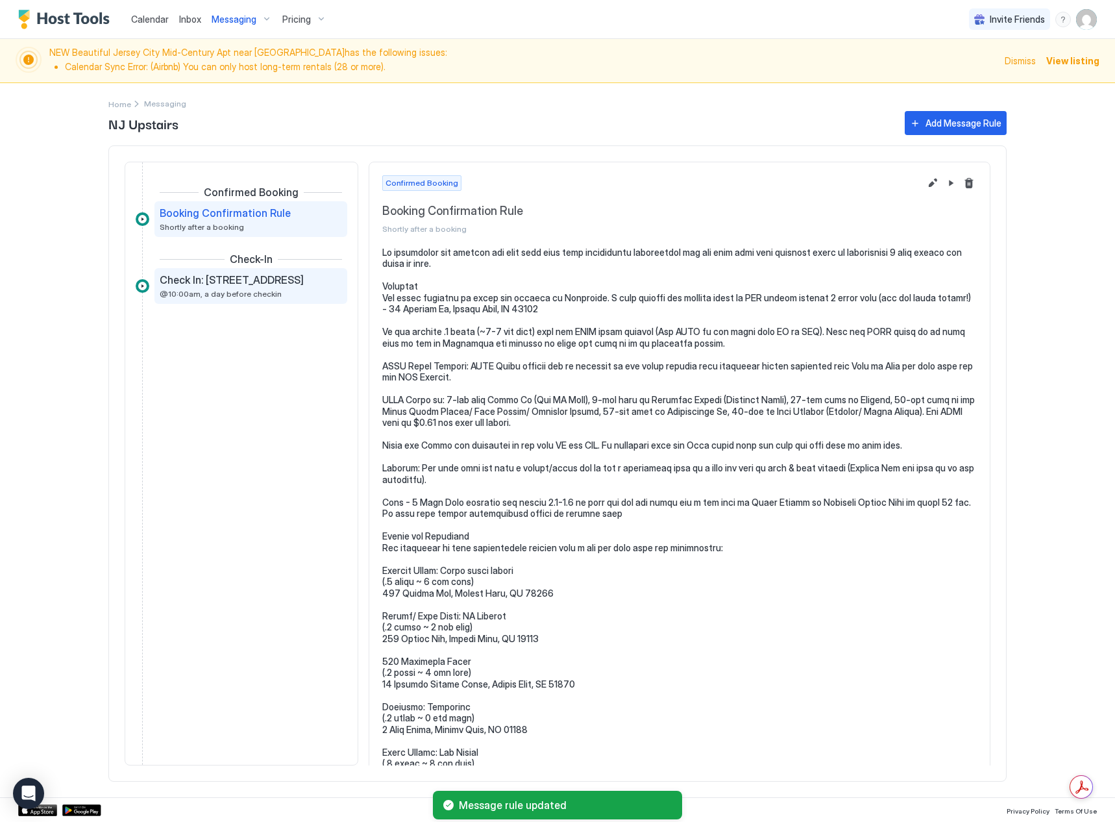
click at [206, 280] on span "Check In: [STREET_ADDRESS]" at bounding box center [232, 279] width 144 height 13
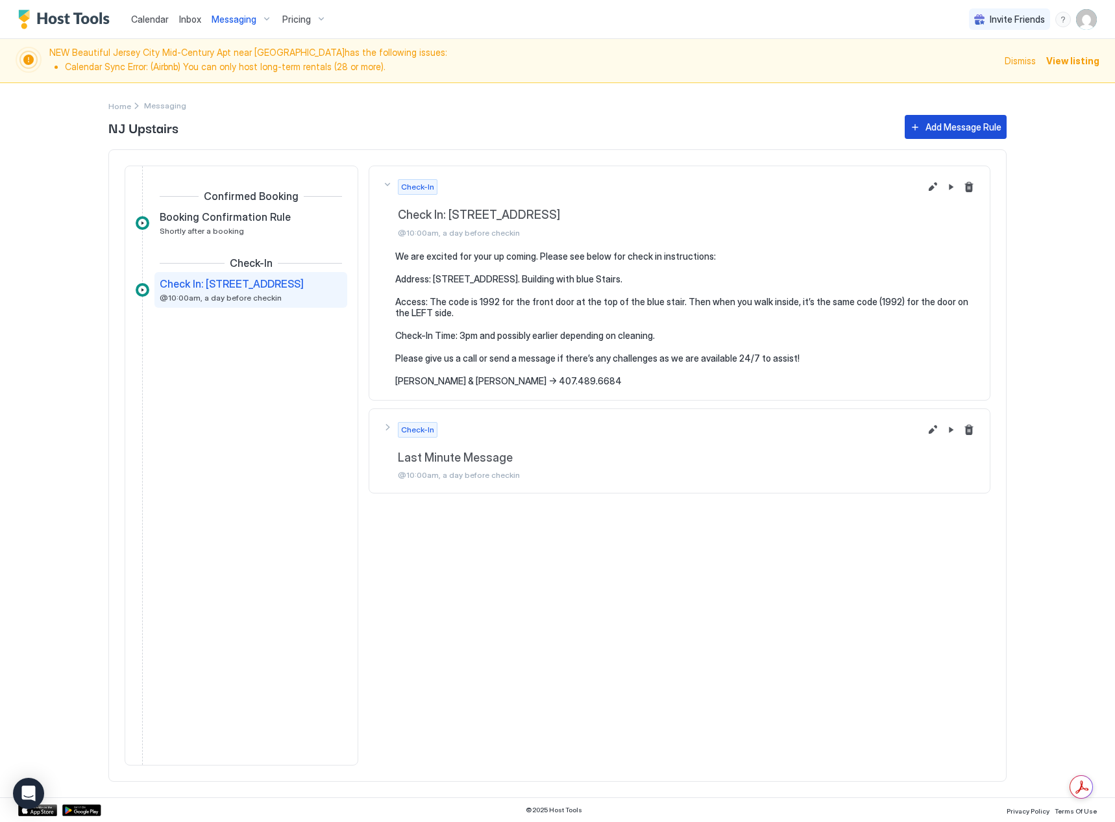
click at [947, 125] on div "Add Message Rule" at bounding box center [964, 127] width 76 height 14
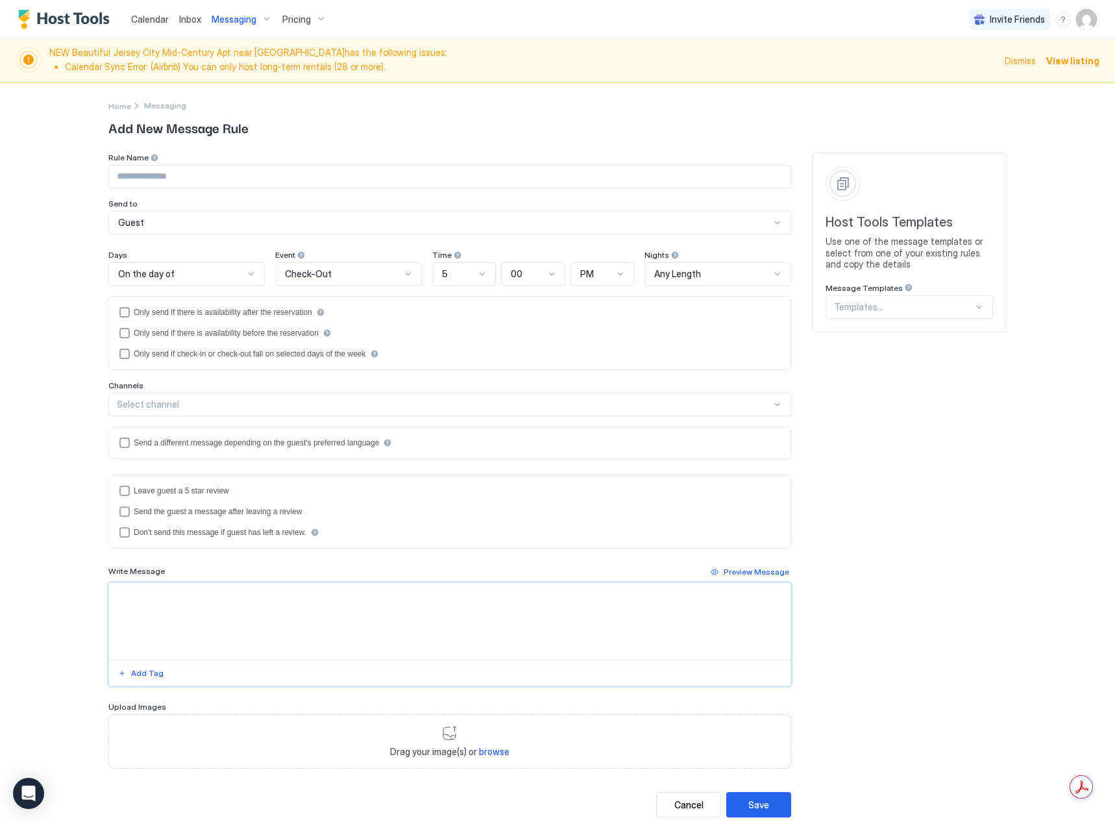
click at [199, 599] on textarea "Input Field" at bounding box center [450, 621] width 682 height 77
click at [182, 601] on textarea "Input Field" at bounding box center [450, 621] width 682 height 77
paste textarea "**********"
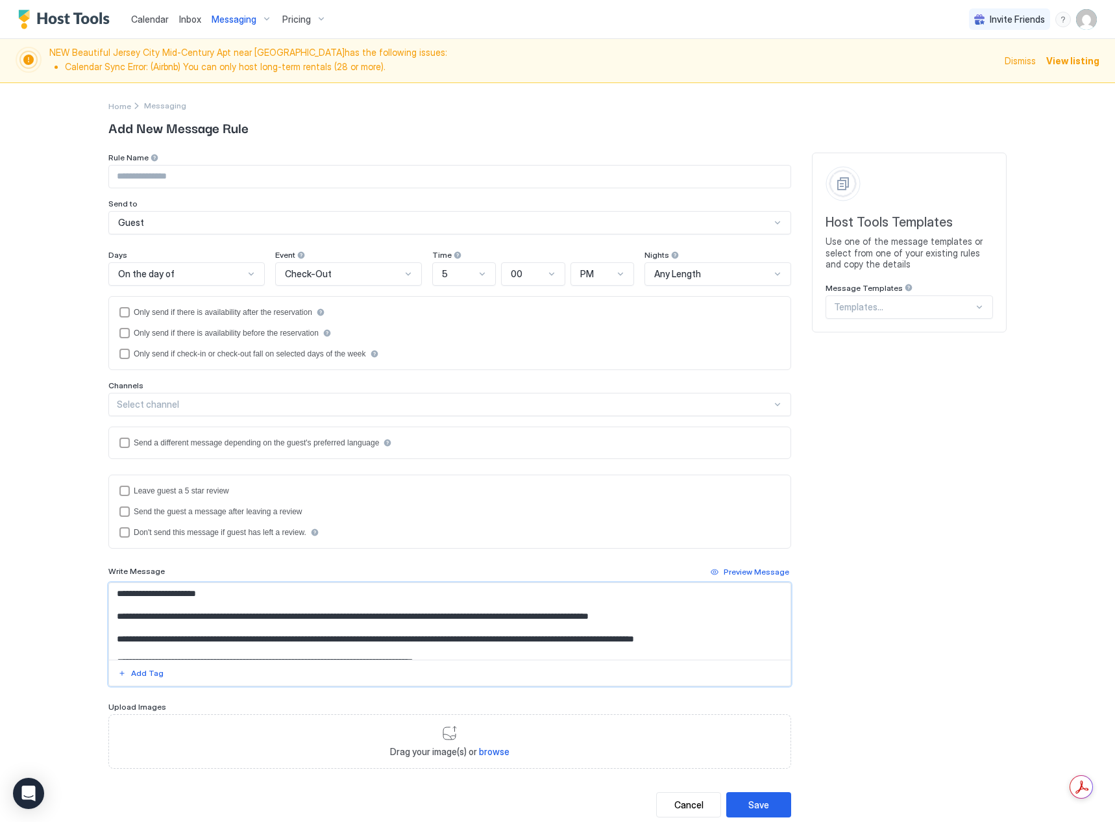
scroll to position [19, 0]
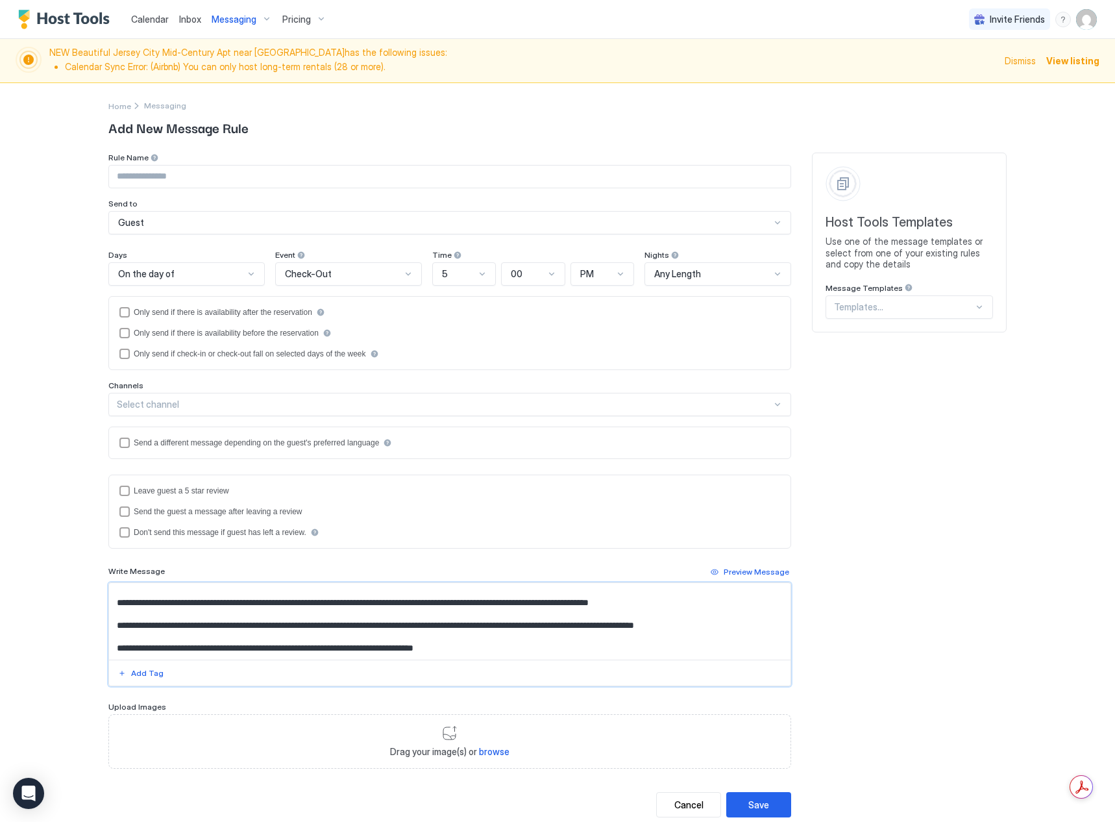
click at [346, 599] on textarea "**********" at bounding box center [450, 621] width 682 height 77
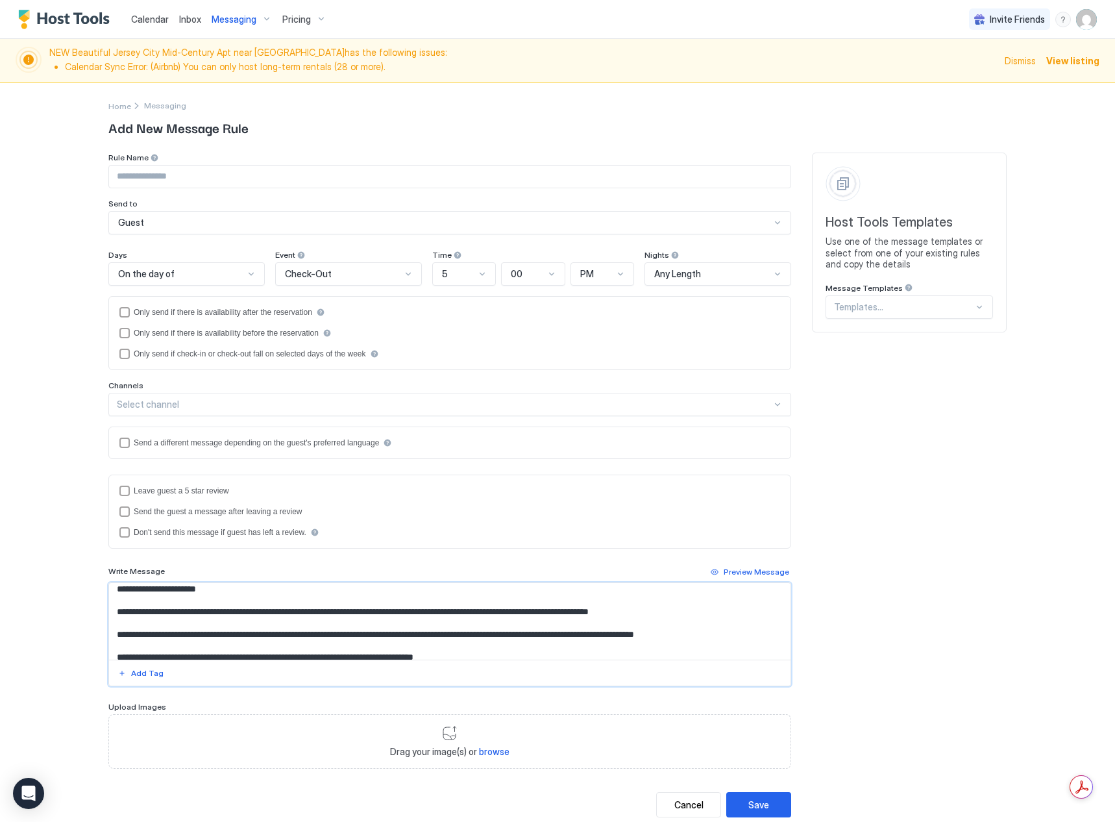
scroll to position [0, 0]
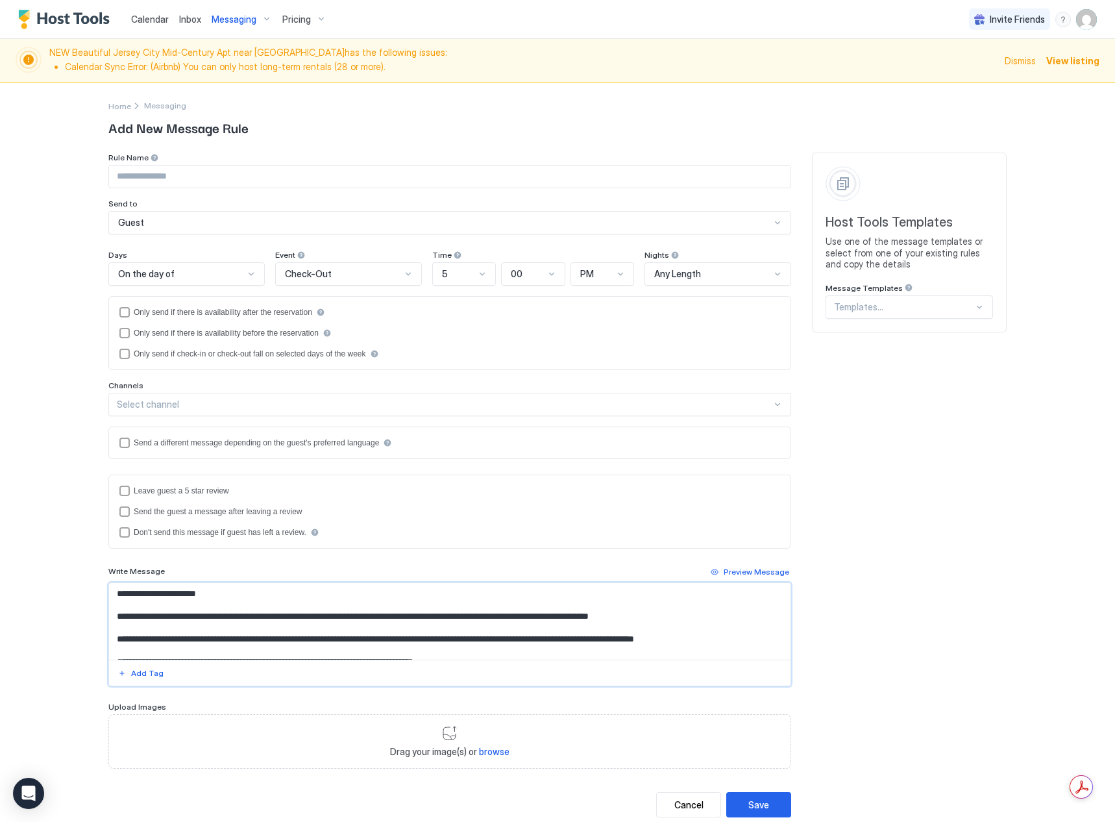
click at [513, 641] on textarea "**********" at bounding box center [450, 621] width 682 height 77
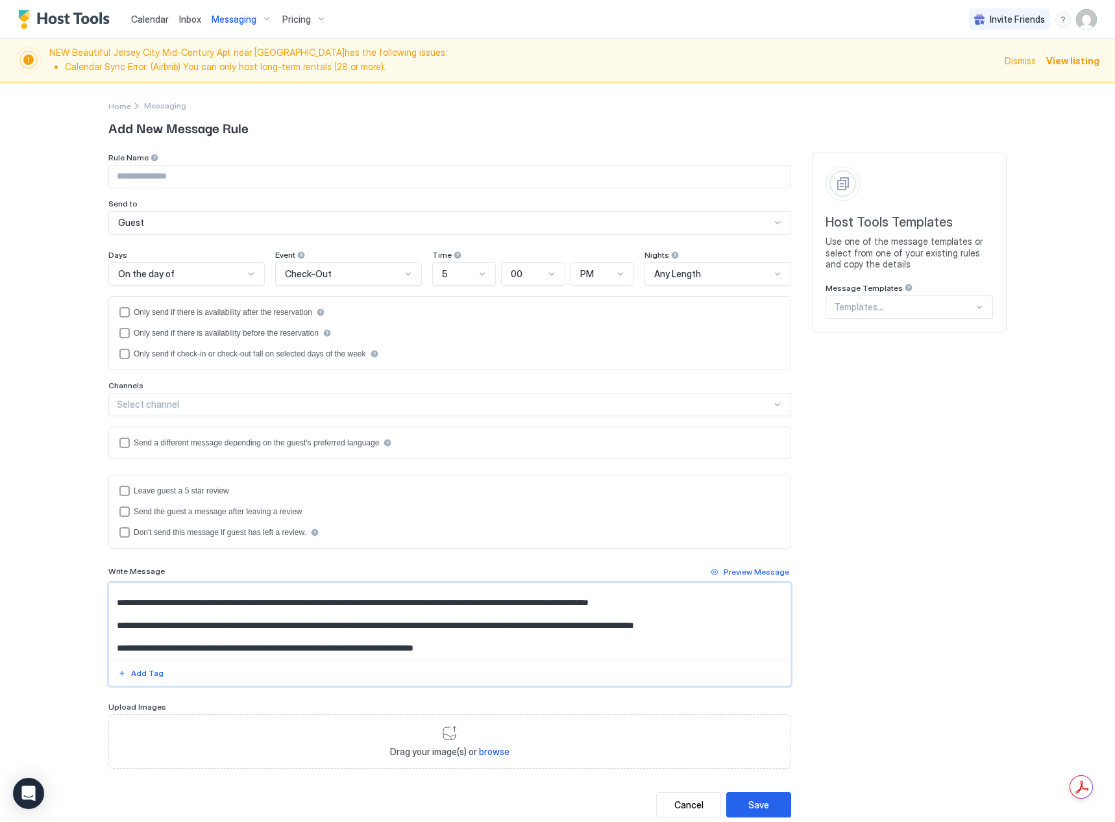
scroll to position [25, 0]
click at [667, 637] on textarea "**********" at bounding box center [450, 621] width 682 height 77
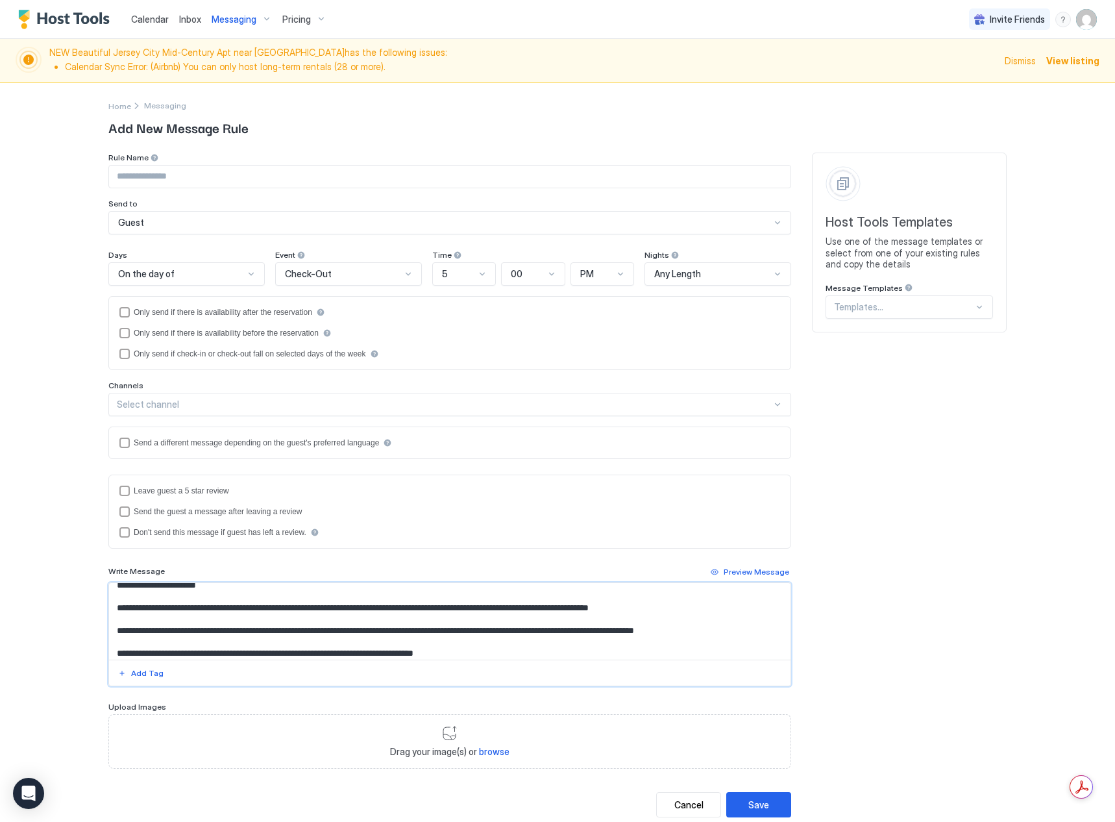
scroll to position [0, 0]
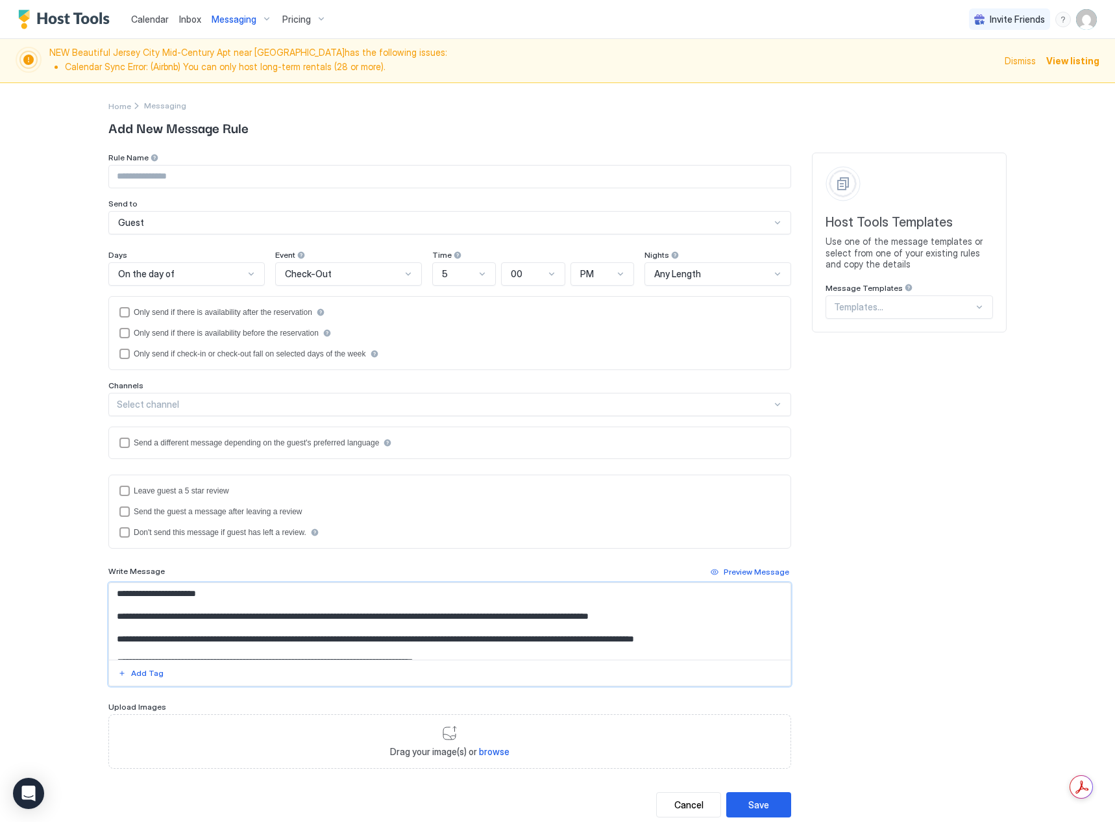
click at [236, 617] on textarea "**********" at bounding box center [450, 621] width 682 height 77
click at [284, 619] on textarea "**********" at bounding box center [450, 621] width 682 height 77
click at [246, 275] on div at bounding box center [251, 274] width 10 height 10
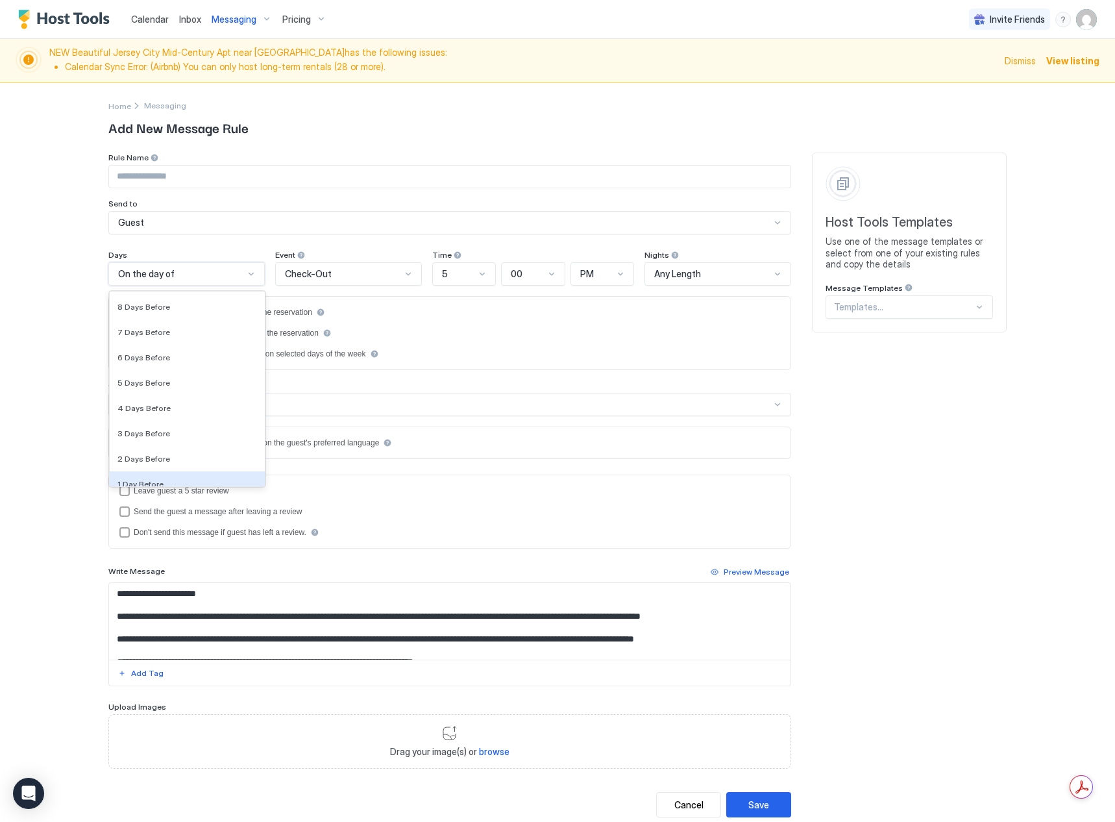
scroll to position [1876, 0]
click at [186, 474] on div "1 Day Before" at bounding box center [187, 476] width 140 height 10
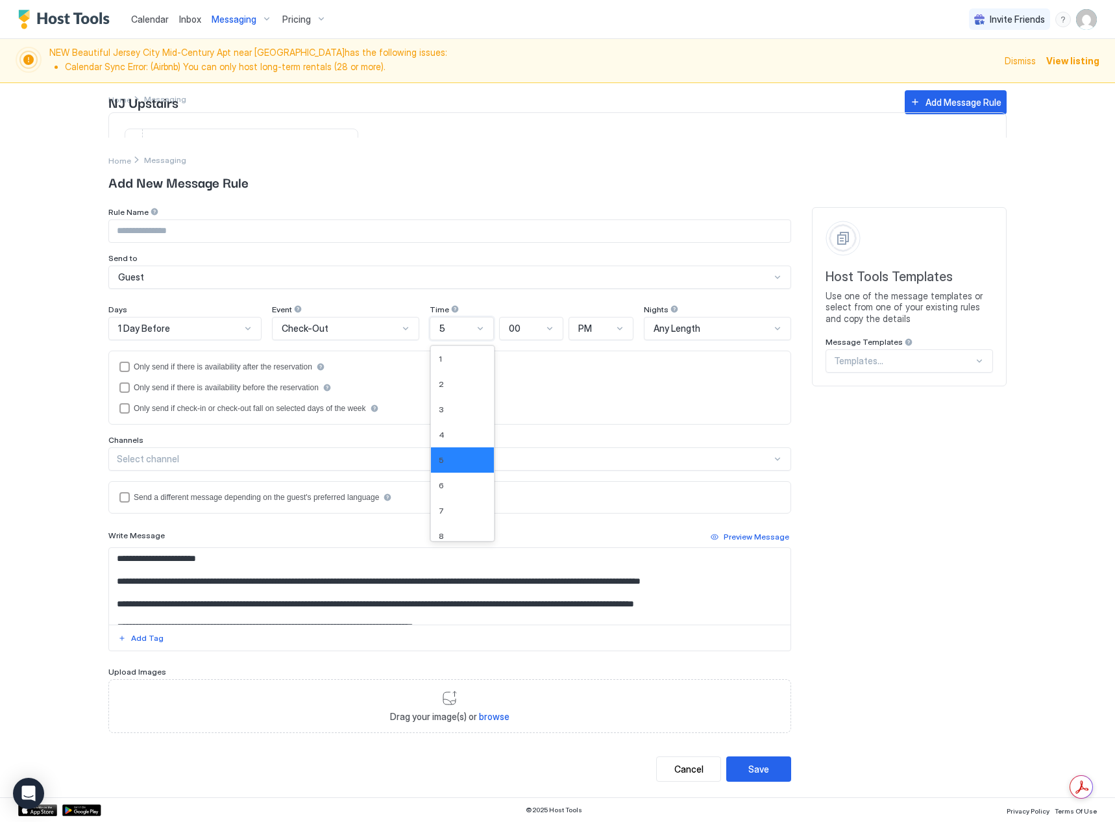
click at [458, 319] on div "5" at bounding box center [462, 328] width 64 height 23
click at [452, 519] on div "10" at bounding box center [462, 522] width 47 height 10
click at [610, 325] on div "PM" at bounding box center [595, 329] width 34 height 12
click at [616, 354] on div "AM" at bounding box center [602, 359] width 48 height 10
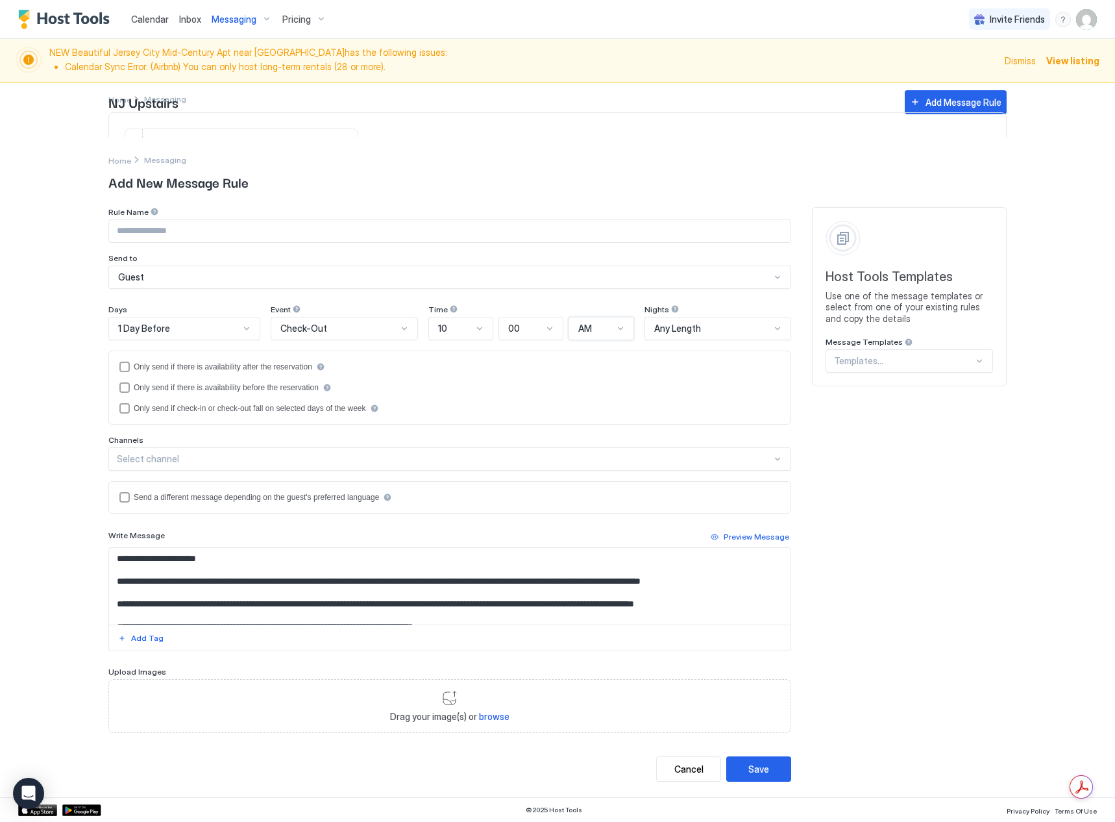
click at [166, 582] on textarea "**********" at bounding box center [450, 586] width 682 height 77
drag, startPoint x: 498, startPoint y: 573, endPoint x: 508, endPoint y: 570, distance: 10.3
click at [501, 572] on textarea "**********" at bounding box center [450, 586] width 682 height 77
click at [733, 598] on textarea "**********" at bounding box center [450, 586] width 682 height 77
click at [266, 580] on textarea "**********" at bounding box center [450, 586] width 682 height 77
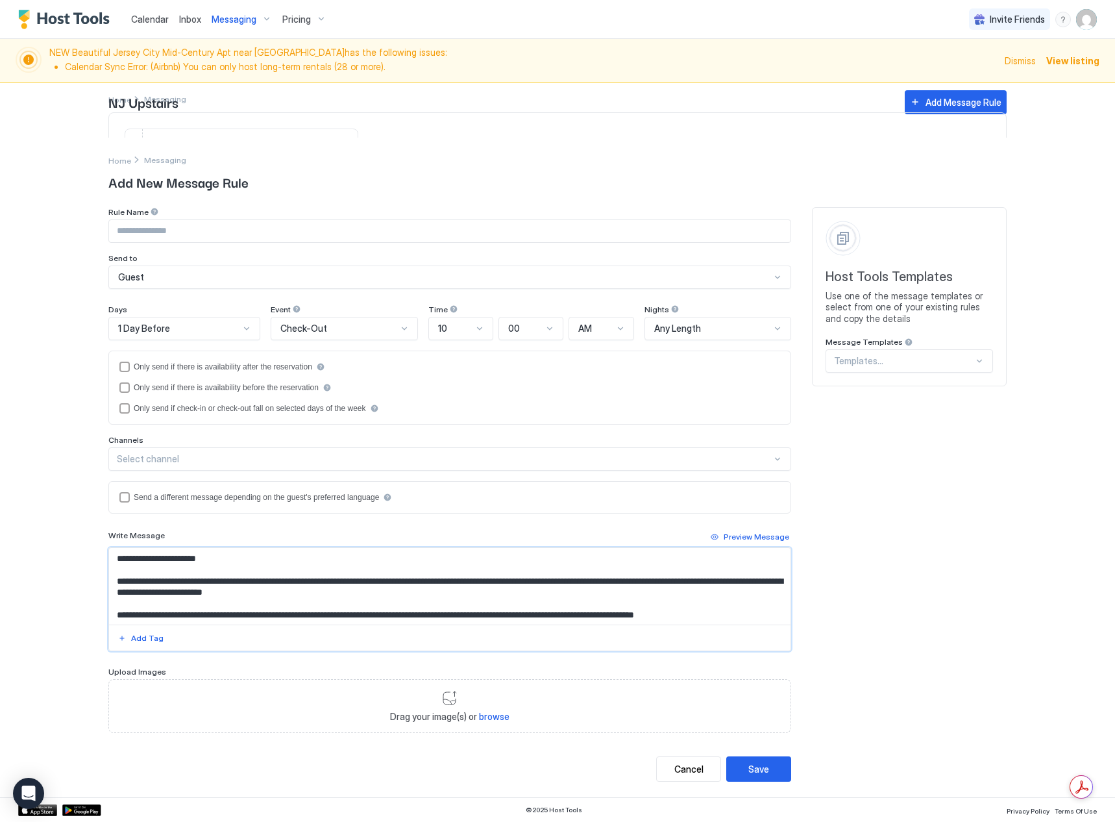
drag, startPoint x: 520, startPoint y: 583, endPoint x: 101, endPoint y: 580, distance: 418.7
click at [101, 580] on div "**********" at bounding box center [557, 468] width 935 height 660
click at [513, 577] on textarea "**********" at bounding box center [450, 586] width 682 height 77
click at [519, 583] on textarea "**********" at bounding box center [450, 586] width 682 height 77
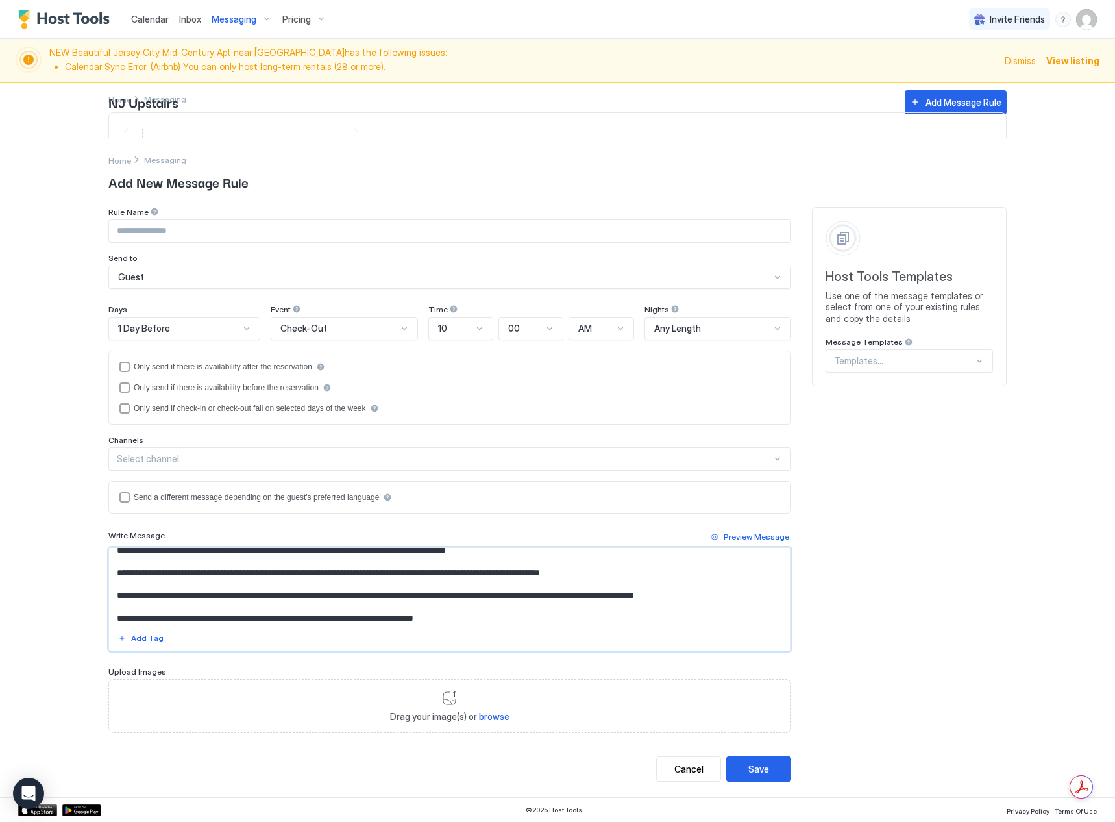
scroll to position [47, 0]
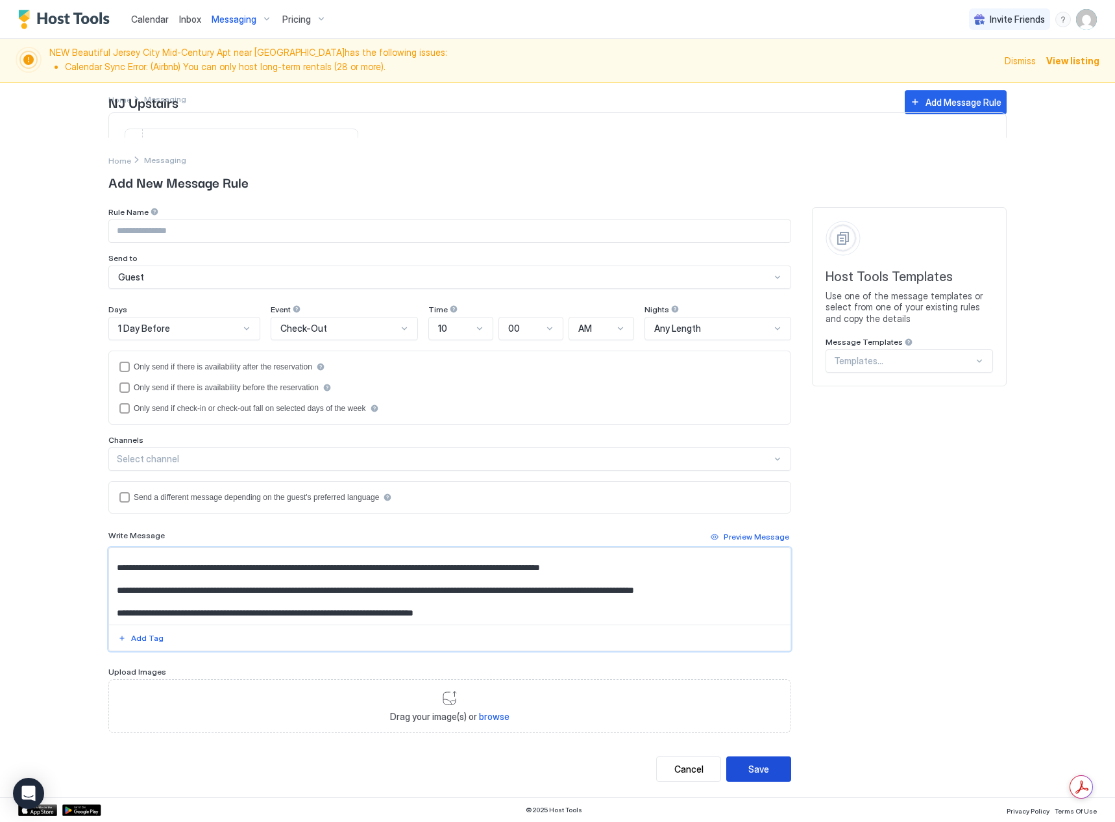
type textarea "**********"
drag, startPoint x: 769, startPoint y: 776, endPoint x: 161, endPoint y: 563, distance: 644.1
click at [161, 563] on div "**********" at bounding box center [449, 494] width 683 height 575
click at [162, 563] on textarea "**********" at bounding box center [450, 586] width 682 height 77
click at [160, 558] on textarea "**********" at bounding box center [450, 586] width 682 height 77
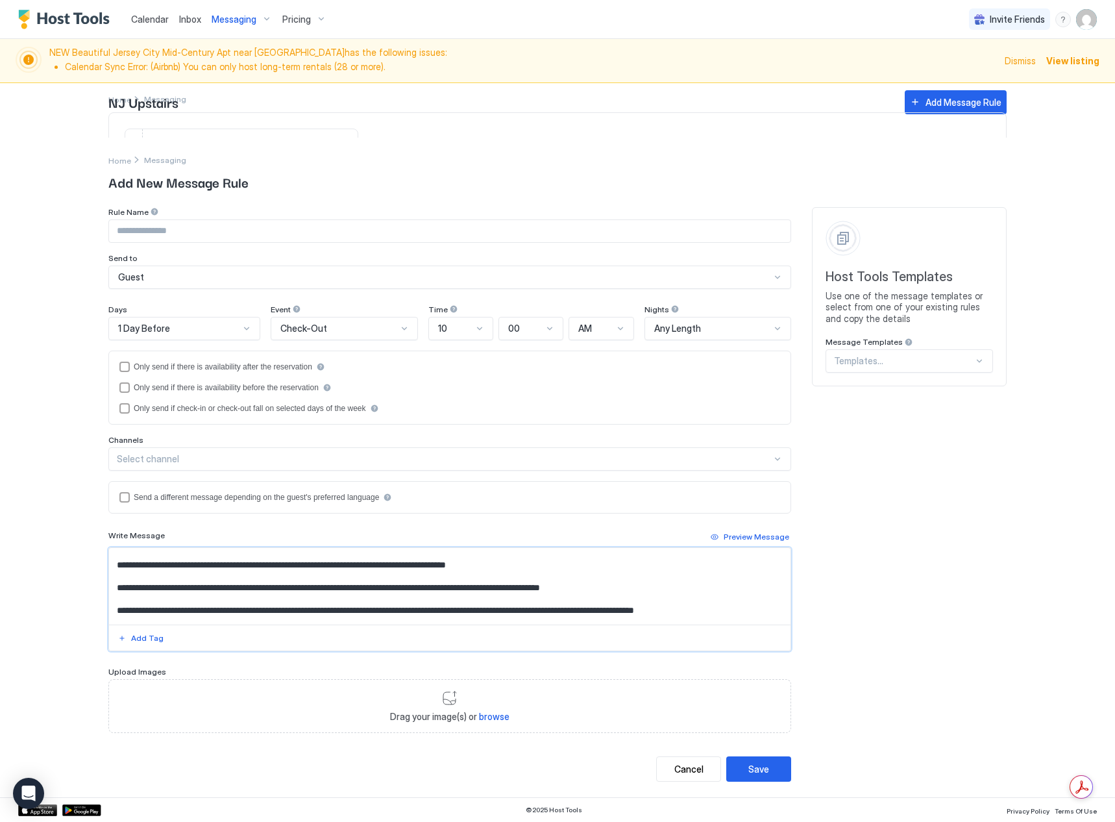
scroll to position [0, 0]
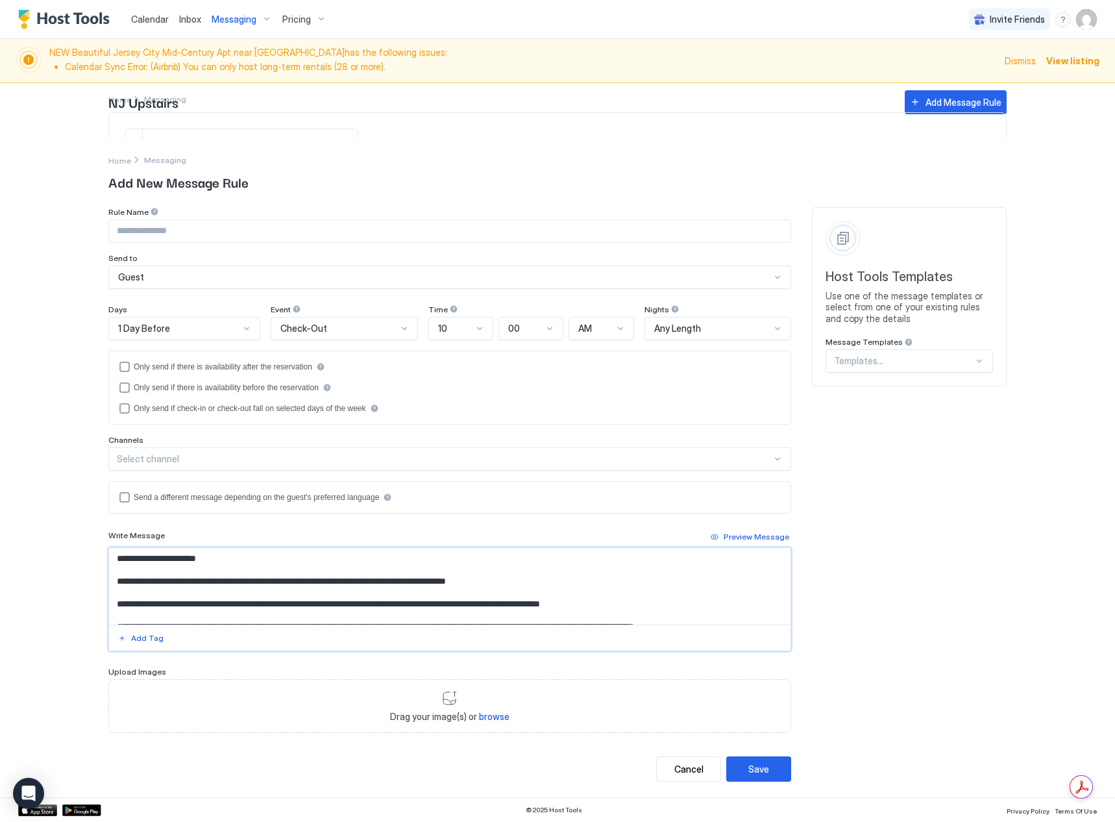
drag, startPoint x: 160, startPoint y: 603, endPoint x: 193, endPoint y: 606, distance: 33.2
click at [193, 606] on textarea "**********" at bounding box center [450, 586] width 682 height 77
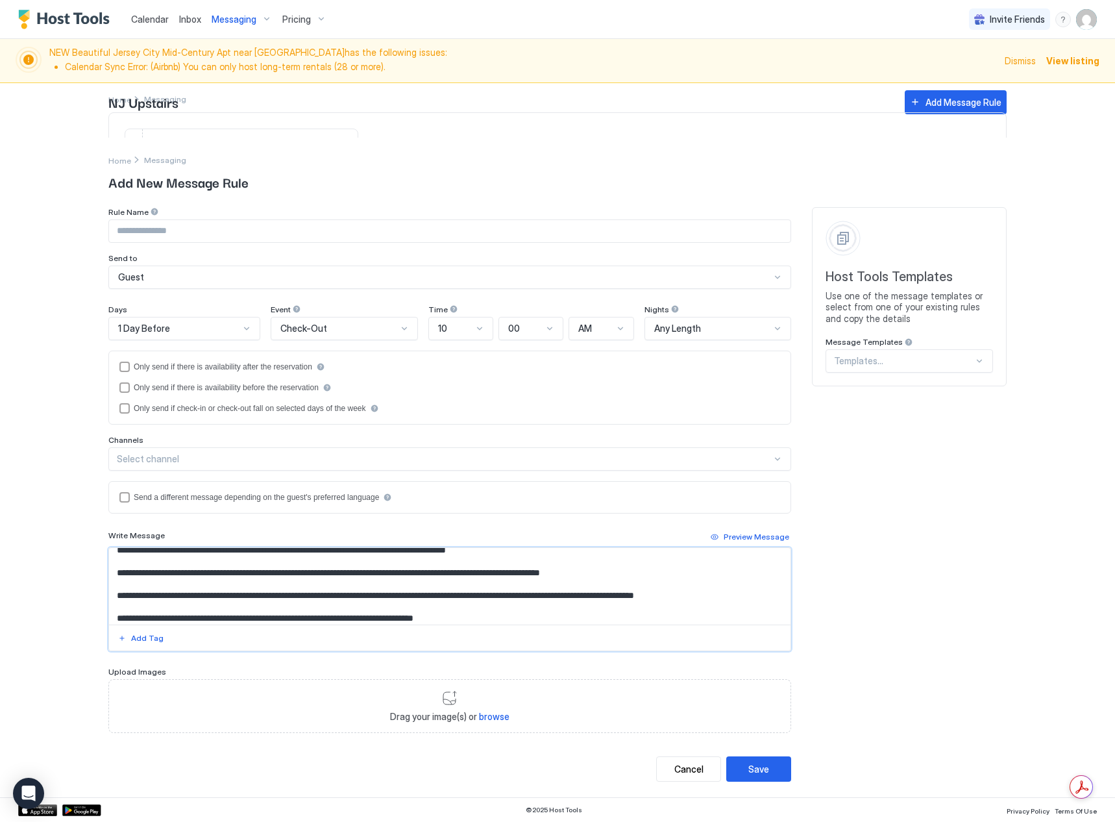
scroll to position [47, 0]
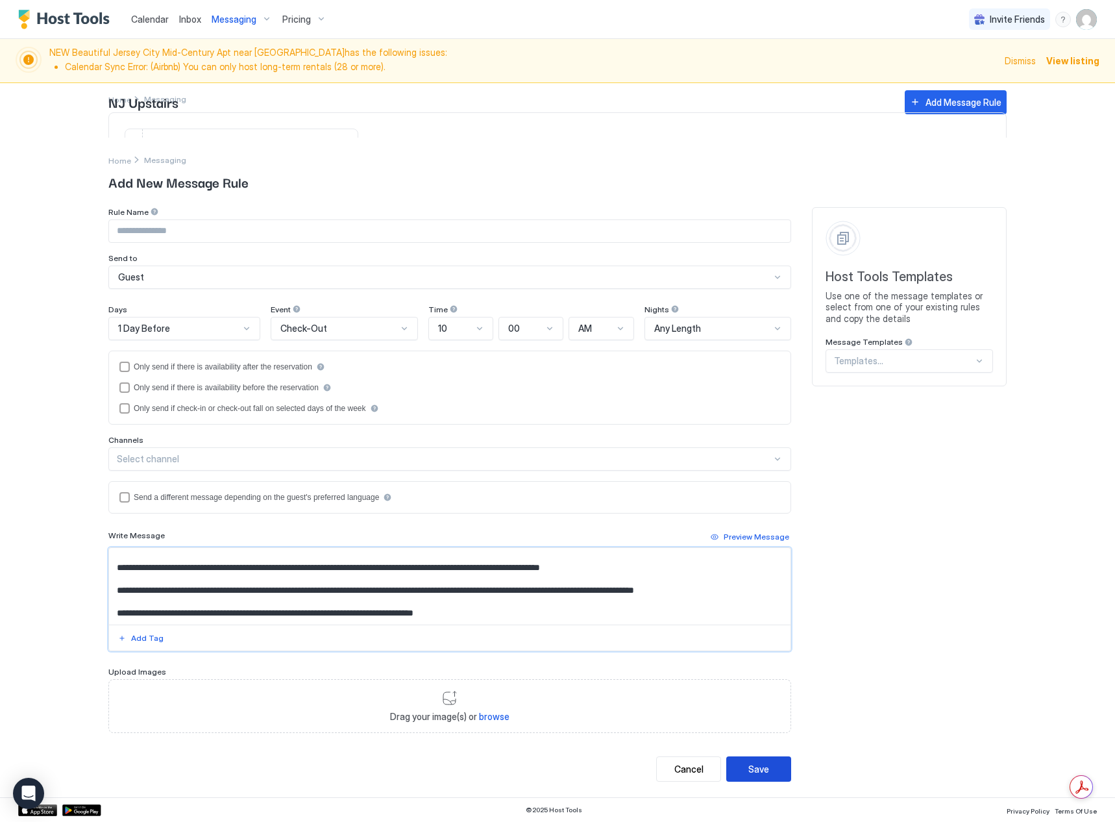
click at [753, 763] on div "Save" at bounding box center [758, 769] width 21 height 14
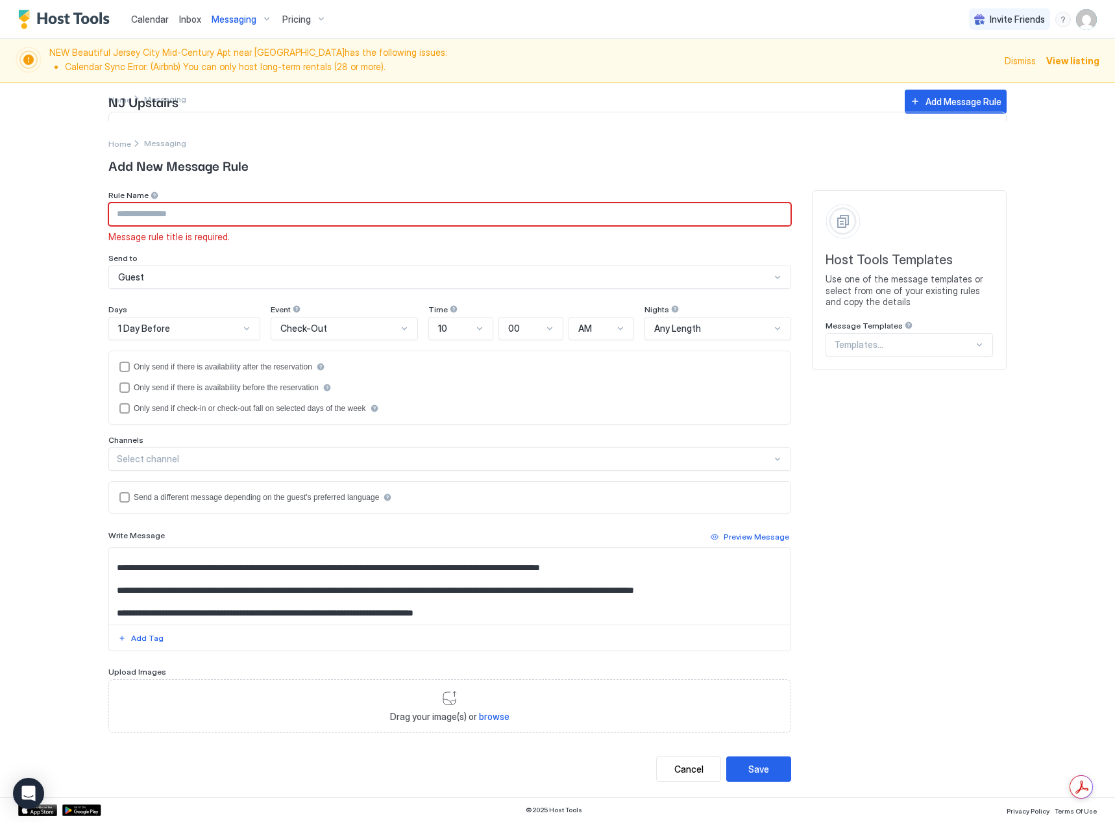
click at [223, 212] on input "Input Field" at bounding box center [450, 214] width 682 height 22
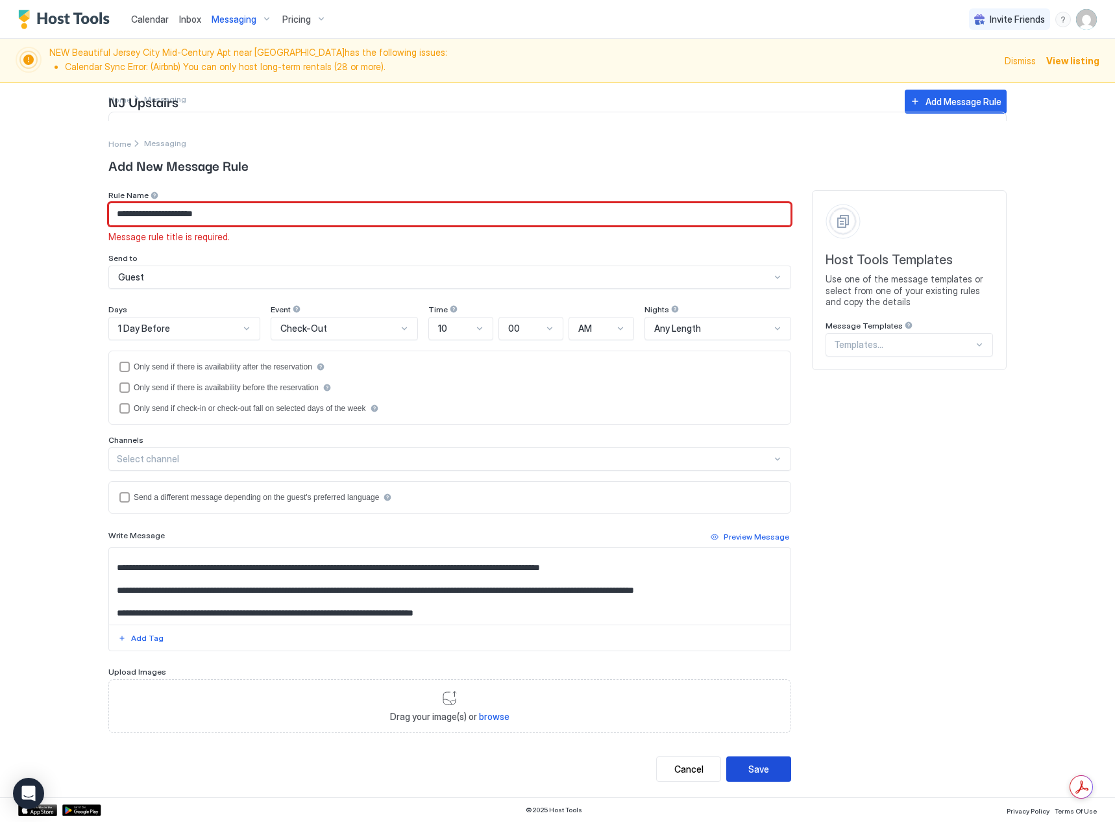
type input "**********"
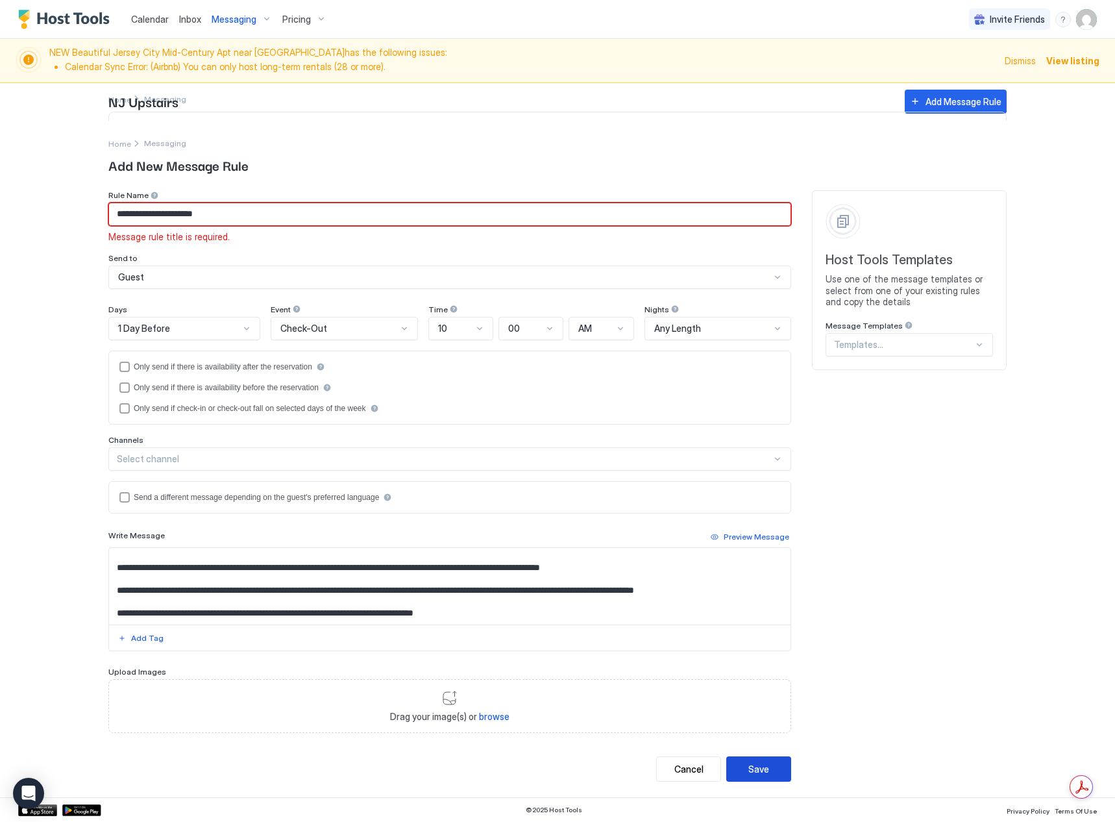
click at [741, 765] on button "Save" at bounding box center [758, 768] width 65 height 25
type textarea "**********"
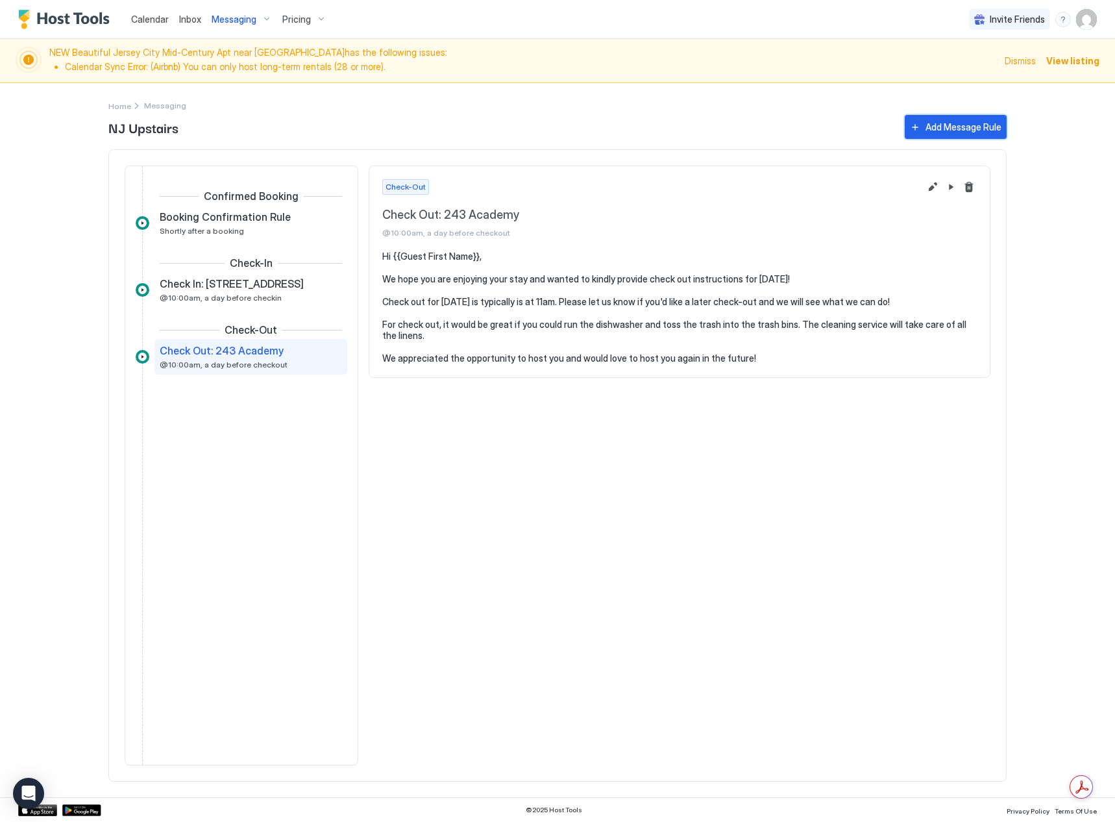
click at [953, 128] on div "Add Message Rule" at bounding box center [964, 127] width 76 height 14
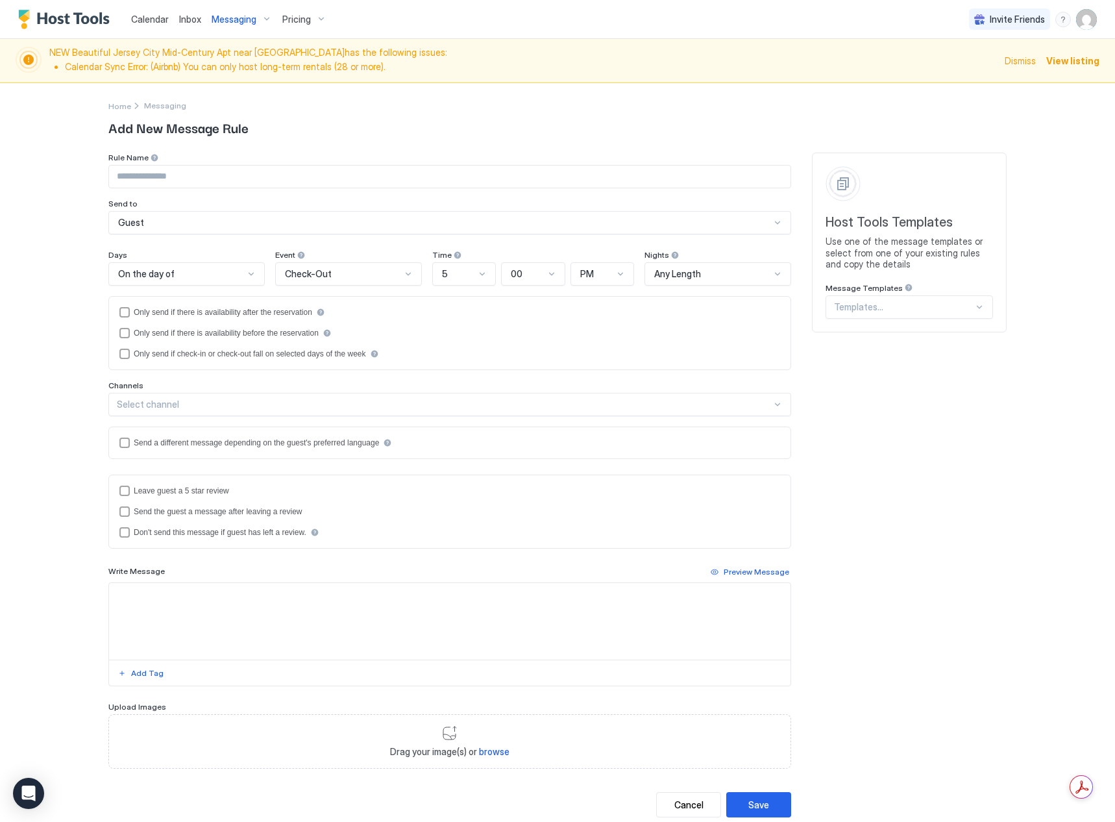
click at [167, 177] on input "Input Field" at bounding box center [450, 177] width 682 height 22
type input "**********"
drag, startPoint x: 228, startPoint y: 272, endPoint x: 230, endPoint y: 265, distance: 6.6
click at [228, 272] on div "On the day of" at bounding box center [181, 274] width 126 height 12
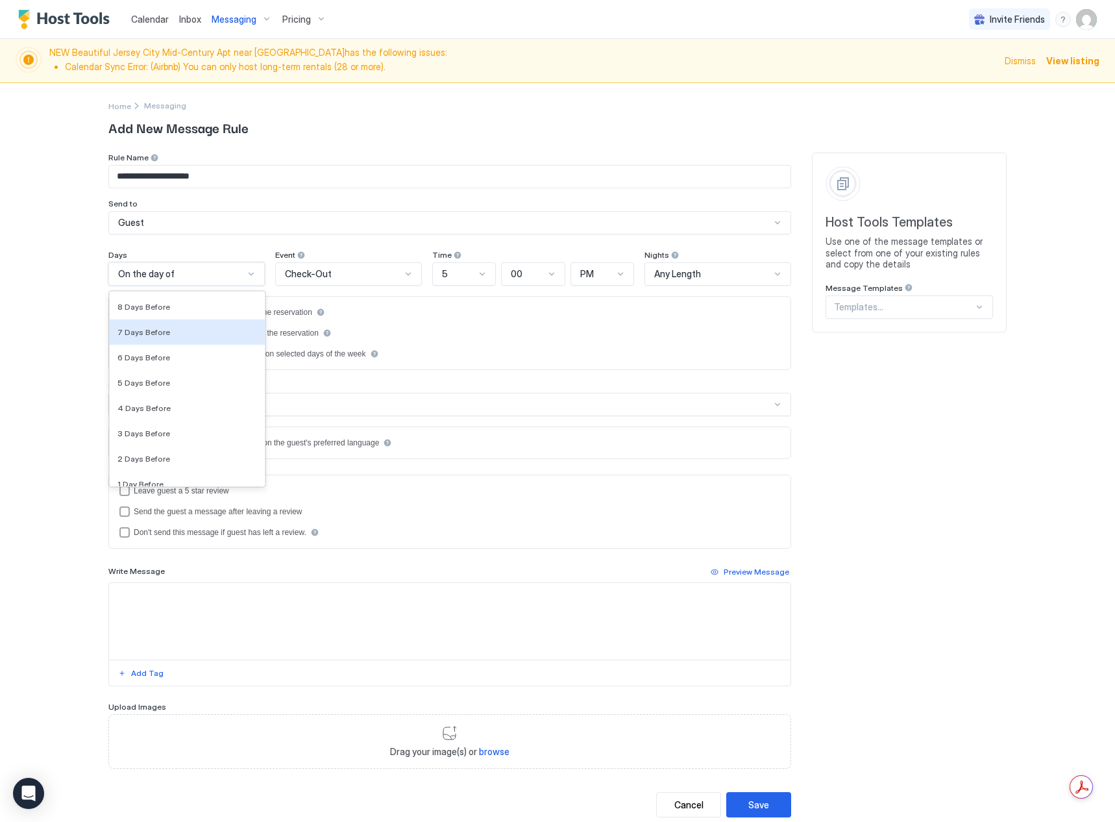
click at [184, 338] on div "7 Days Before" at bounding box center [187, 331] width 155 height 25
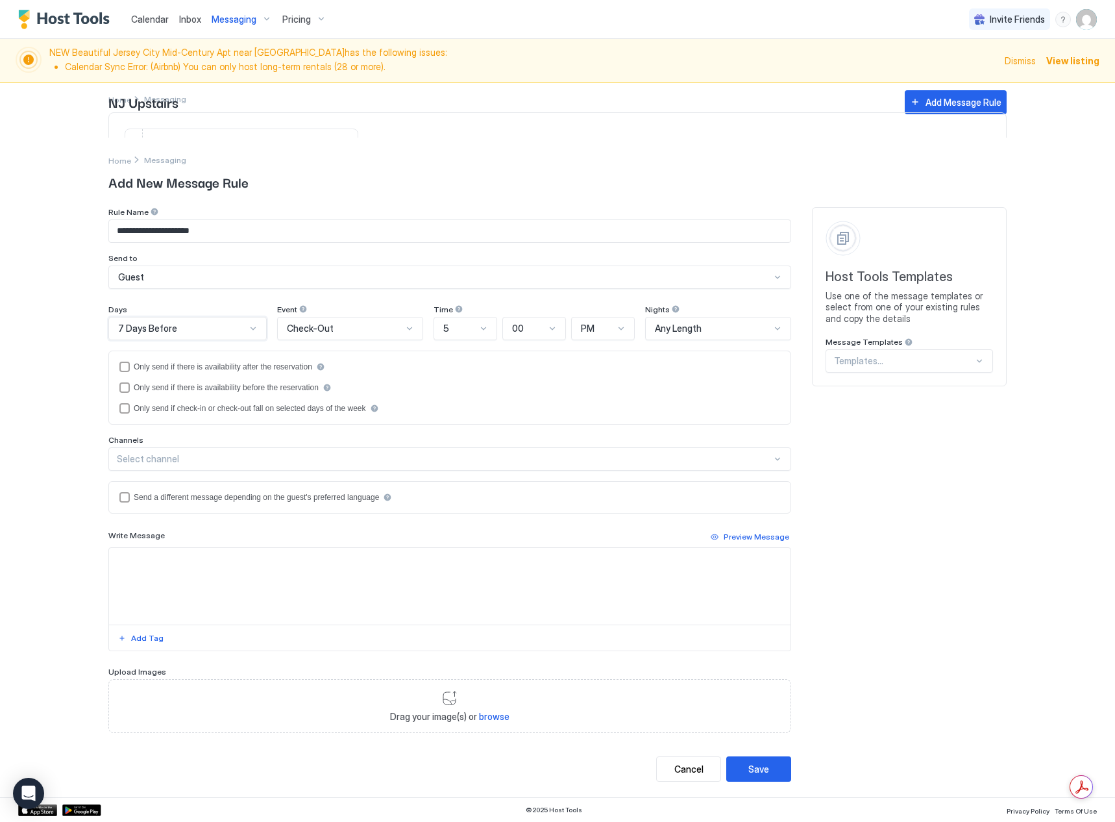
click at [404, 327] on div at bounding box center [409, 328] width 10 height 10
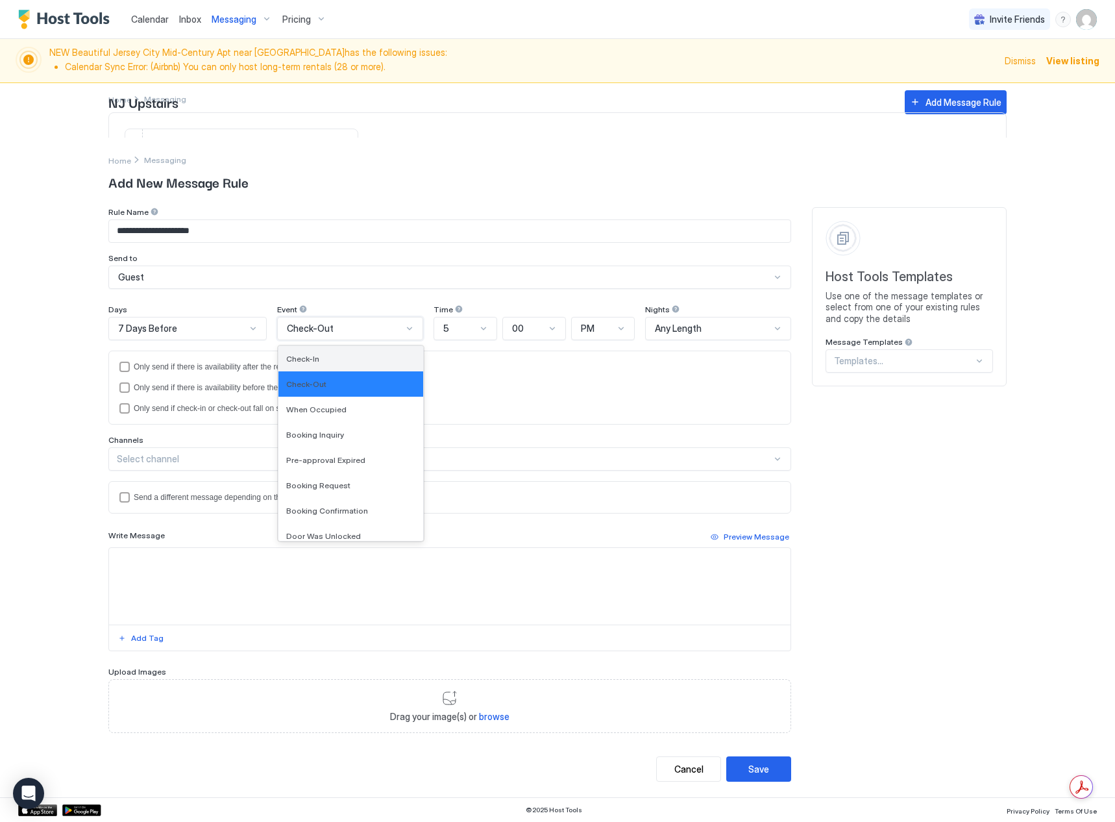
click at [360, 362] on div "Check-In" at bounding box center [350, 359] width 129 height 10
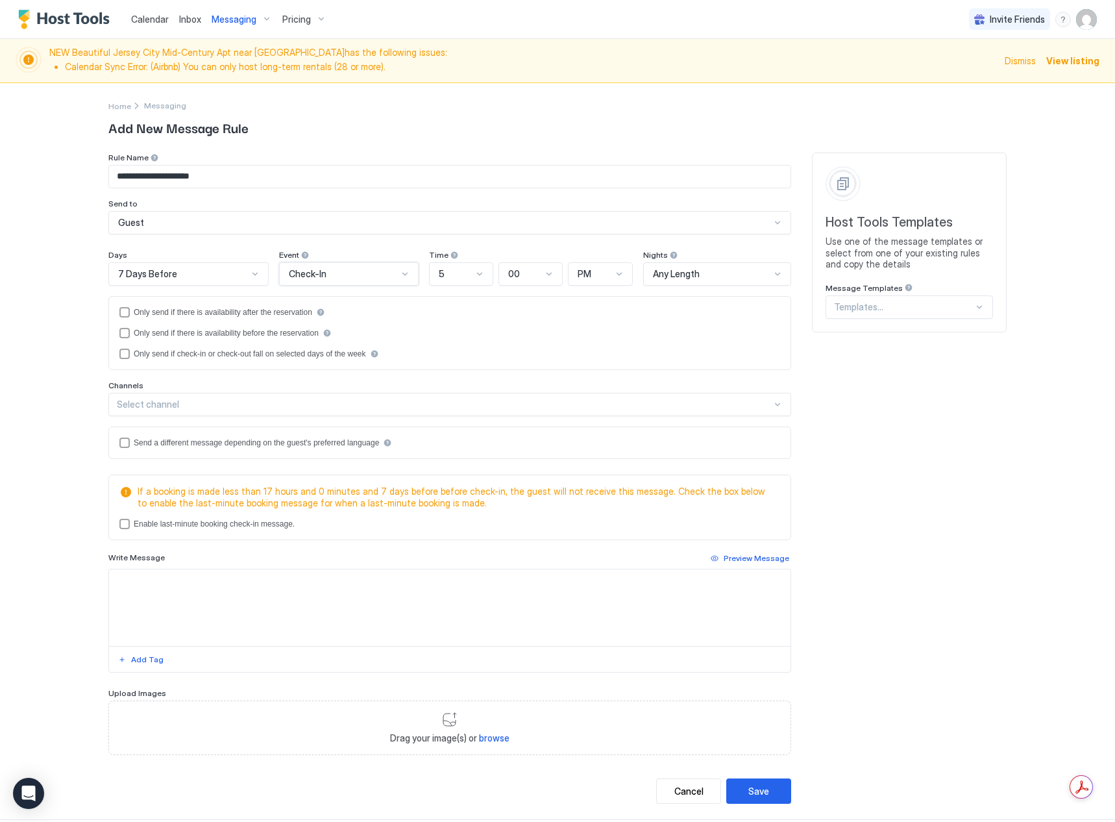
click at [456, 271] on div "5" at bounding box center [456, 274] width 34 height 12
click at [453, 425] on div "10" at bounding box center [461, 423] width 47 height 10
click at [606, 277] on div "PM" at bounding box center [595, 274] width 35 height 12
click at [596, 304] on div "AM" at bounding box center [601, 304] width 49 height 10
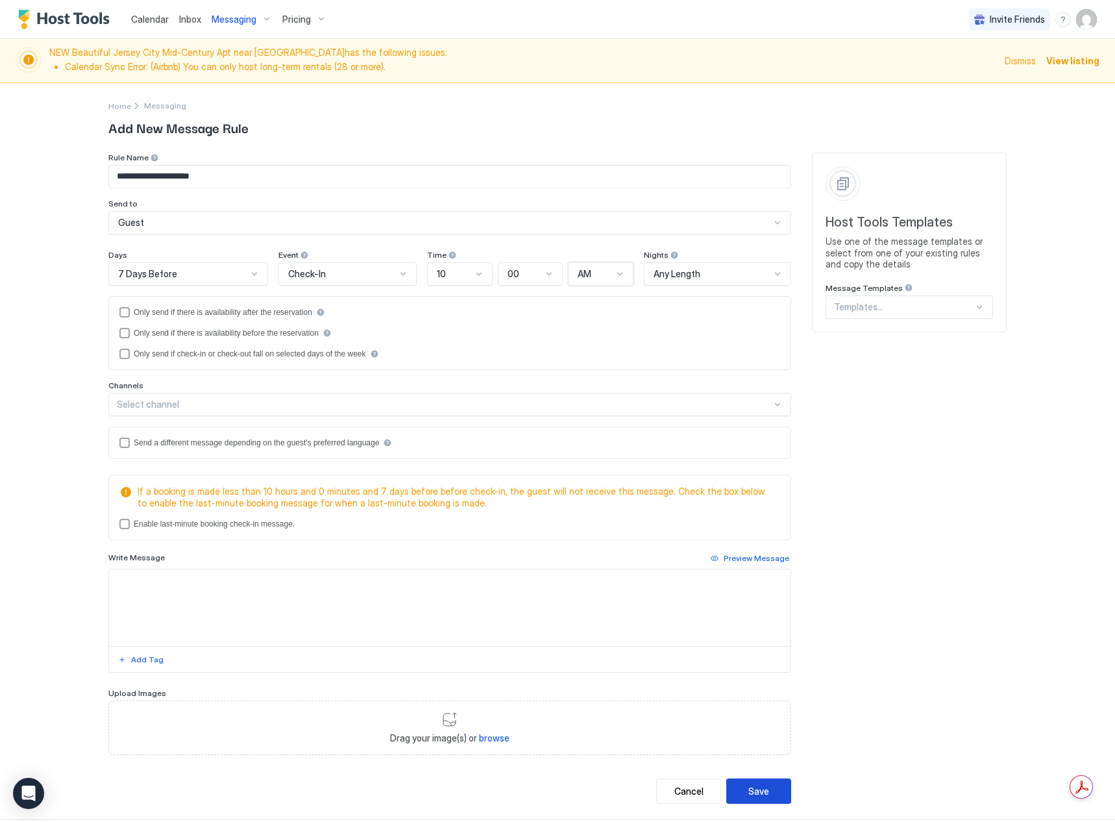
click at [759, 788] on div "Save" at bounding box center [758, 791] width 21 height 14
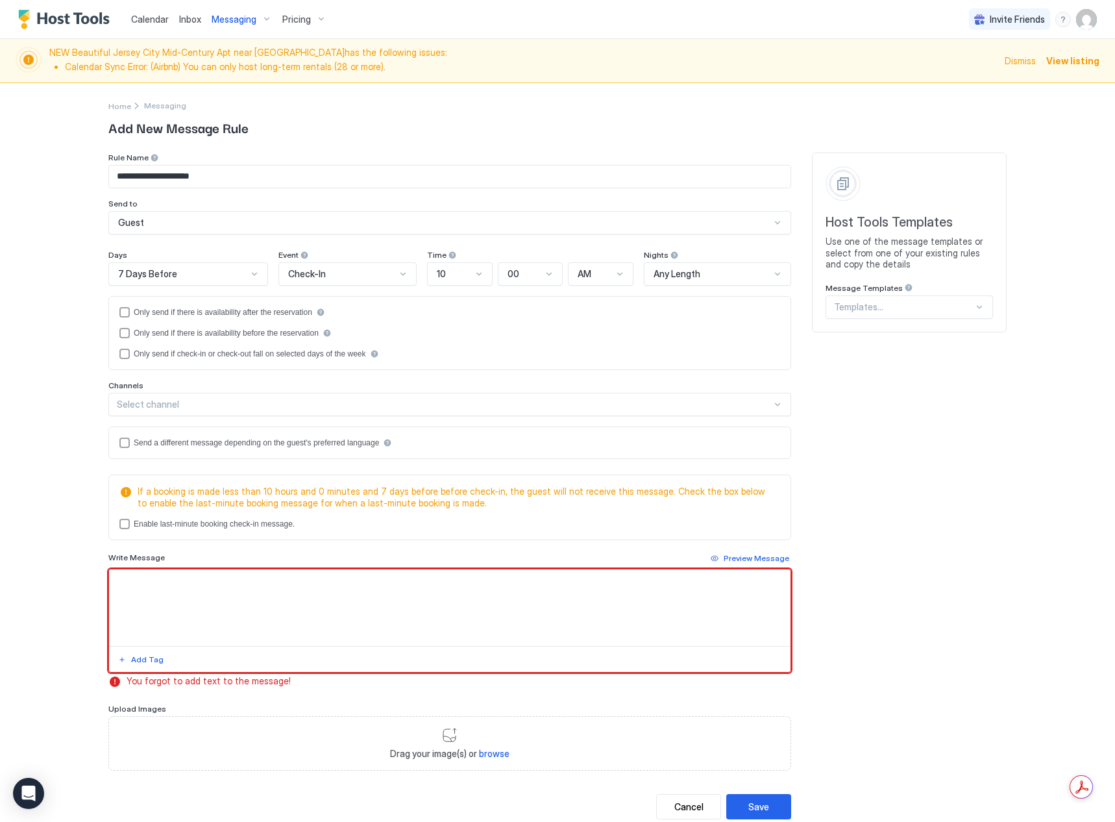
click at [492, 606] on textarea "Input Field" at bounding box center [450, 607] width 682 height 77
type textarea "*"
click at [761, 807] on div "Save" at bounding box center [758, 807] width 21 height 14
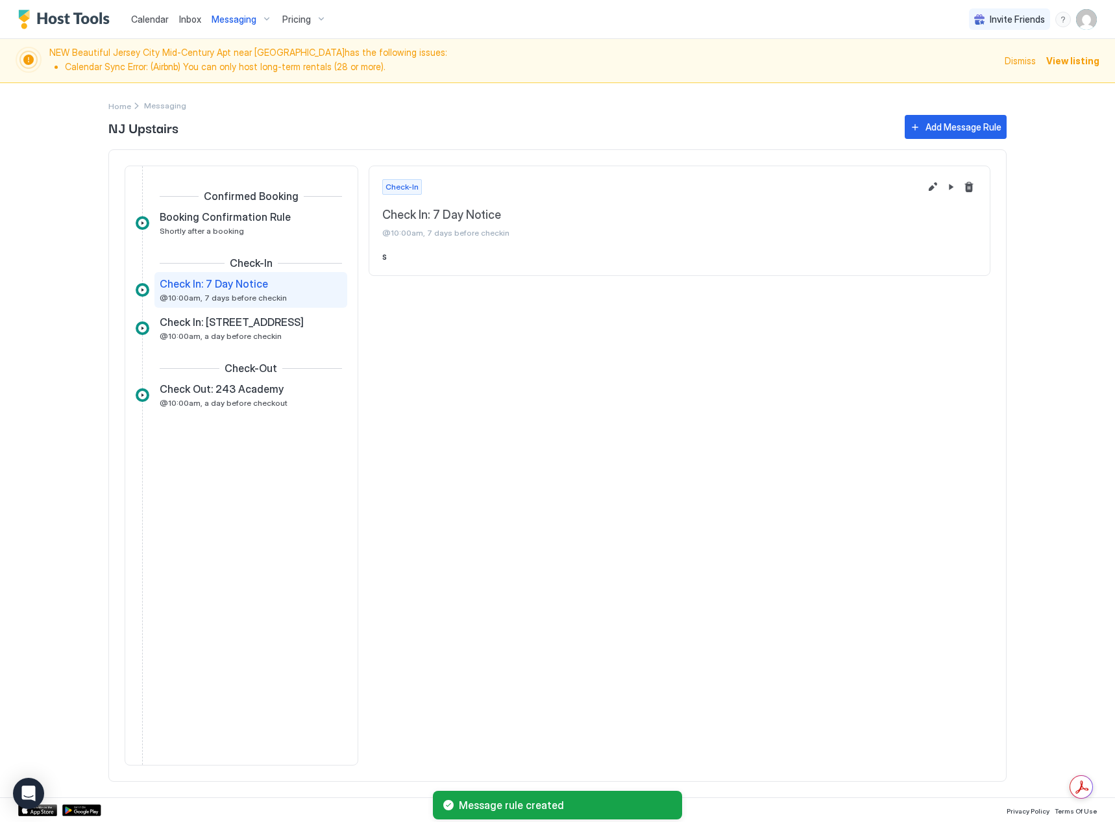
click at [236, 25] on div "Messaging" at bounding box center [241, 19] width 71 height 22
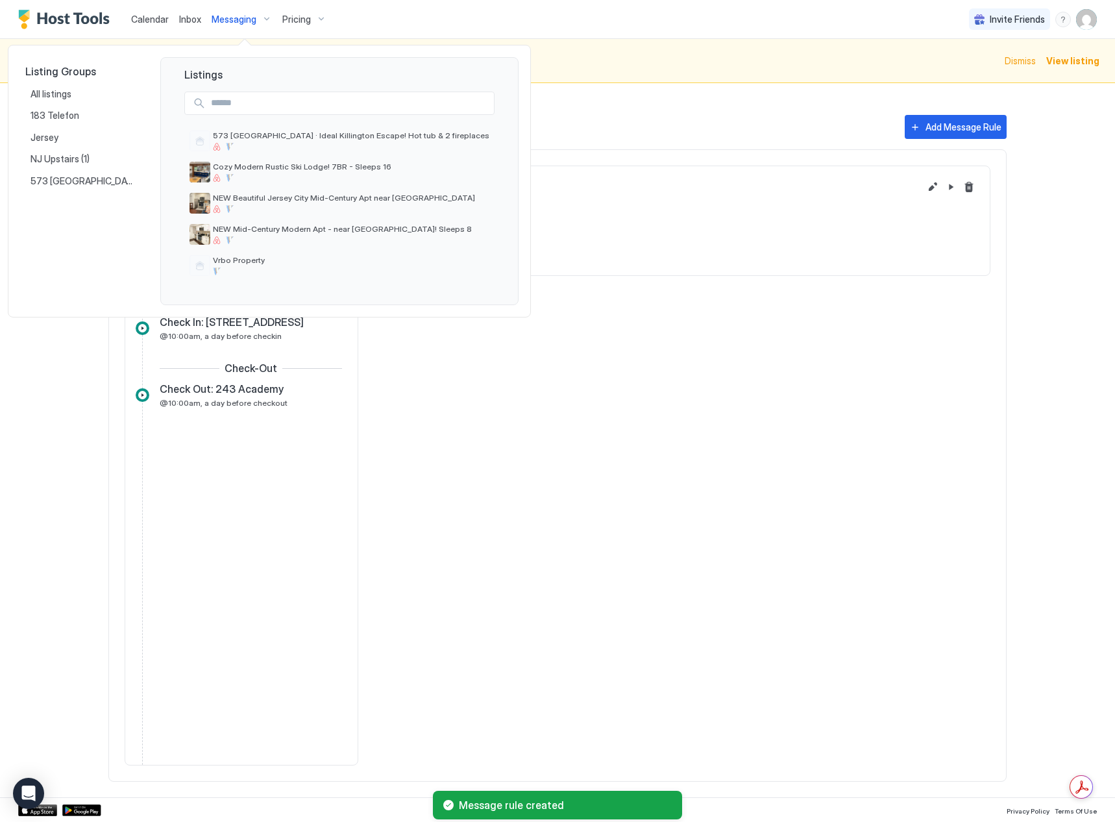
click at [239, 582] on div at bounding box center [557, 411] width 1115 height 822
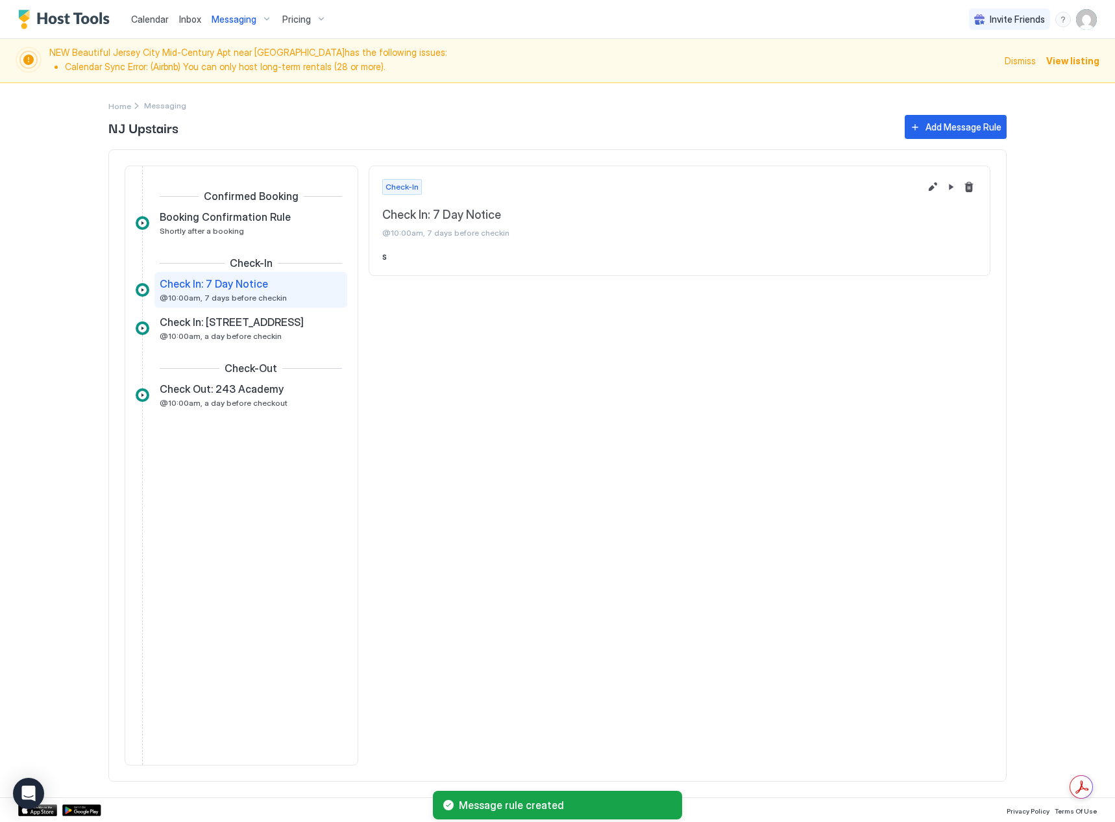
click at [236, 21] on span "Messaging" at bounding box center [234, 20] width 45 height 12
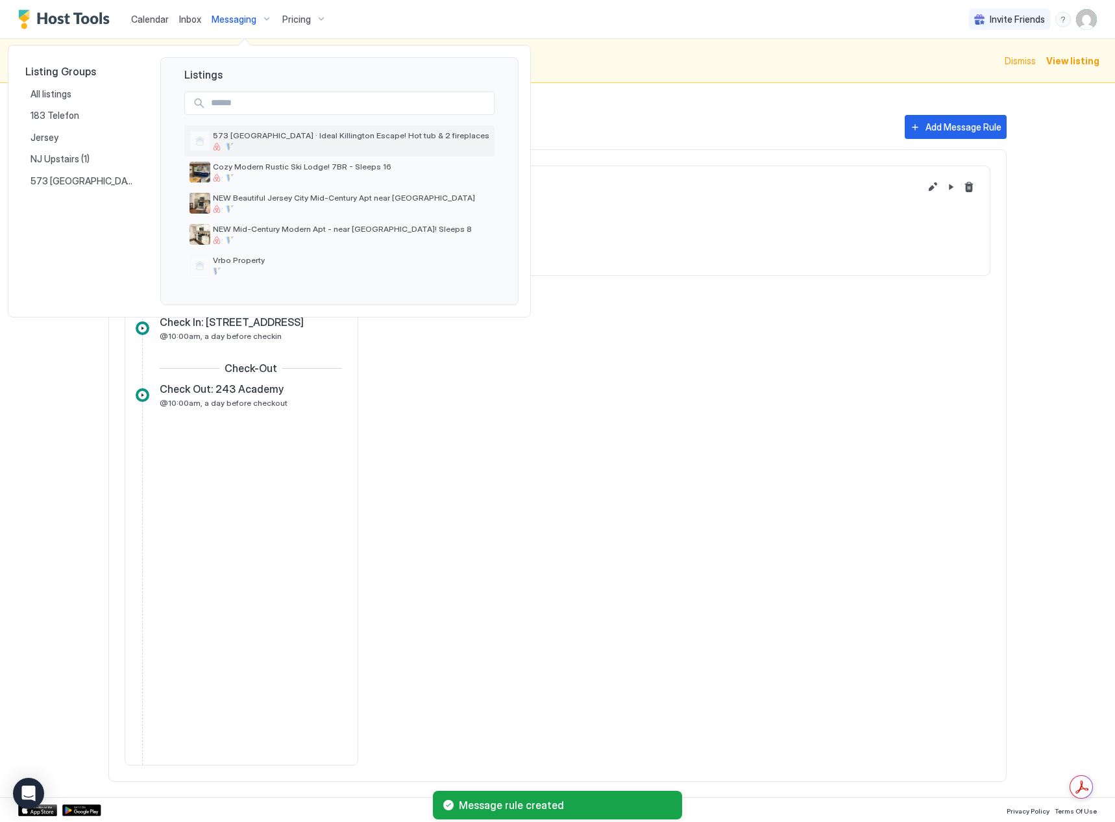
click at [246, 141] on div "573 [GEOGRAPHIC_DATA] · Ideal Killington Escape! Hot tub & 2 fireplaces" at bounding box center [351, 140] width 277 height 20
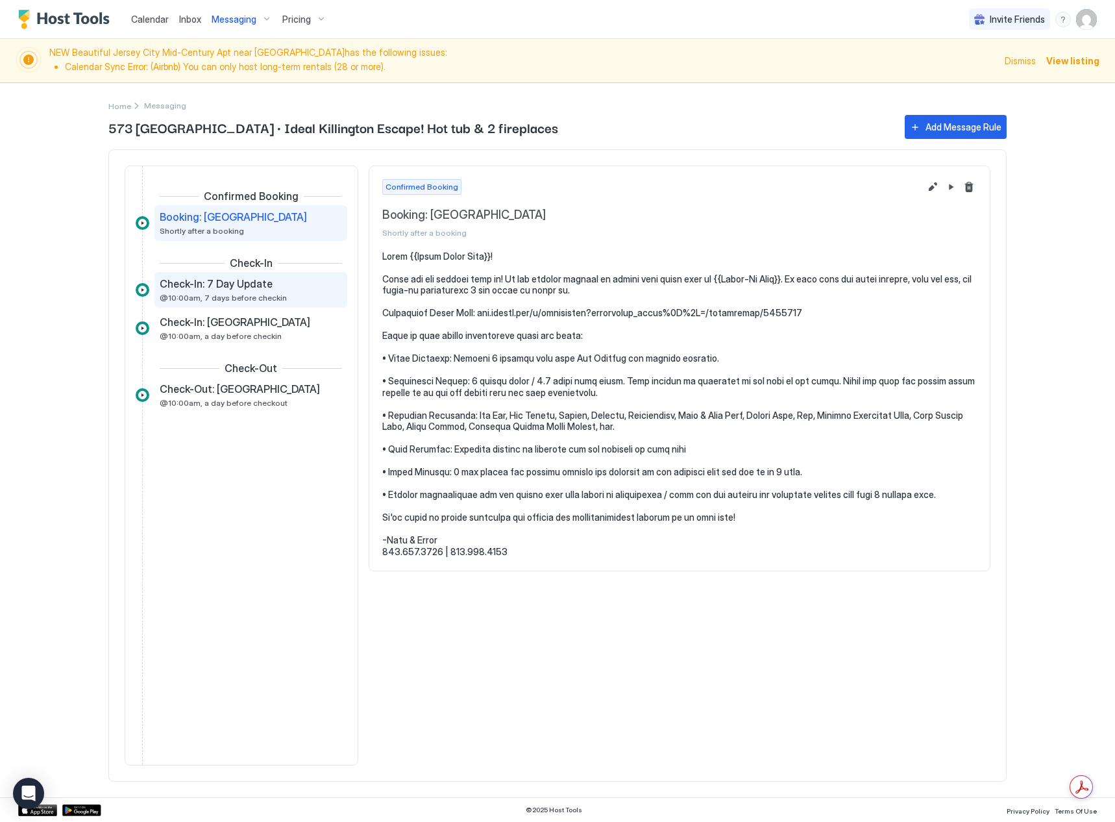
click at [219, 280] on span "Check-In: 7 Day Update" at bounding box center [216, 283] width 113 height 13
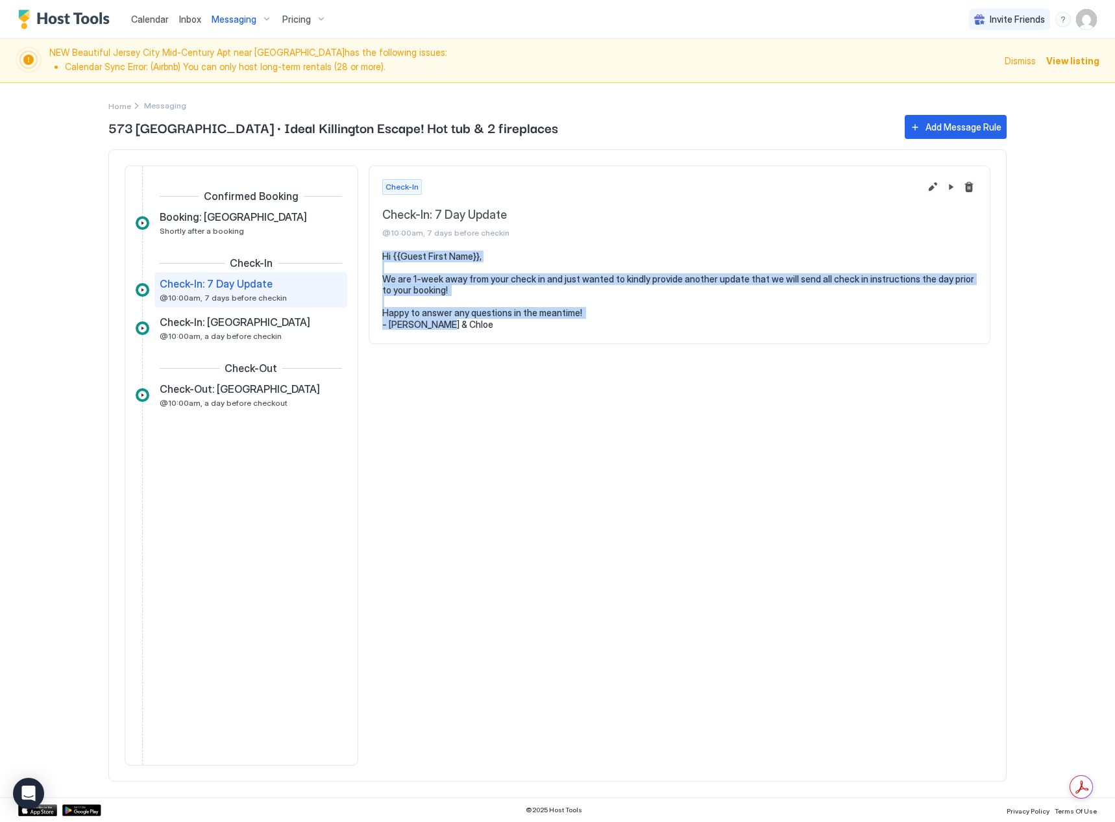
drag, startPoint x: 629, startPoint y: 332, endPoint x: 381, endPoint y: 254, distance: 259.9
click at [381, 254] on section "Hi {{Guest First Name}}, We are 1-week away from your check in and just wanted …" at bounding box center [679, 297] width 621 height 93
copy pre "Hi {{Guest First Name}}, We are 1-week away from your check in and just wanted …"
click at [233, 21] on span "Messaging" at bounding box center [234, 20] width 45 height 12
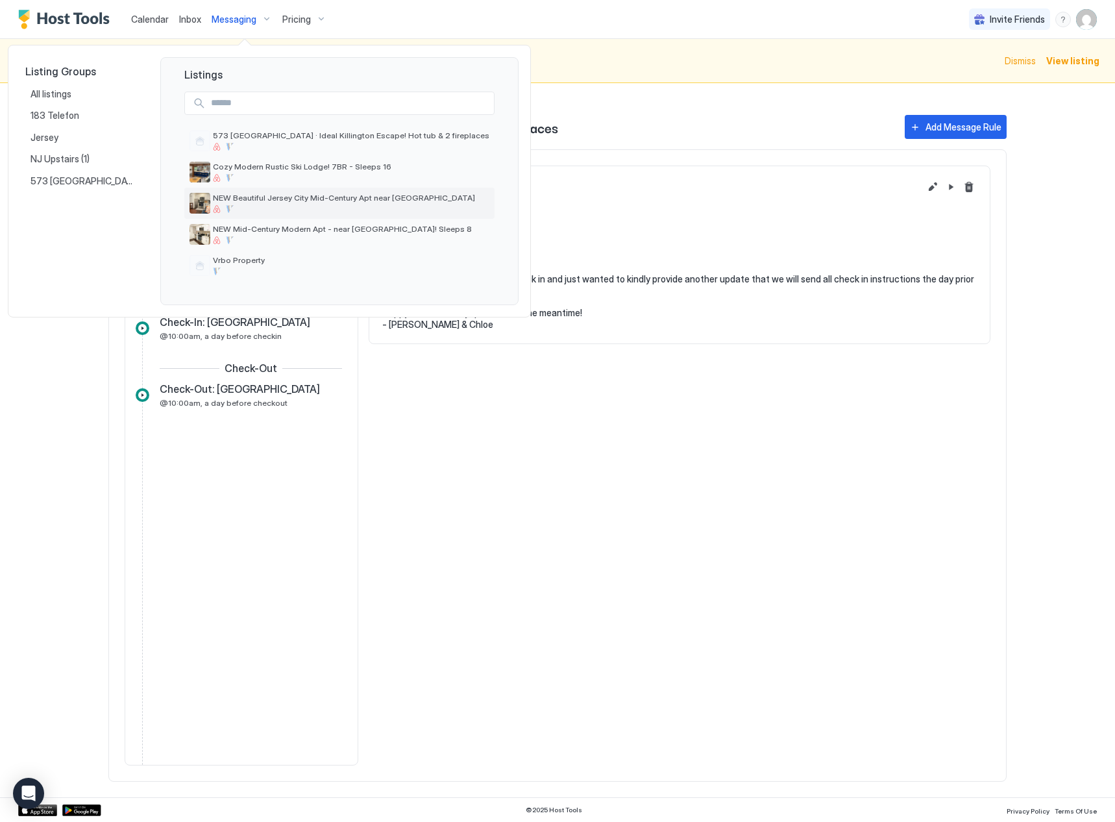
click at [252, 201] on span "NEW Beautiful Jersey City Mid-Century Apt near [GEOGRAPHIC_DATA]" at bounding box center [351, 198] width 277 height 10
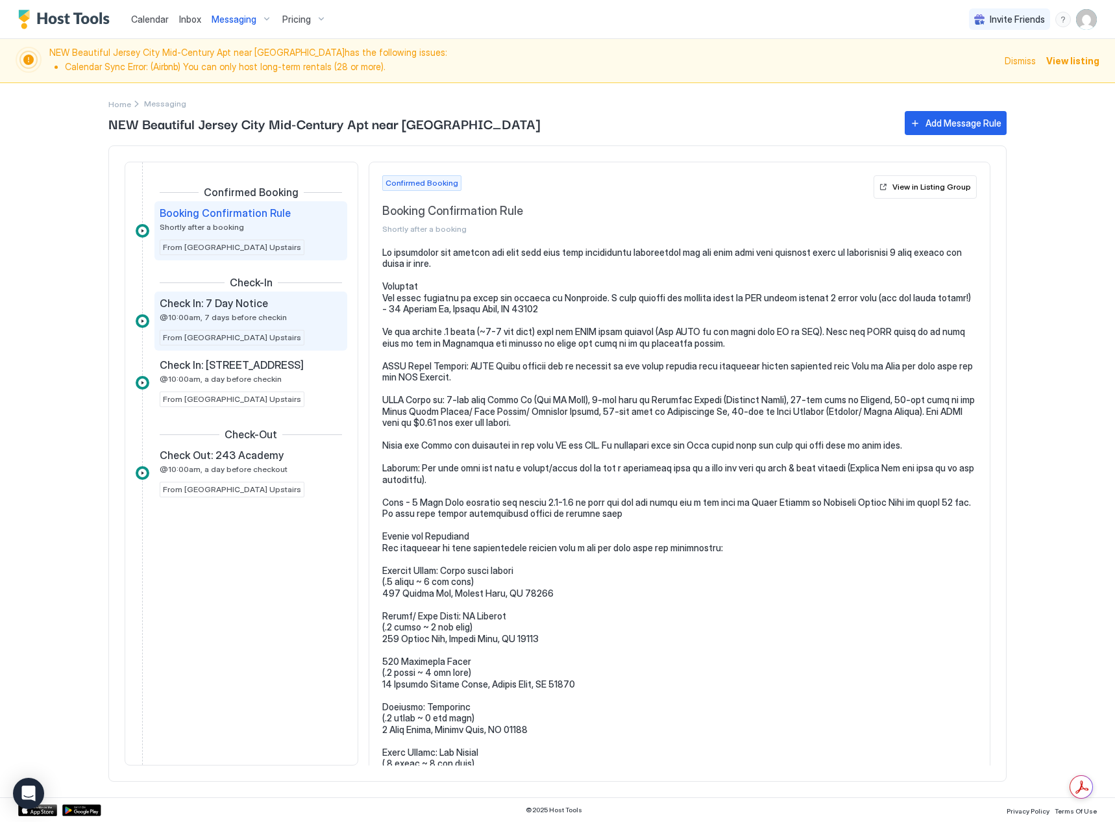
click at [249, 312] on span "@10:00am, 7 days before checkin" at bounding box center [223, 317] width 127 height 10
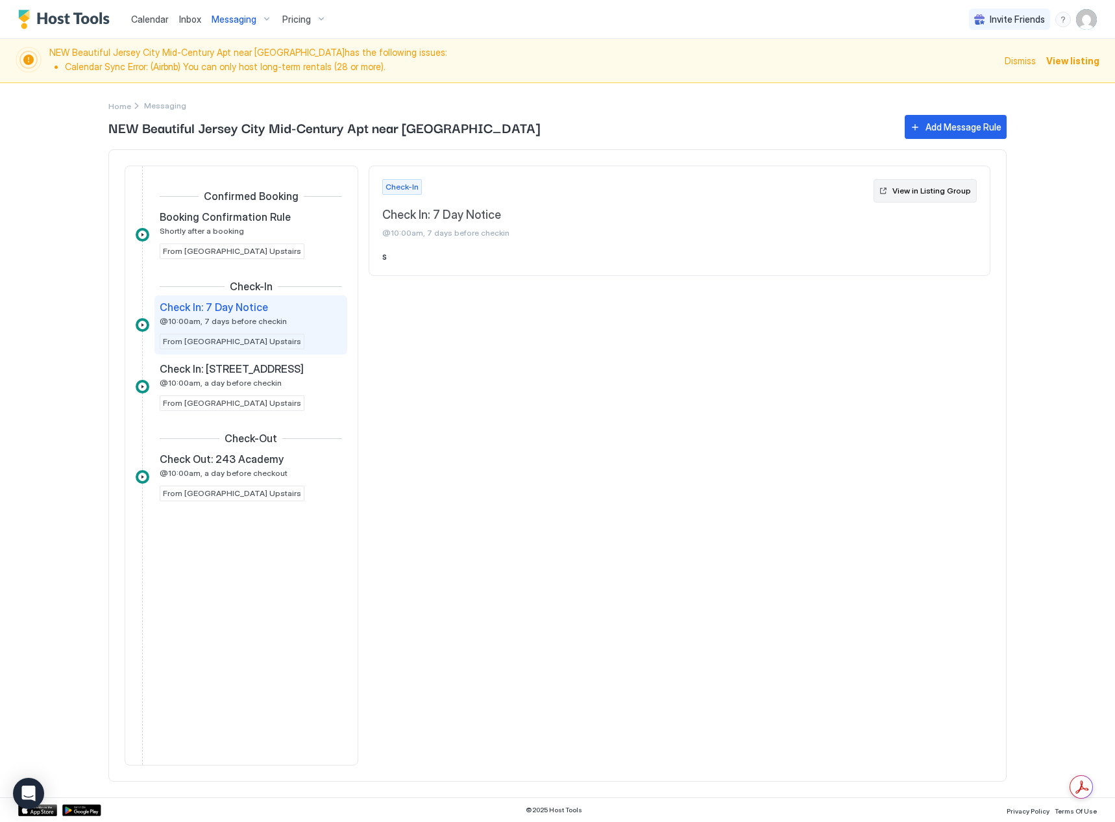
click at [940, 194] on div "View in Listing Group" at bounding box center [931, 191] width 79 height 12
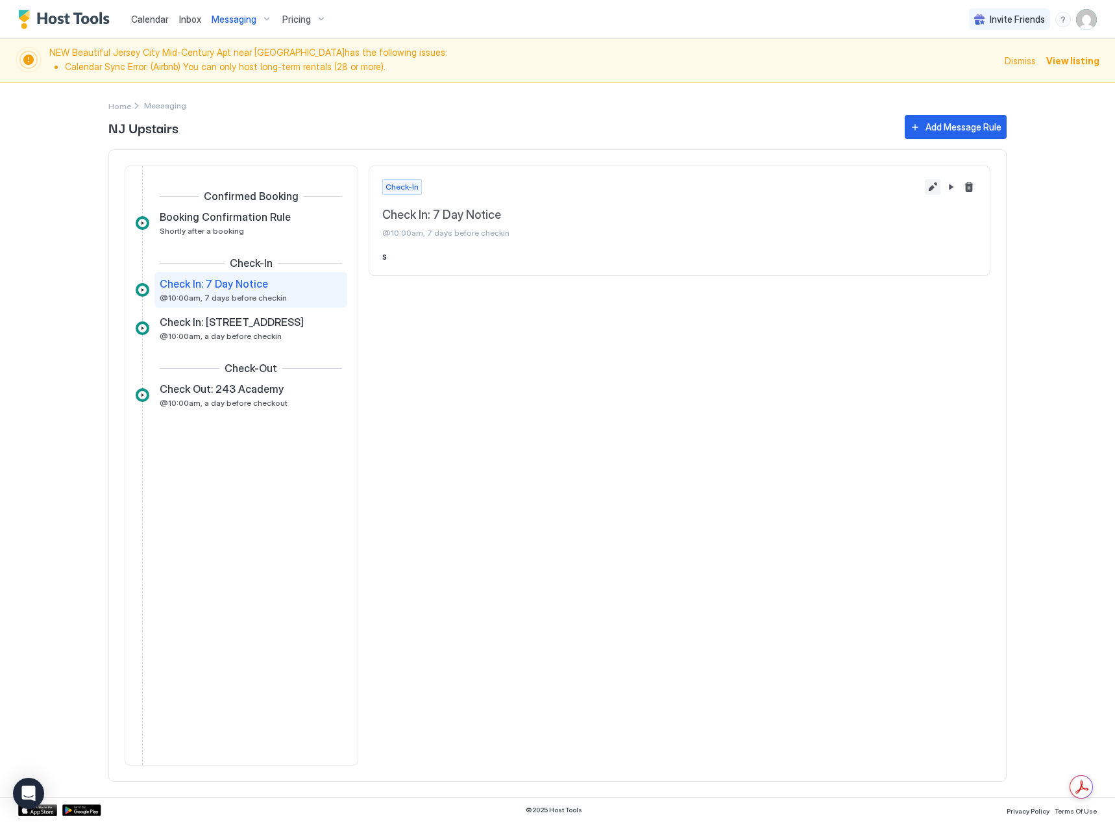
click at [928, 186] on button "Edit message rule" at bounding box center [933, 187] width 16 height 16
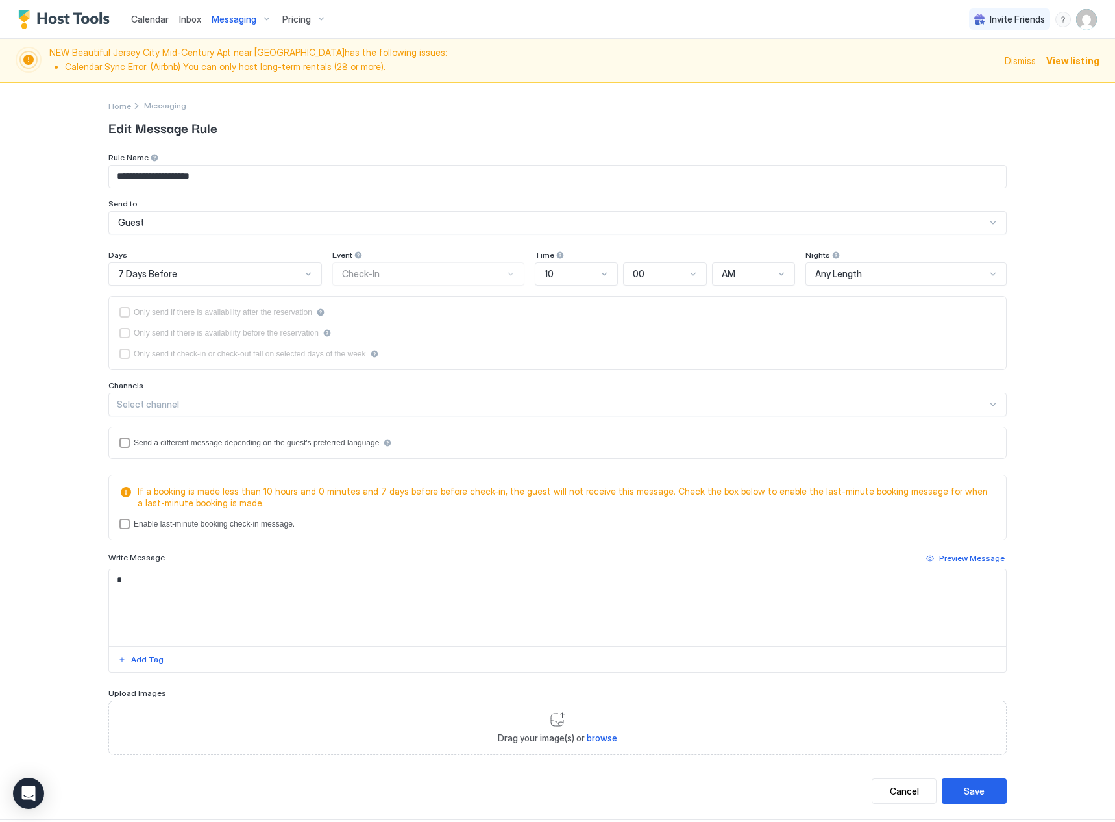
click at [187, 408] on div "Select channel" at bounding box center [552, 405] width 870 height 12
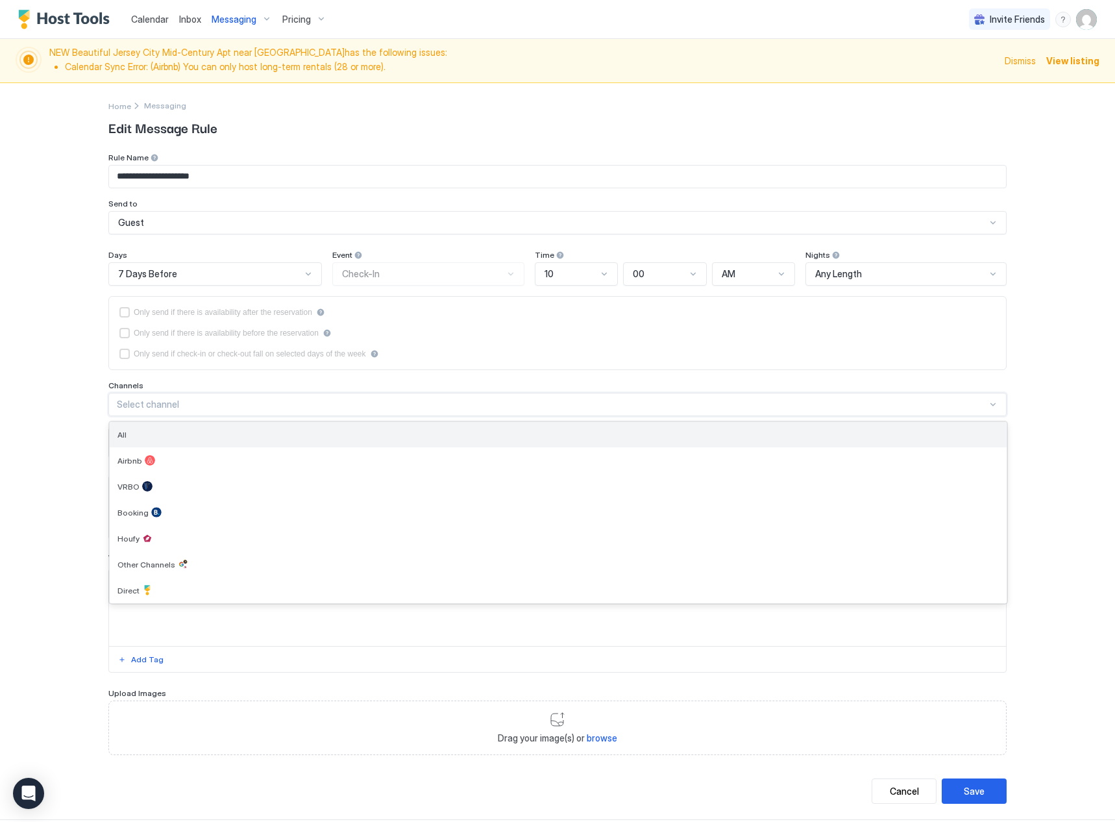
click at [177, 437] on div "All" at bounding box center [557, 435] width 881 height 10
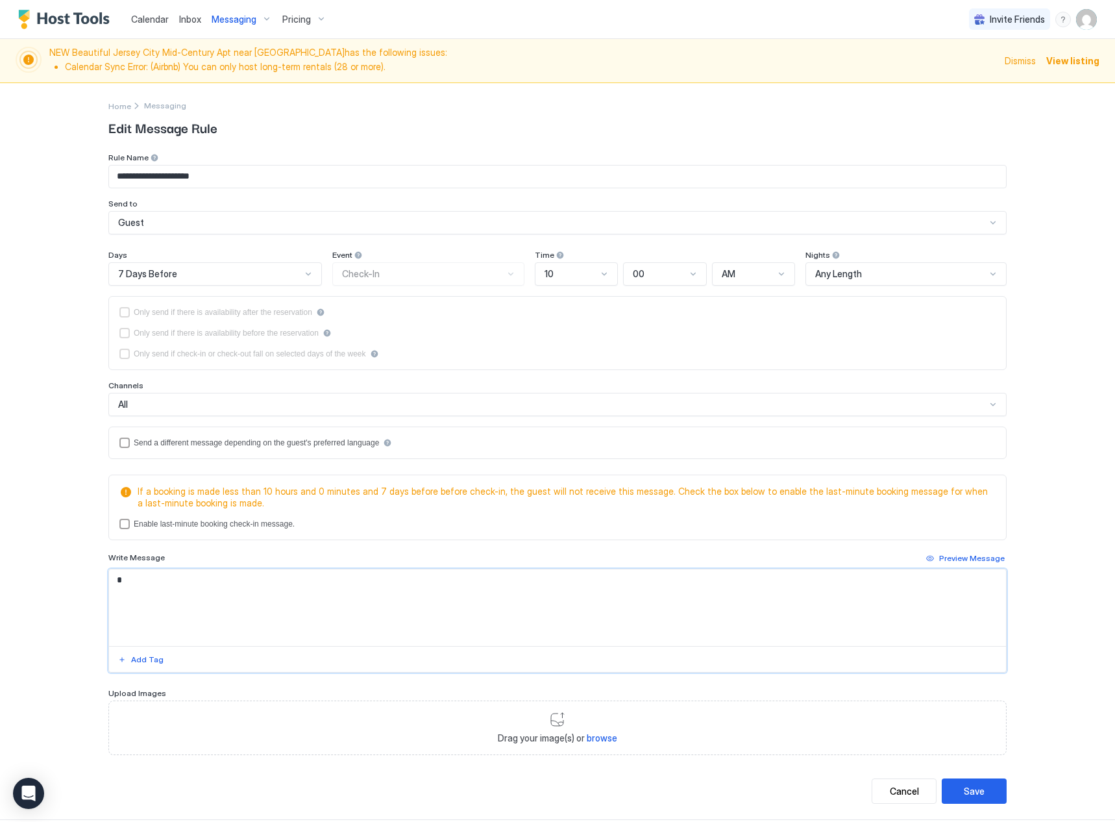
drag, startPoint x: 158, startPoint y: 580, endPoint x: -103, endPoint y: 566, distance: 261.9
click at [0, 566] on html "**********" at bounding box center [557, 411] width 1115 height 822
paste textarea "**********"
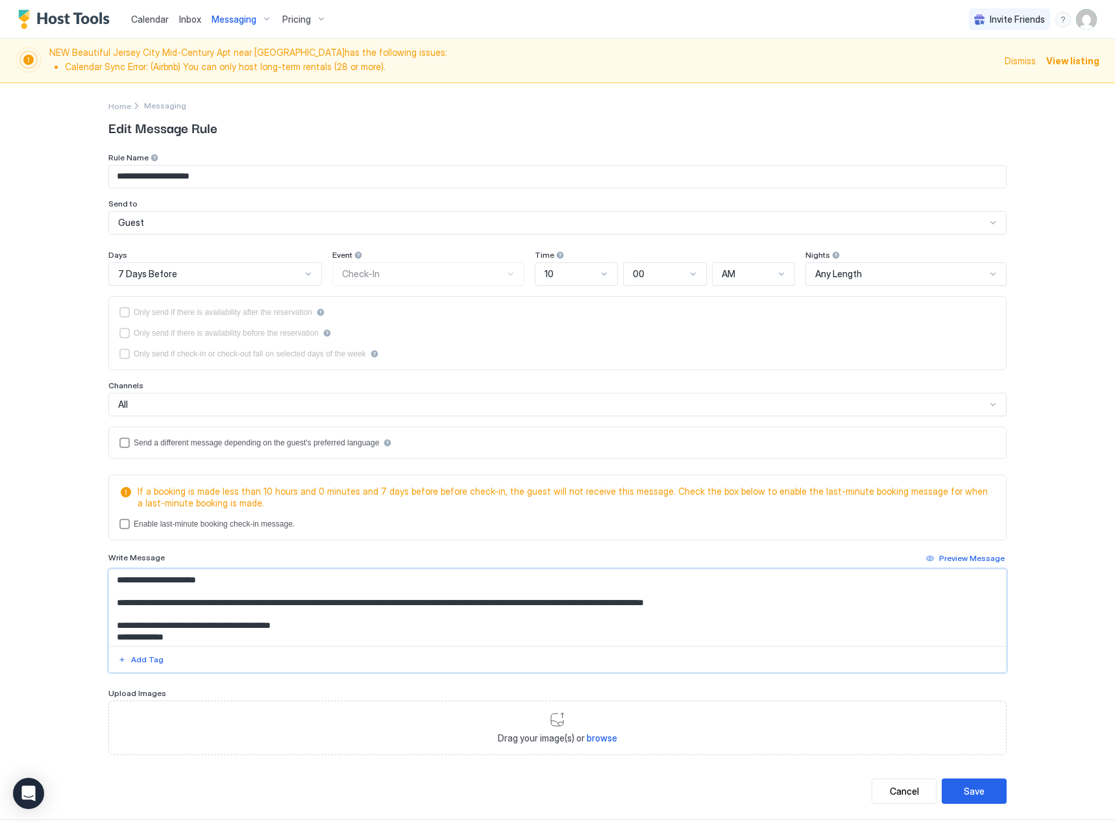
click at [772, 604] on textarea "**********" at bounding box center [557, 607] width 897 height 77
type textarea "**********"
click at [953, 790] on button "Save" at bounding box center [974, 790] width 65 height 25
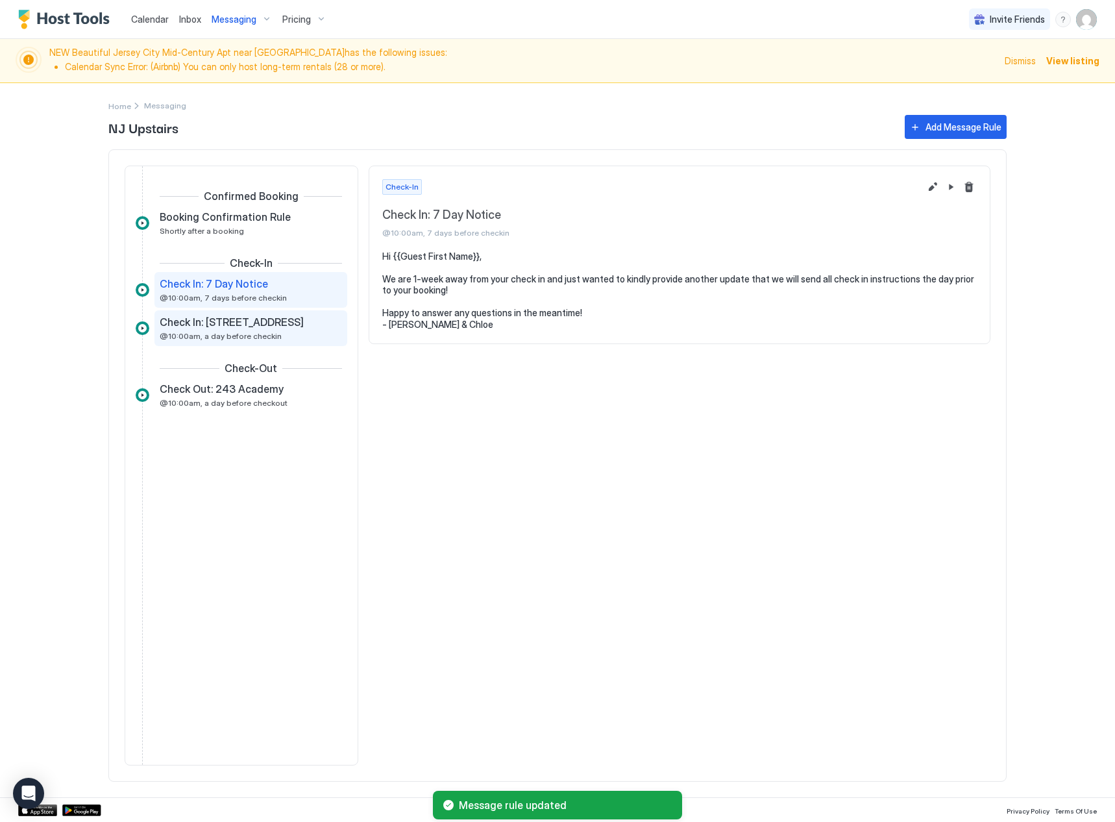
click at [272, 338] on span "@10:00am, a day before checkin" at bounding box center [221, 336] width 122 height 10
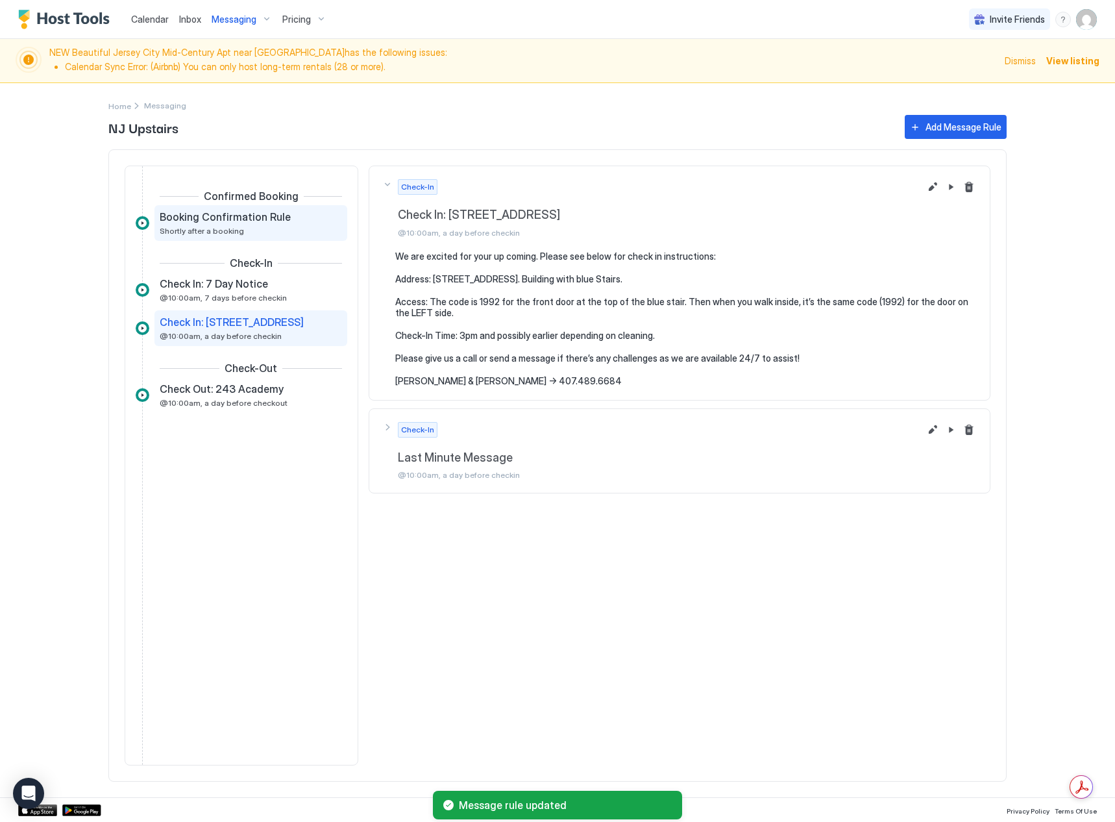
click at [258, 221] on span "Booking Confirmation Rule" at bounding box center [225, 216] width 131 height 13
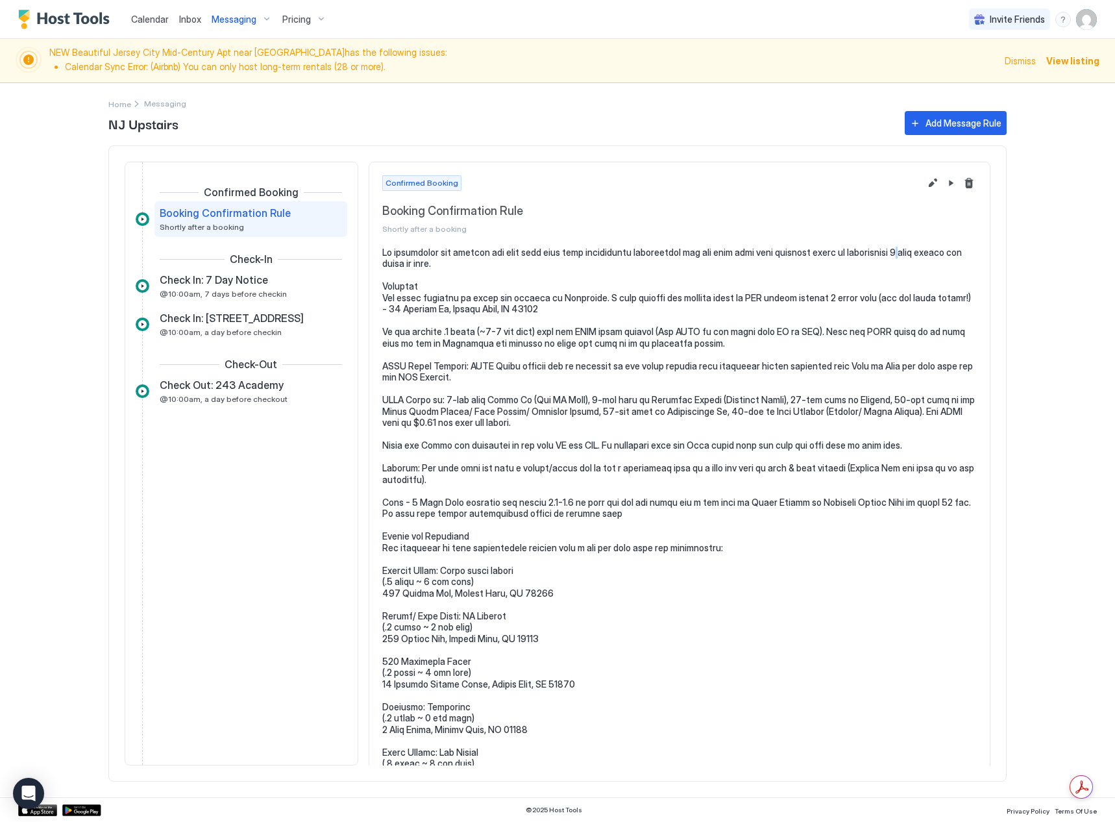
click at [905, 251] on pre at bounding box center [679, 622] width 595 height 750
click at [928, 182] on button "Edit message rule" at bounding box center [933, 183] width 16 height 16
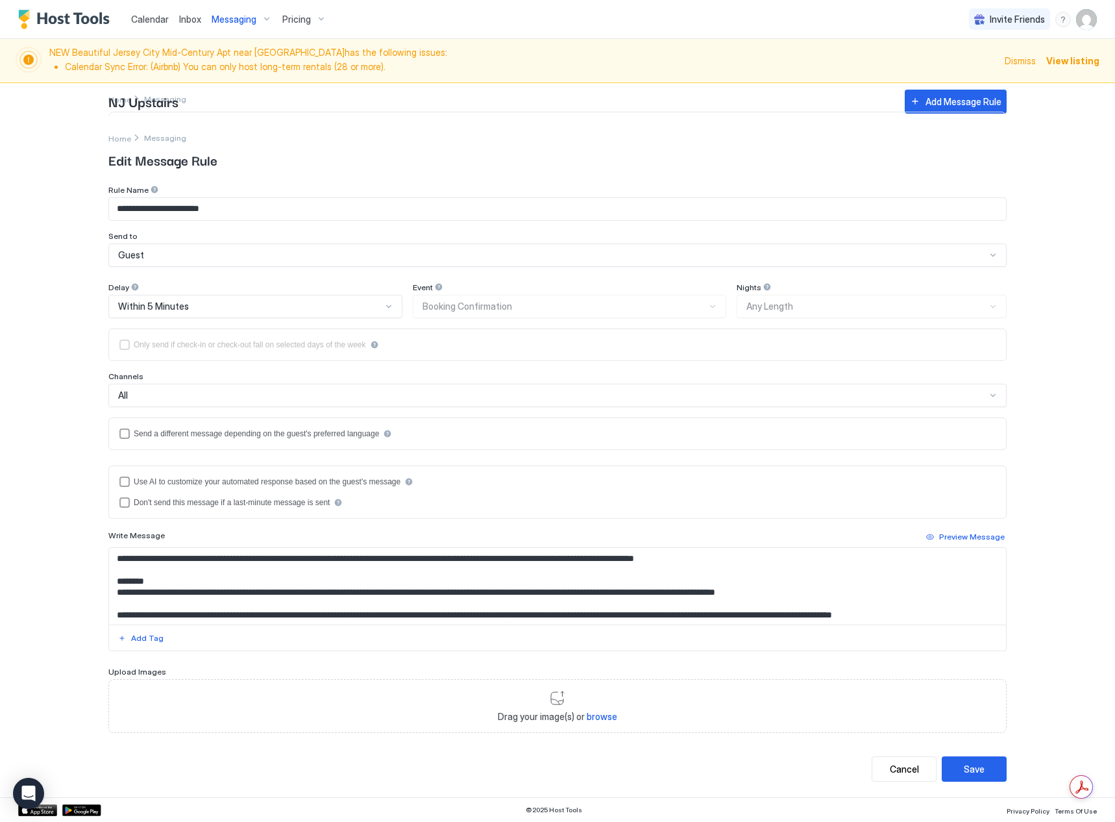
click at [627, 561] on textarea "Input Field" at bounding box center [557, 586] width 897 height 77
type textarea "**********"
click at [974, 768] on div "Save" at bounding box center [974, 769] width 21 height 14
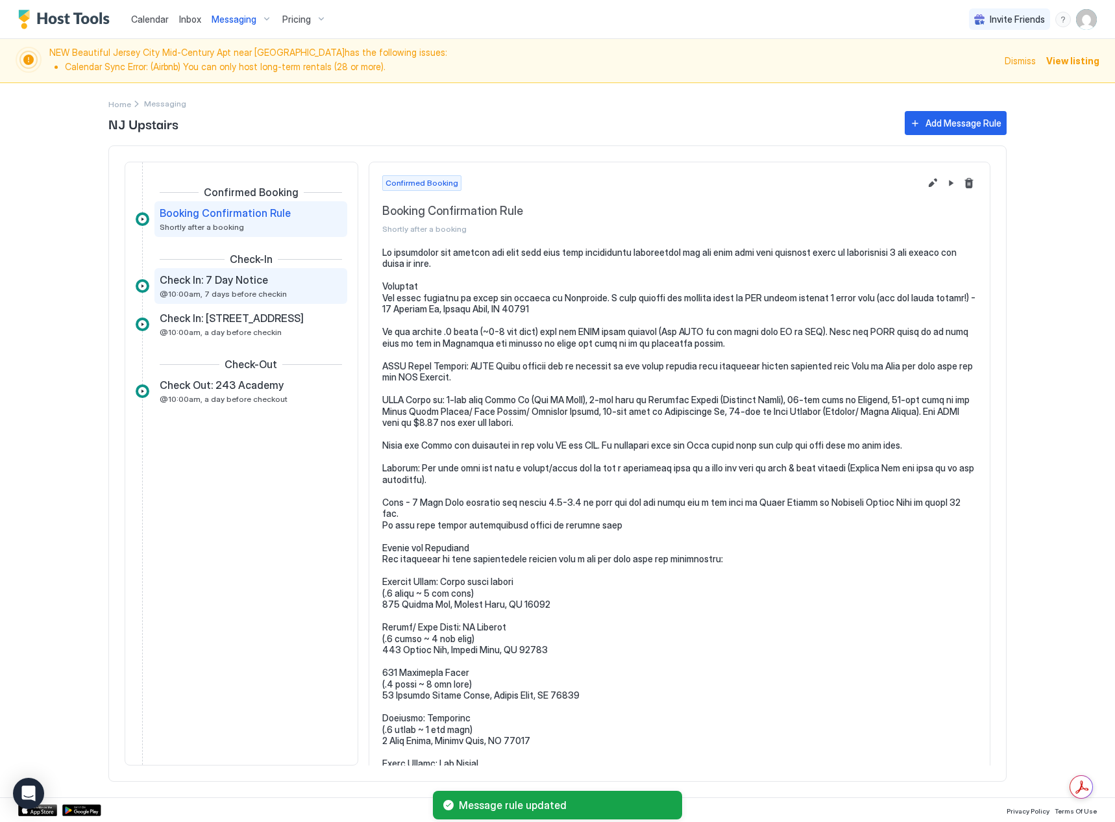
click at [242, 284] on span "Check In: 7 Day Notice" at bounding box center [214, 279] width 108 height 13
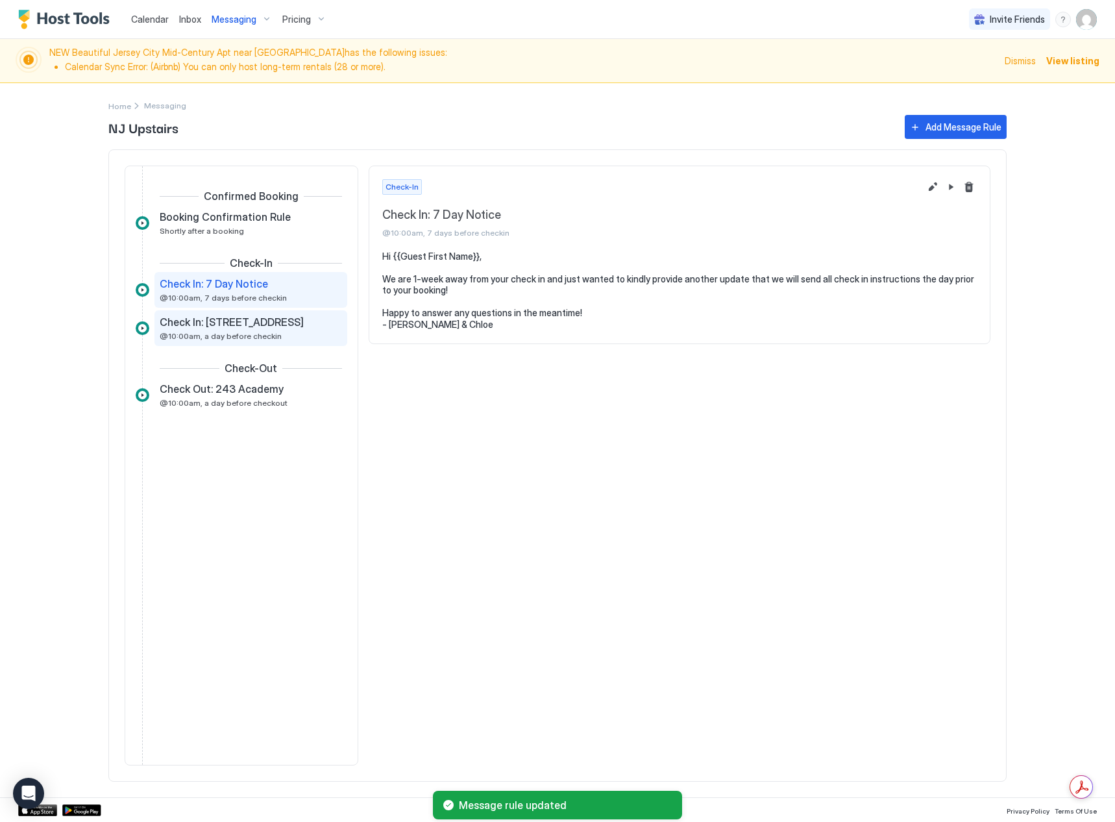
click at [234, 325] on span "Check In: [STREET_ADDRESS]" at bounding box center [232, 321] width 144 height 13
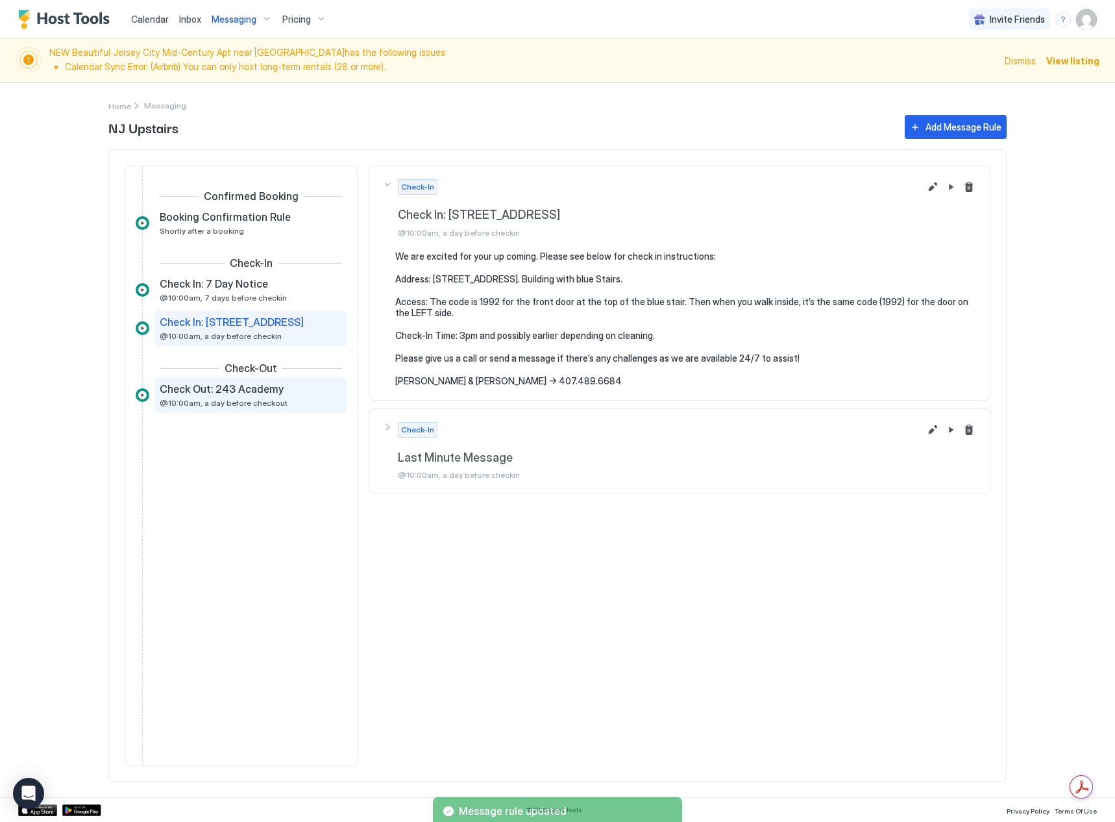
click at [243, 399] on span "@10:00am, a day before checkout" at bounding box center [224, 403] width 128 height 10
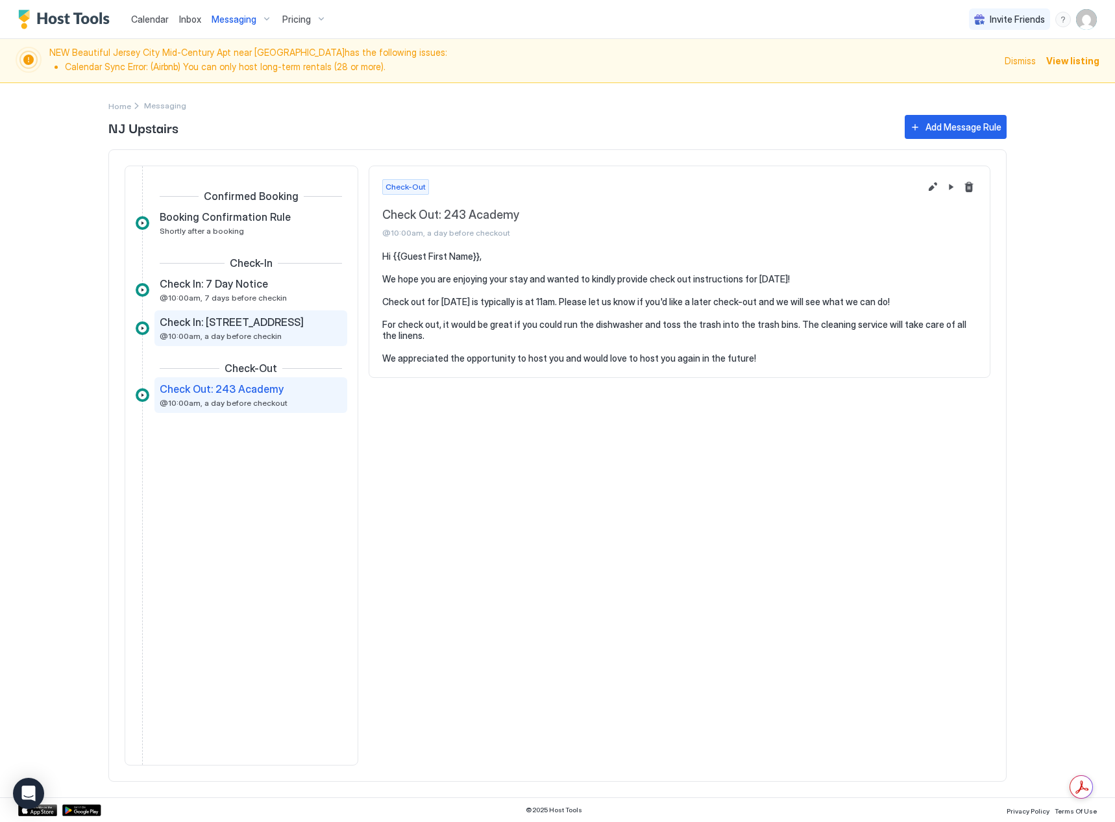
click at [252, 345] on div "Check In: [STREET_ADDRESS] @10:00am, a day before checkin" at bounding box center [250, 328] width 193 height 36
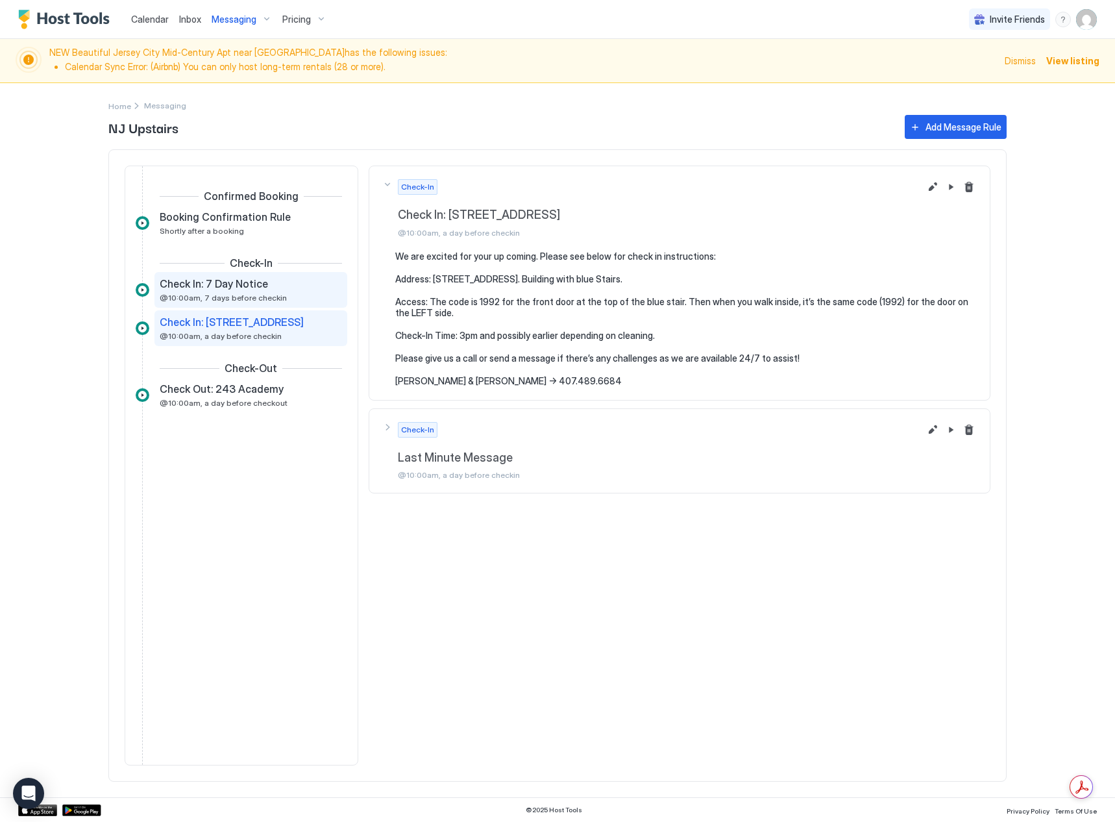
click at [245, 292] on div "Check In: 7 Day Notice @10:00am, 7 days before checkin" at bounding box center [242, 289] width 164 height 25
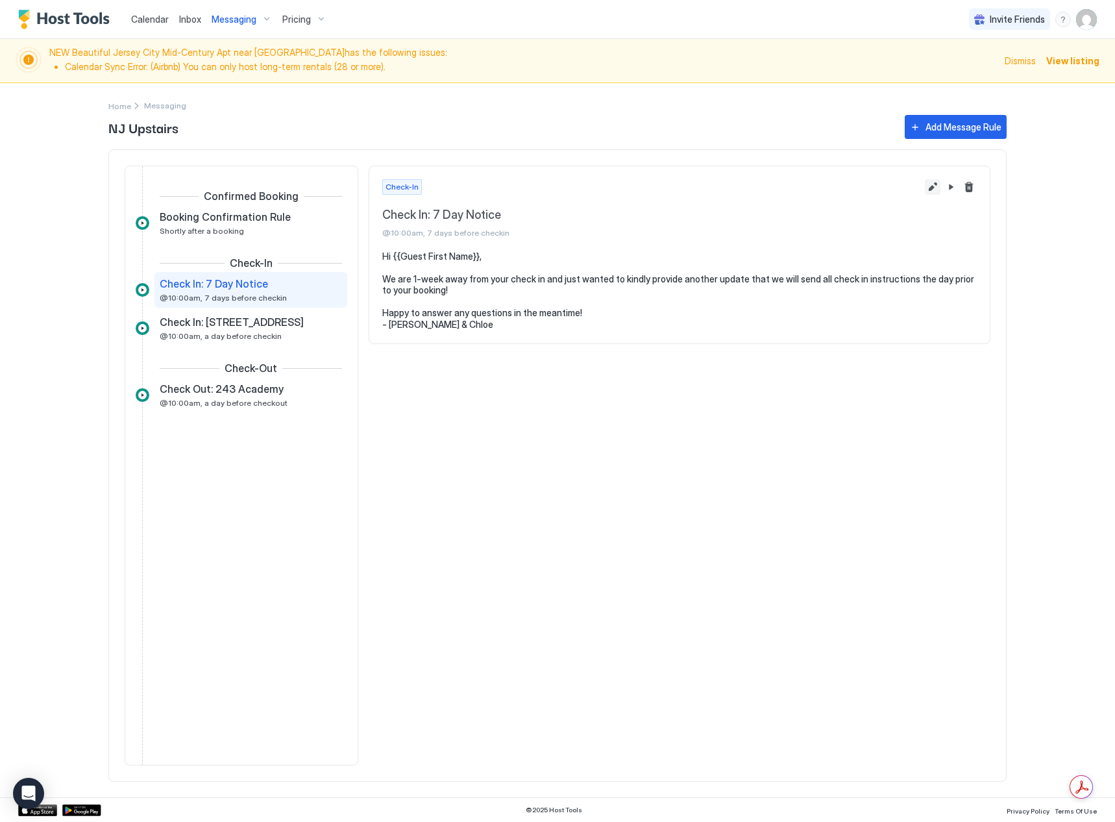
click at [934, 182] on button "Edit message rule" at bounding box center [933, 187] width 16 height 16
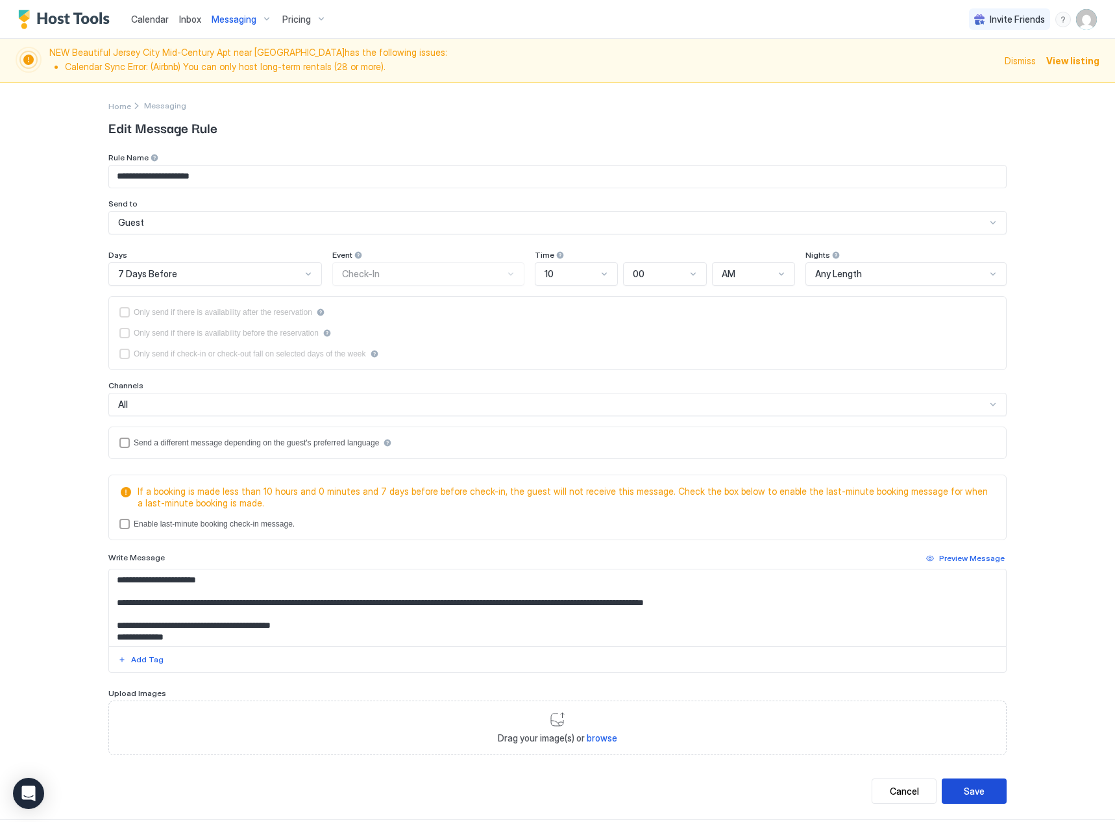
drag, startPoint x: 964, startPoint y: 793, endPoint x: 761, endPoint y: 707, distance: 220.5
click at [965, 792] on div "Save" at bounding box center [974, 791] width 21 height 14
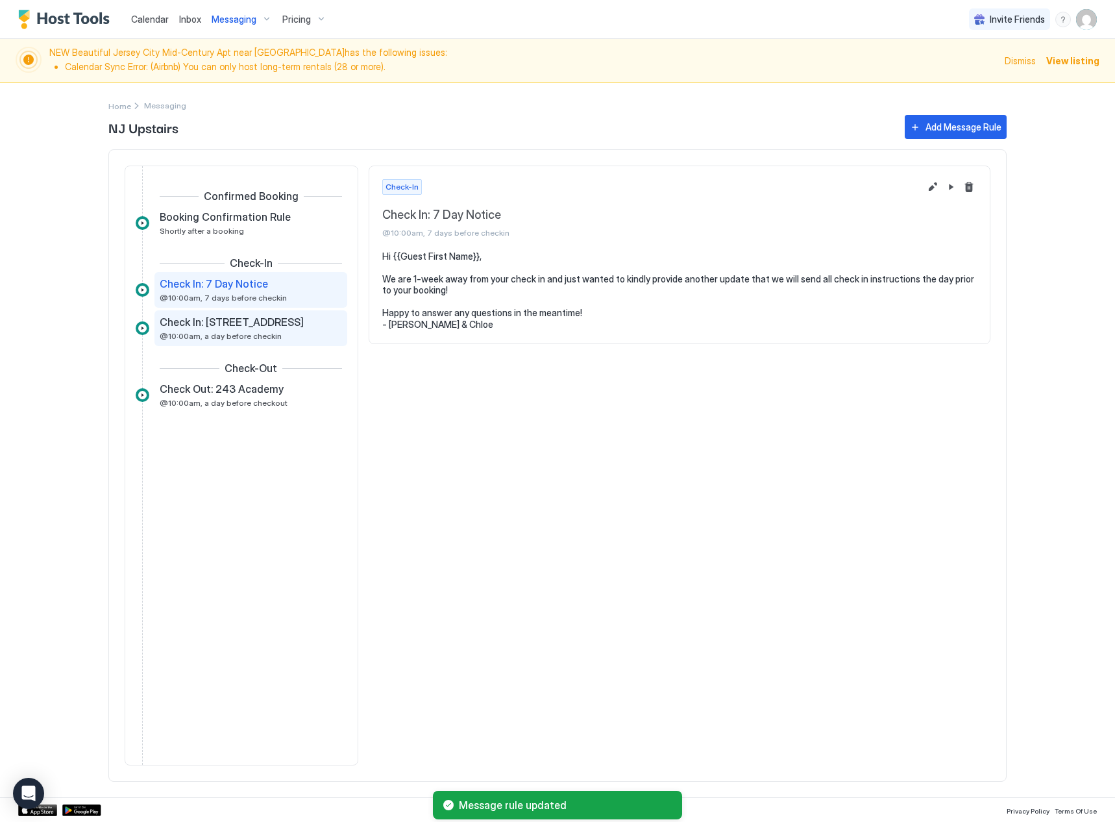
click at [238, 319] on span "Check In: [STREET_ADDRESS]" at bounding box center [232, 321] width 144 height 13
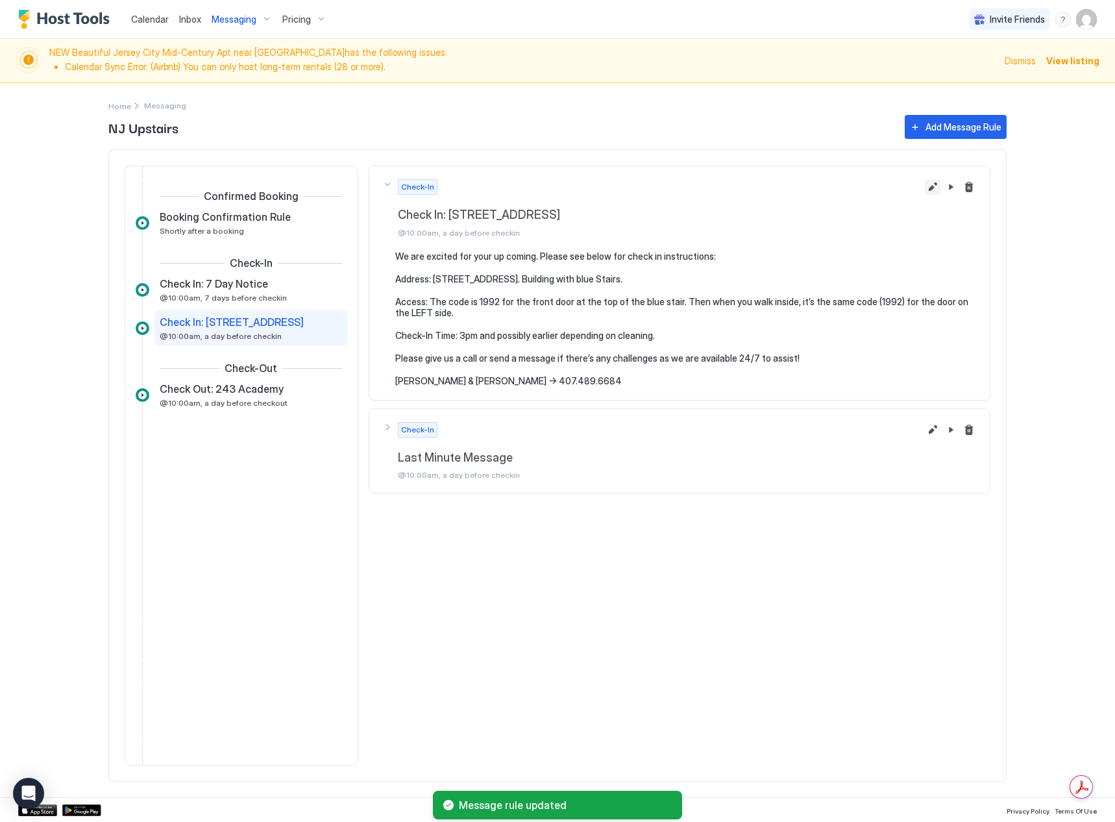
click at [928, 187] on button "Edit message rule" at bounding box center [933, 187] width 16 height 16
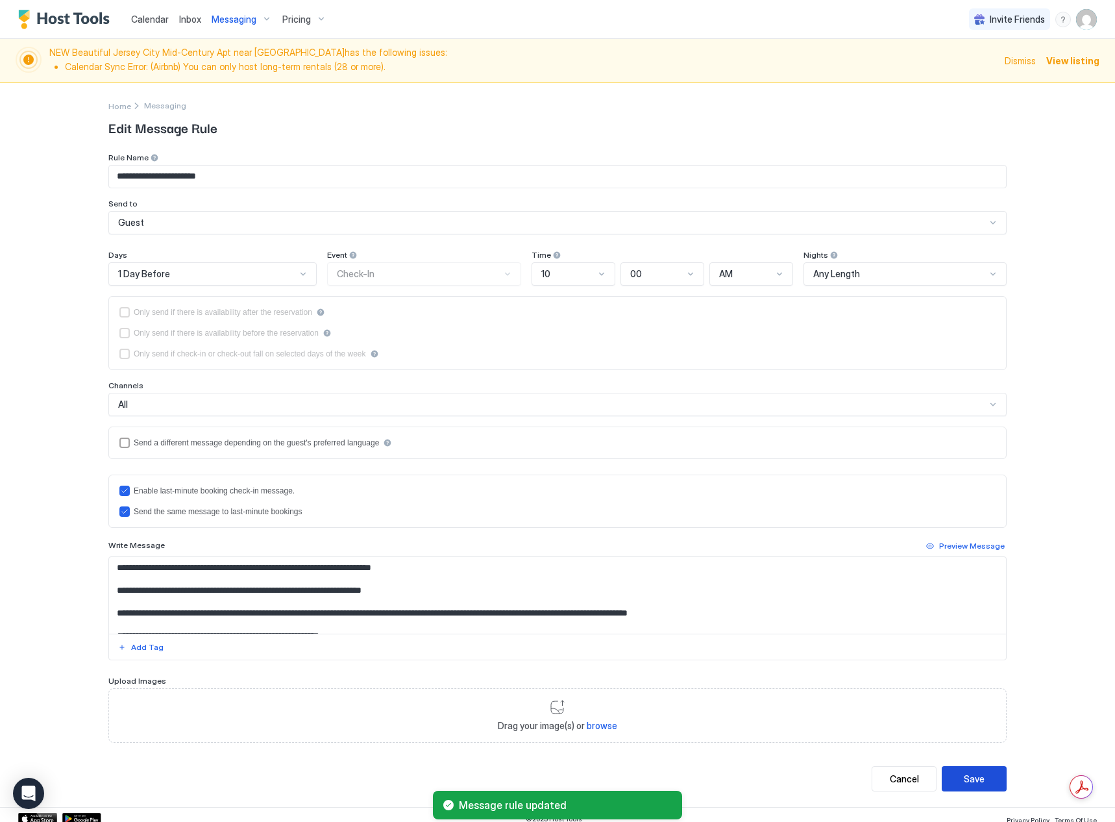
click at [970, 783] on div "Save" at bounding box center [974, 779] width 21 height 14
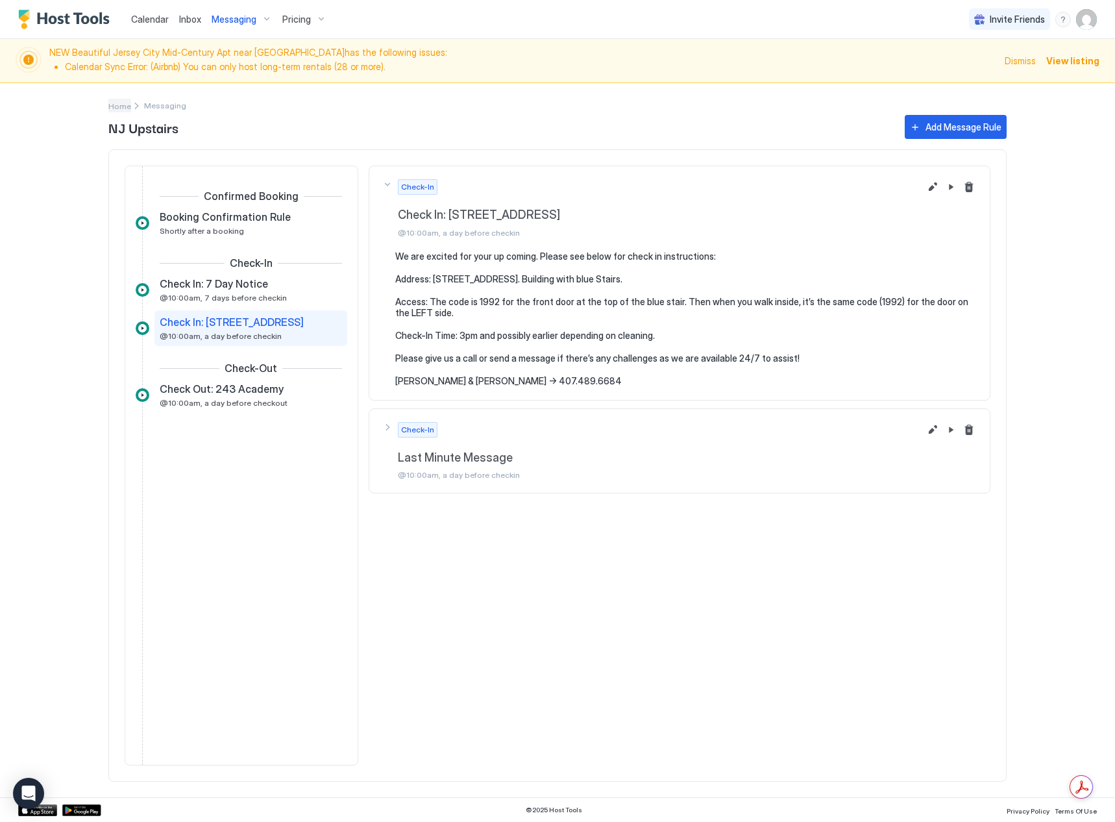
click at [117, 105] on span "Home" at bounding box center [119, 106] width 23 height 10
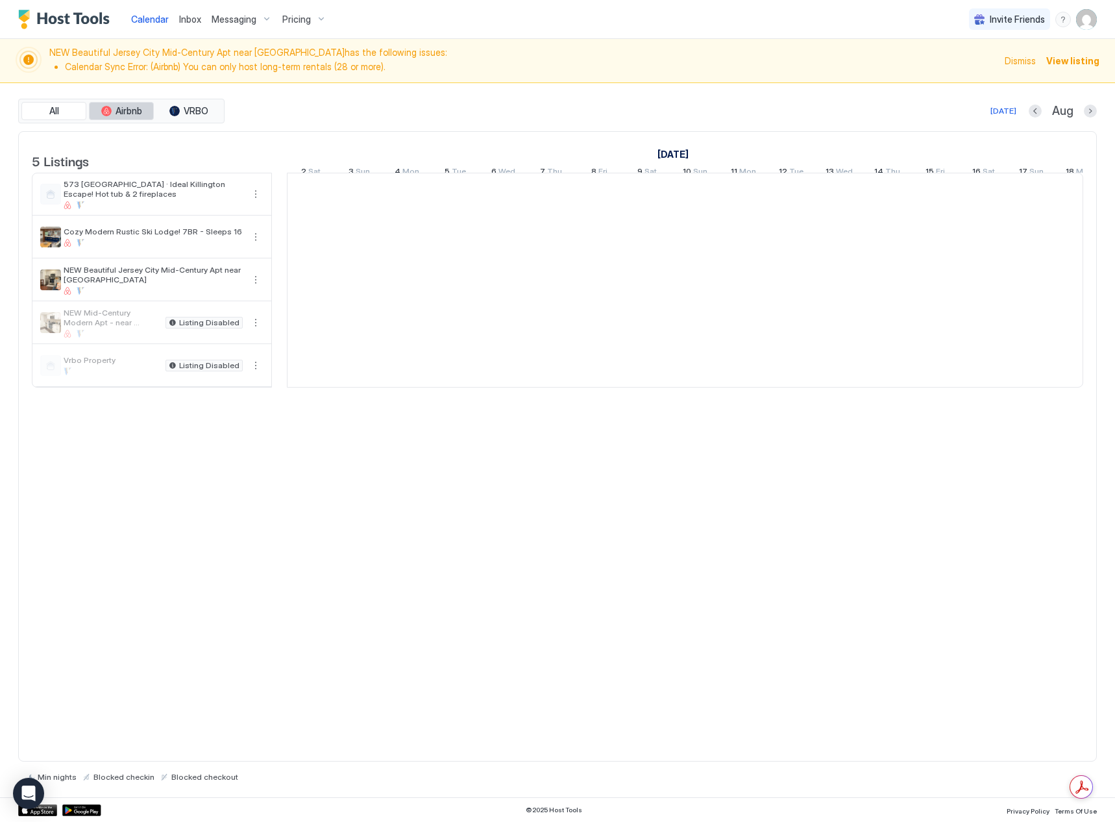
scroll to position [0, 721]
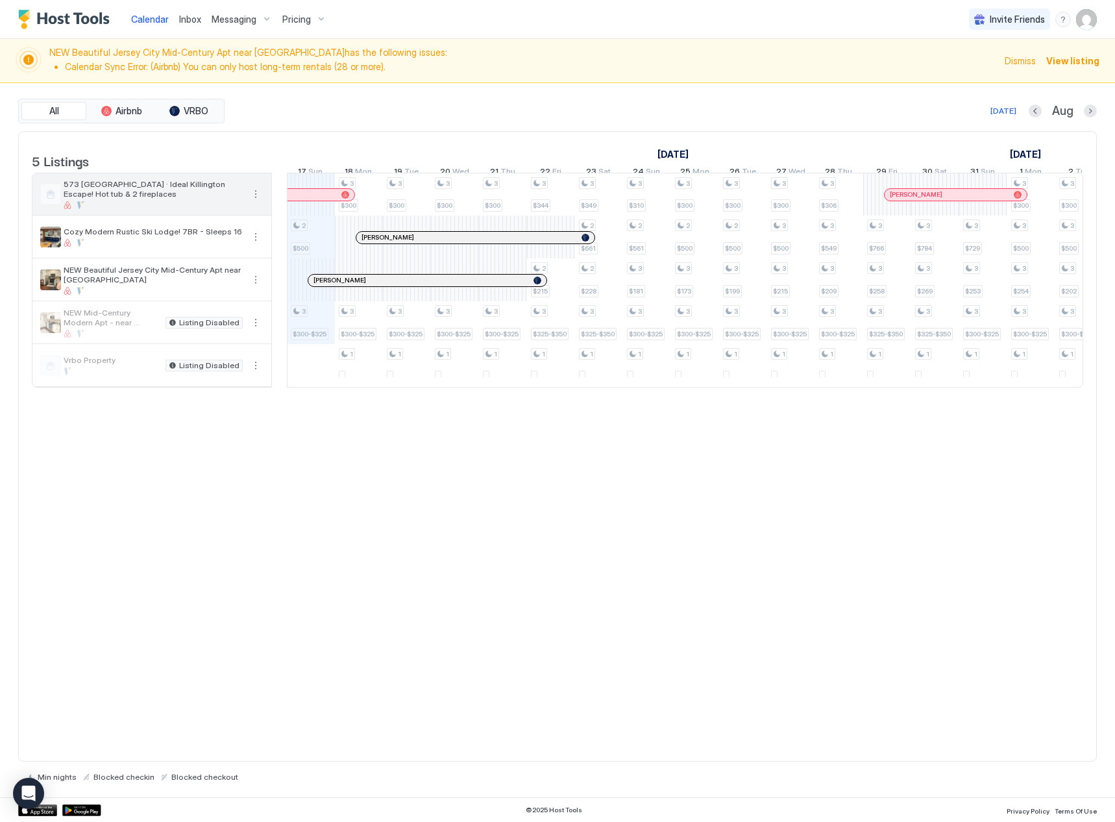
click at [136, 209] on div at bounding box center [153, 205] width 179 height 8
click at [258, 202] on button "More options" at bounding box center [256, 194] width 16 height 16
click at [230, 224] on span "Messaging" at bounding box center [225, 222] width 42 height 10
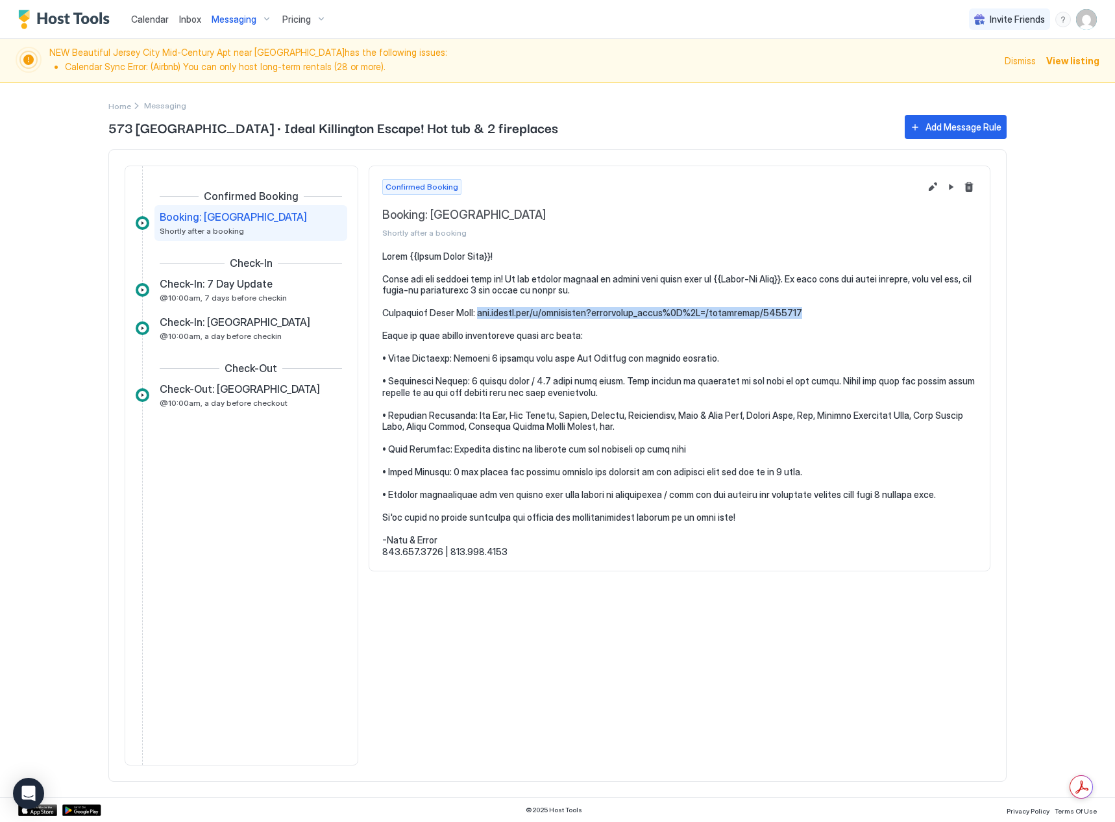
drag, startPoint x: 822, startPoint y: 312, endPoint x: 474, endPoint y: 317, distance: 347.9
click at [474, 317] on pre at bounding box center [679, 404] width 595 height 307
click at [661, 336] on pre at bounding box center [679, 404] width 595 height 307
click at [754, 572] on div "Confirmed Booking Booking: Tanglewood Shortly after a booking" at bounding box center [680, 466] width 622 height 600
drag, startPoint x: 835, startPoint y: 313, endPoint x: 476, endPoint y: 308, distance: 359.0
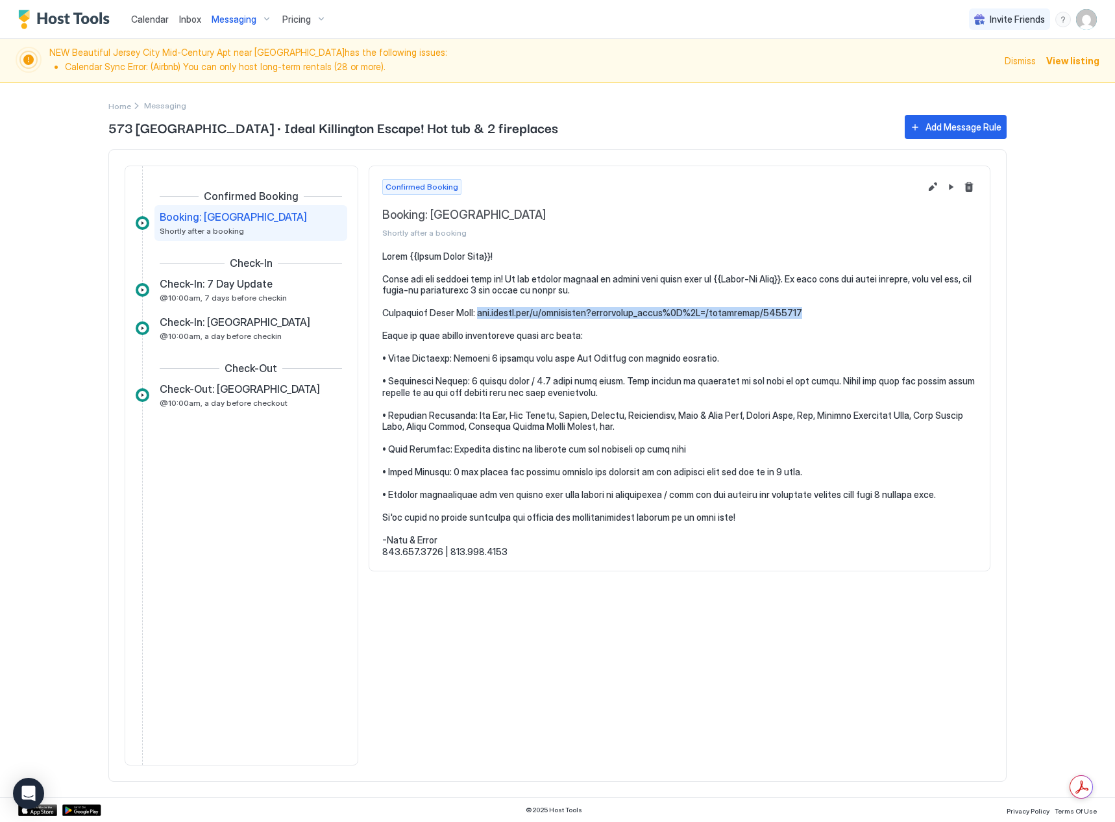
click at [476, 308] on pre at bounding box center [679, 404] width 595 height 307
copy pre "[DOMAIN_NAME][URL]"
click at [245, 291] on div "Check-In: 7 Day Update @10:00am, 7 days before checkin" at bounding box center [242, 289] width 164 height 25
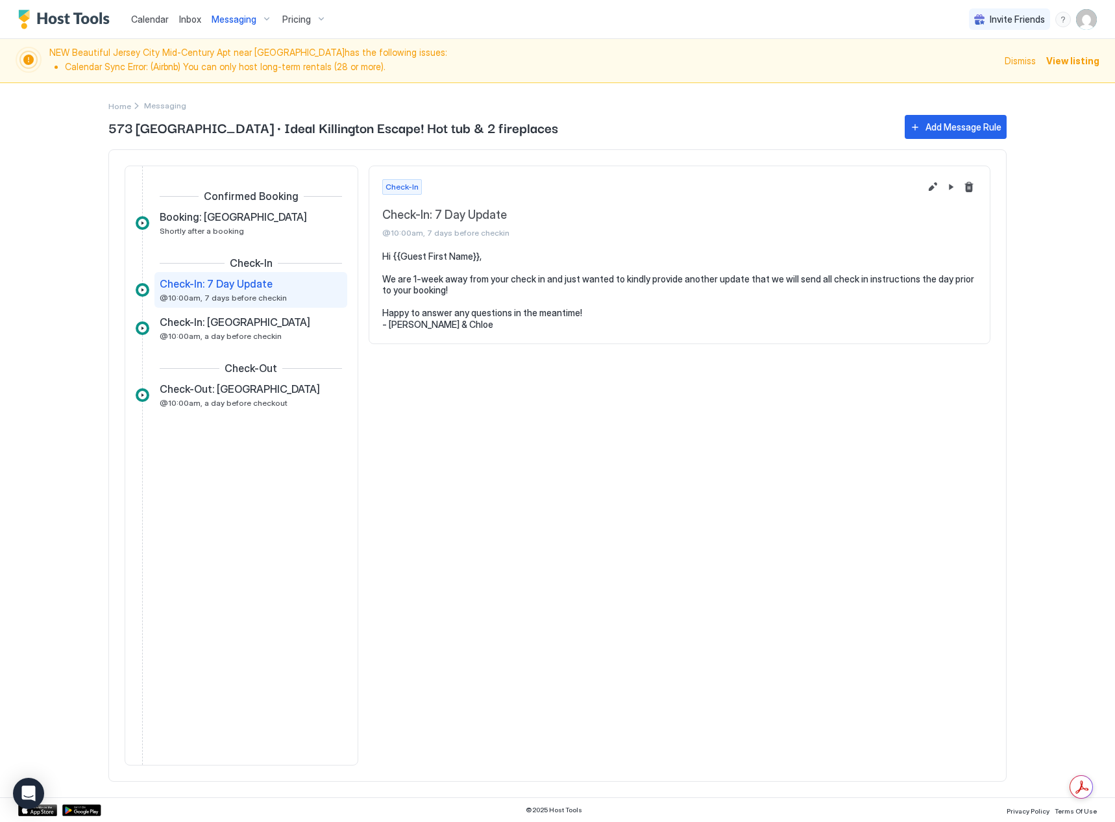
click at [251, 346] on div "Confirmed Booking Booking: Tanglewood Shortly after a booking Check-In Check-In…" at bounding box center [242, 329] width 212 height 278
click at [251, 339] on span "@10:00am, a day before checkin" at bounding box center [221, 336] width 122 height 10
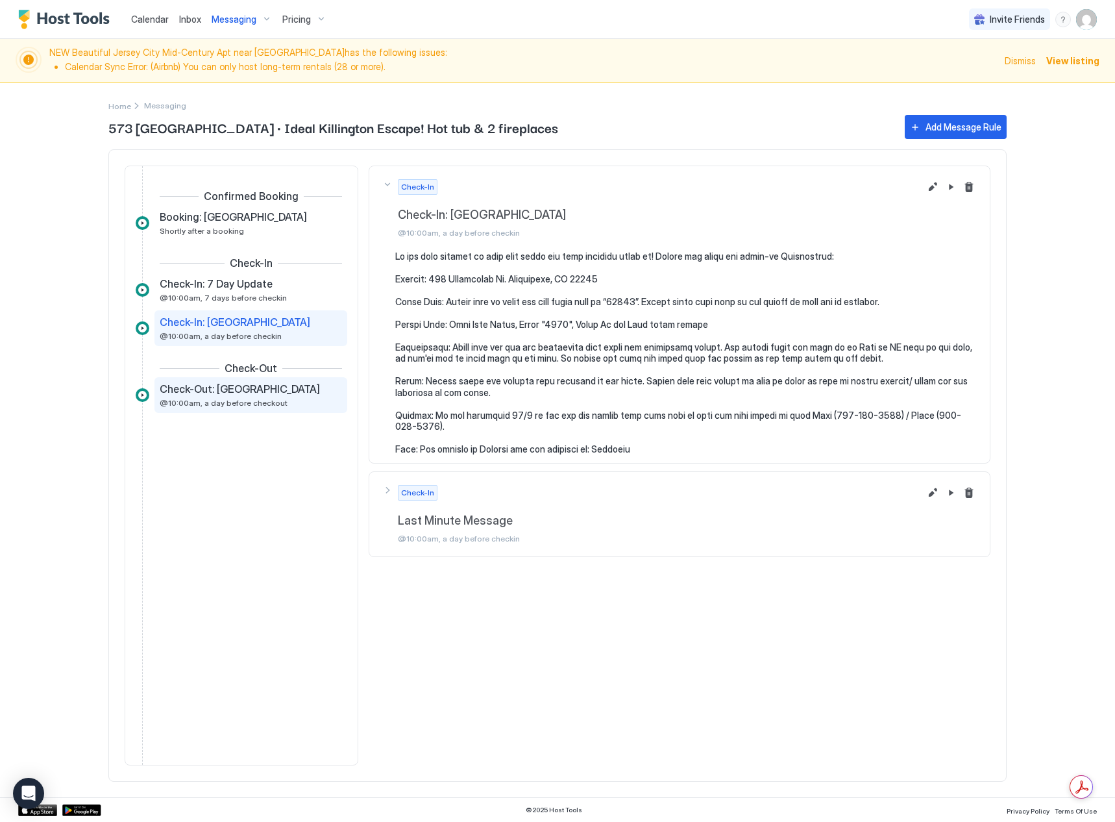
click at [247, 383] on div "Check-Out: Tanglewood @10:00am, a day before checkout" at bounding box center [250, 395] width 193 height 36
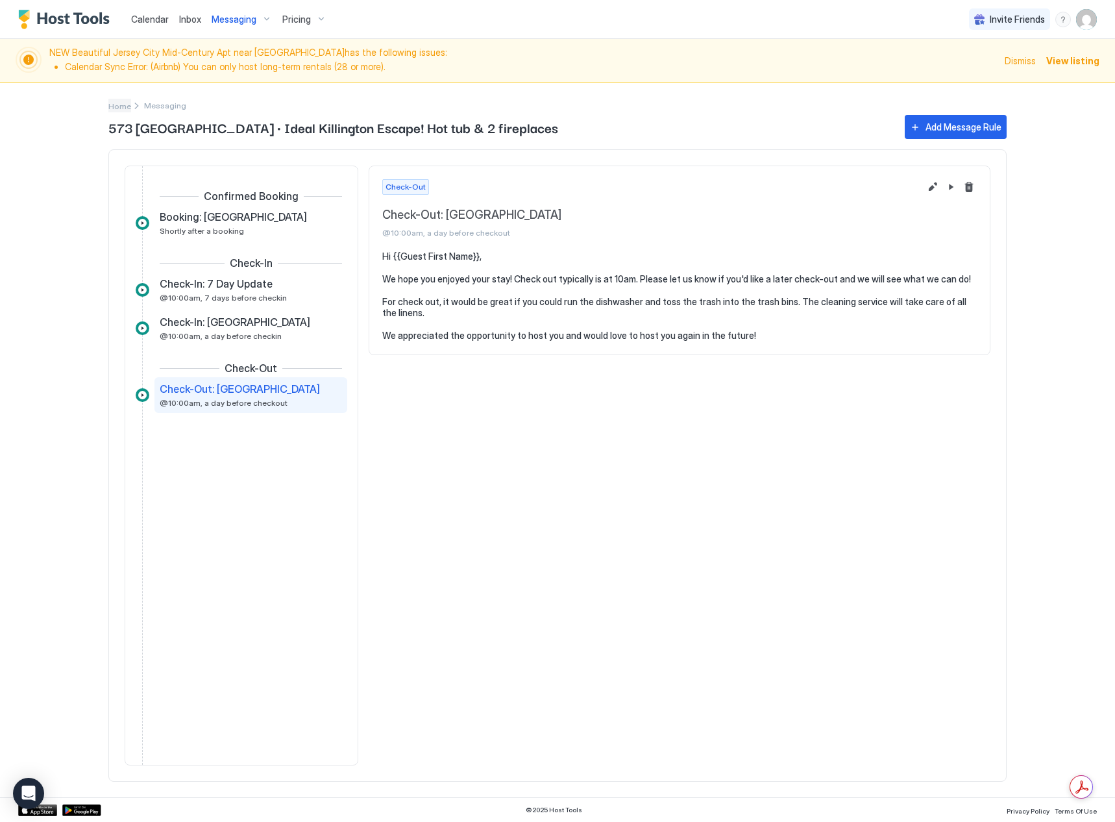
click at [120, 106] on span "Home" at bounding box center [119, 106] width 23 height 10
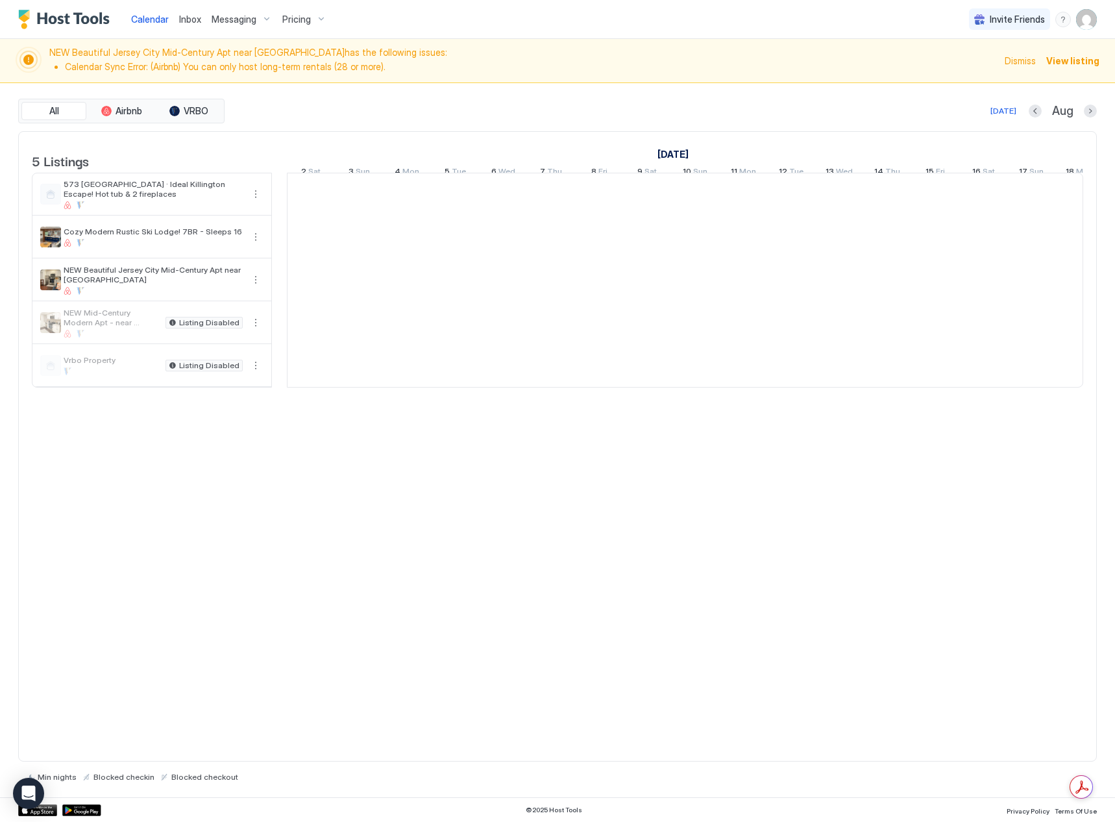
scroll to position [0, 721]
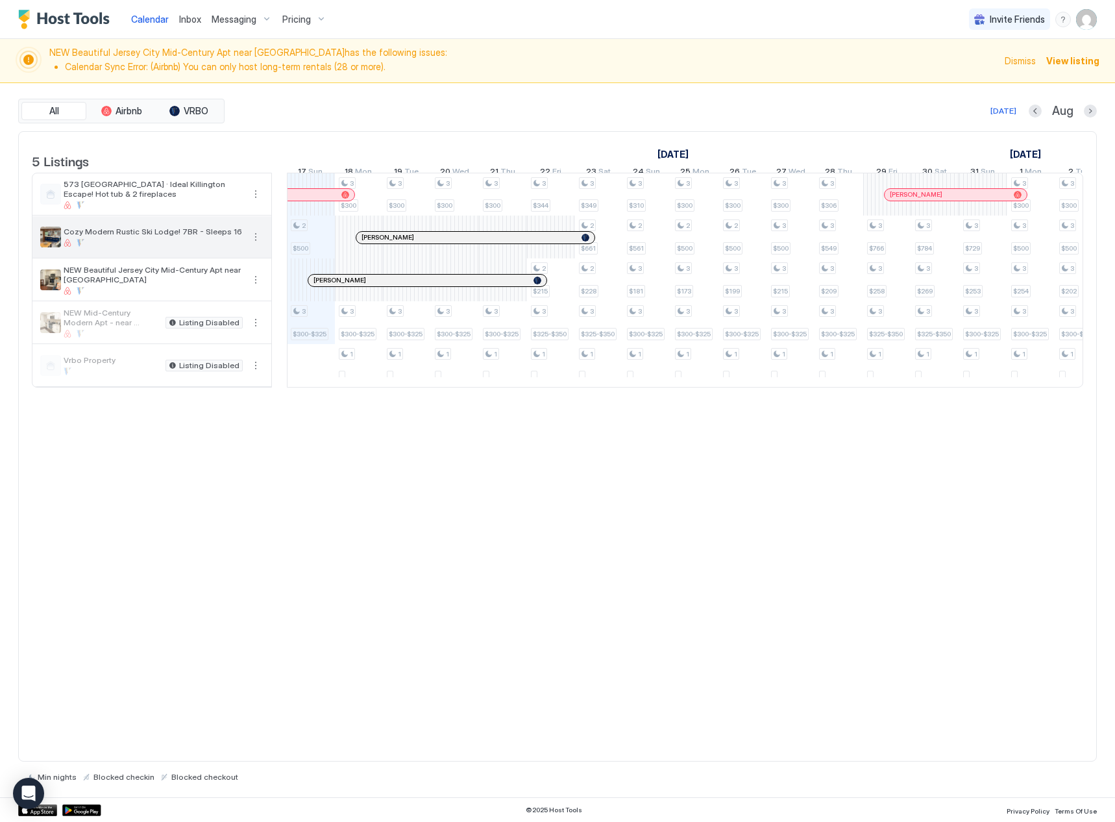
click at [101, 247] on div at bounding box center [153, 243] width 179 height 8
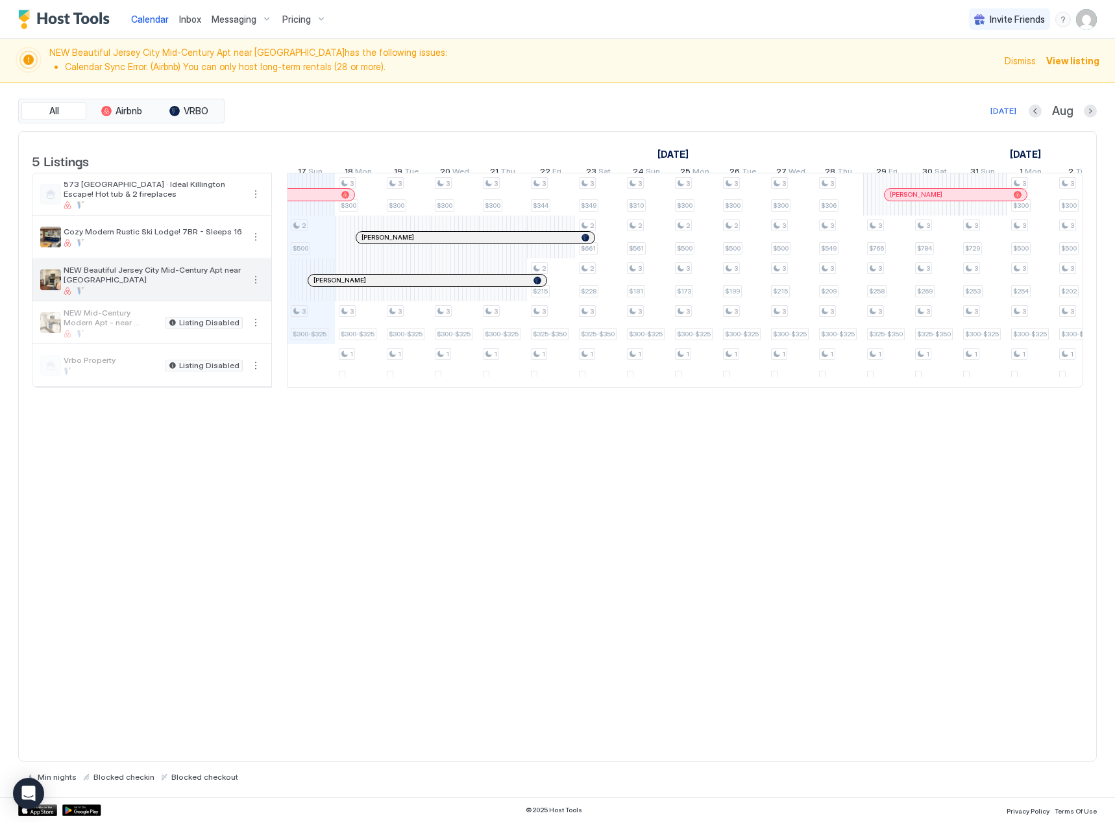
click at [111, 295] on div at bounding box center [153, 291] width 179 height 8
click at [47, 290] on img "listing image" at bounding box center [50, 279] width 21 height 21
click at [230, 14] on span "Messaging" at bounding box center [234, 20] width 45 height 12
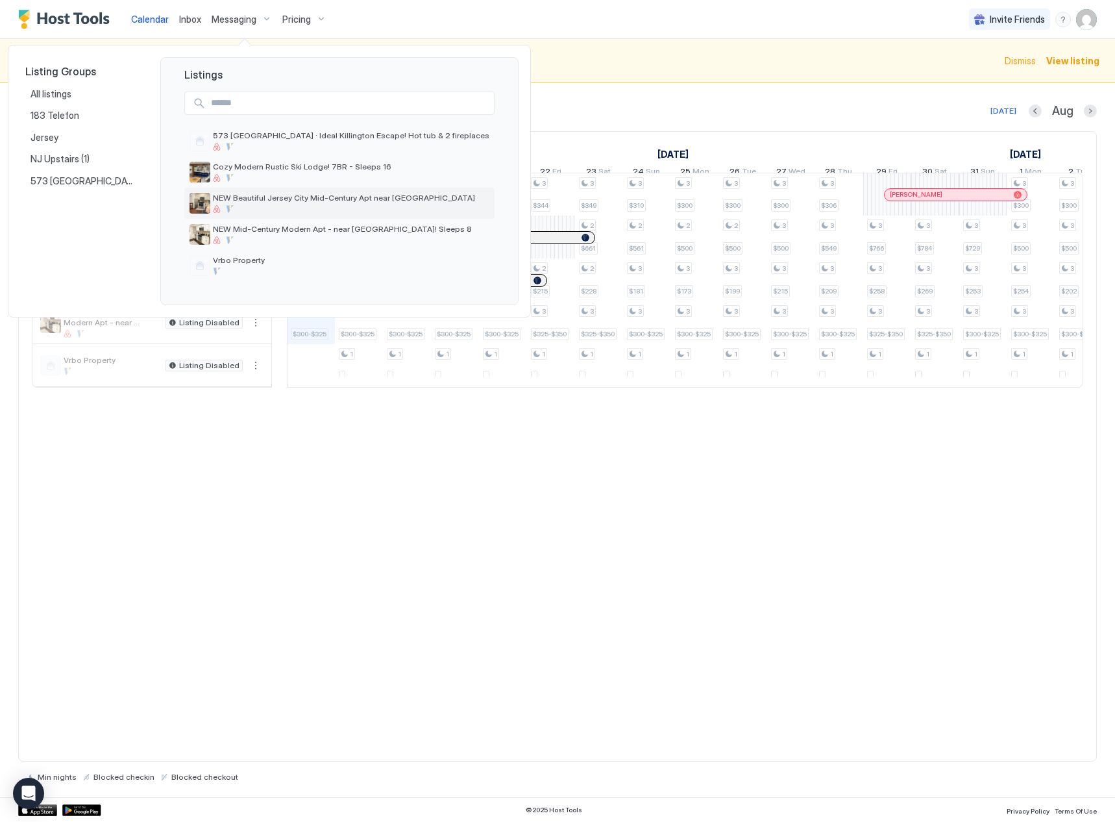
click at [272, 199] on span "NEW Beautiful Jersey City Mid-Century Apt near [GEOGRAPHIC_DATA]" at bounding box center [351, 198] width 277 height 10
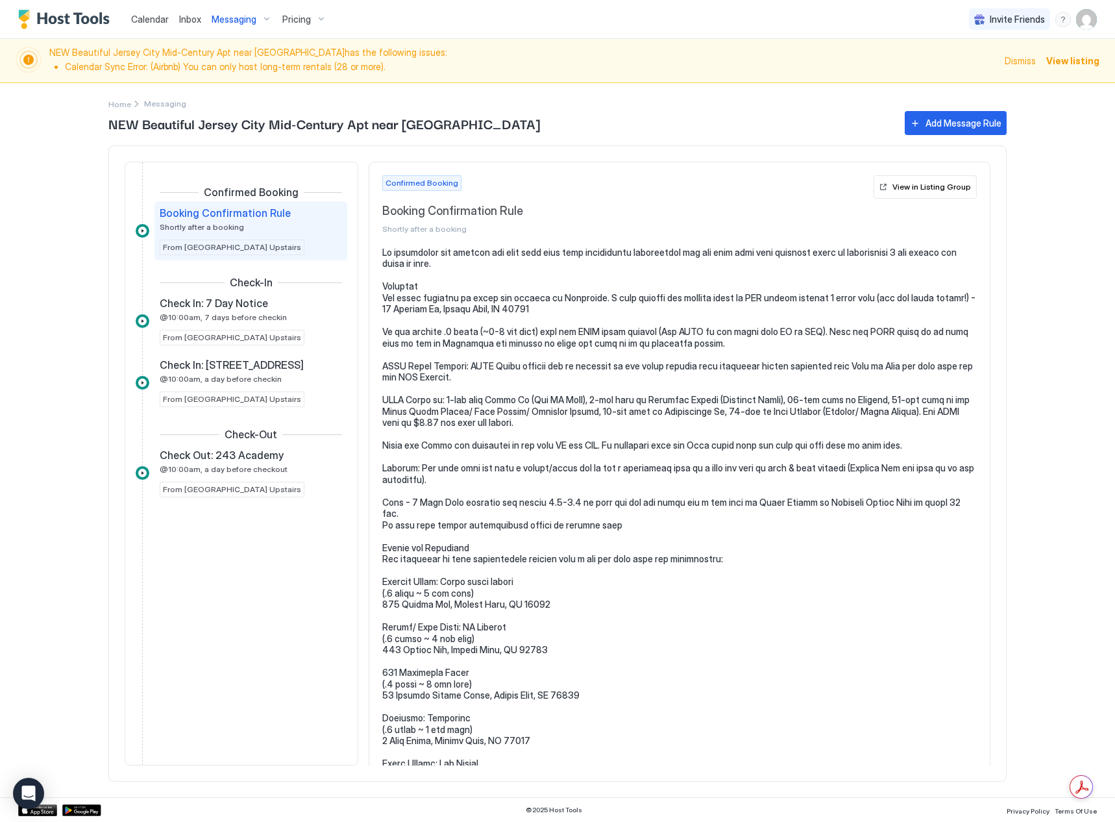
click at [469, 262] on pre at bounding box center [679, 627] width 595 height 761
click at [902, 188] on div "View in Listing Group" at bounding box center [931, 187] width 79 height 12
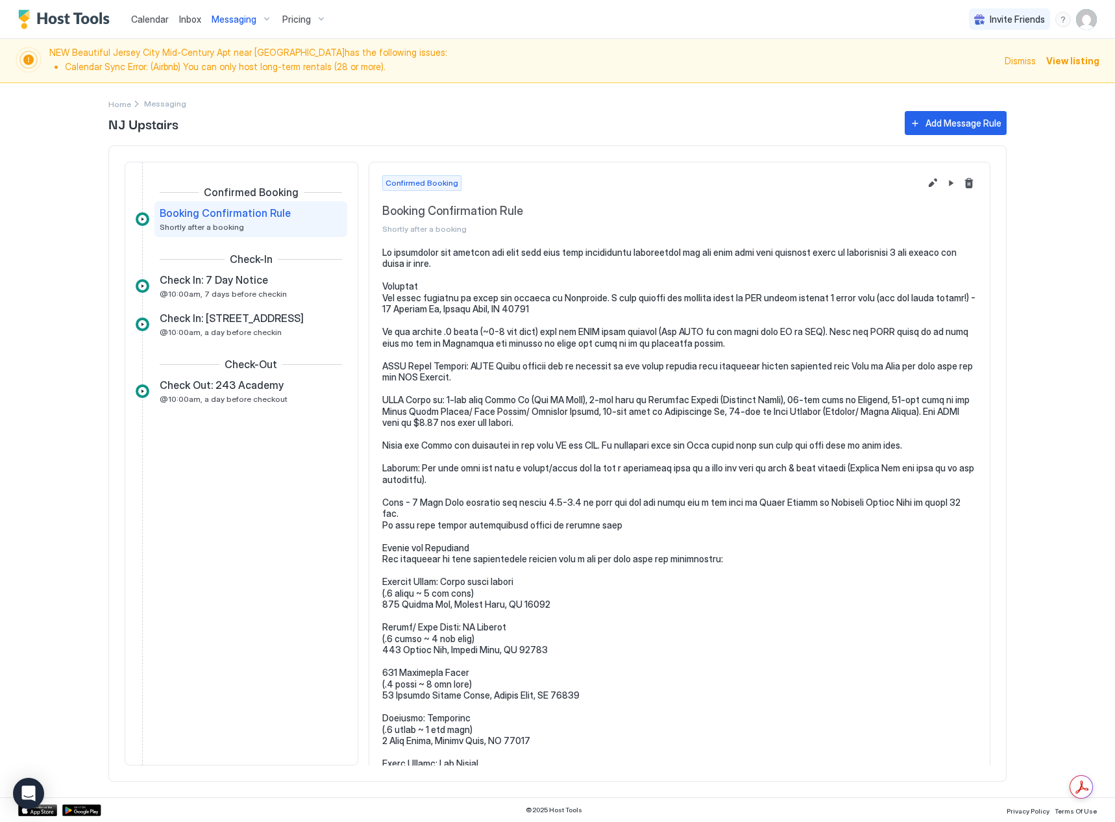
click at [445, 264] on pre at bounding box center [679, 627] width 595 height 761
click at [437, 260] on pre at bounding box center [679, 627] width 595 height 761
click at [925, 179] on button "Edit message rule" at bounding box center [933, 183] width 16 height 16
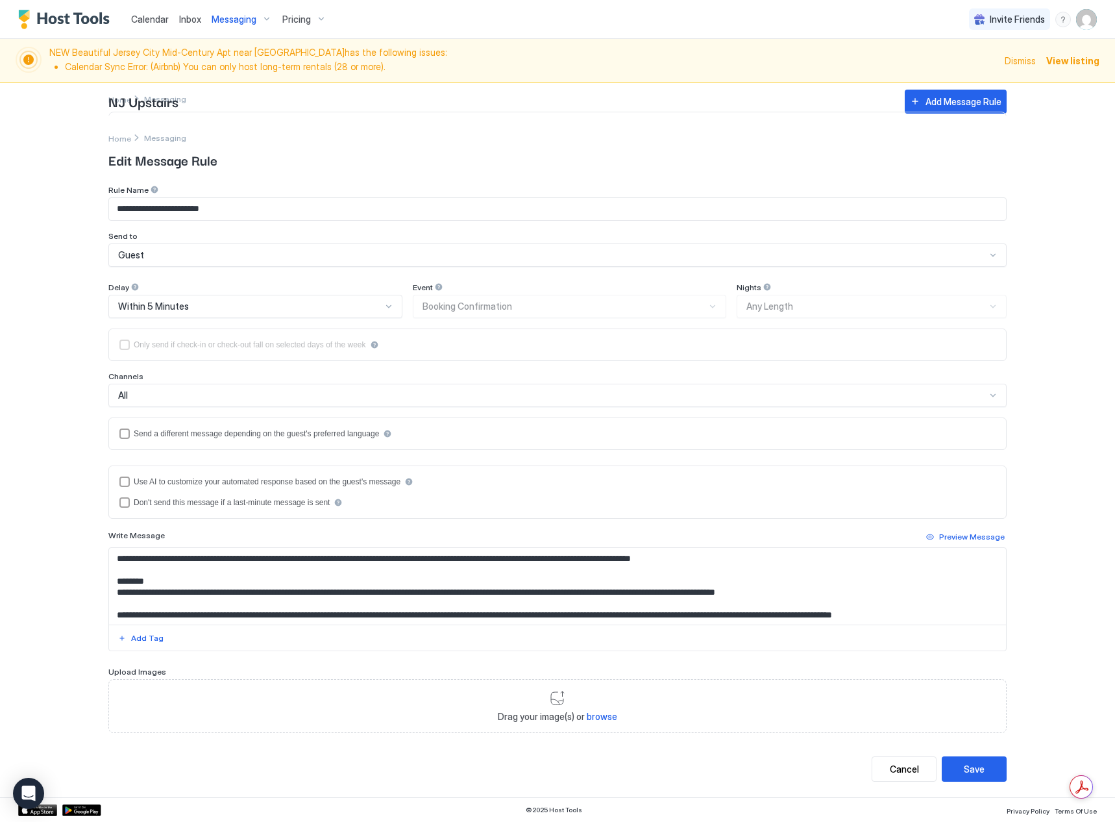
click at [762, 556] on textarea "Input Field" at bounding box center [557, 586] width 897 height 77
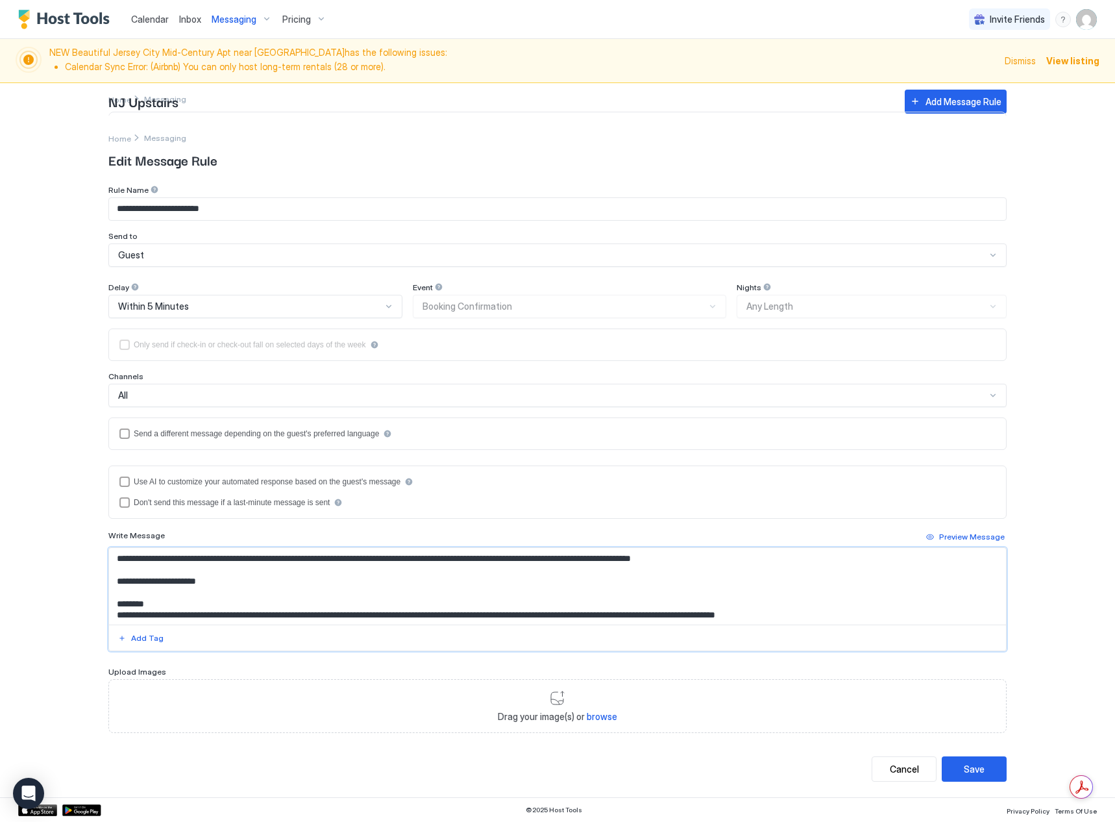
paste textarea "**********"
type textarea "**********"
click at [993, 766] on button "Save" at bounding box center [974, 768] width 65 height 25
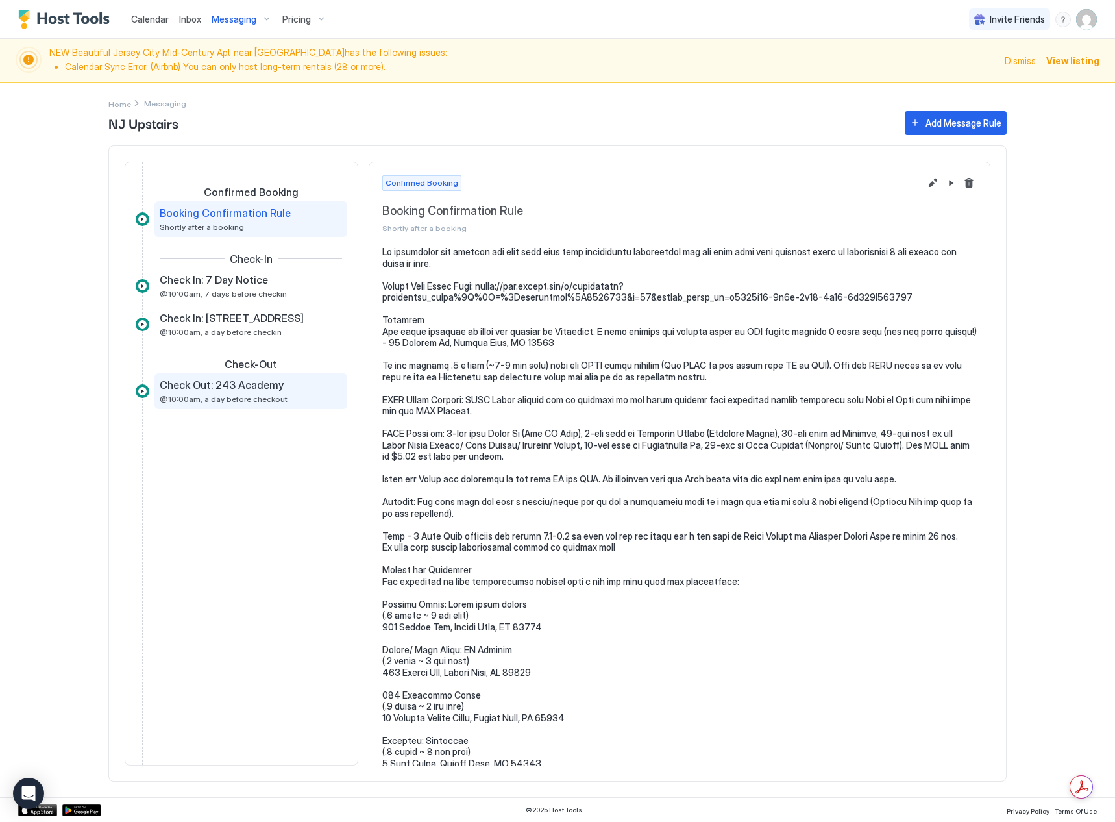
click at [180, 382] on span "Check Out: 243 Academy" at bounding box center [222, 384] width 124 height 13
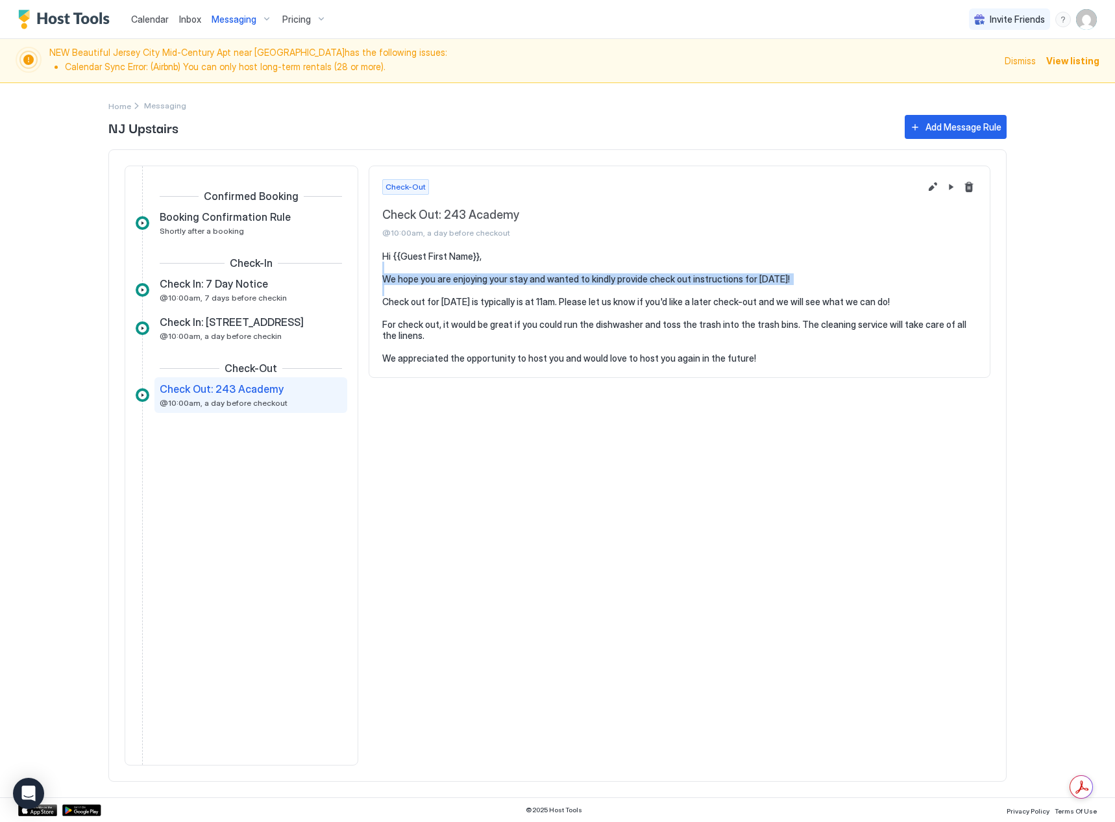
drag, startPoint x: 836, startPoint y: 272, endPoint x: 821, endPoint y: 277, distance: 15.8
click at [821, 277] on pre "Hi {{Guest First Name}}, We hope you are enjoying your stay and wanted to kindl…" at bounding box center [679, 308] width 595 height 114
copy pre "We hope you are enjoying your stay and wanted to kindly provide check out instr…"
click at [124, 105] on span "Home" at bounding box center [119, 106] width 23 height 10
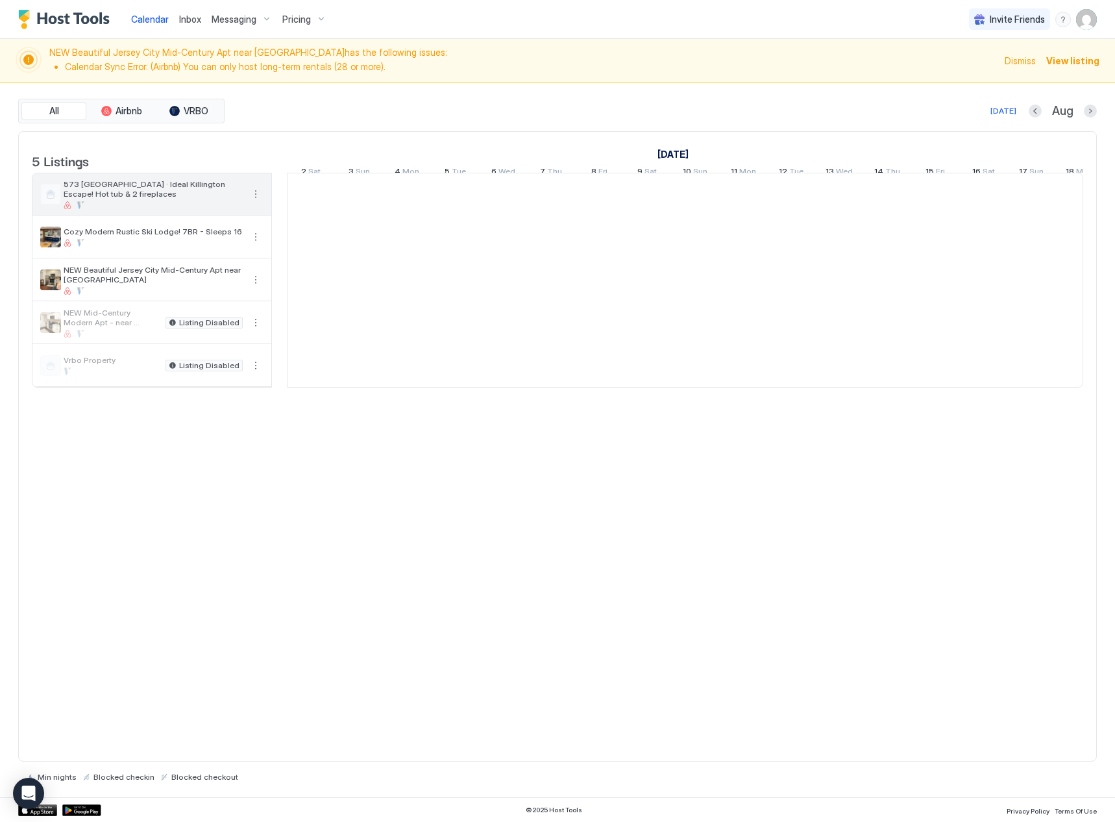
scroll to position [0, 721]
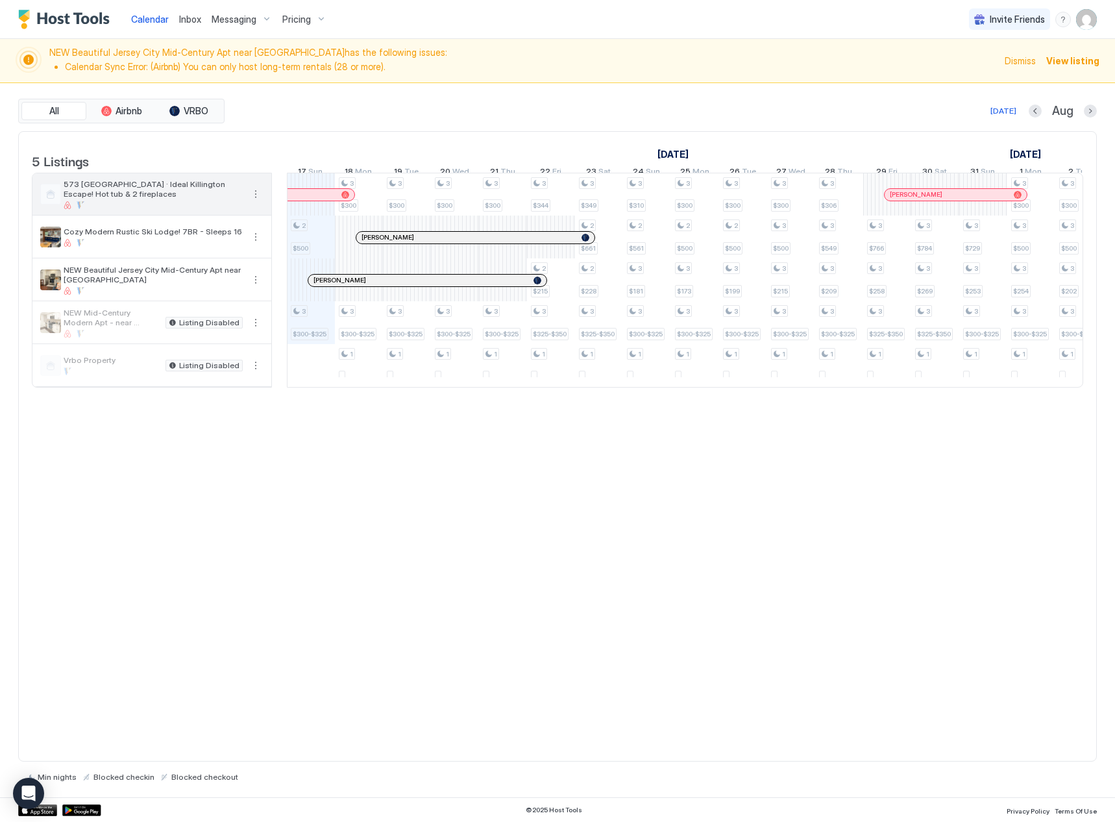
click at [114, 209] on div at bounding box center [153, 205] width 179 height 8
click at [149, 196] on span "573 [GEOGRAPHIC_DATA] · Ideal Killington Escape! Hot tub & 2 fireplaces" at bounding box center [153, 188] width 179 height 19
click at [214, 21] on span "Messaging" at bounding box center [234, 20] width 45 height 12
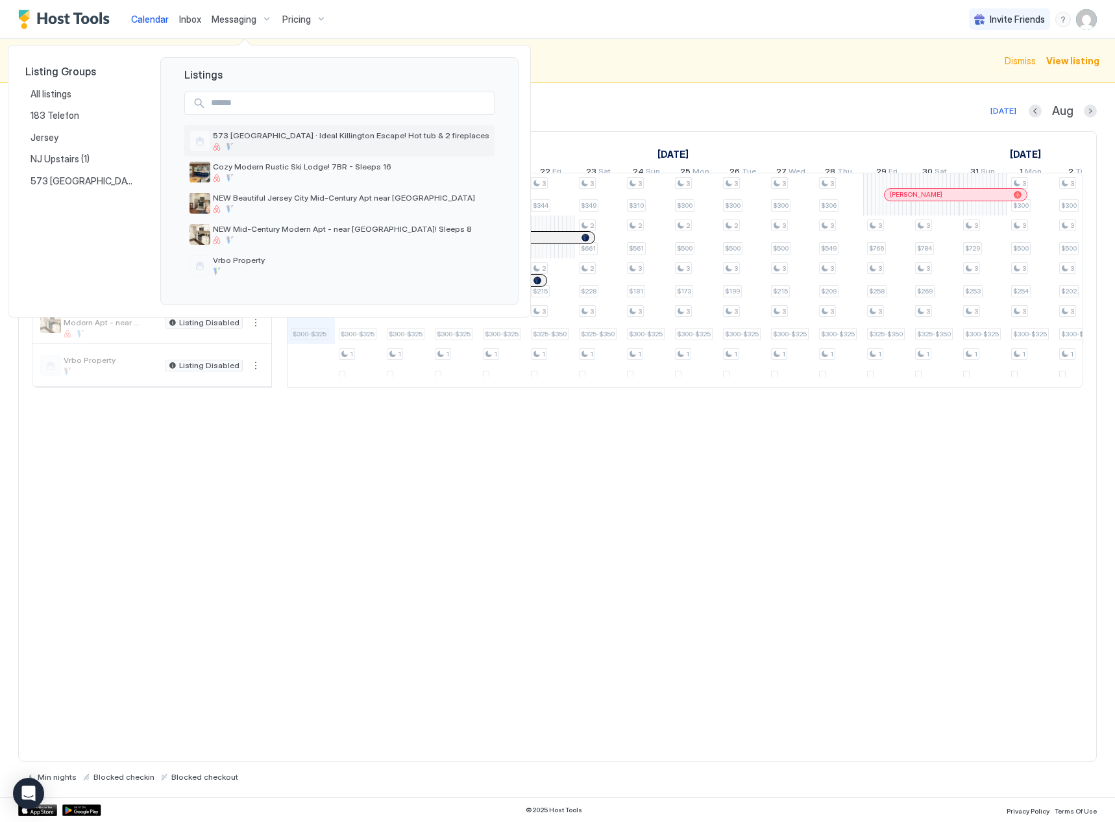
click at [277, 141] on div "573 [GEOGRAPHIC_DATA] · Ideal Killington Escape! Hot tub & 2 fireplaces" at bounding box center [351, 140] width 277 height 20
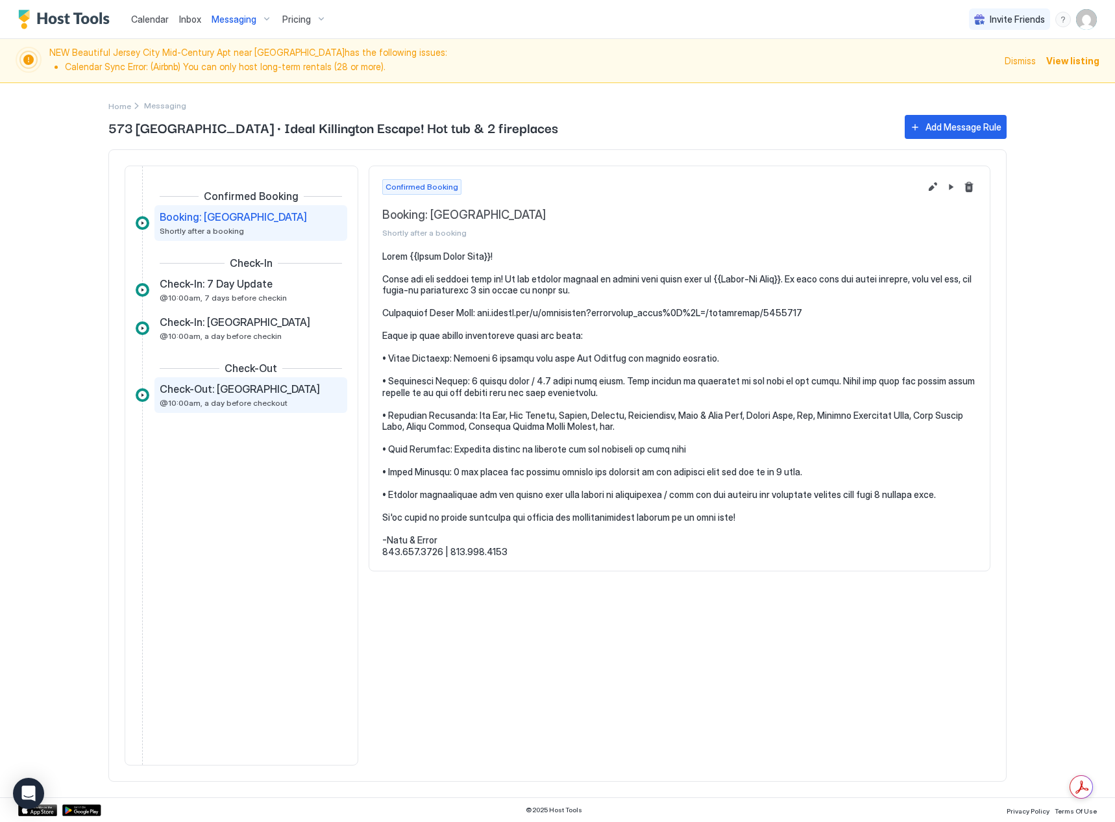
click at [230, 384] on span "Check-Out: [GEOGRAPHIC_DATA]" at bounding box center [240, 388] width 160 height 13
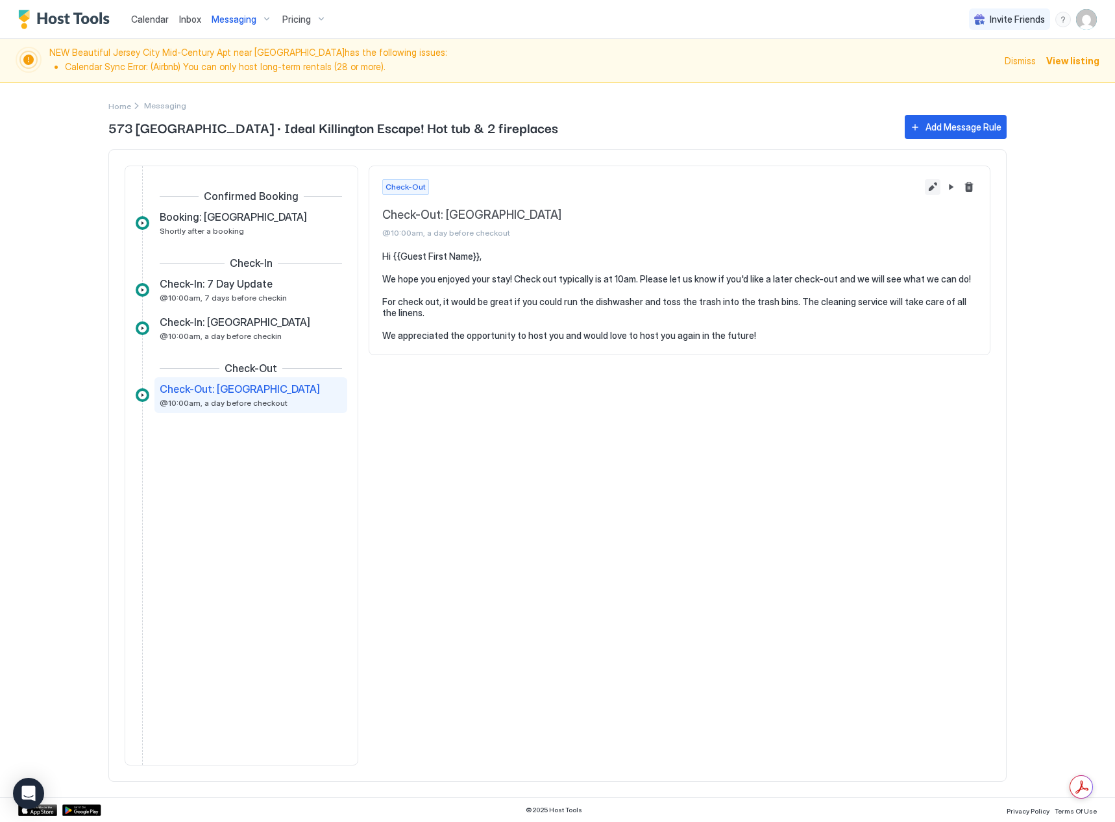
click at [929, 184] on button "Edit message rule" at bounding box center [933, 187] width 16 height 16
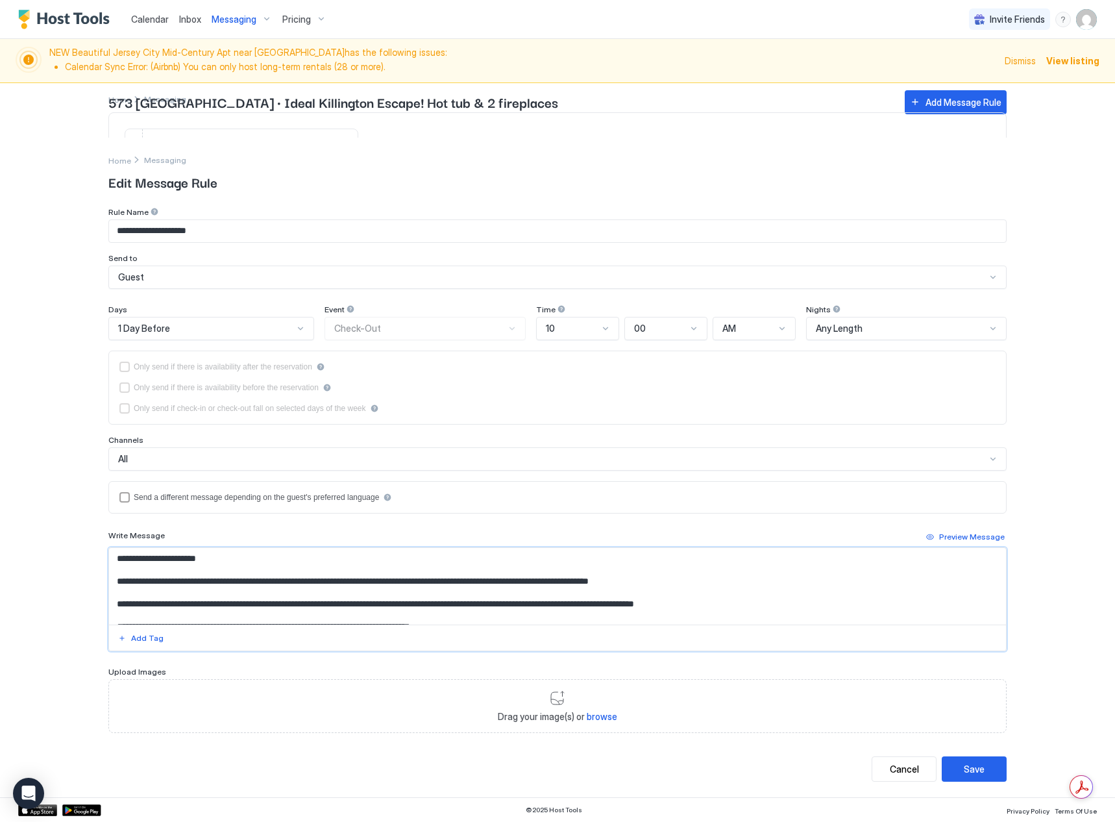
drag, startPoint x: 236, startPoint y: 582, endPoint x: 110, endPoint y: 584, distance: 125.9
click at [110, 584] on textarea "**********" at bounding box center [557, 586] width 897 height 77
paste textarea "**********"
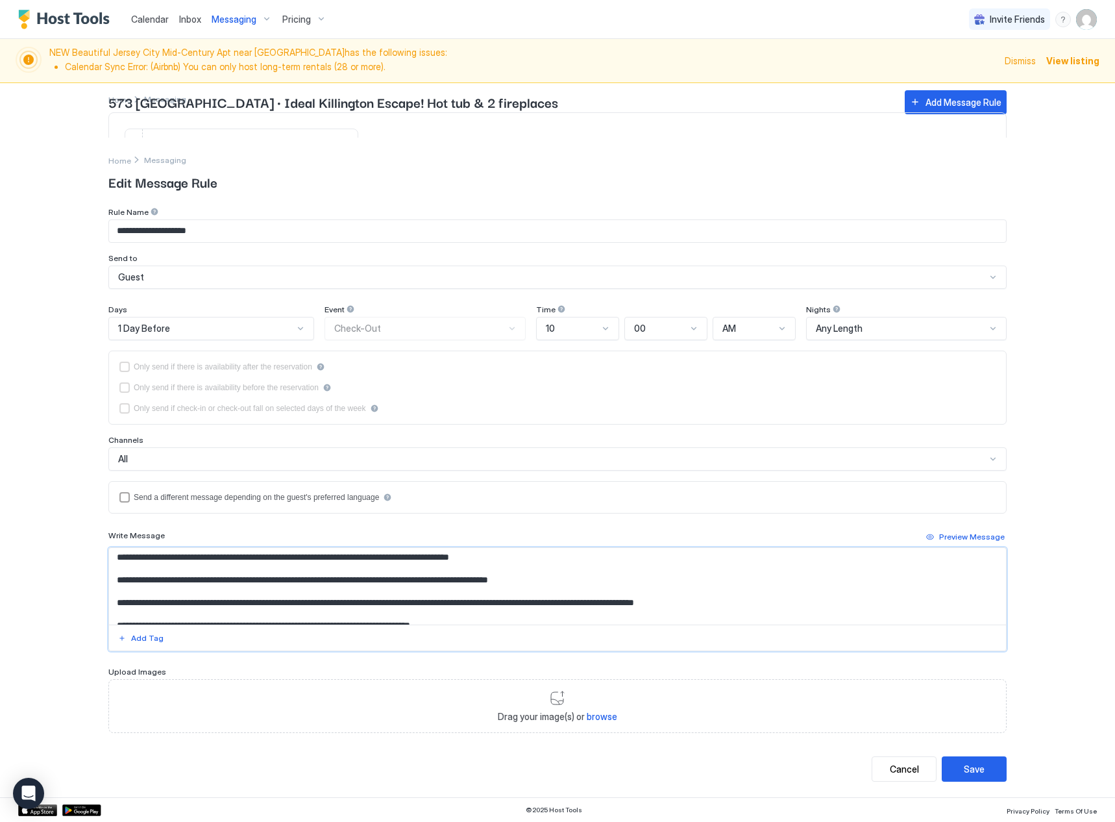
scroll to position [36, 0]
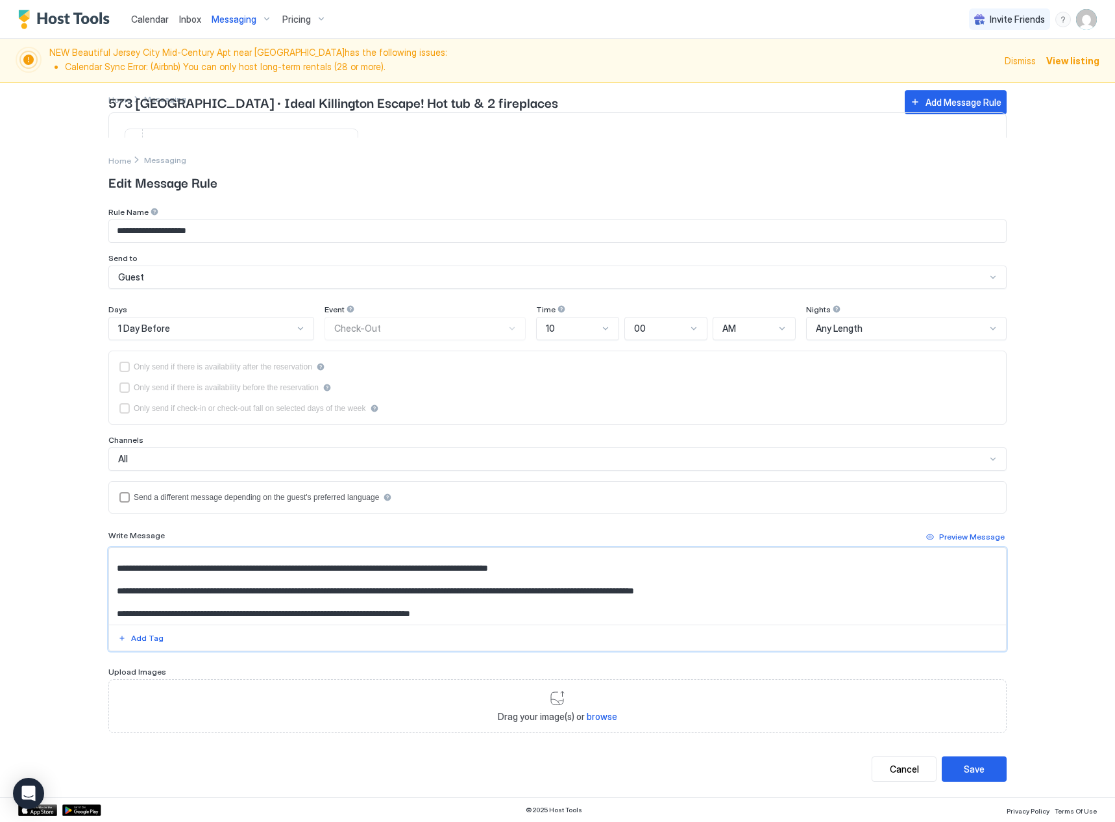
click at [576, 567] on textarea "**********" at bounding box center [557, 586] width 897 height 77
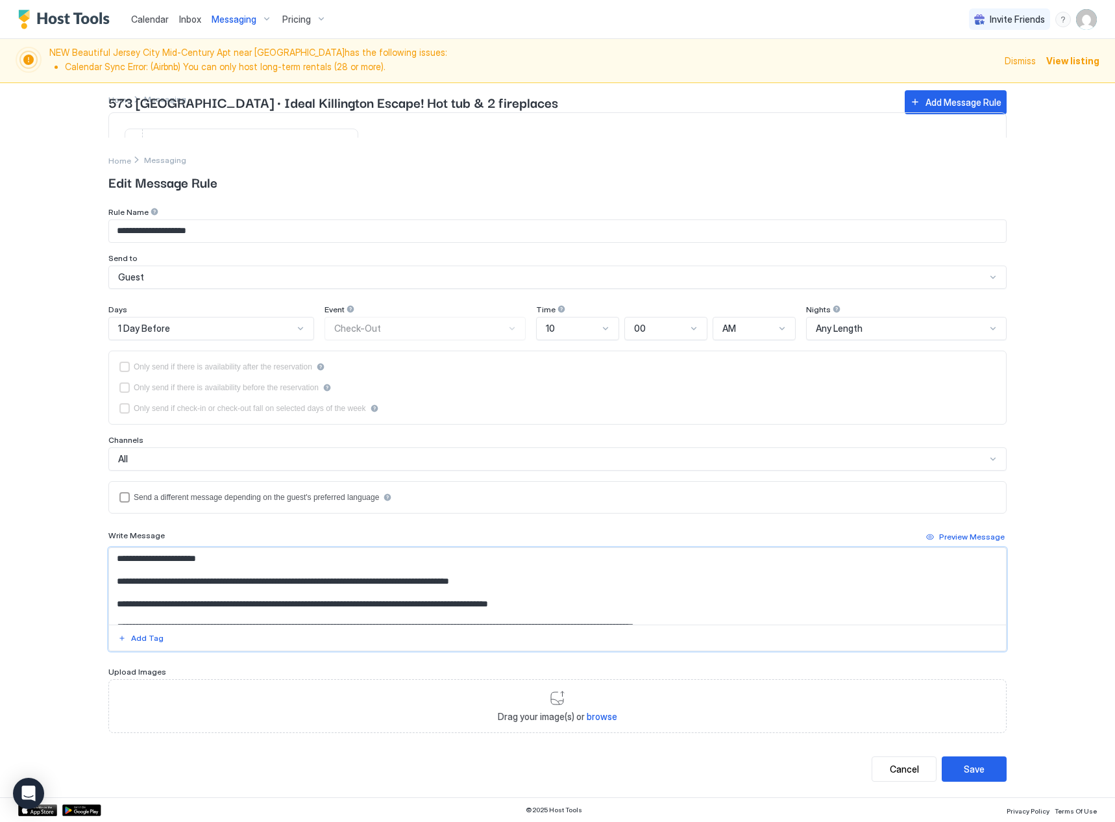
type textarea "**********"
click at [987, 771] on button "Save" at bounding box center [974, 768] width 65 height 25
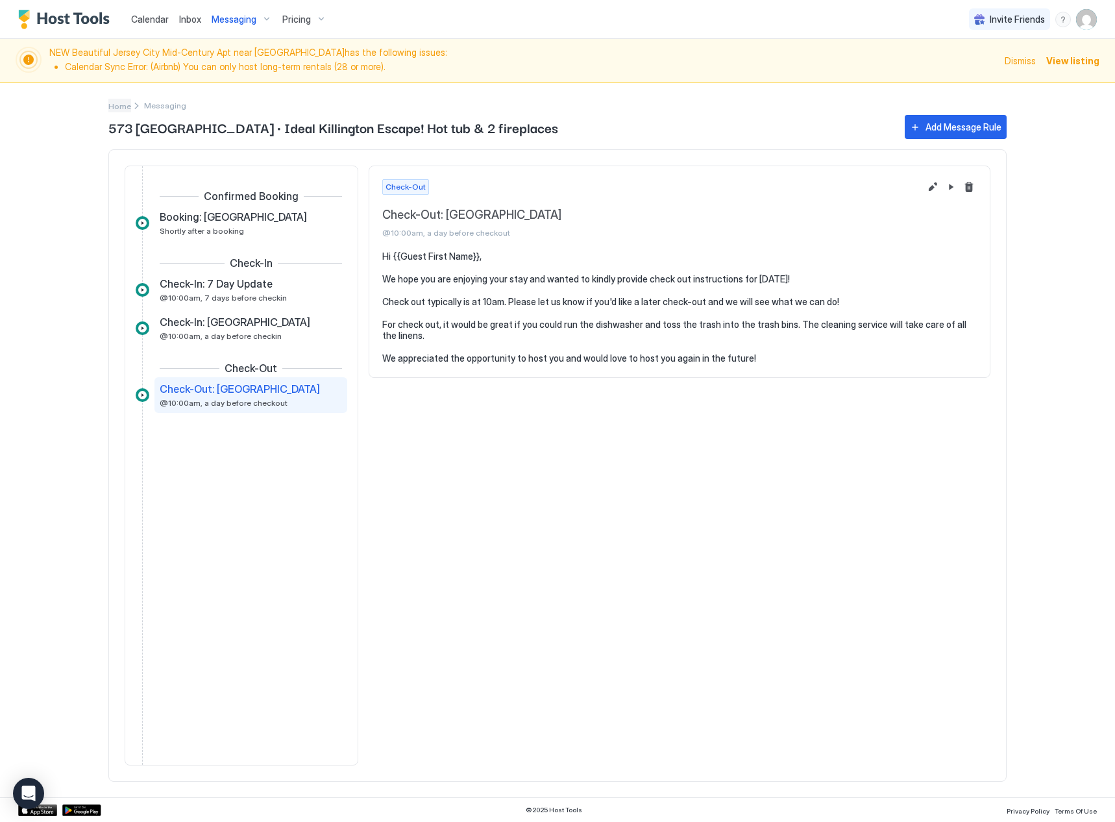
click at [123, 104] on span "Home" at bounding box center [119, 106] width 23 height 10
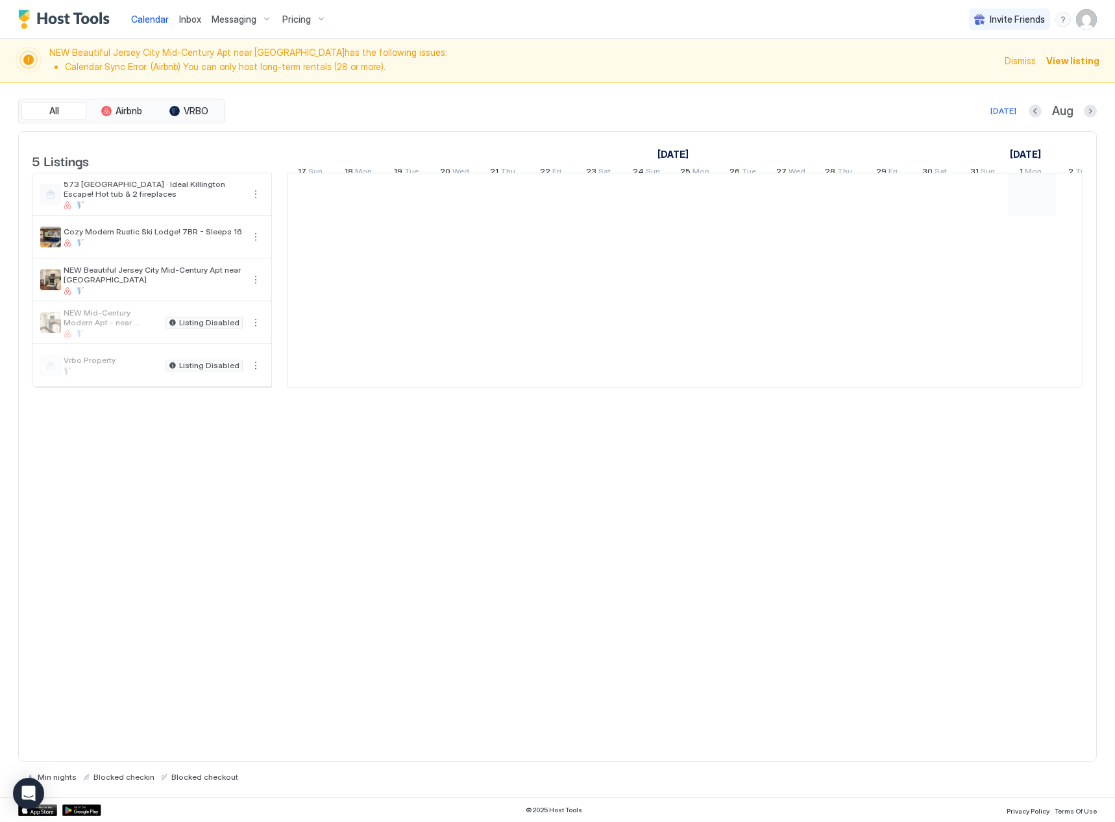
scroll to position [0, 721]
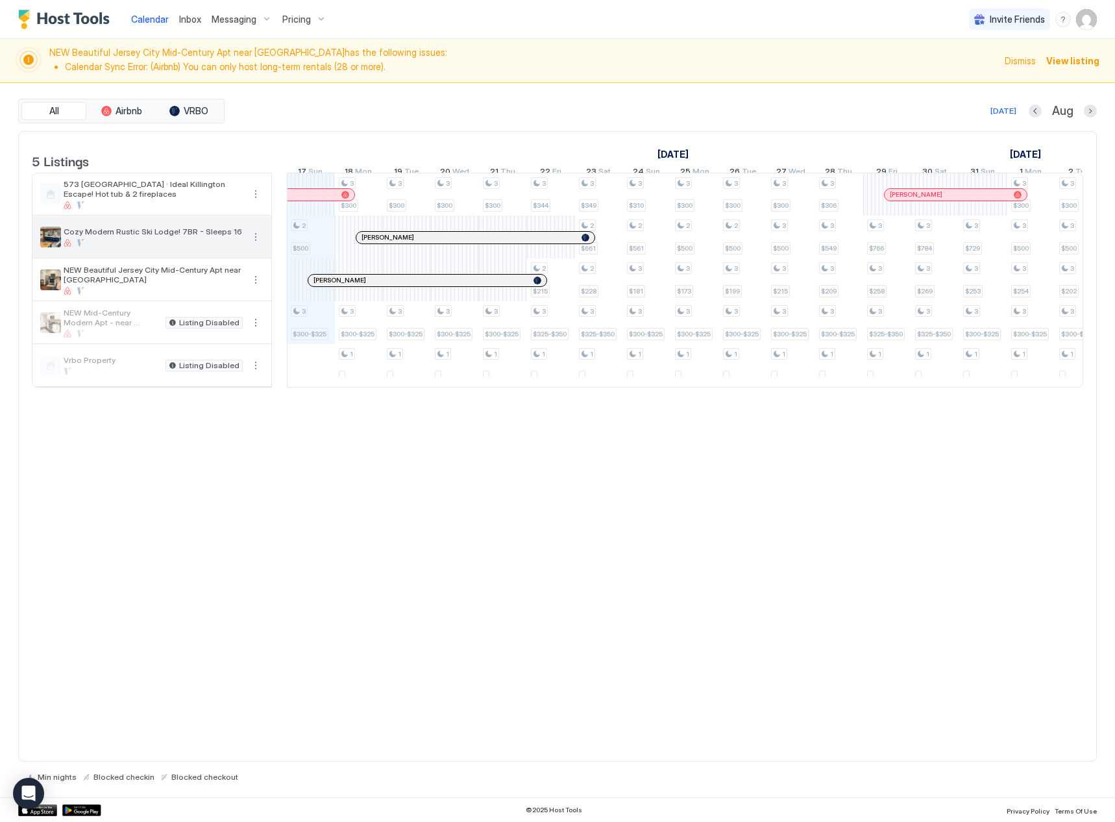
click at [111, 247] on div "Cozy Modern Rustic Ski Lodge! 7BR - Sleeps 16" at bounding box center [153, 237] width 179 height 20
click at [257, 245] on button "More options" at bounding box center [256, 237] width 16 height 16
click at [244, 259] on div "Messaging" at bounding box center [226, 264] width 82 height 21
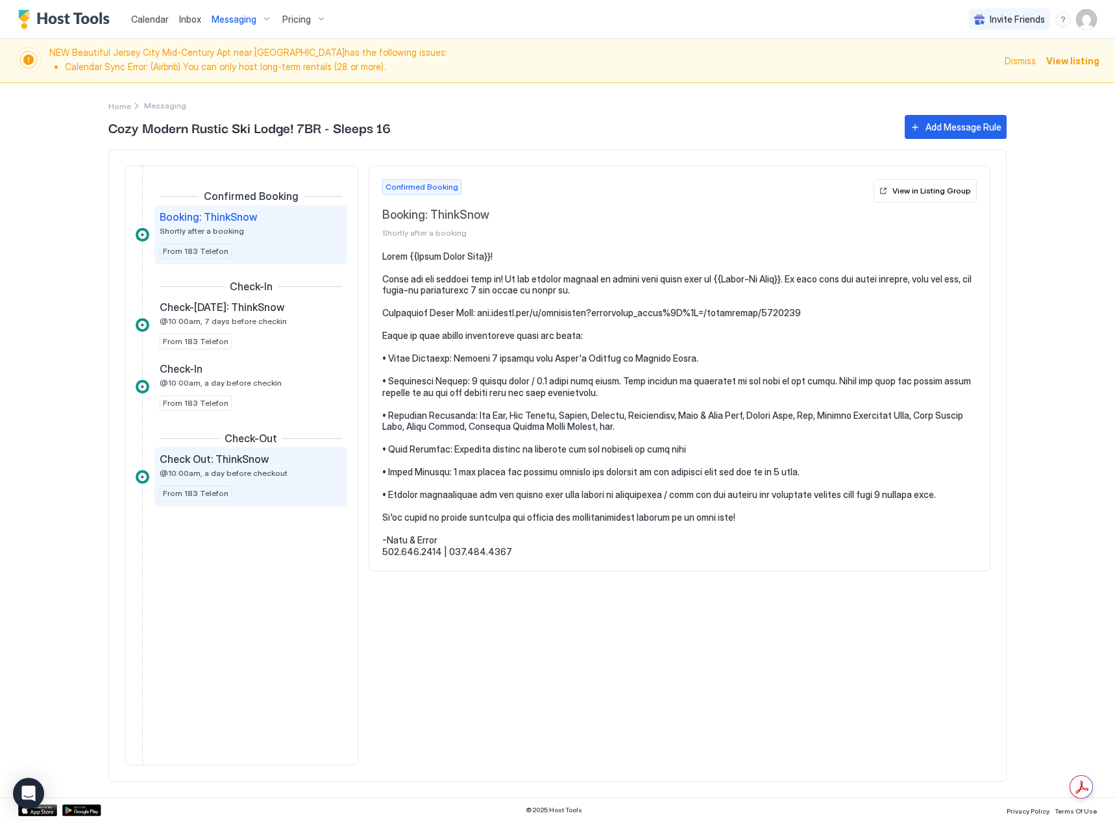
click at [238, 458] on span "Check Out: ThinkSnow" at bounding box center [214, 458] width 109 height 13
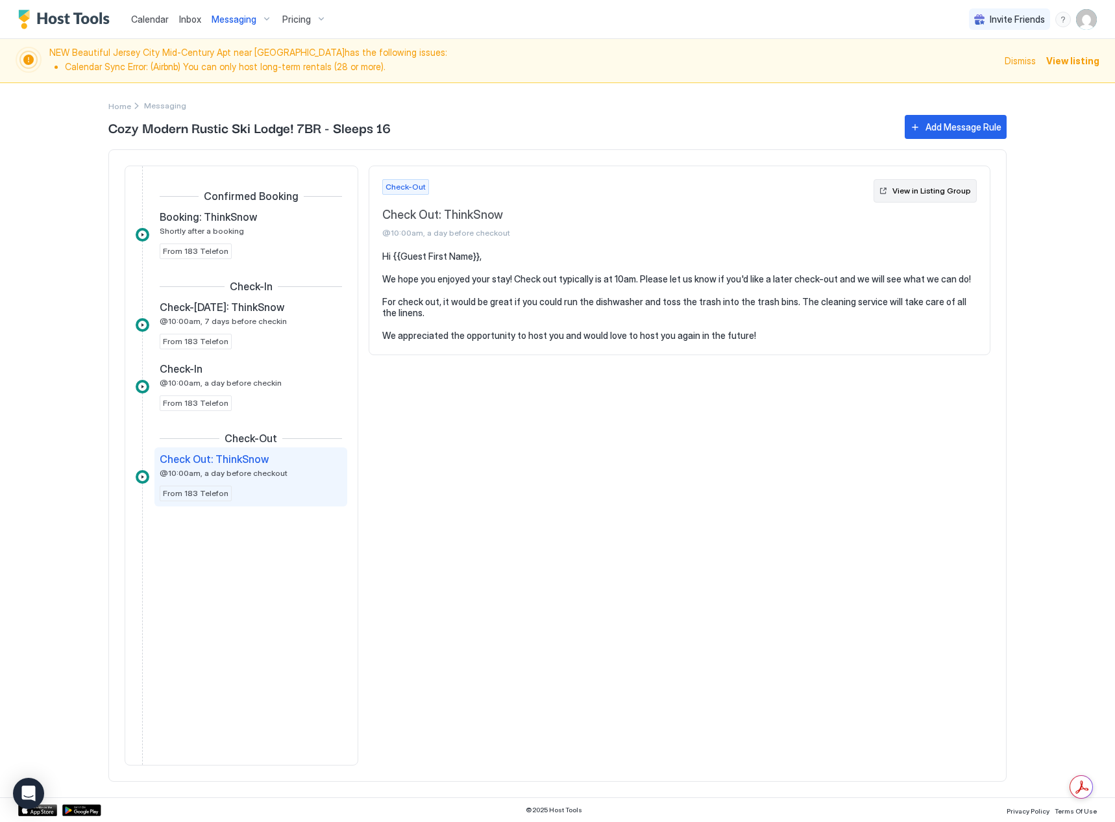
click at [922, 193] on div "View in Listing Group" at bounding box center [931, 191] width 79 height 12
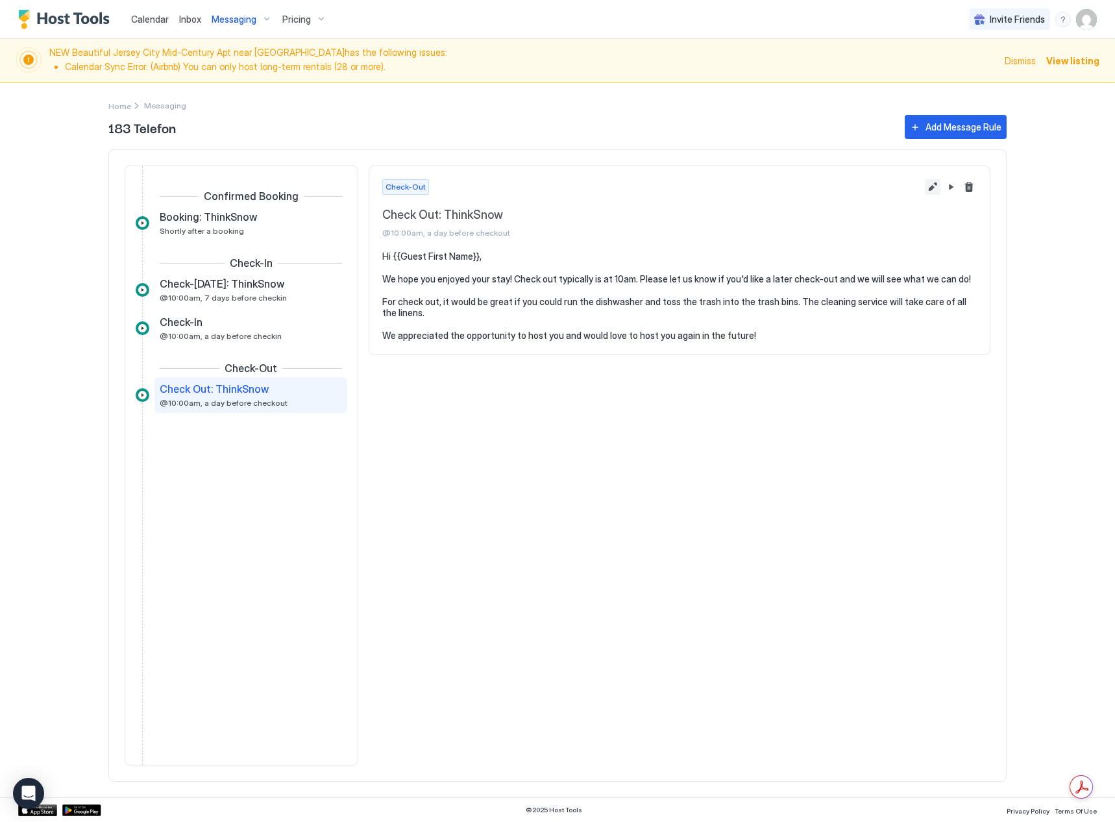
click at [931, 186] on button "Edit message rule" at bounding box center [933, 187] width 16 height 16
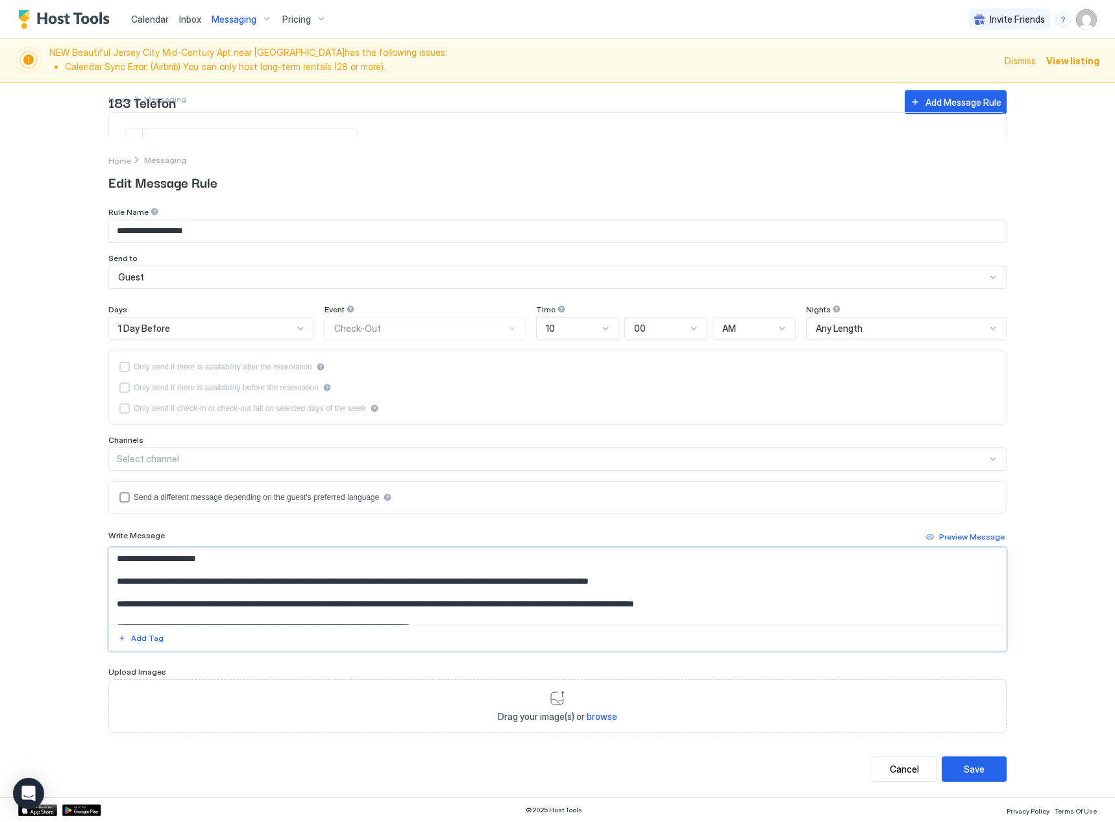
drag, startPoint x: 243, startPoint y: 581, endPoint x: 92, endPoint y: 580, distance: 151.2
click at [93, 582] on div "**********" at bounding box center [557, 468] width 935 height 660
paste textarea "**********"
type textarea "**********"
click at [976, 772] on div "Save" at bounding box center [974, 769] width 21 height 14
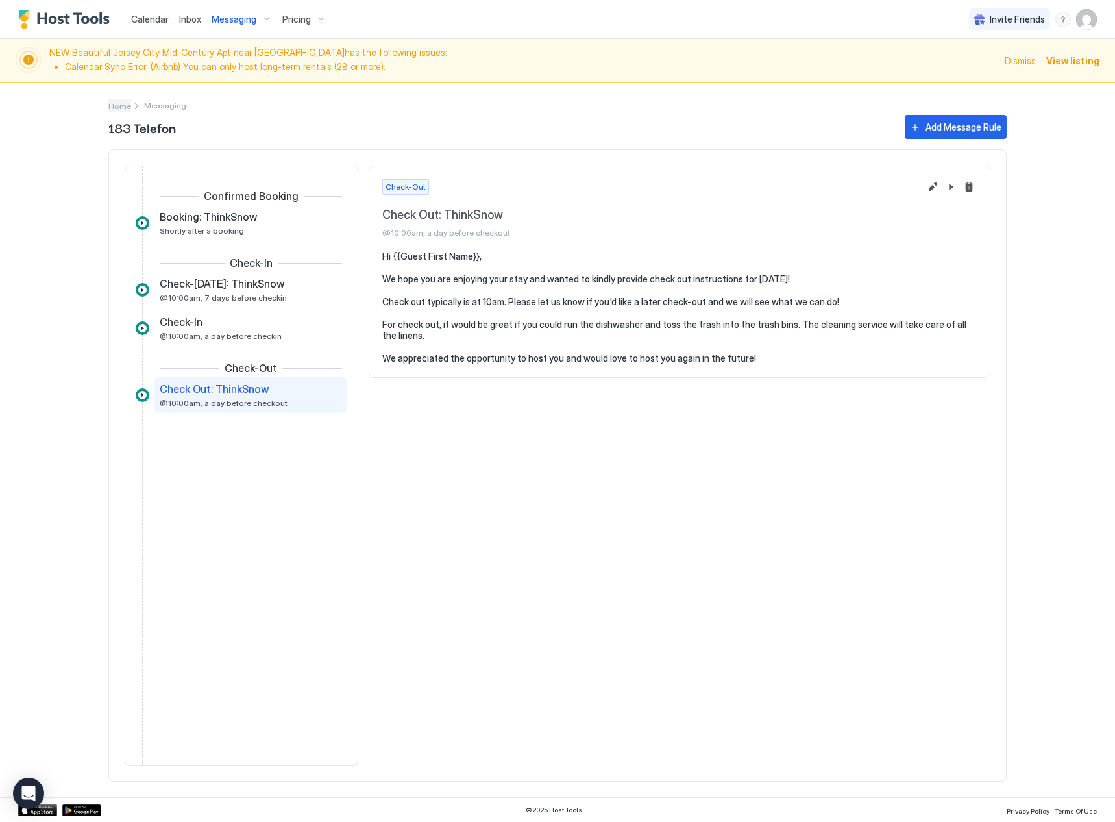
click at [125, 108] on span "Home" at bounding box center [119, 106] width 23 height 10
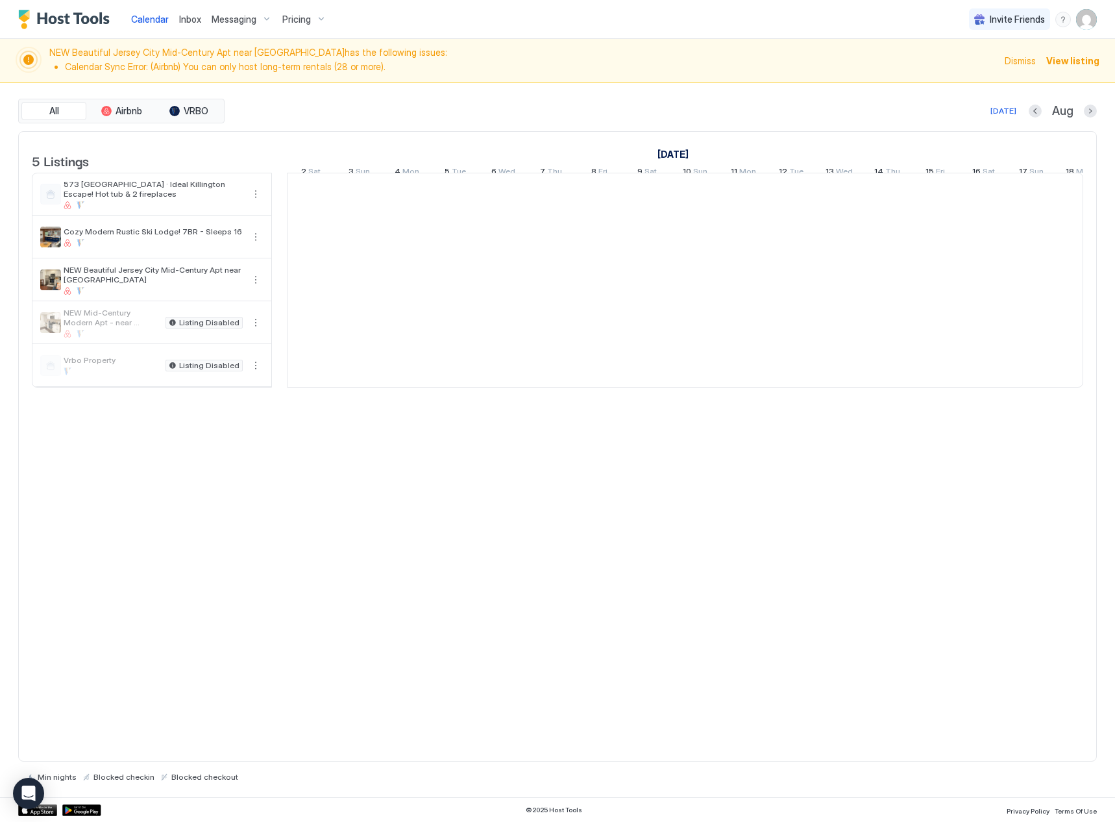
scroll to position [0, 721]
